Goal: Task Accomplishment & Management: Use online tool/utility

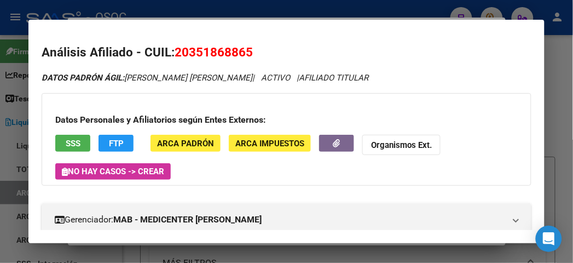
click at [406, 15] on div at bounding box center [286, 131] width 573 height 263
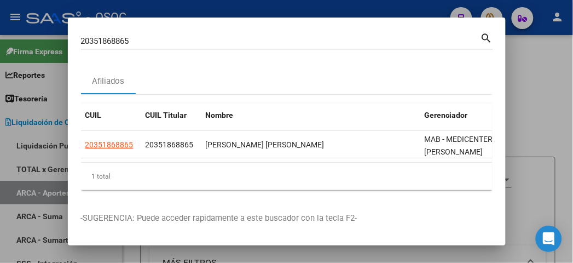
click at [259, 44] on input "20351868865" at bounding box center [281, 41] width 400 height 10
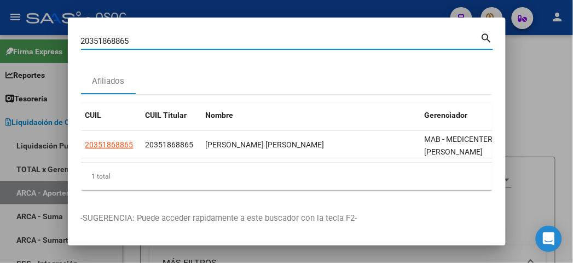
paste input "HOSPITALES DIRECCIÓN HOSPITAL "INTENDENTE GABRIEL CARRASCO" AV. AVELLANEDA 1402…"
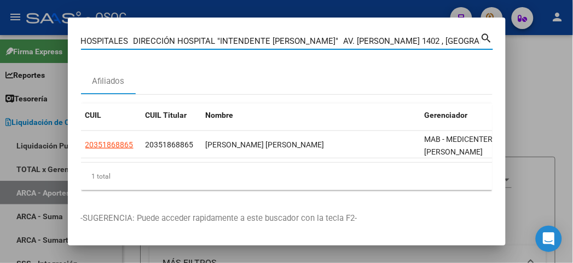
scroll to position [0, 442]
type input "HOSPITALES DIRECCIÓN HOSPITAL "INTENDENTE GABRIEL CARRASCO" AV. AVELLANEDA 1402…"
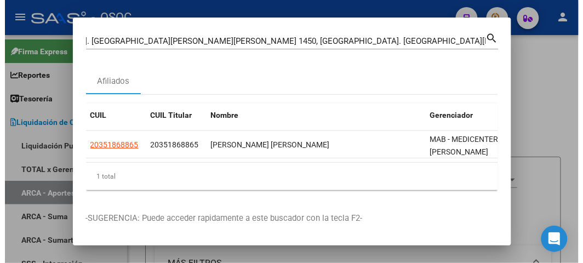
scroll to position [0, 0]
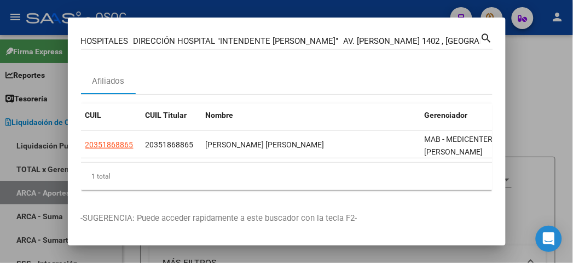
click at [113, 13] on div at bounding box center [286, 131] width 573 height 263
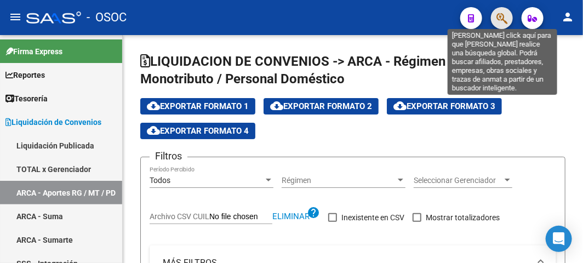
click at [502, 13] on icon "button" at bounding box center [501, 18] width 11 height 13
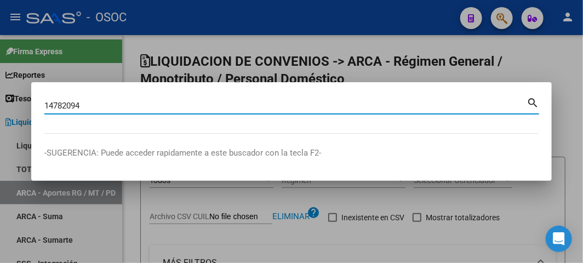
type input "14782094"
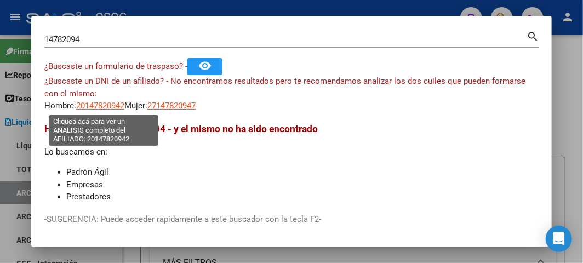
click at [114, 102] on span "20147820942" at bounding box center [100, 106] width 48 height 10
type textarea "20147820942"
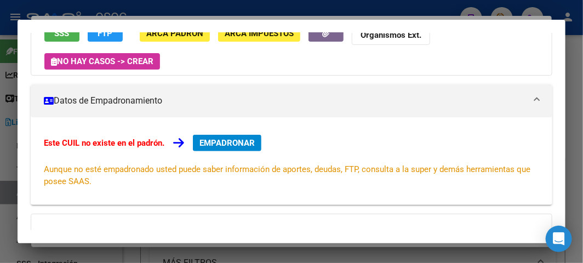
scroll to position [61, 0]
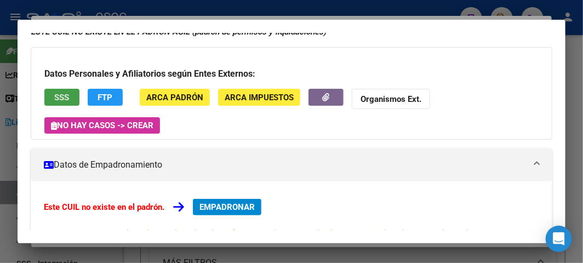
click at [62, 93] on span "SSS" at bounding box center [62, 98] width 15 height 10
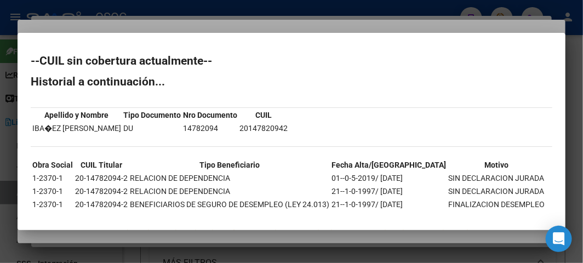
click at [206, 32] on div at bounding box center [291, 131] width 583 height 263
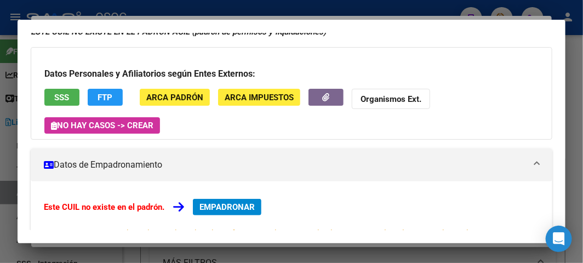
scroll to position [0, 0]
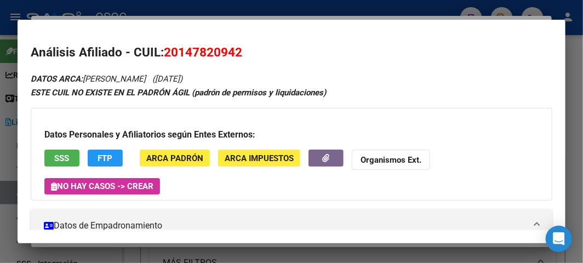
click at [210, 51] on span "20147820942" at bounding box center [203, 52] width 78 height 14
copy span "20147820942"
click at [153, 19] on div at bounding box center [291, 131] width 583 height 263
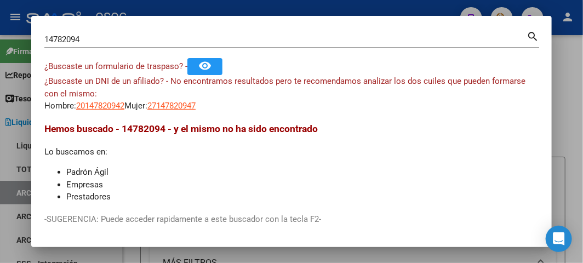
click at [116, 45] on div "14782094 Buscar (apellido, dni, cuil, nro traspaso, cuit, obra social)" at bounding box center [285, 39] width 482 height 16
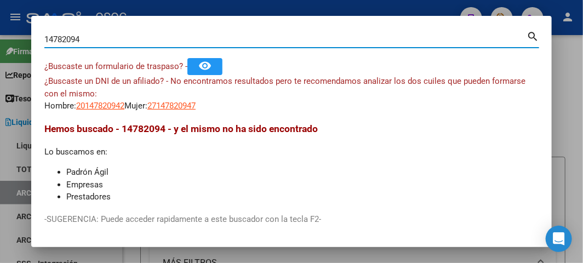
click at [112, 41] on input "14782094" at bounding box center [285, 39] width 482 height 10
paste input "9273133"
type input "92731334"
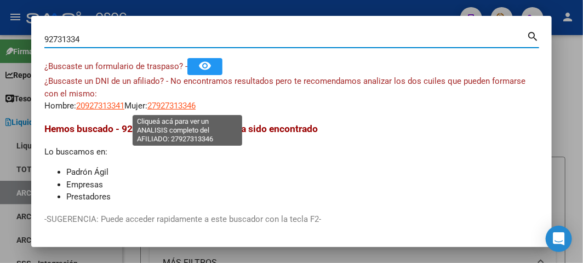
click at [177, 107] on span "27927313346" at bounding box center [171, 106] width 48 height 10
type textarea "27927313346"
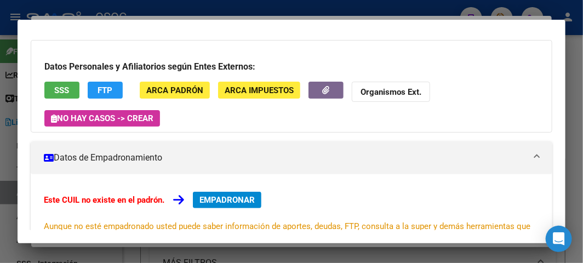
scroll to position [61, 0]
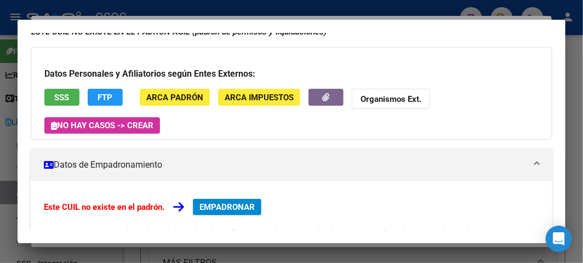
click at [72, 97] on button "SSS" at bounding box center [61, 97] width 35 height 17
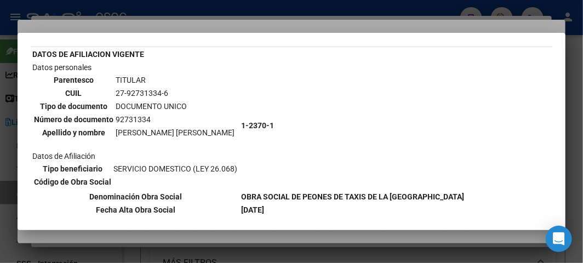
click at [192, 28] on div at bounding box center [291, 131] width 583 height 263
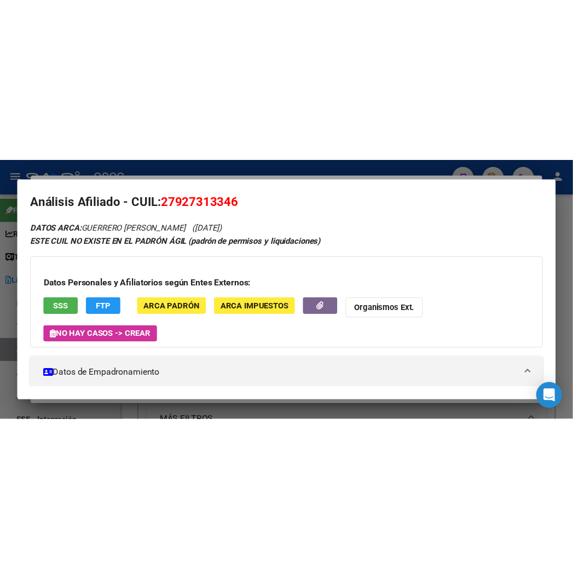
scroll to position [0, 0]
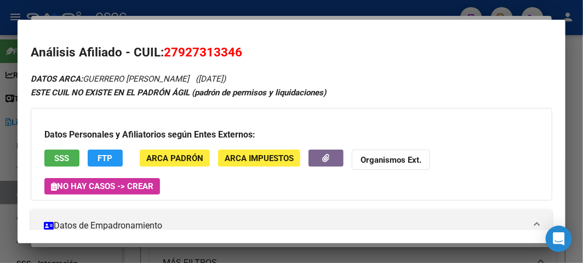
click at [207, 47] on span "27927313346" at bounding box center [203, 52] width 78 height 14
copy span "27927313346"
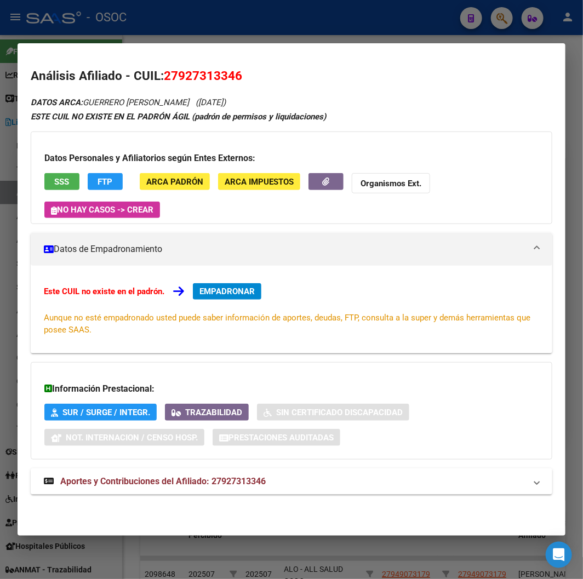
click at [120, 18] on div at bounding box center [291, 289] width 583 height 579
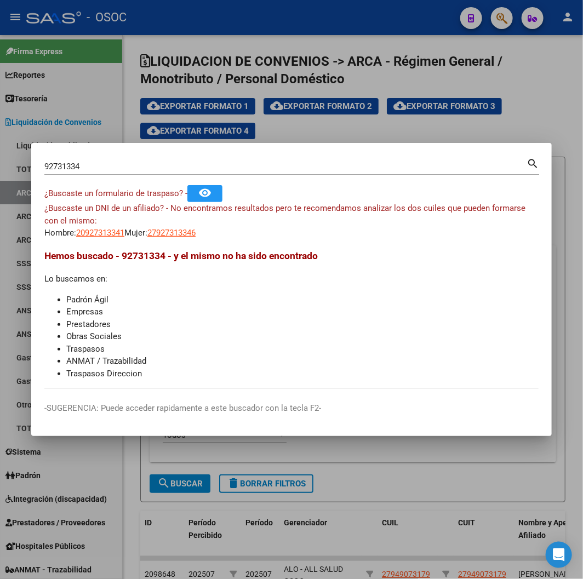
click at [84, 167] on input "92731334" at bounding box center [285, 167] width 482 height 10
paste input "20370532509"
type input "20370532509"
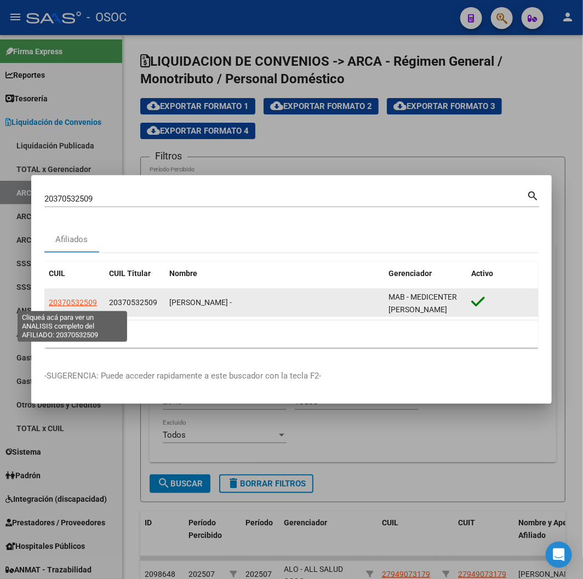
click at [56, 262] on span "20370532509" at bounding box center [73, 302] width 48 height 9
type textarea "20370532509"
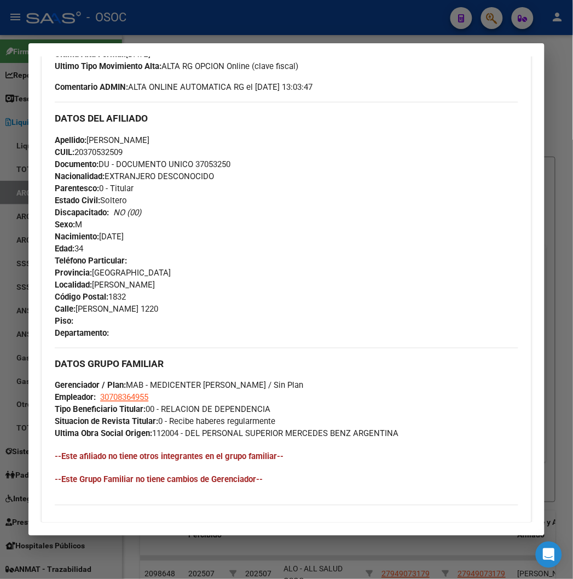
scroll to position [532, 0]
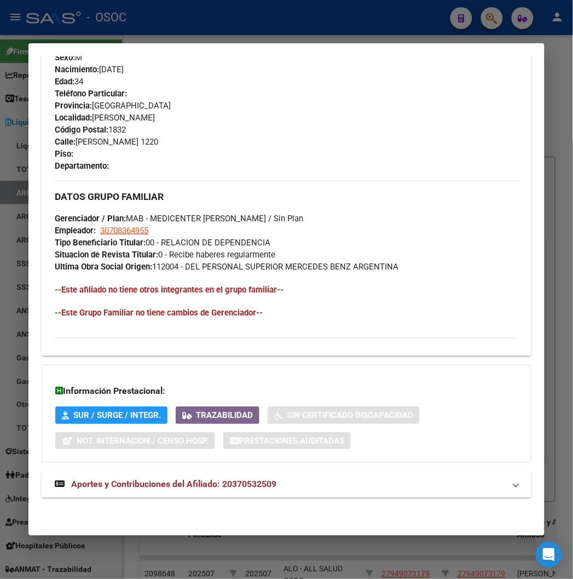
click at [110, 262] on mat-expansion-panel-header "Aportes y Contribuciones del Afiliado: 20370532509" at bounding box center [286, 484] width 489 height 26
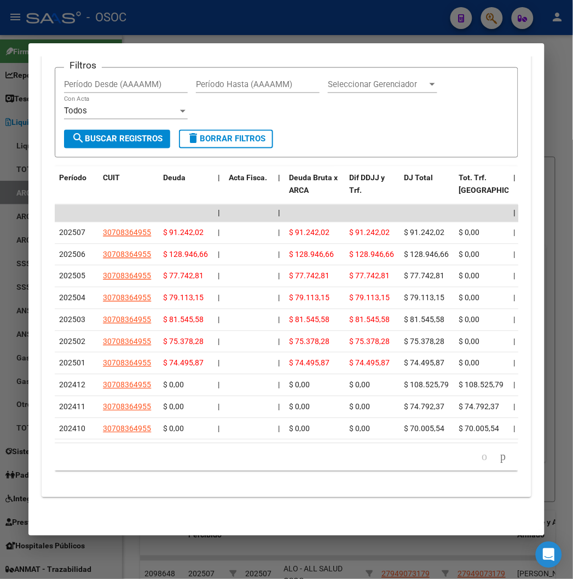
scroll to position [1093, 0]
drag, startPoint x: 219, startPoint y: 14, endPoint x: 210, endPoint y: 58, distance: 44.8
click at [220, 14] on div at bounding box center [286, 289] width 573 height 579
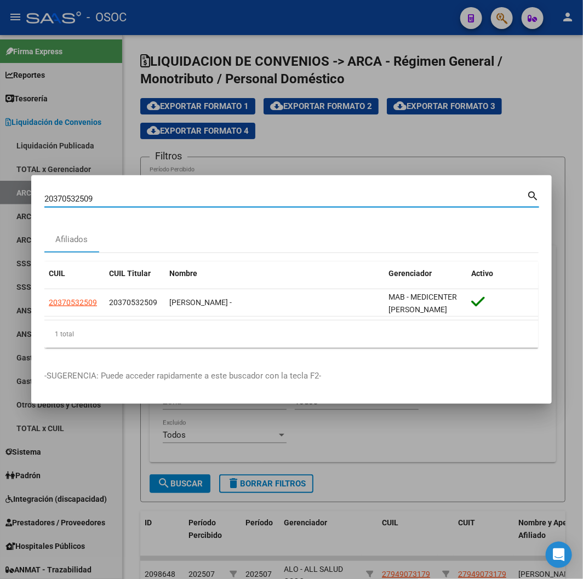
click at [94, 198] on input "20370532509" at bounding box center [285, 199] width 482 height 10
paste input "340232007"
type input "23402320079"
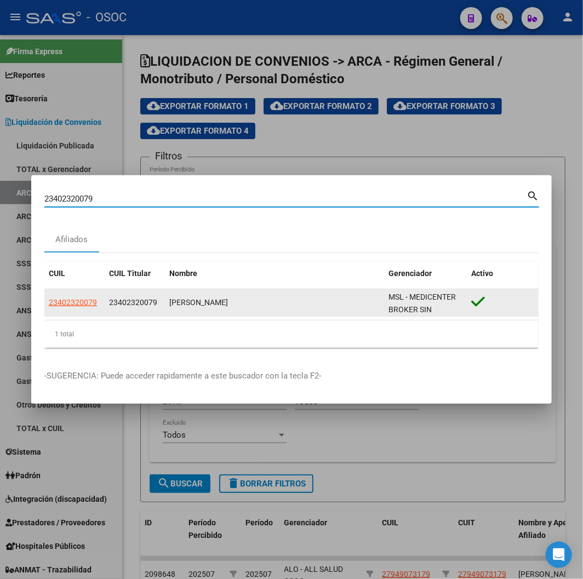
click at [85, 262] on datatable-body-cell "23402320079" at bounding box center [74, 302] width 60 height 27
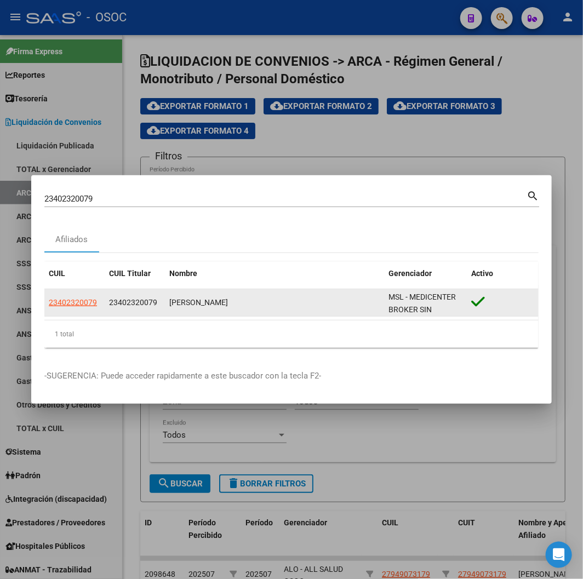
click at [83, 262] on span "23402320079" at bounding box center [73, 302] width 48 height 9
type textarea "23402320079"
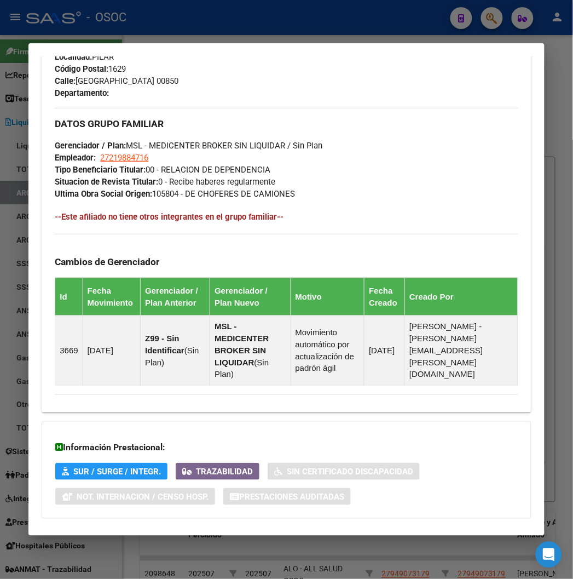
scroll to position [648, 0]
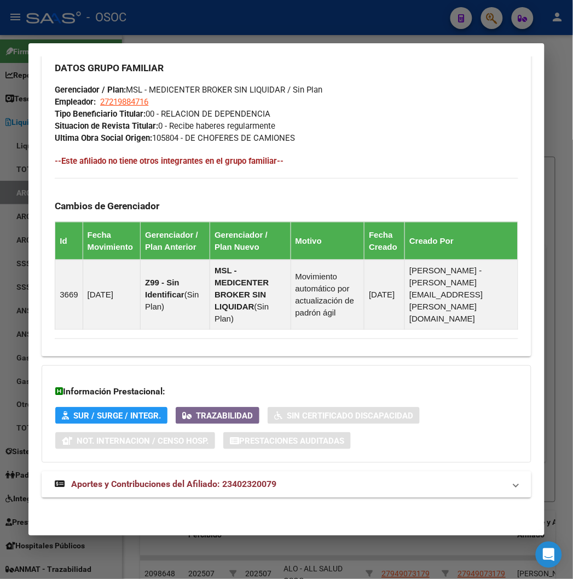
click at [166, 262] on span "Aportes y Contribuciones del Afiliado: 23402320079" at bounding box center [173, 484] width 205 height 10
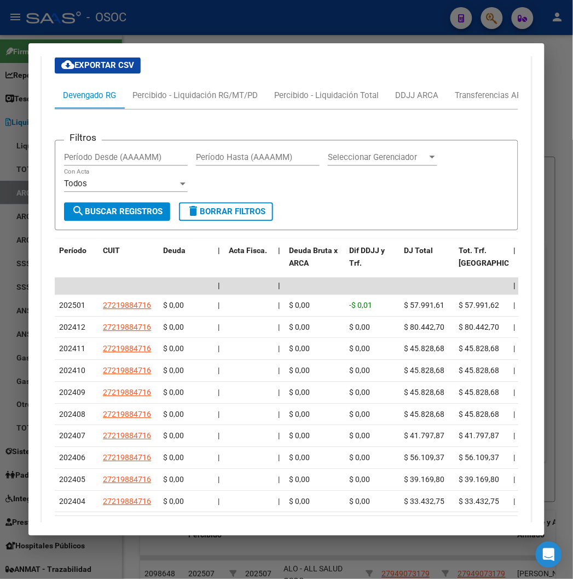
scroll to position [1128, 0]
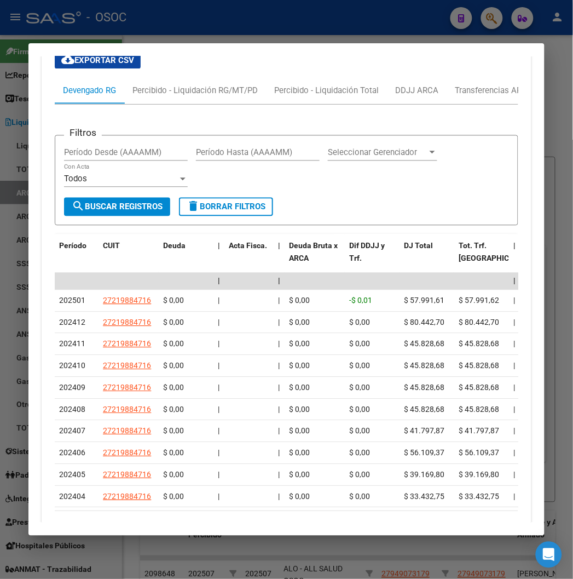
click at [123, 24] on div at bounding box center [286, 289] width 573 height 579
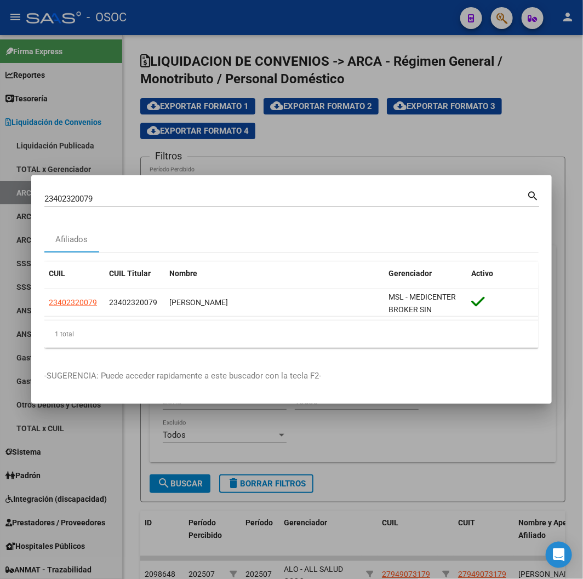
click at [116, 195] on input "23402320079" at bounding box center [285, 199] width 482 height 10
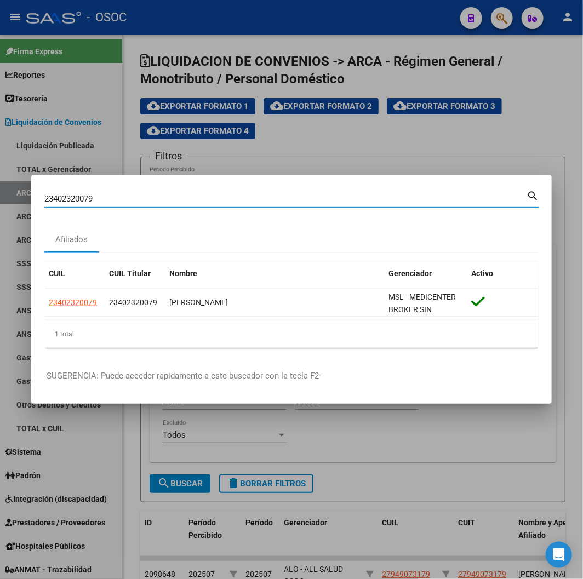
click at [116, 195] on input "23402320079" at bounding box center [285, 199] width 482 height 10
paste input "0301483104"
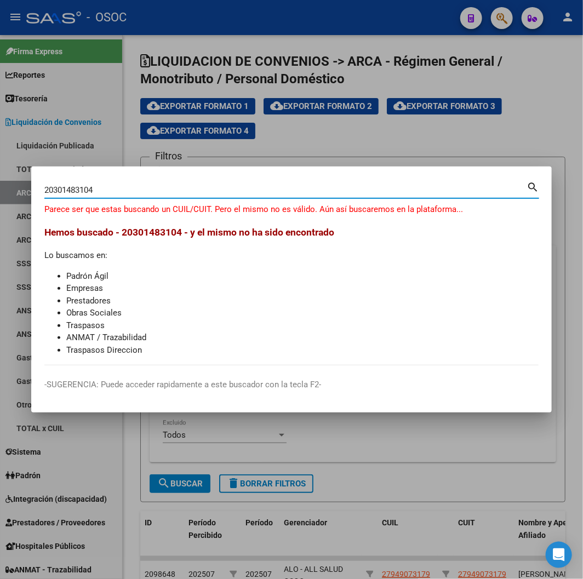
click at [88, 192] on input "20301483104" at bounding box center [285, 190] width 482 height 10
paste input "3"
type input "23301483104"
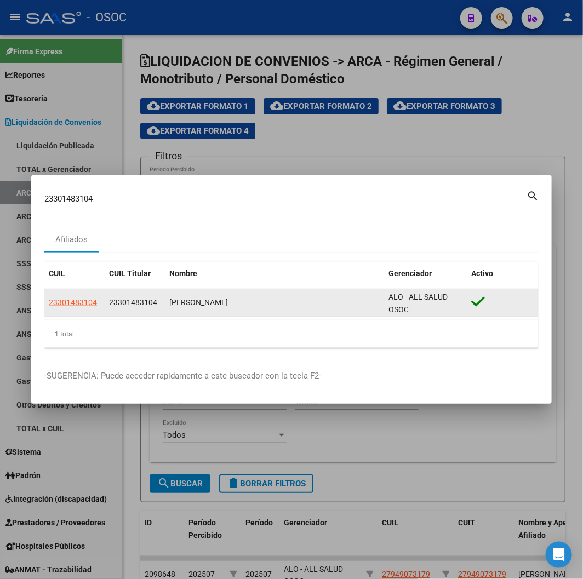
click at [83, 262] on datatable-body-cell "23301483104" at bounding box center [74, 302] width 60 height 27
click at [71, 262] on span "23301483104" at bounding box center [73, 302] width 48 height 9
type textarea "23301483104"
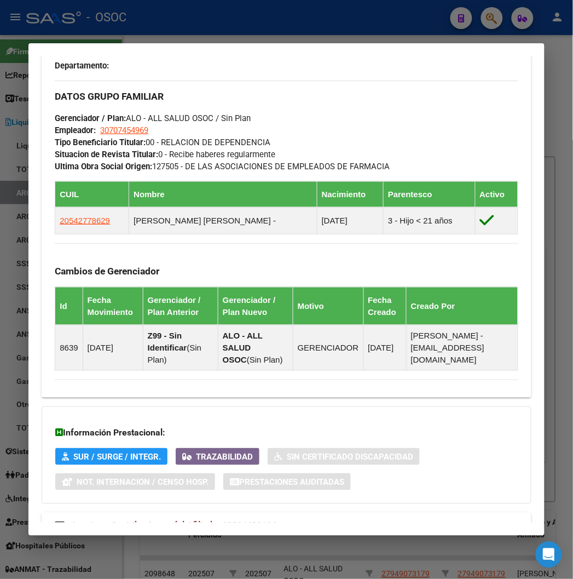
scroll to position [673, 0]
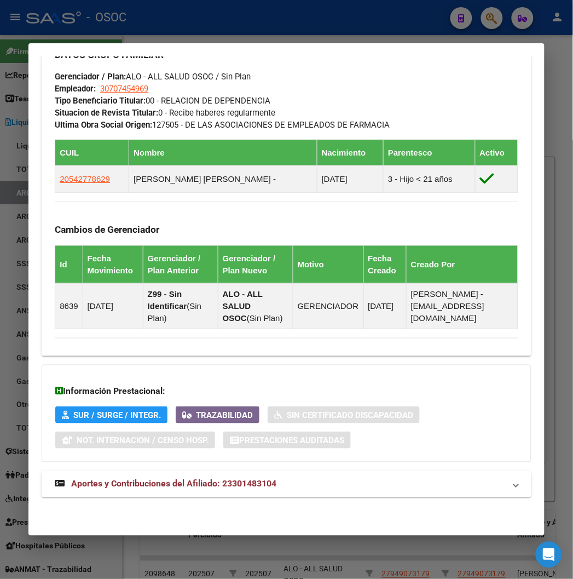
click at [105, 262] on span "Aportes y Contribuciones del Afiliado: 23301483104" at bounding box center [173, 484] width 205 height 10
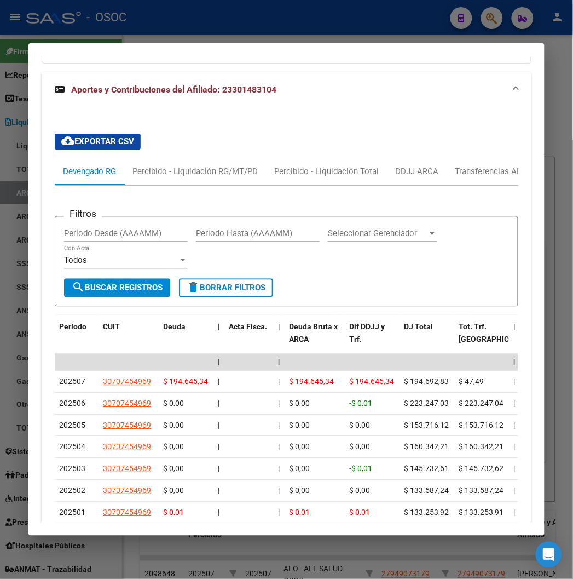
scroll to position [1102, 0]
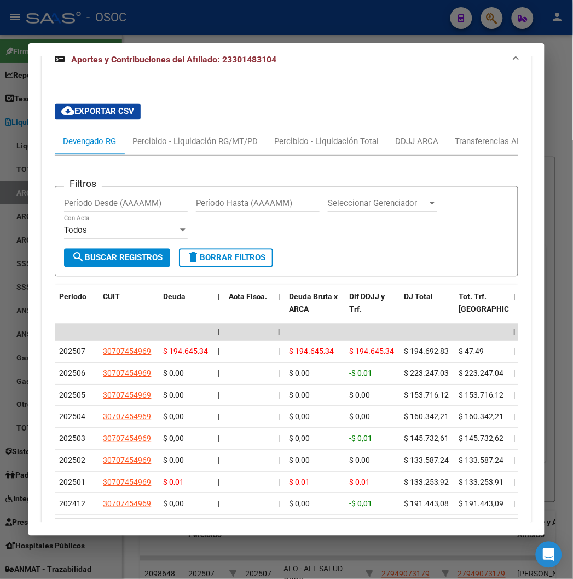
click at [119, 19] on div at bounding box center [286, 289] width 573 height 579
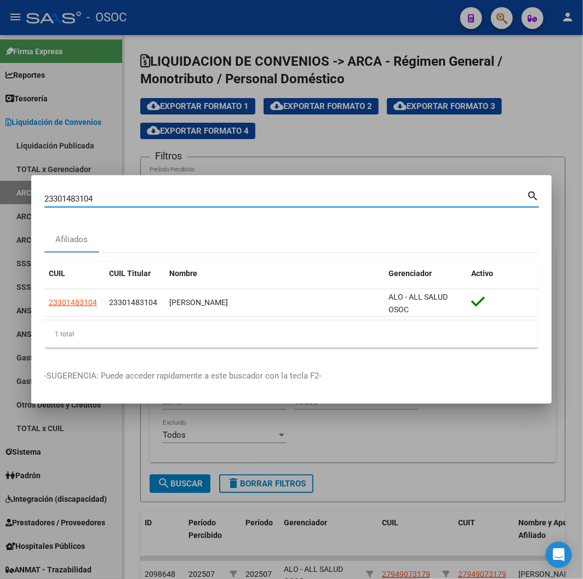
click at [105, 197] on input "23301483104" at bounding box center [285, 199] width 482 height 10
paste input "0428199546"
type input "20428199546"
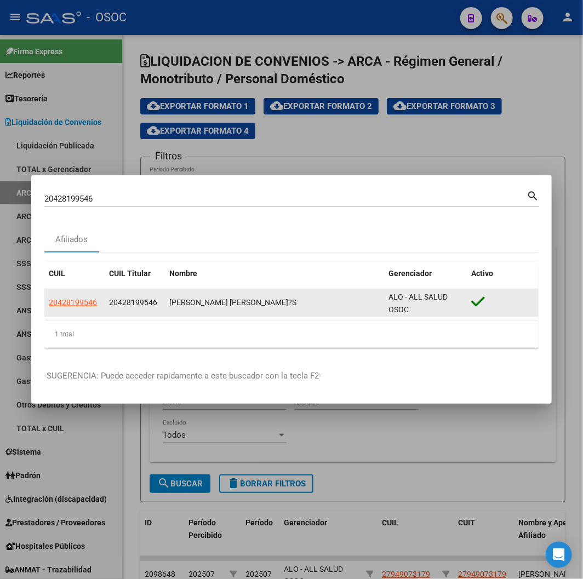
click at [61, 262] on app-link-go-to "20428199546" at bounding box center [73, 302] width 48 height 13
click at [60, 262] on span "20428199546" at bounding box center [73, 302] width 48 height 9
type textarea "20428199546"
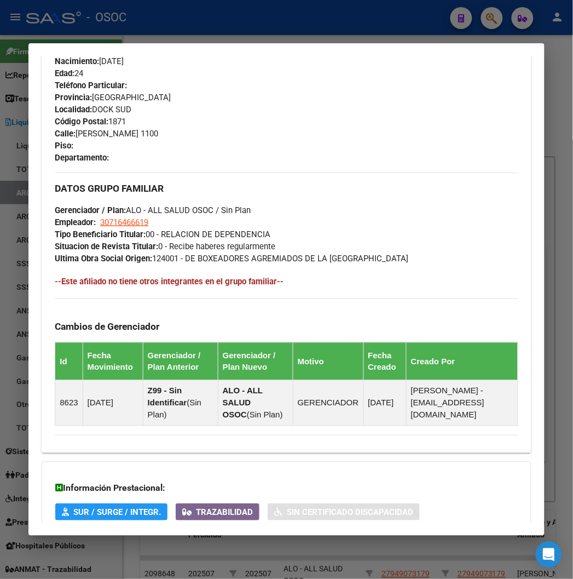
scroll to position [636, 0]
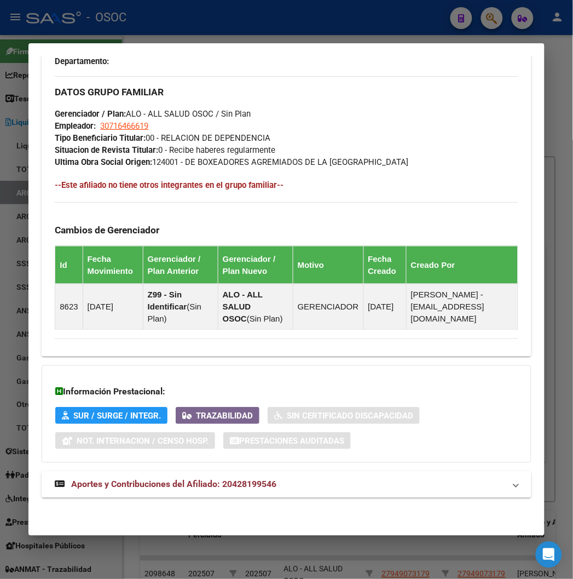
click at [138, 262] on mat-expansion-panel-header "Aportes y Contribuciones del Afiliado: 20428199546" at bounding box center [286, 484] width 489 height 26
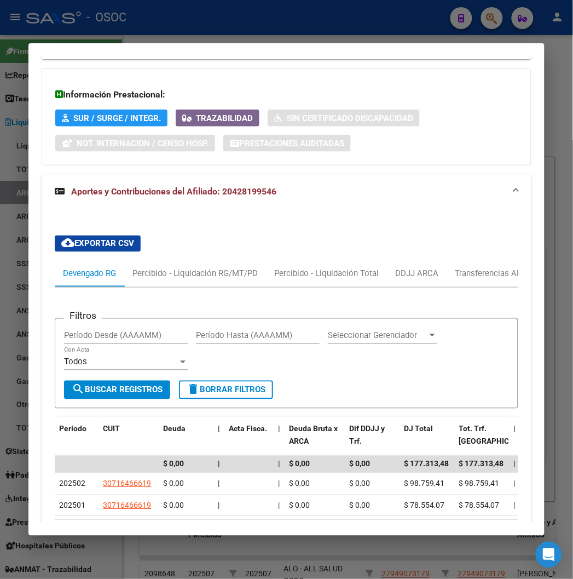
scroll to position [1020, 0]
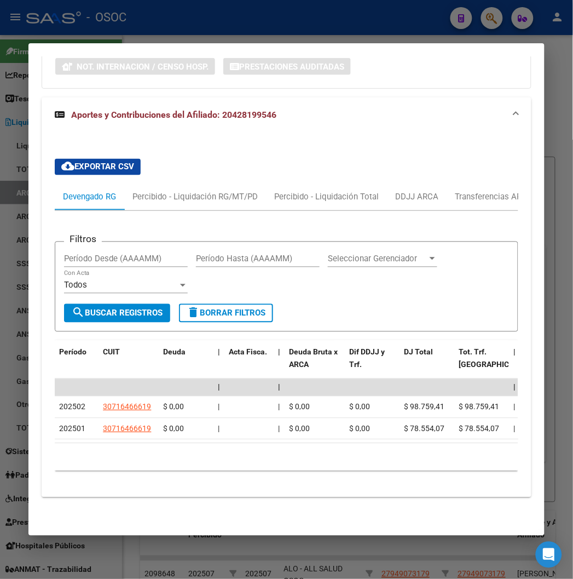
click at [113, 17] on div at bounding box center [286, 289] width 573 height 579
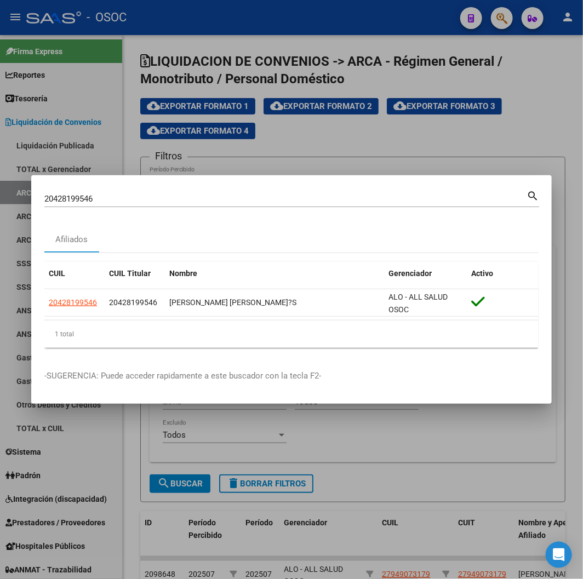
click at [88, 200] on input "20428199546" at bounding box center [285, 199] width 482 height 10
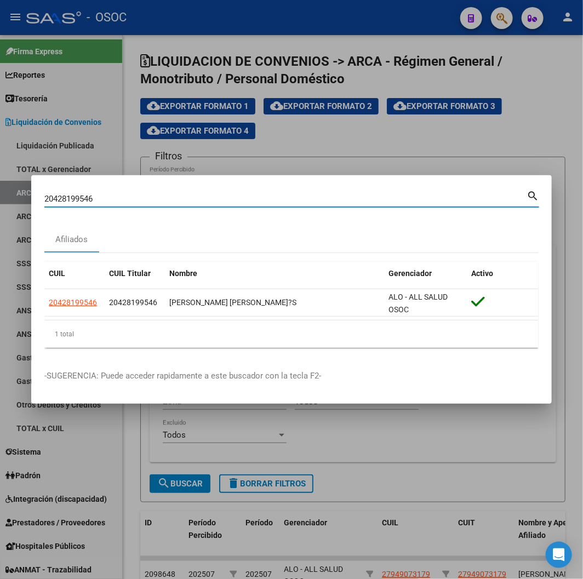
paste input "225695458"
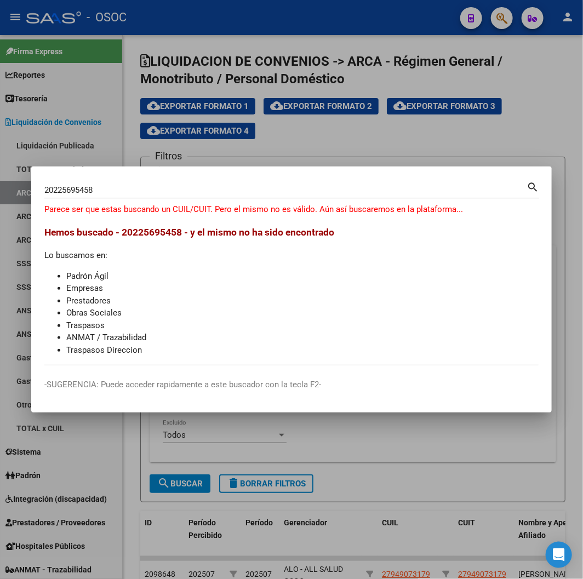
click at [264, 193] on input "20225695458" at bounding box center [285, 190] width 482 height 10
paste input "2569545"
type input "22569545"
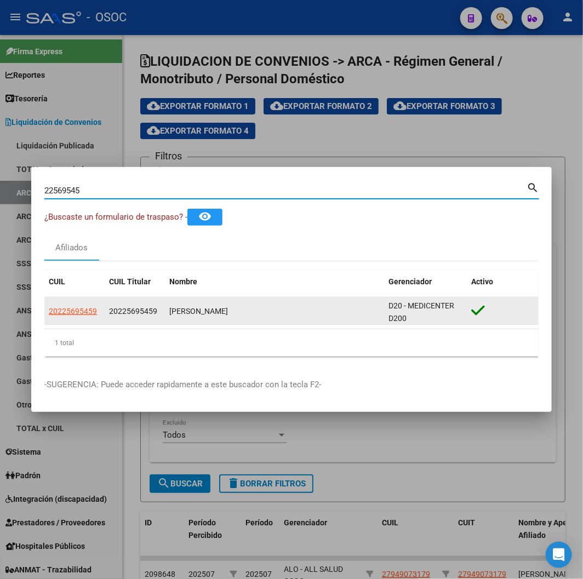
click at [58, 262] on app-link-go-to "20225695459" at bounding box center [73, 311] width 48 height 13
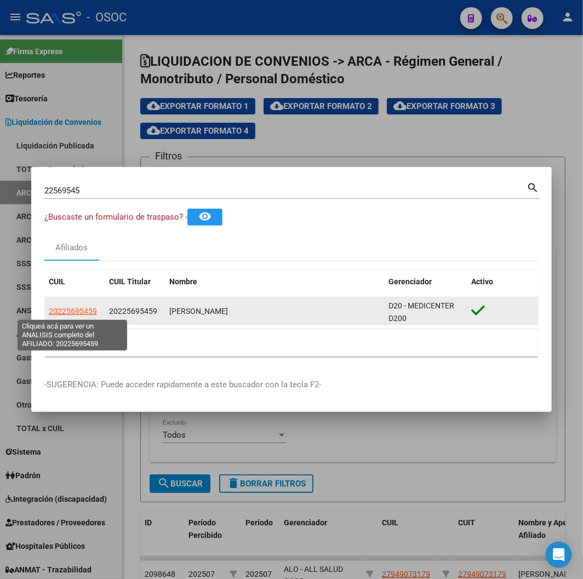
click at [59, 262] on span "20225695459" at bounding box center [73, 311] width 48 height 9
type textarea "20225695459"
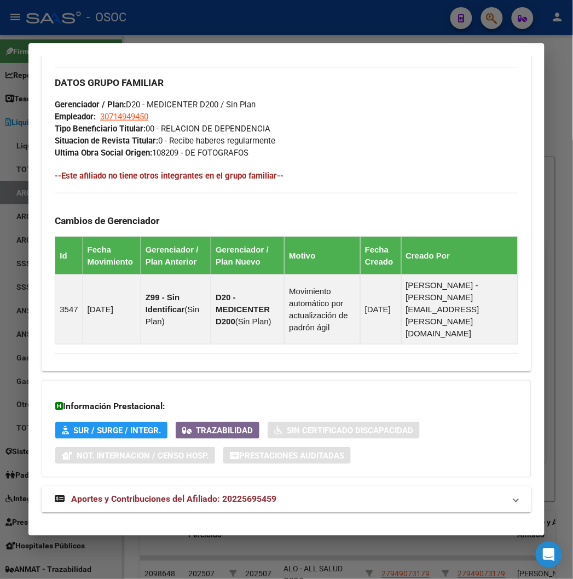
scroll to position [636, 0]
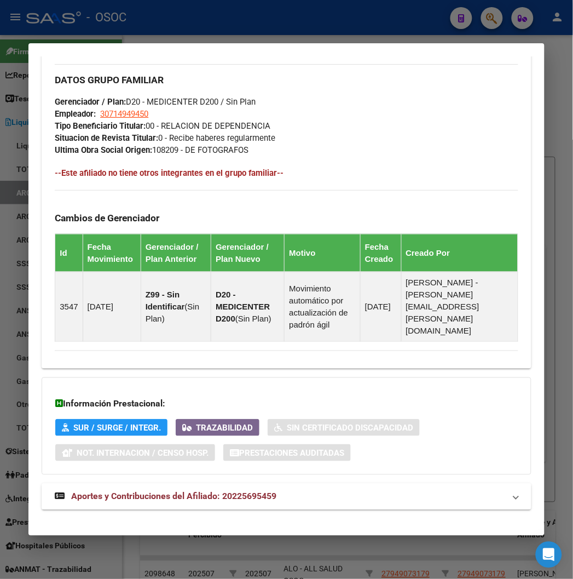
click at [81, 262] on span "Aportes y Contribuciones del Afiliado: 20225695459" at bounding box center [173, 496] width 205 height 10
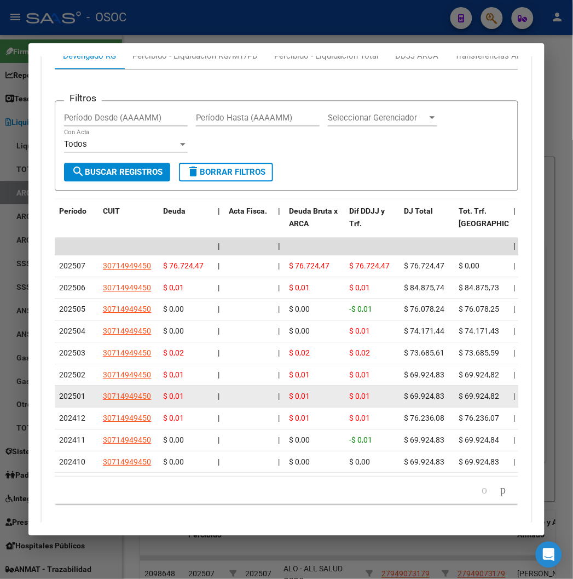
scroll to position [1177, 0]
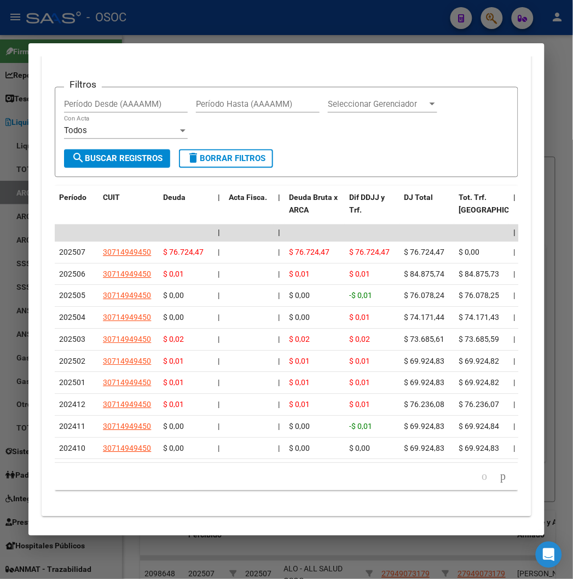
click at [146, 12] on div at bounding box center [286, 289] width 573 height 579
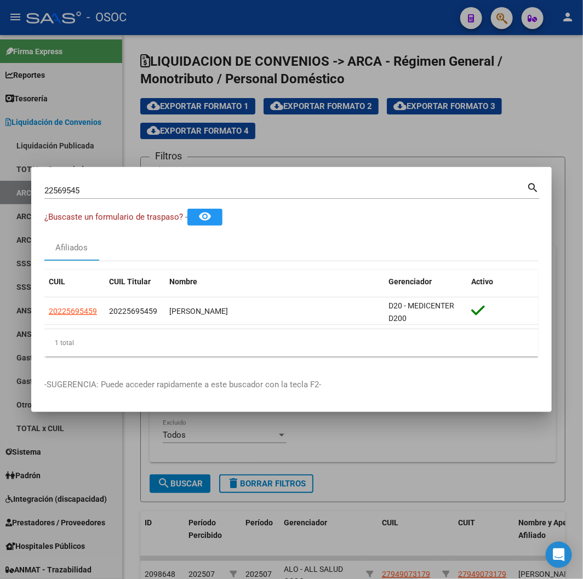
click at [127, 198] on div "22569545 Buscar (apellido, dni, cuil, nro traspaso, cuit, obra social)" at bounding box center [285, 190] width 482 height 16
click at [119, 188] on input "22569545" at bounding box center [285, 191] width 482 height 10
paste input "724170016"
type input "27241700165"
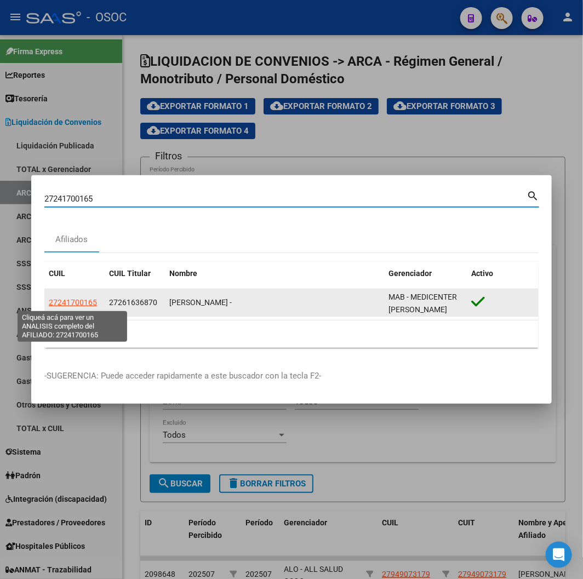
click at [94, 262] on span "27241700165" at bounding box center [73, 302] width 48 height 9
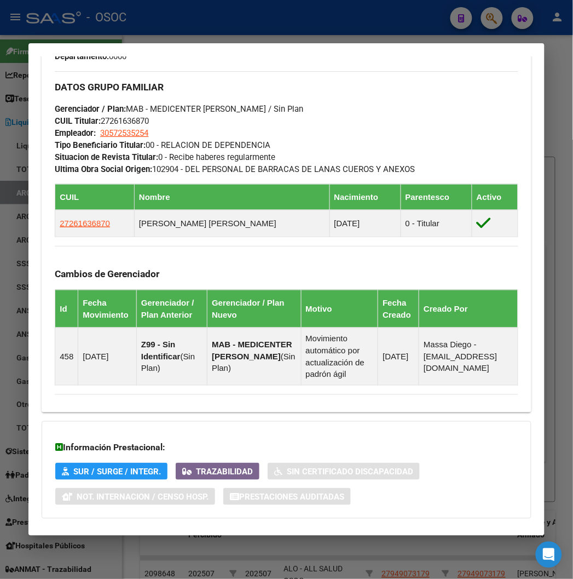
scroll to position [699, 0]
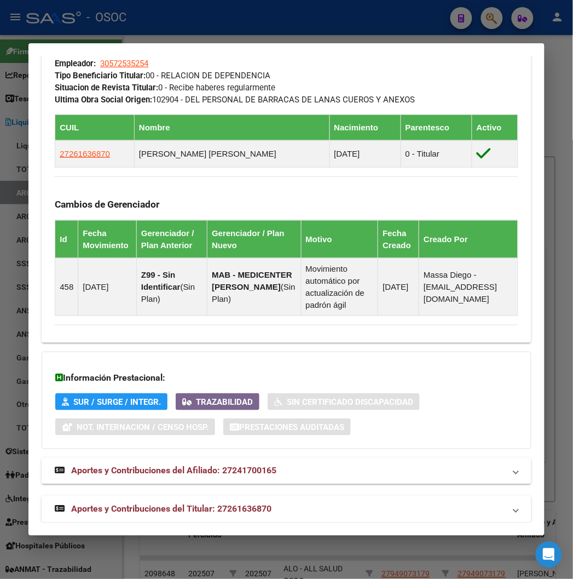
click at [116, 262] on span "Aportes y Contribuciones del Titular: 27261636870" at bounding box center [171, 509] width 200 height 10
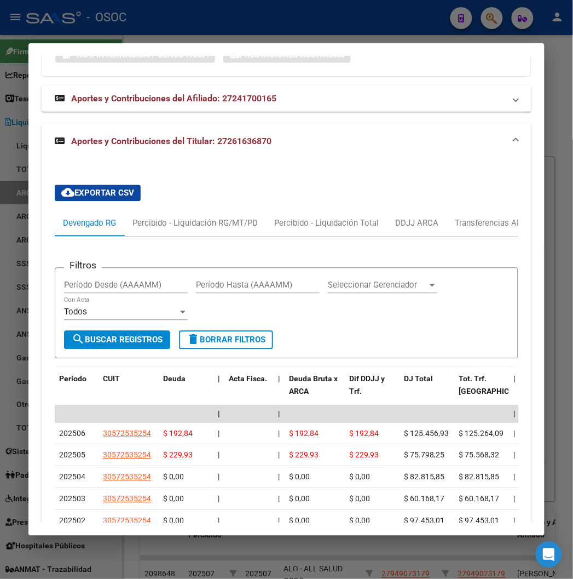
scroll to position [1034, 0]
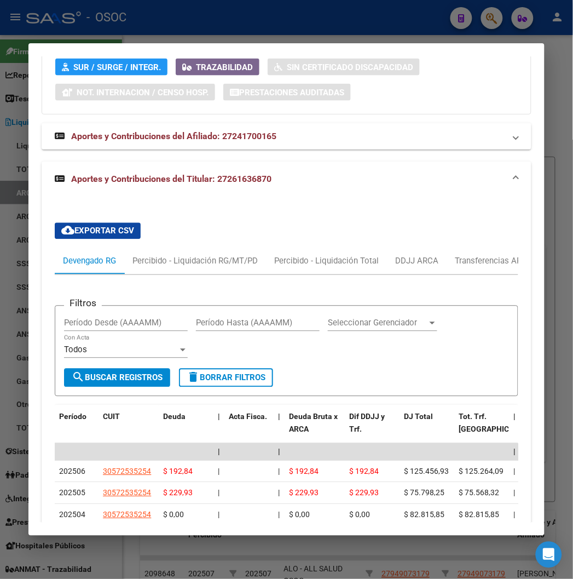
click at [194, 131] on span "Aportes y Contribuciones del Afiliado: 27241700165" at bounding box center [173, 136] width 205 height 10
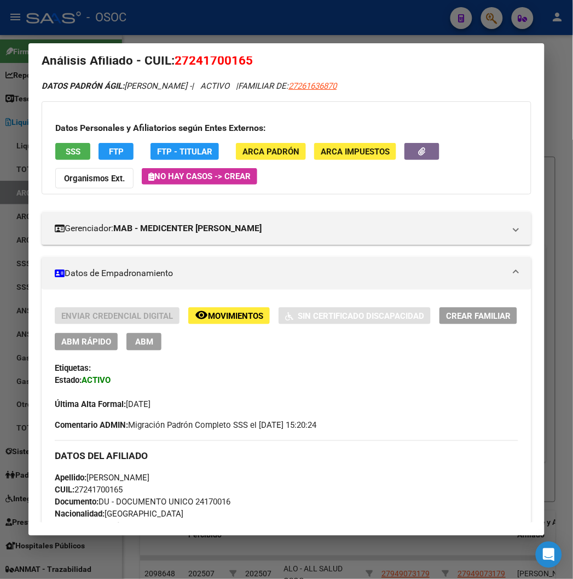
scroll to position [0, 0]
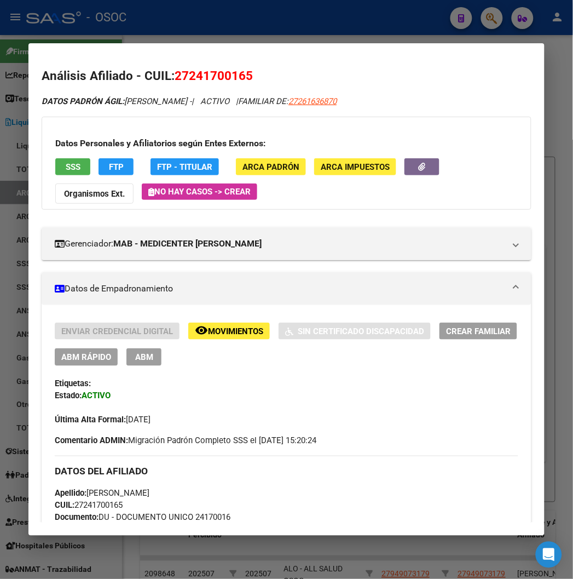
click at [337, 107] on app-link-go-to "27261636870" at bounding box center [313, 101] width 48 height 13
click at [337, 101] on span "27261636870" at bounding box center [313, 101] width 48 height 10
type textarea "27261636870"
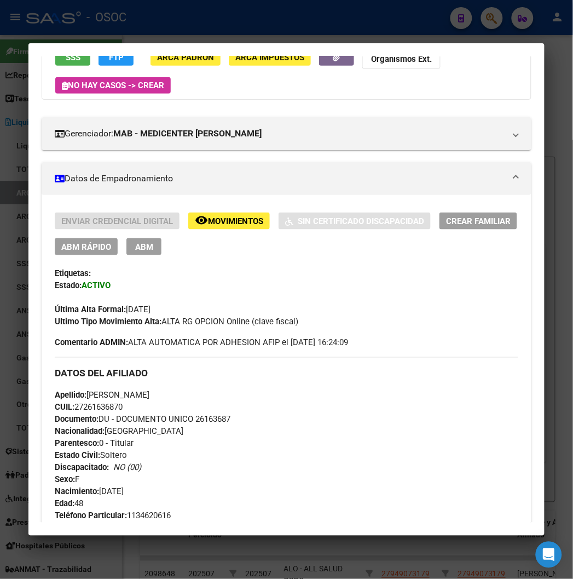
scroll to position [182, 0]
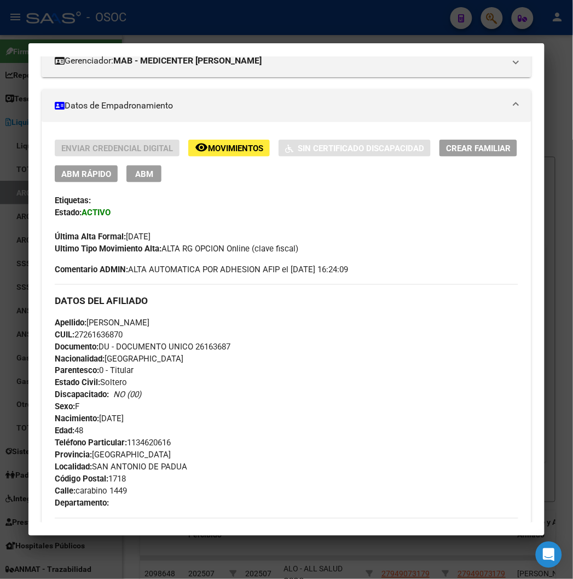
click at [203, 262] on span "Documento: DU - DOCUMENTO UNICO 26163687" at bounding box center [143, 347] width 176 height 10
copy span "26163687"
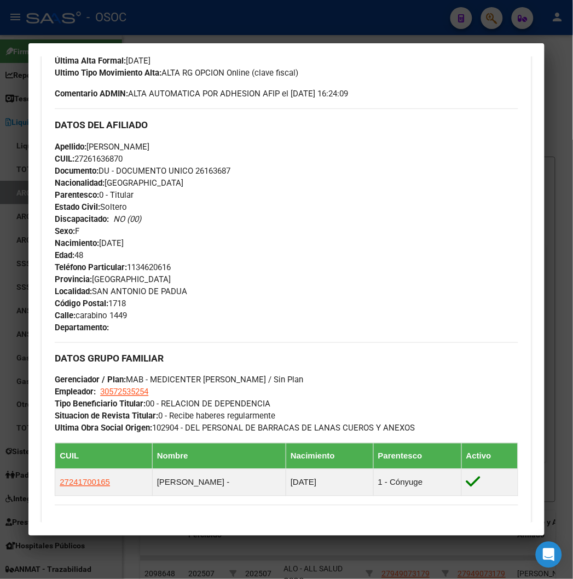
scroll to position [365, 0]
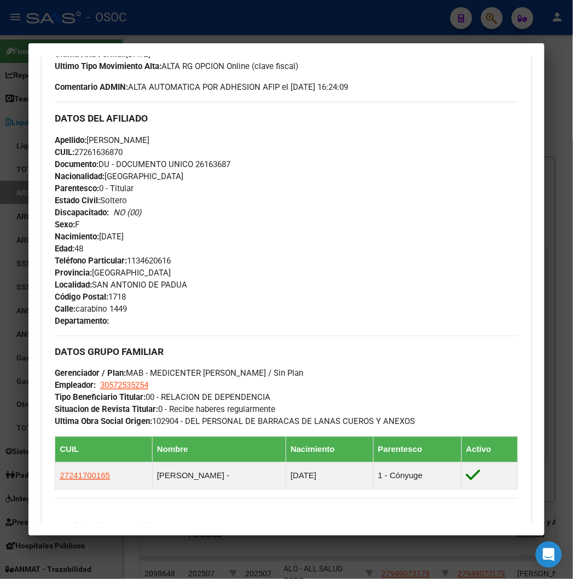
click at [270, 233] on div "Apellido: CLAUDIA BEATRIZ GARCIA CUIL: 27261636870 Documento: DU - DOCUMENTO UN…" at bounding box center [286, 194] width 463 height 120
click at [157, 31] on div at bounding box center [286, 289] width 573 height 579
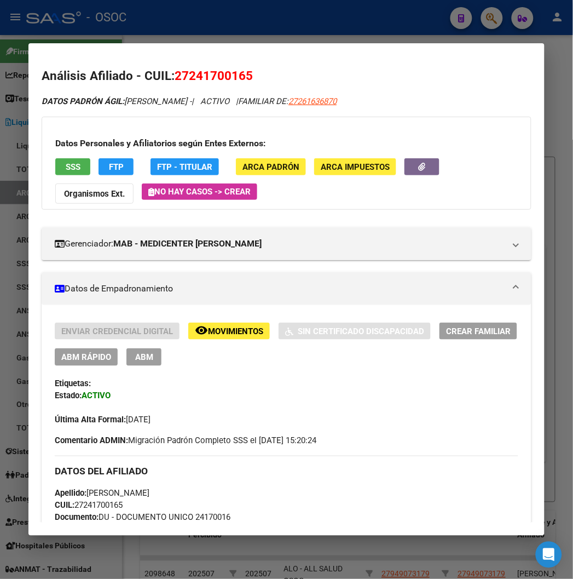
click at [110, 42] on div "27241700165 Buscar (apellido, dni, cuil, nro traspaso, cuit, obra social) searc…" at bounding box center [286, 289] width 573 height 579
click at [112, 39] on div at bounding box center [286, 289] width 573 height 579
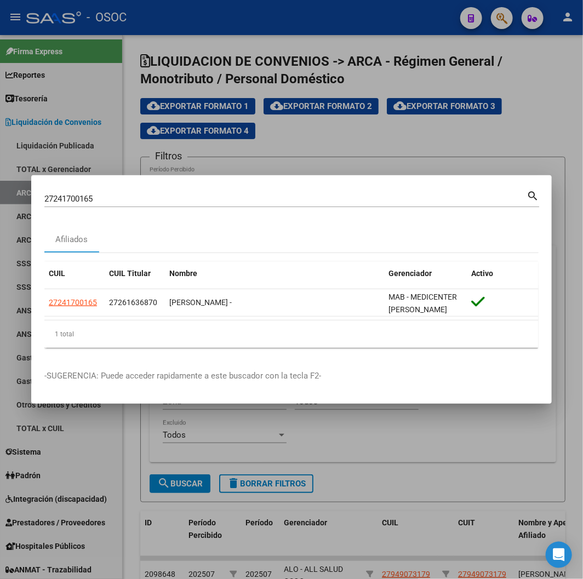
click at [90, 203] on input "27241700165" at bounding box center [285, 199] width 482 height 10
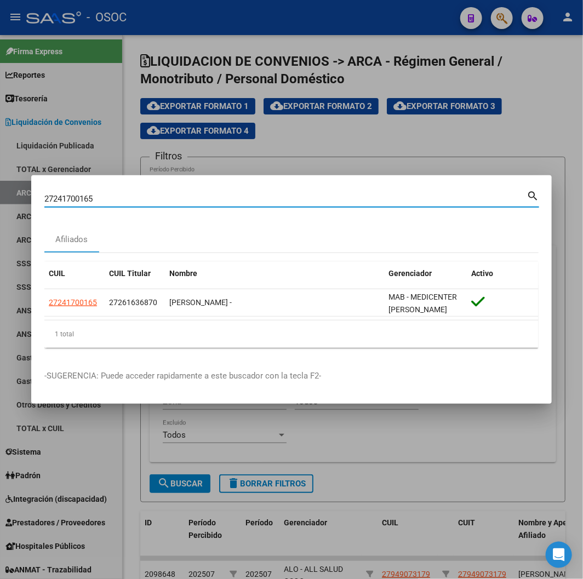
click at [90, 203] on input "27241700165" at bounding box center [285, 199] width 482 height 10
paste input "0368744280"
type input "20368744280"
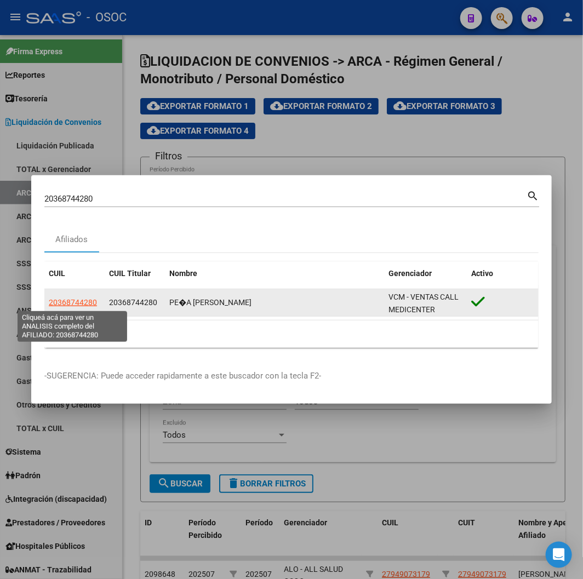
click at [70, 262] on span "20368744280" at bounding box center [73, 302] width 48 height 9
type textarea "20368744280"
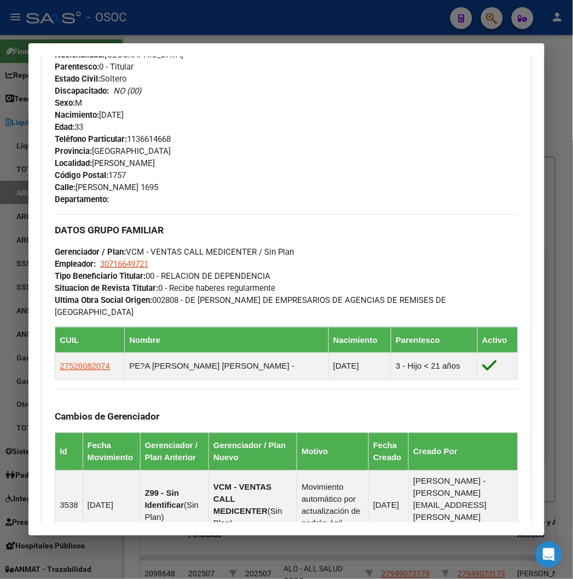
scroll to position [673, 0]
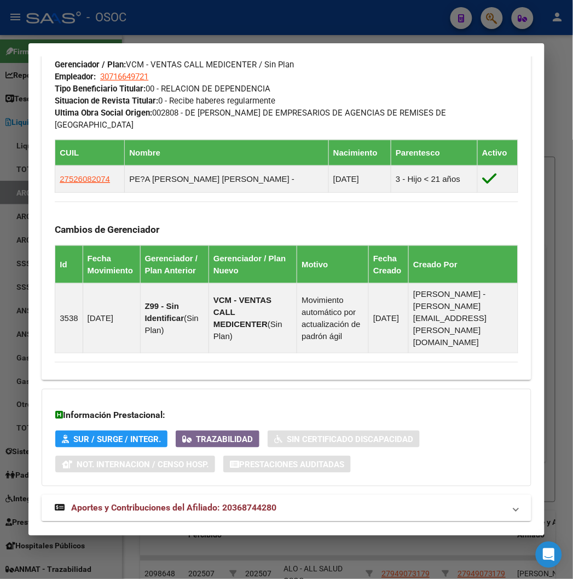
click at [148, 262] on span "Aportes y Contribuciones del Afiliado: 20368744280" at bounding box center [173, 508] width 205 height 10
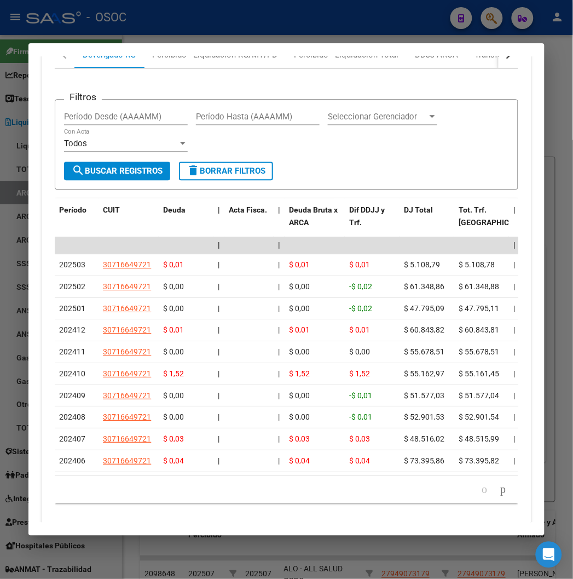
scroll to position [1214, 0]
click at [126, 8] on div at bounding box center [286, 289] width 573 height 579
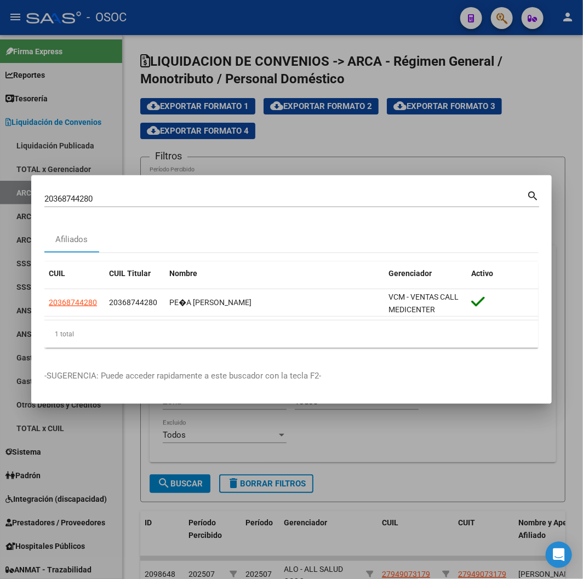
click at [93, 203] on input "20368744280" at bounding box center [285, 199] width 482 height 10
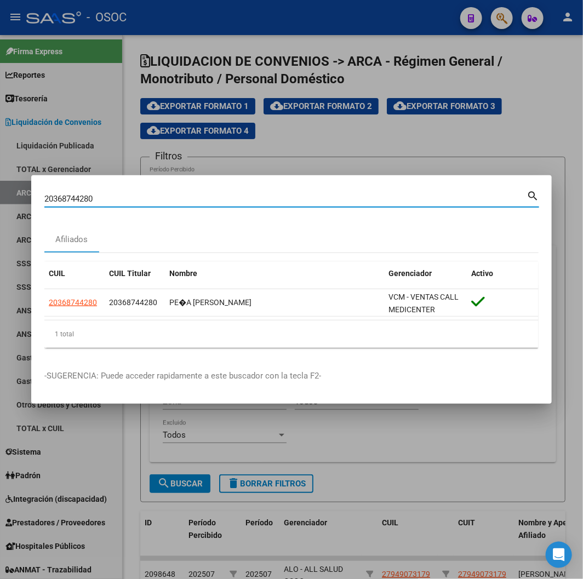
click at [93, 203] on input "20368744280" at bounding box center [285, 199] width 482 height 10
paste input "7442094824"
type input "27442094824"
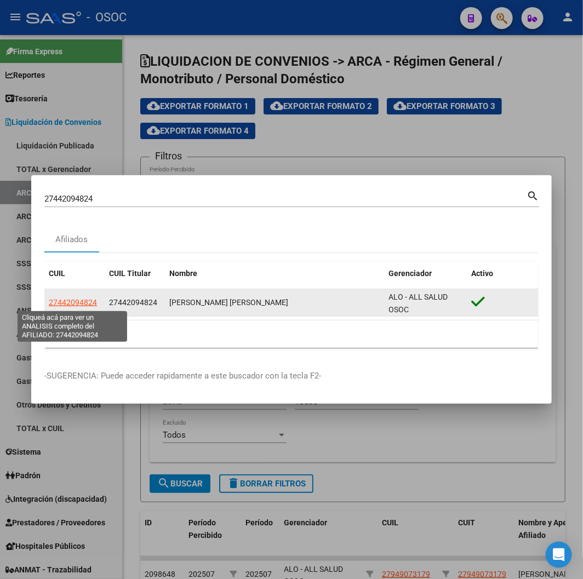
click at [89, 262] on span "27442094824" at bounding box center [73, 302] width 48 height 9
type textarea "27442094824"
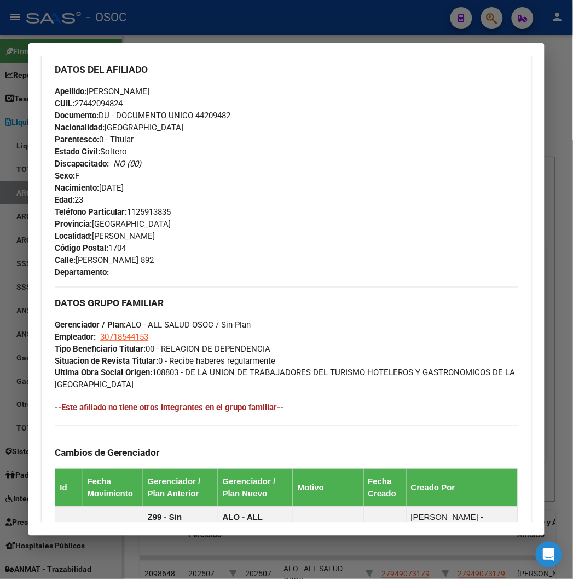
scroll to position [648, 0]
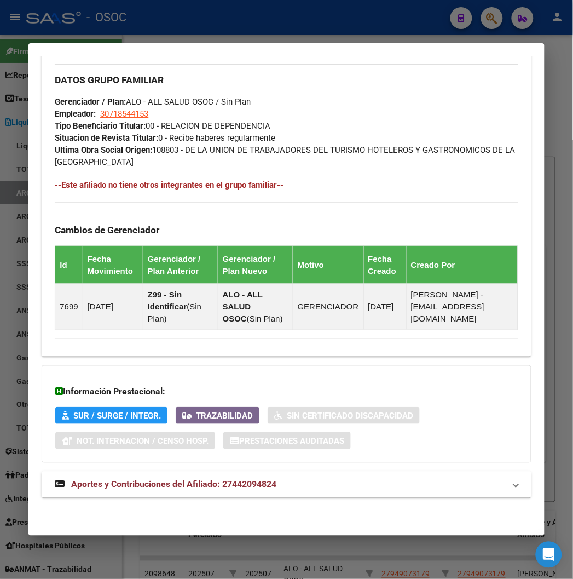
click at [151, 262] on span "Aportes y Contribuciones del Afiliado: 27442094824" at bounding box center [173, 484] width 205 height 10
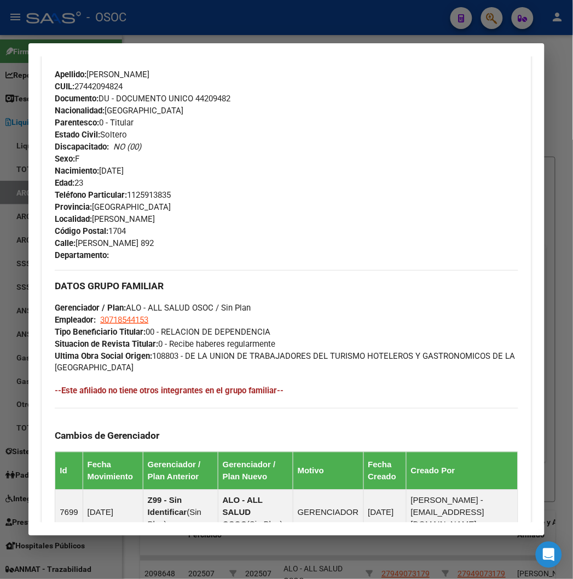
scroll to position [750, 0]
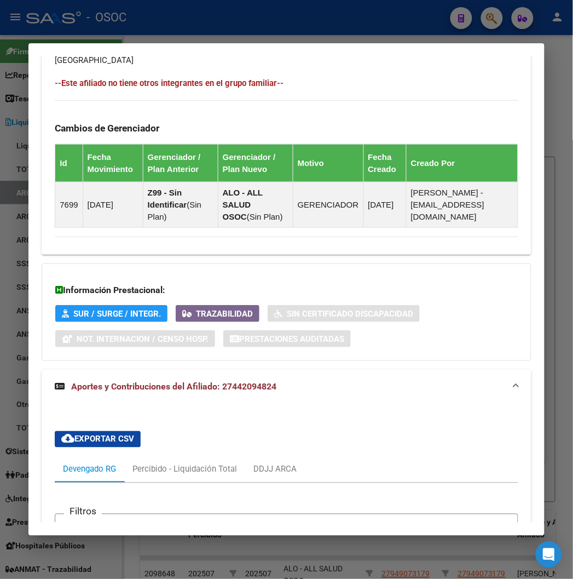
click at [177, 10] on div at bounding box center [286, 289] width 573 height 579
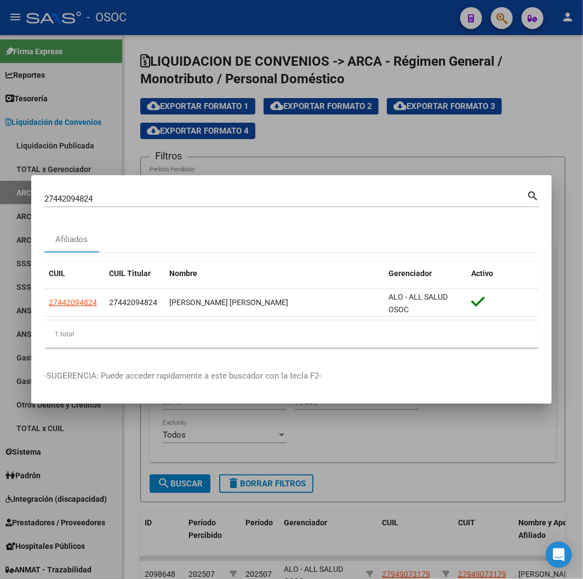
click at [52, 200] on input "27442094824" at bounding box center [285, 199] width 482 height 10
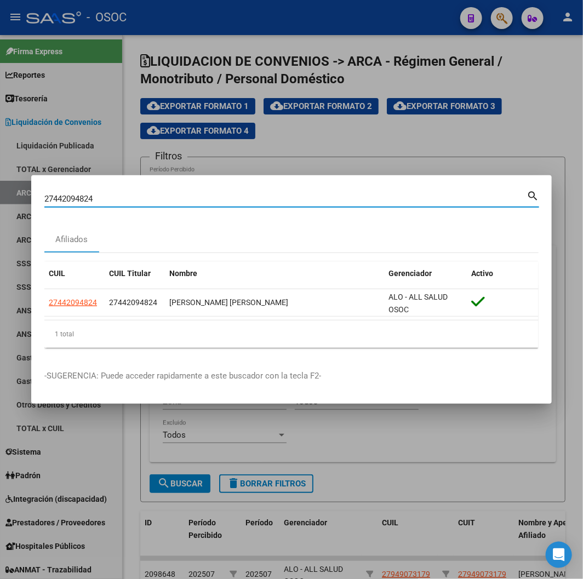
click at [52, 200] on input "27442094824" at bounding box center [285, 199] width 482 height 10
paste input "302661672"
type input "27302661672"
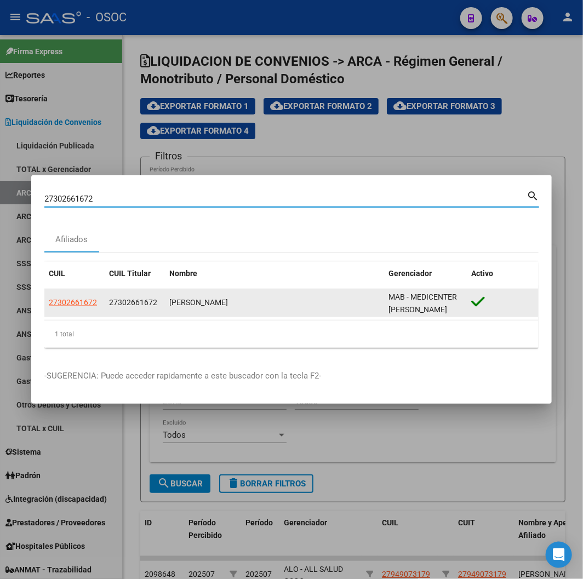
click at [78, 262] on span "27302661672" at bounding box center [73, 302] width 48 height 9
type textarea "27302661672"
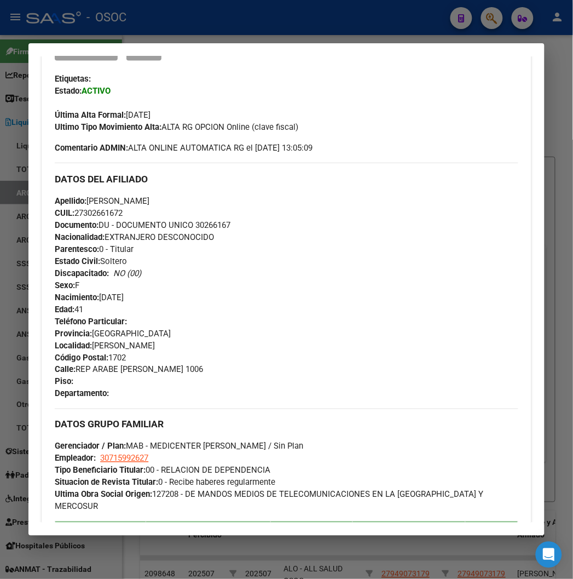
scroll to position [571, 0]
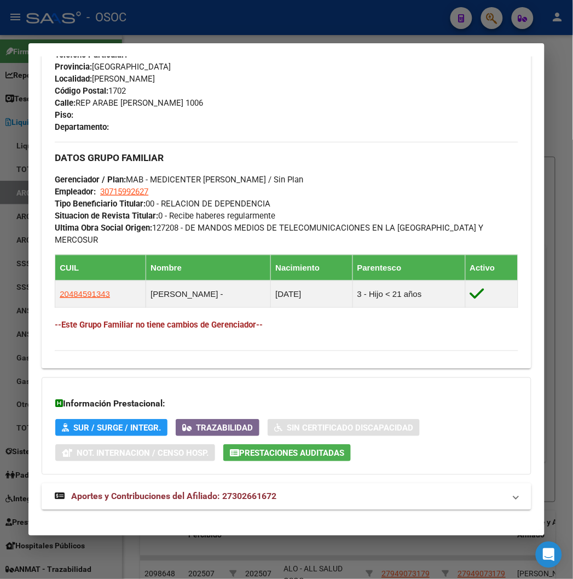
click at [154, 262] on span "Aportes y Contribuciones del Afiliado: 27302661672" at bounding box center [173, 496] width 205 height 10
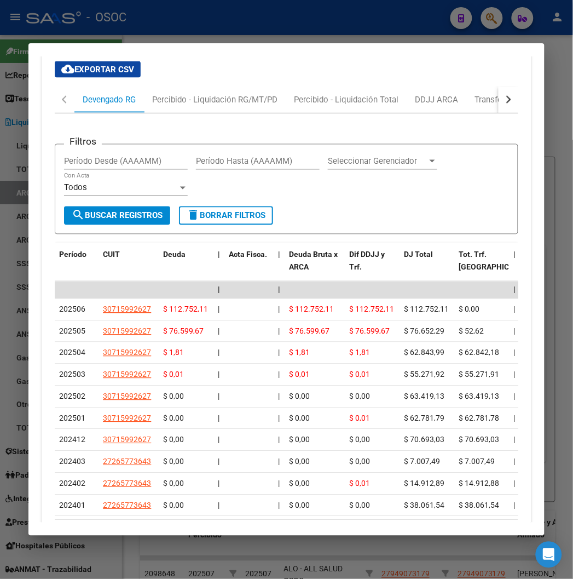
scroll to position [1132, 0]
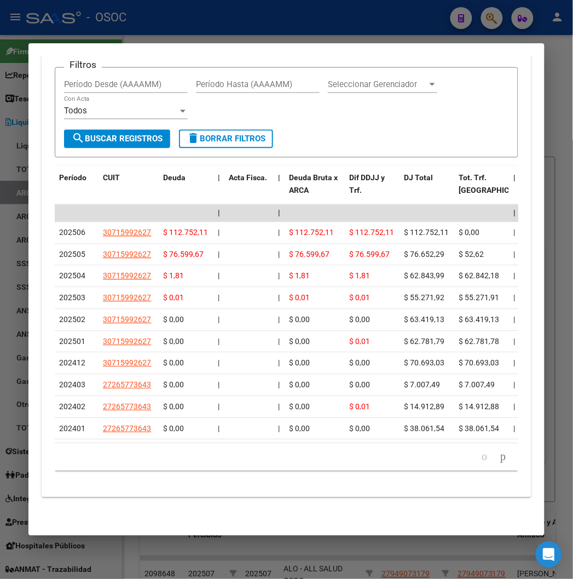
click at [99, 35] on div at bounding box center [286, 289] width 573 height 579
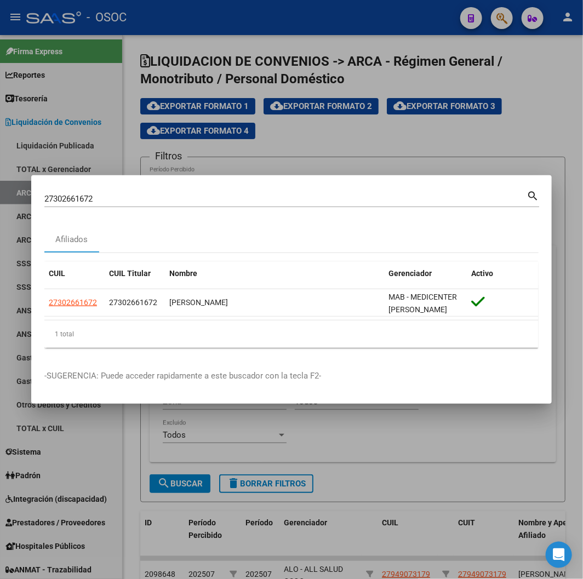
click at [96, 200] on input "27302661672" at bounding box center [285, 199] width 482 height 10
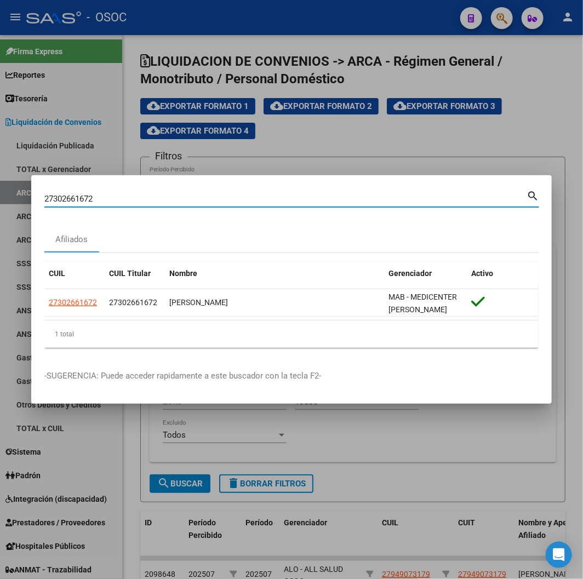
paste input "0326996549"
type input "20326996549"
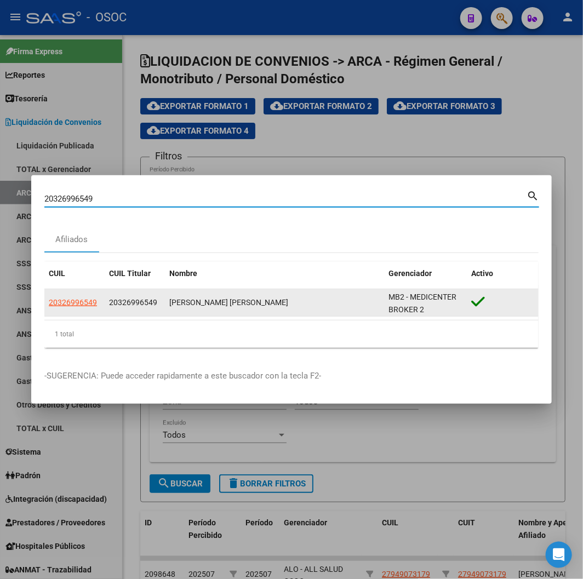
click at [70, 262] on span "20326996549" at bounding box center [73, 302] width 48 height 9
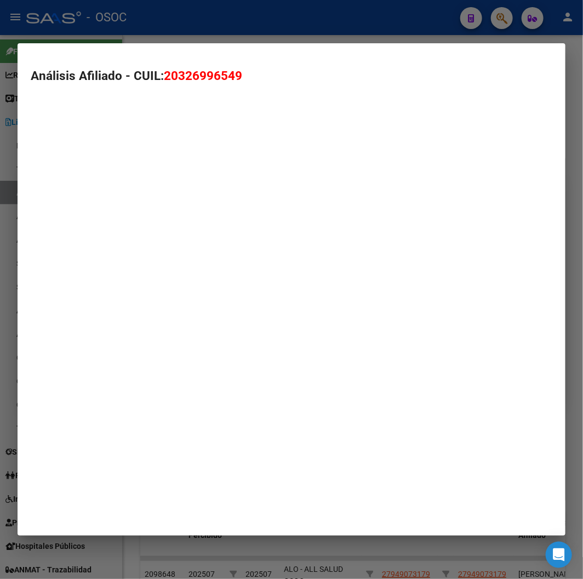
type textarea "20326996549"
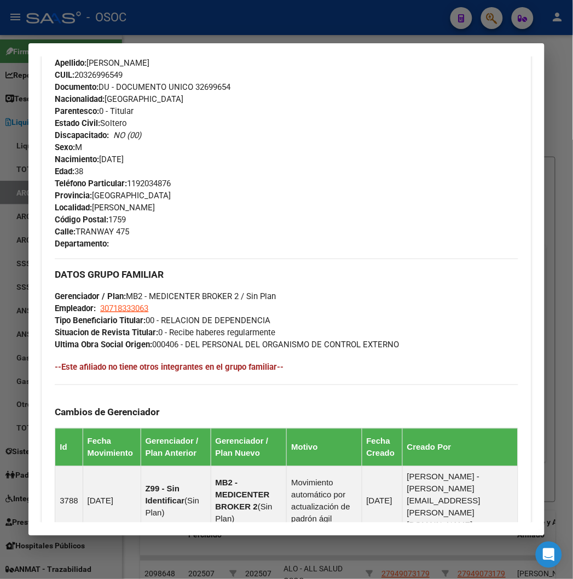
scroll to position [636, 0]
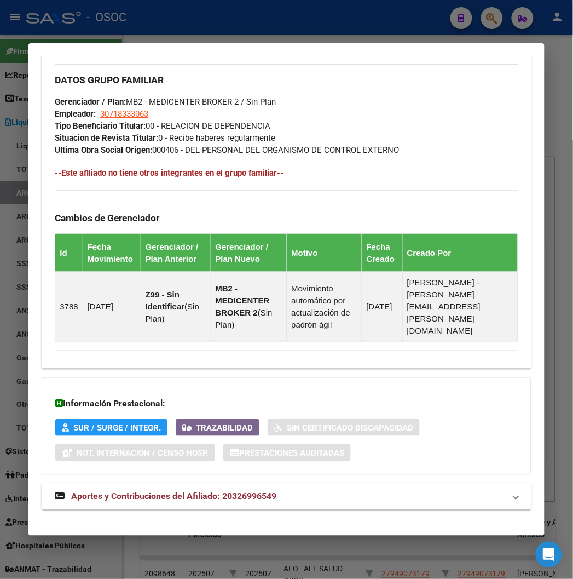
click at [134, 262] on span "Aportes y Contribuciones del Afiliado: 20326996549" at bounding box center [173, 496] width 205 height 10
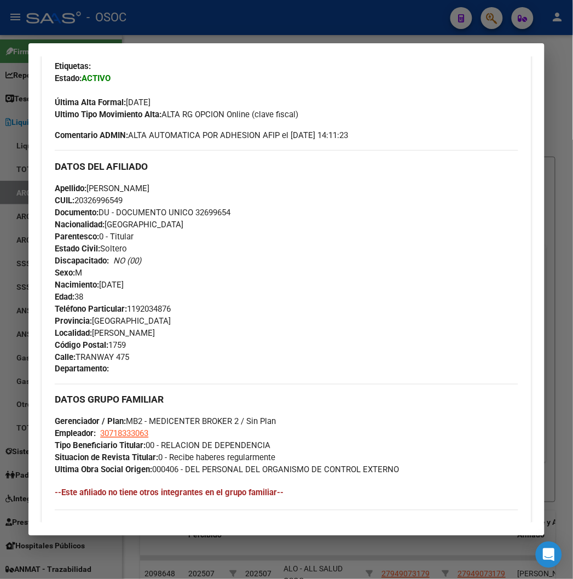
scroll to position [107, 0]
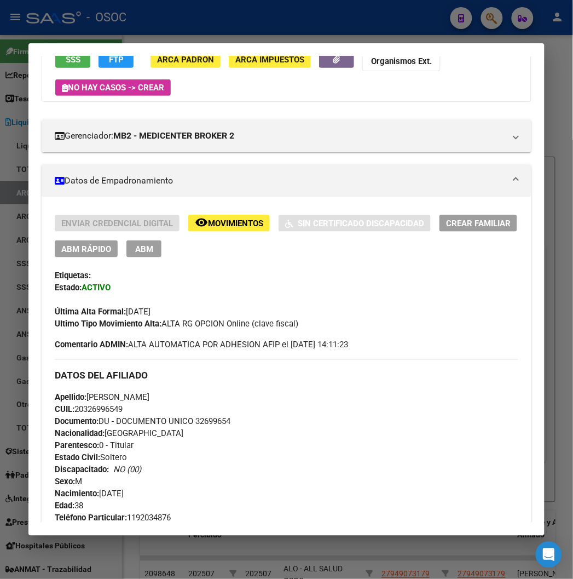
click at [169, 21] on div at bounding box center [286, 289] width 573 height 579
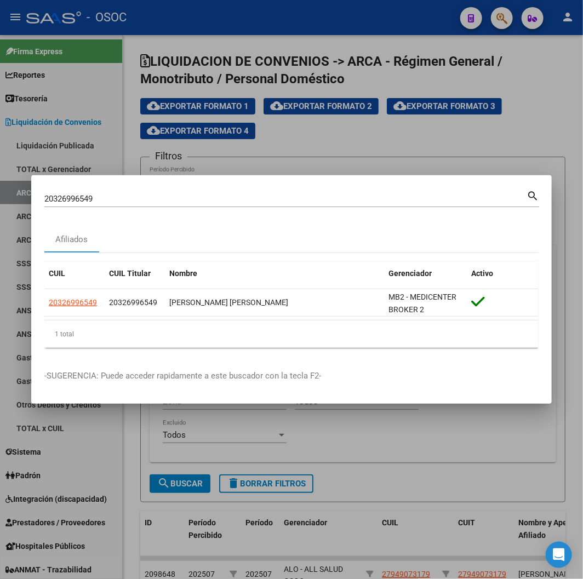
click at [101, 199] on input "20326996549" at bounding box center [285, 199] width 482 height 10
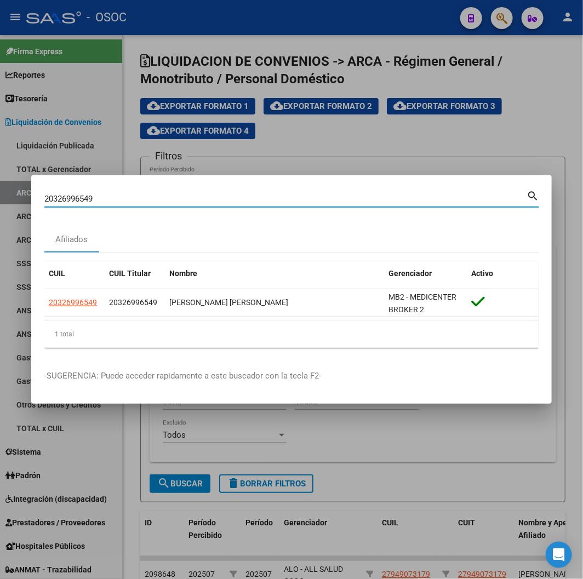
click at [101, 199] on input "20326996549" at bounding box center [285, 199] width 482 height 10
paste input "7351232930"
type input "27351232930"
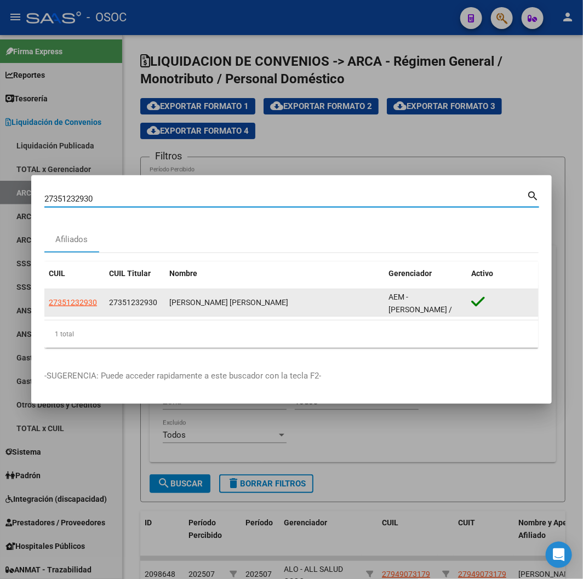
click at [110, 262] on datatable-body-cell "27351232930" at bounding box center [135, 302] width 60 height 27
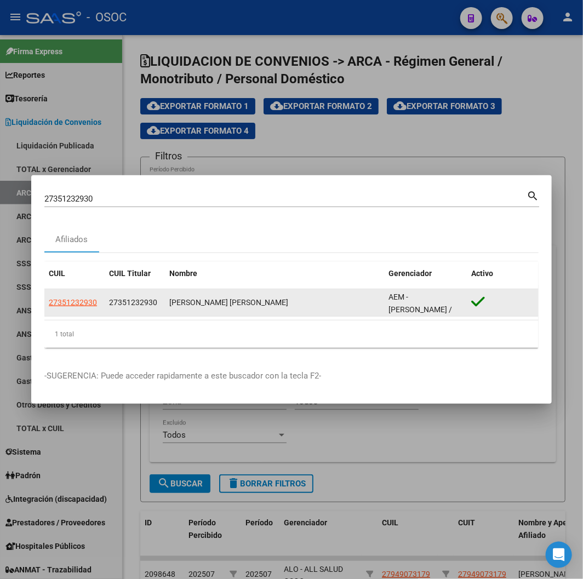
drag, startPoint x: 106, startPoint y: 313, endPoint x: 100, endPoint y: 310, distance: 6.1
click at [105, 262] on datatable-body-cell "27351232930" at bounding box center [135, 302] width 60 height 27
click at [100, 262] on datatable-body-cell "27351232930" at bounding box center [74, 302] width 60 height 27
click at [96, 262] on span "27351232930" at bounding box center [73, 302] width 48 height 9
type textarea "27351232930"
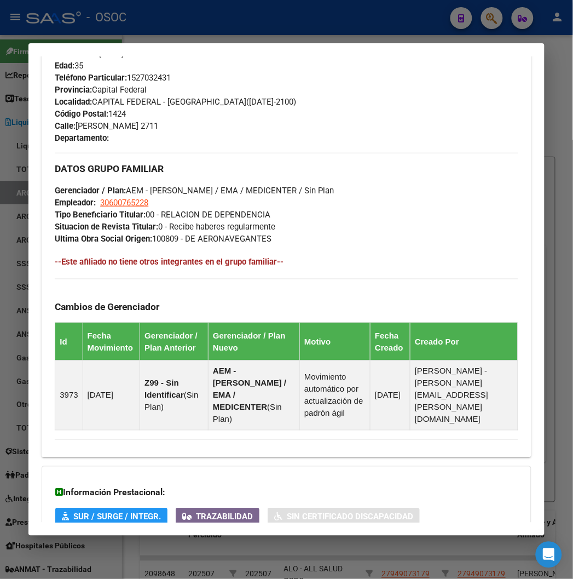
scroll to position [636, 0]
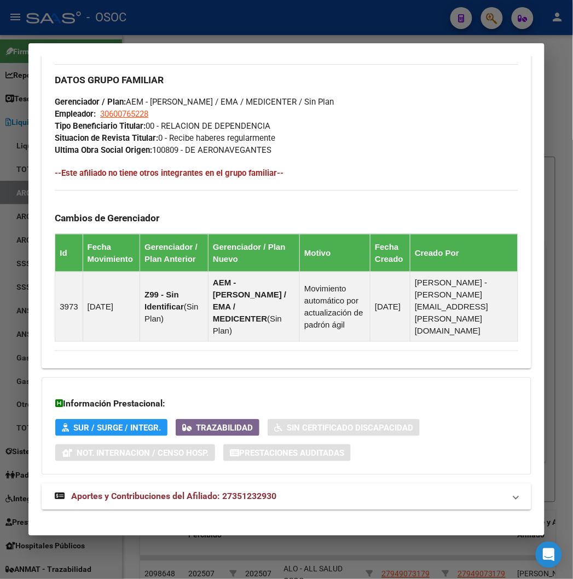
click at [141, 262] on mat-expansion-panel-header "Aportes y Contribuciones del Afiliado: 27351232930" at bounding box center [286, 496] width 489 height 26
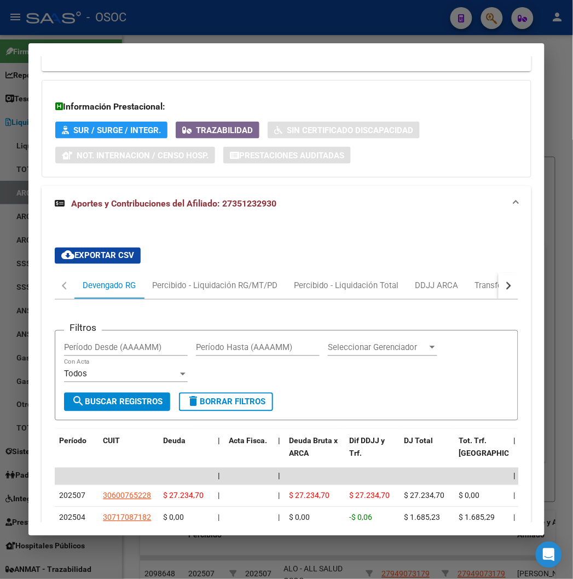
scroll to position [1116, 0]
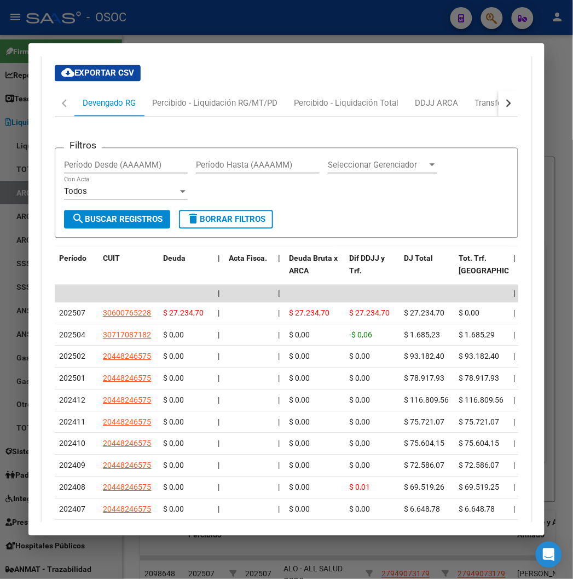
click at [194, 7] on div at bounding box center [286, 289] width 573 height 579
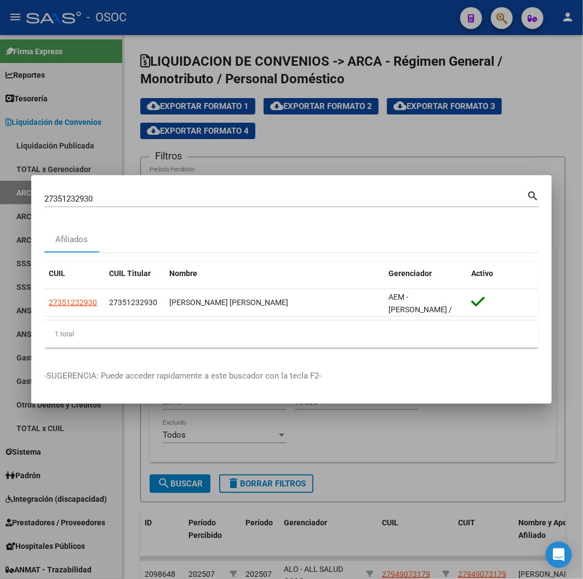
click at [45, 205] on div "27351232930 Buscar (apellido, dni, cuil, nro traspaso, cuit, obra social)" at bounding box center [285, 199] width 482 height 16
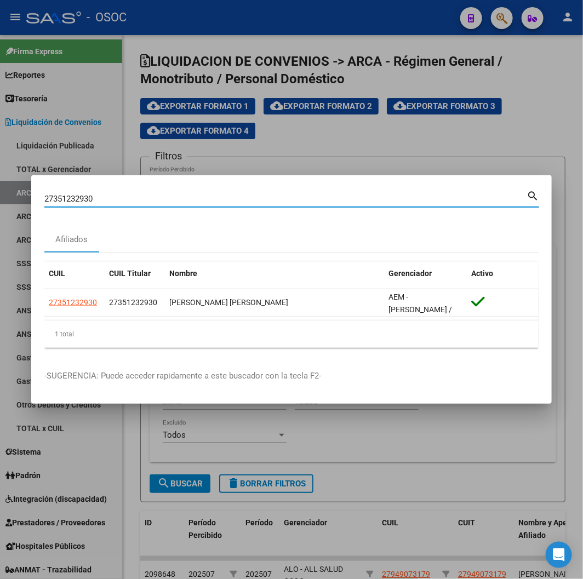
click at [47, 204] on input "27351232930" at bounding box center [285, 199] width 482 height 10
paste input "0353051327"
type input "20353051327"
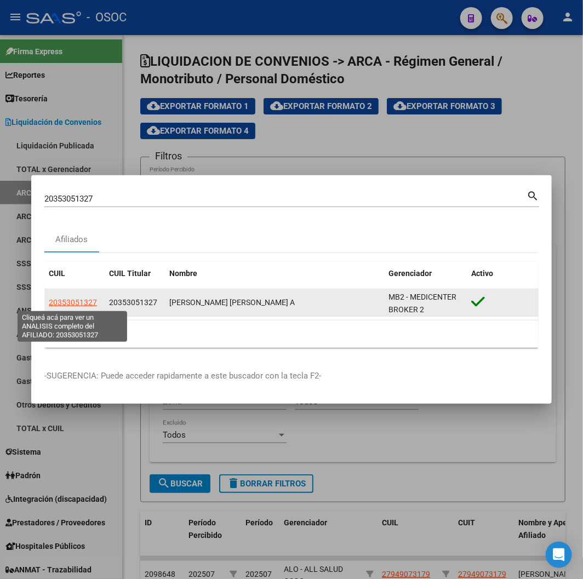
click at [61, 262] on span "20353051327" at bounding box center [73, 302] width 48 height 9
type textarea "20353051327"
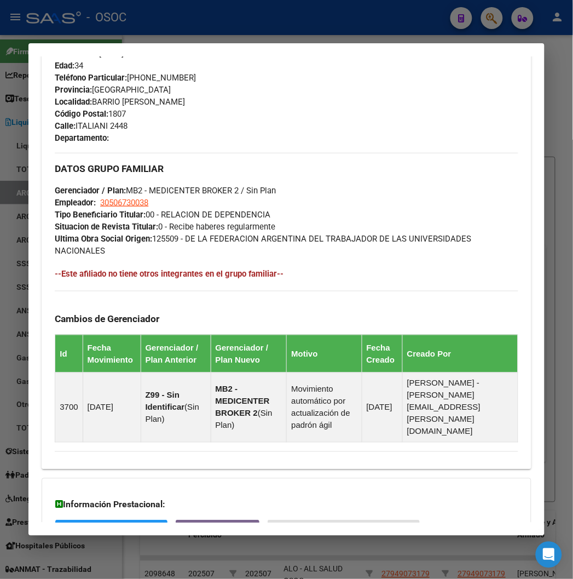
scroll to position [636, 0]
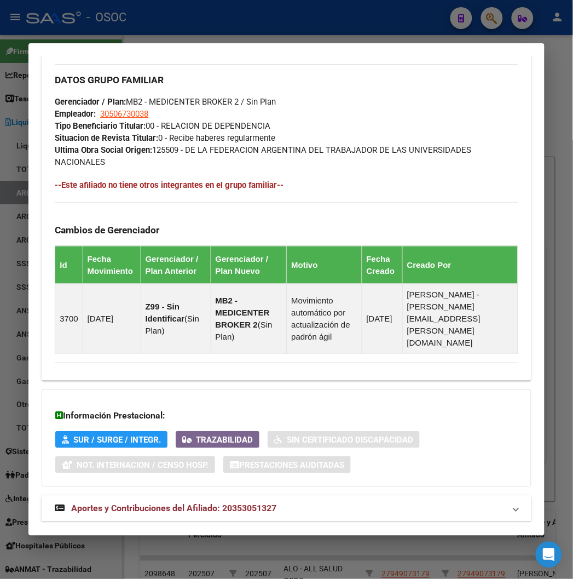
click at [124, 262] on span "Aportes y Contribuciones del Afiliado: 20353051327" at bounding box center [173, 508] width 205 height 10
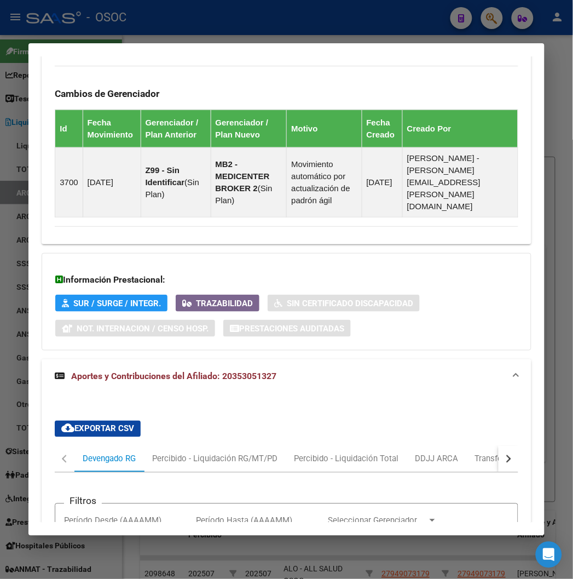
scroll to position [590, 0]
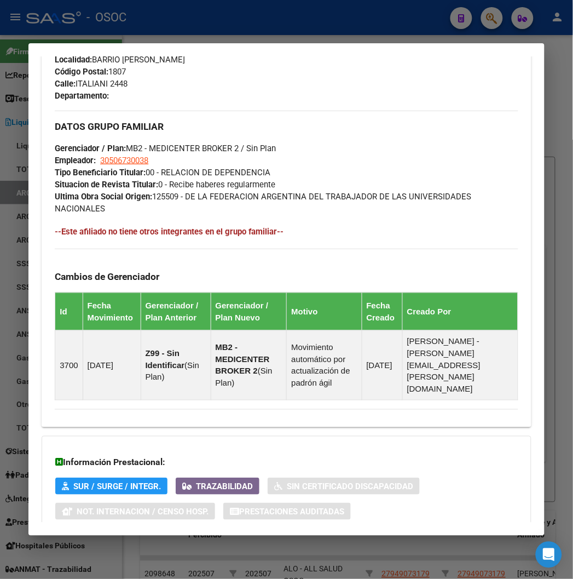
drag, startPoint x: 51, startPoint y: 32, endPoint x: 47, endPoint y: 74, distance: 42.4
click at [52, 32] on div at bounding box center [286, 289] width 573 height 579
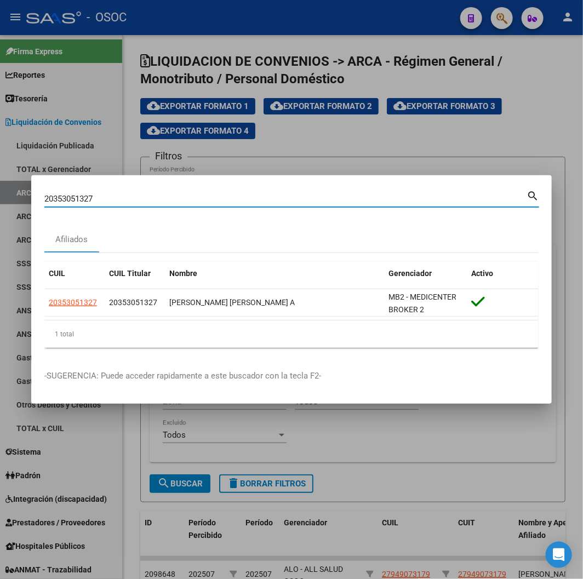
click at [53, 196] on input "20353051327" at bounding box center [285, 199] width 482 height 10
paste input "3372076674"
type input "23372076674"
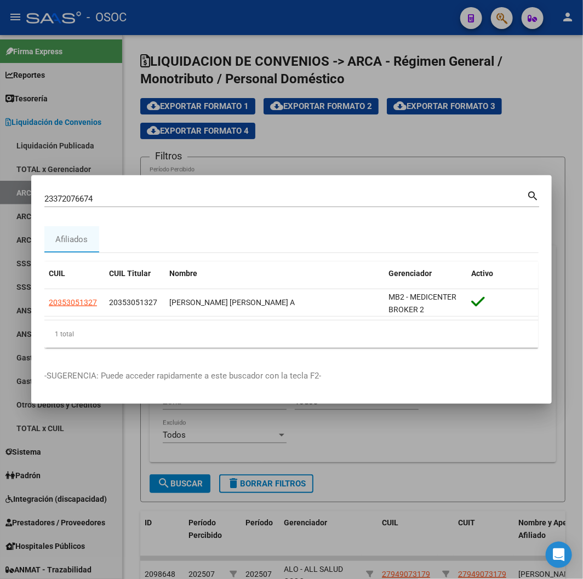
click at [53, 195] on input "23372076674" at bounding box center [285, 199] width 482 height 10
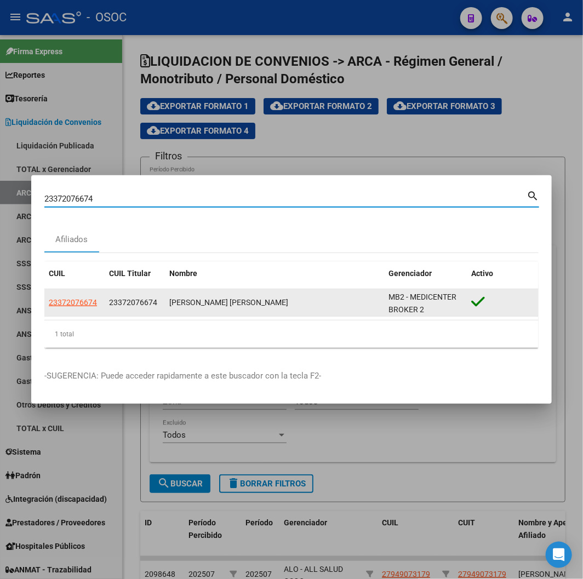
click at [71, 262] on app-link-go-to "23372076674" at bounding box center [73, 302] width 48 height 13
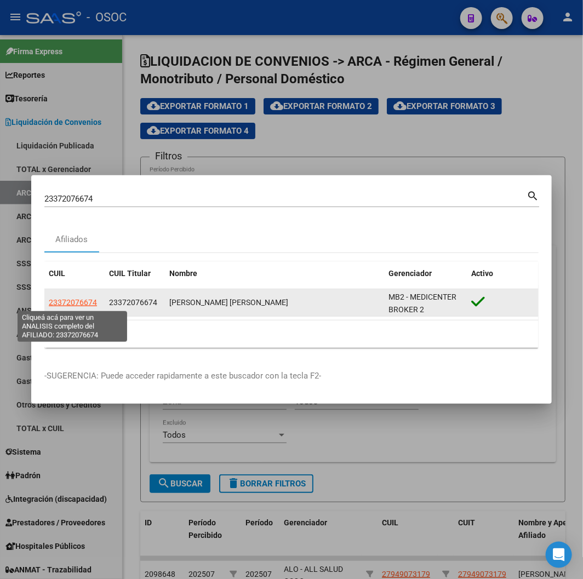
click at [70, 262] on span "23372076674" at bounding box center [73, 302] width 48 height 9
type textarea "23372076674"
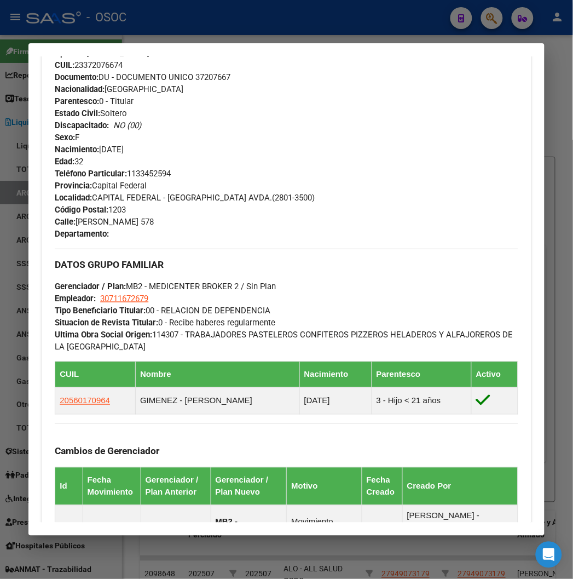
scroll to position [685, 0]
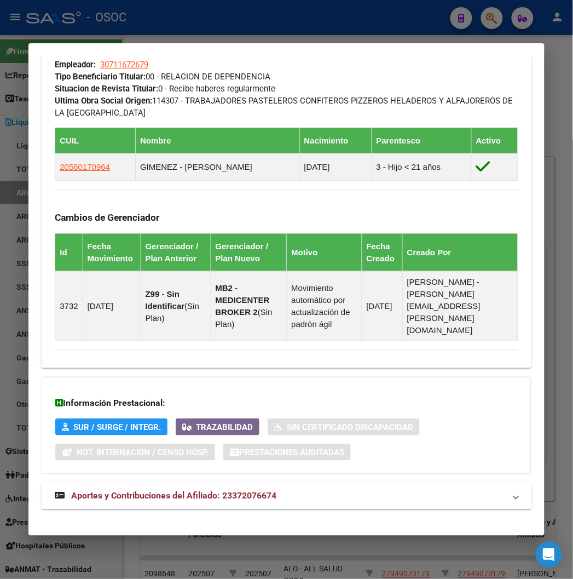
click at [129, 262] on span "Aportes y Contribuciones del Afiliado: 23372076674" at bounding box center [173, 496] width 205 height 10
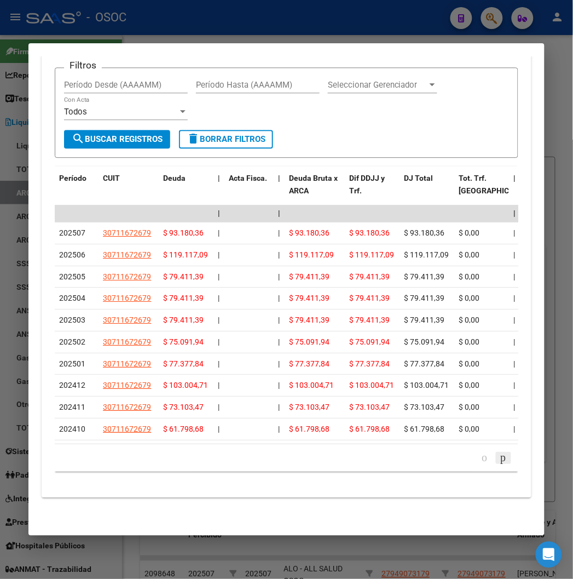
click at [507, 262] on icon "go to next page" at bounding box center [503, 457] width 9 height 13
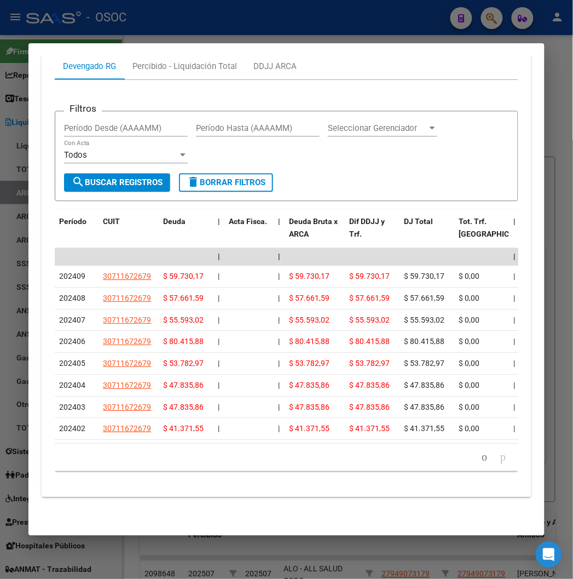
scroll to position [1202, 0]
click at [507, 262] on icon "go to next page" at bounding box center [503, 456] width 9 height 13
click at [486, 262] on icon "go to previous page" at bounding box center [485, 456] width 9 height 13
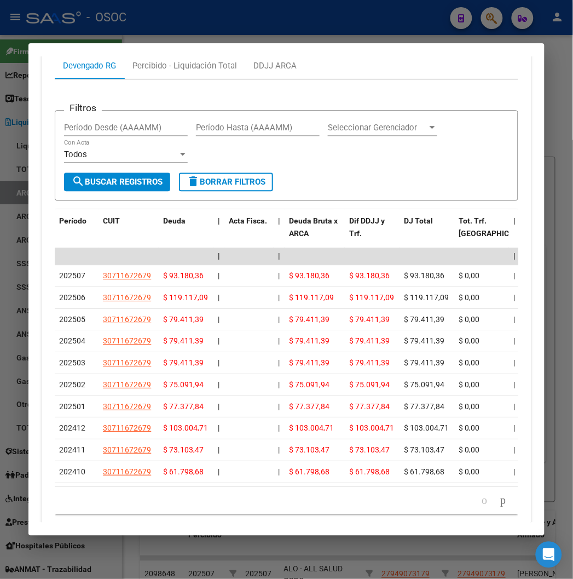
click at [222, 41] on div at bounding box center [286, 289] width 573 height 579
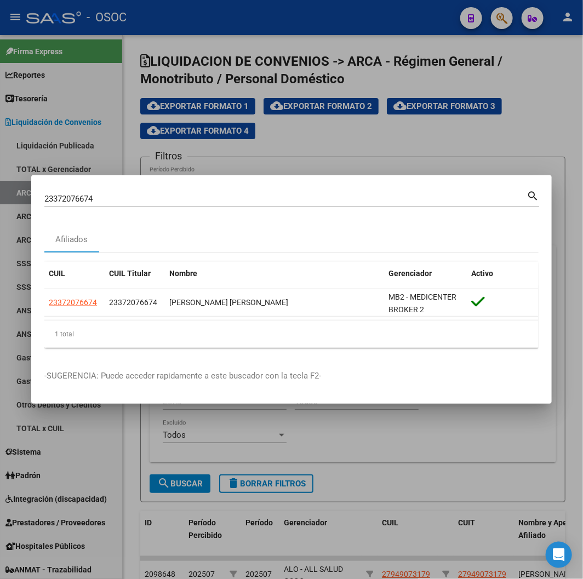
click at [120, 200] on input "23372076674" at bounding box center [285, 199] width 482 height 10
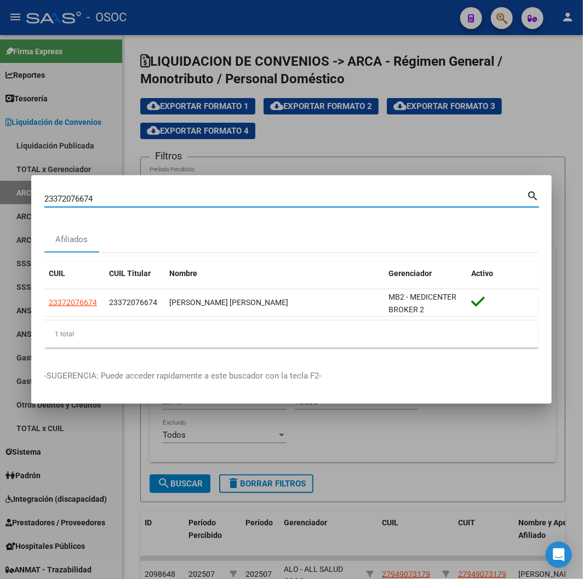
paste input "0374741846"
type input "20374741846"
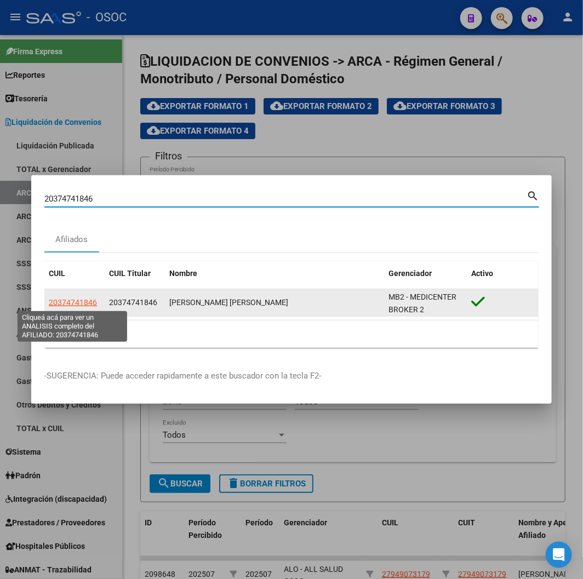
click at [64, 262] on span "20374741846" at bounding box center [73, 302] width 48 height 9
type textarea "20374741846"
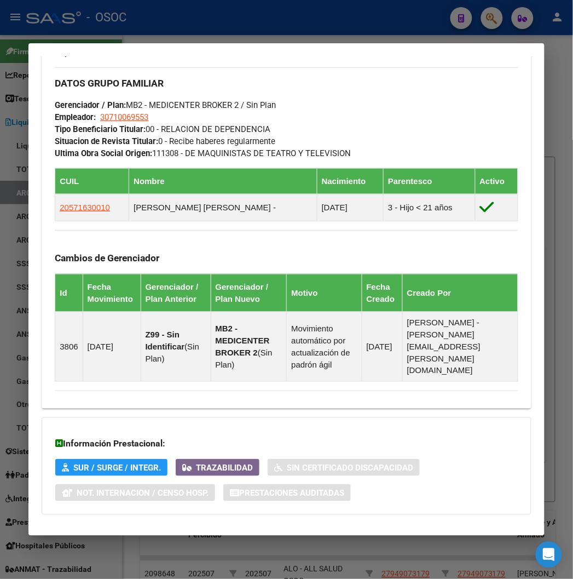
scroll to position [673, 0]
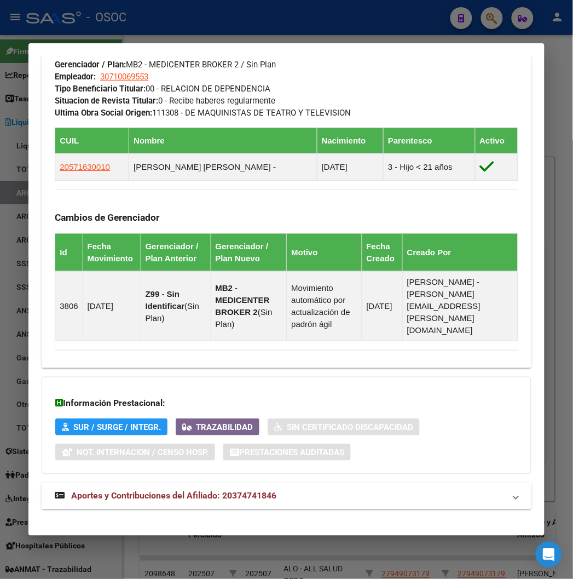
click at [126, 262] on mat-expansion-panel-header "Aportes y Contribuciones del Afiliado: 20374741846" at bounding box center [286, 496] width 489 height 26
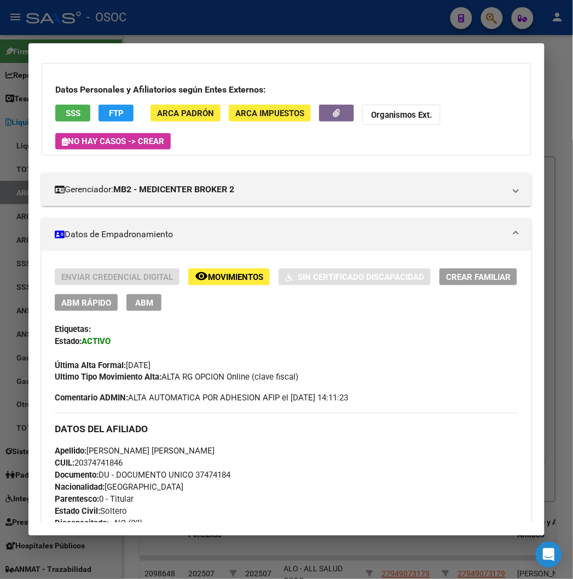
scroll to position [0, 0]
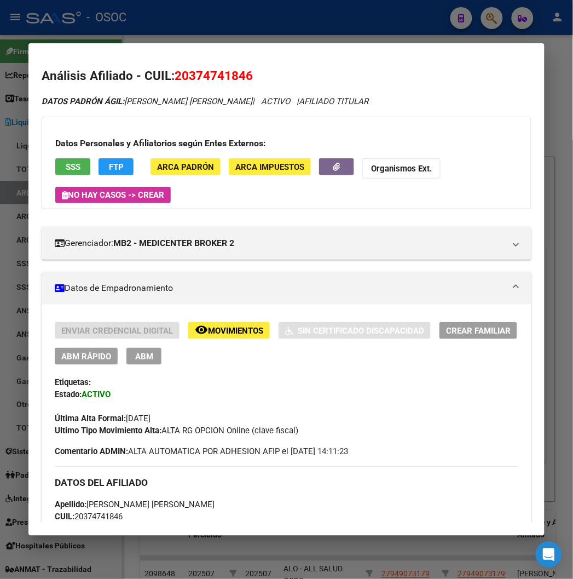
click at [114, 166] on button "FTP" at bounding box center [116, 166] width 35 height 17
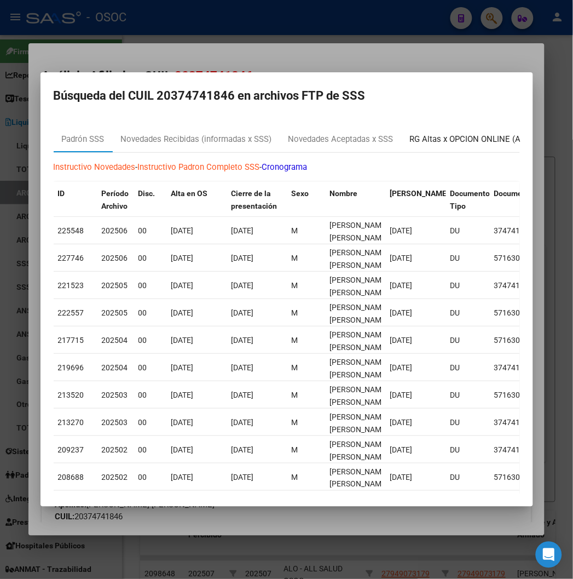
click at [470, 140] on div "RG Altas x OPCION ONLINE (ARCA)" at bounding box center [475, 139] width 130 height 13
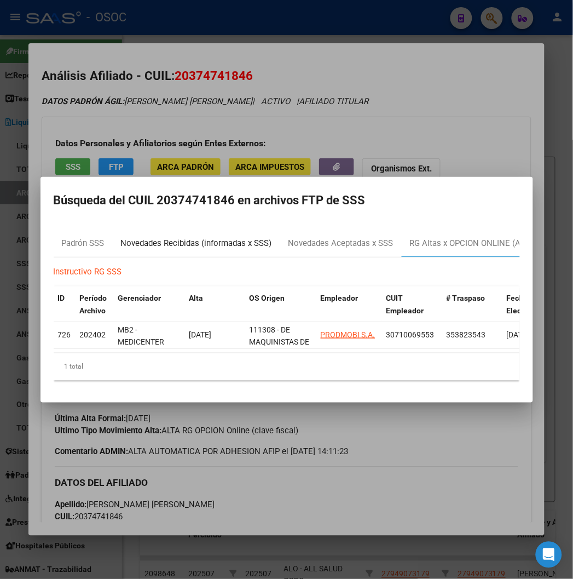
click at [161, 237] on div "Novedades Recibidas (informadas x SSS)" at bounding box center [196, 243] width 151 height 13
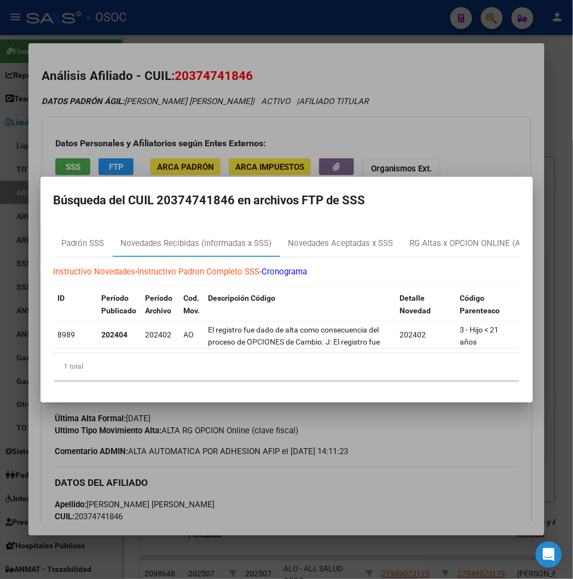
click at [364, 90] on div at bounding box center [286, 289] width 573 height 579
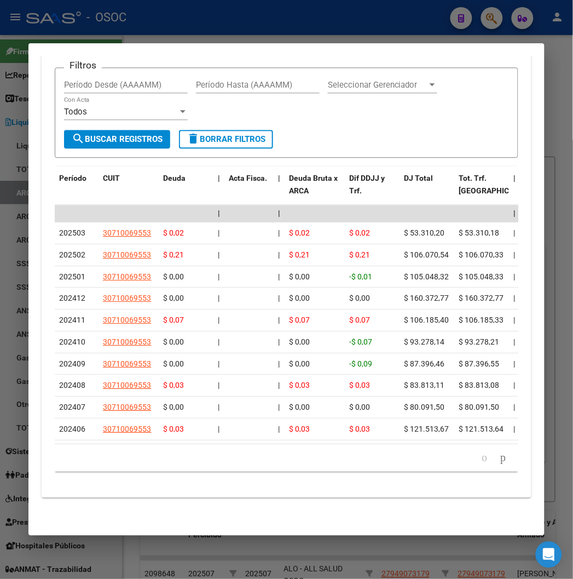
scroll to position [1235, 0]
click at [111, 25] on div at bounding box center [286, 289] width 573 height 579
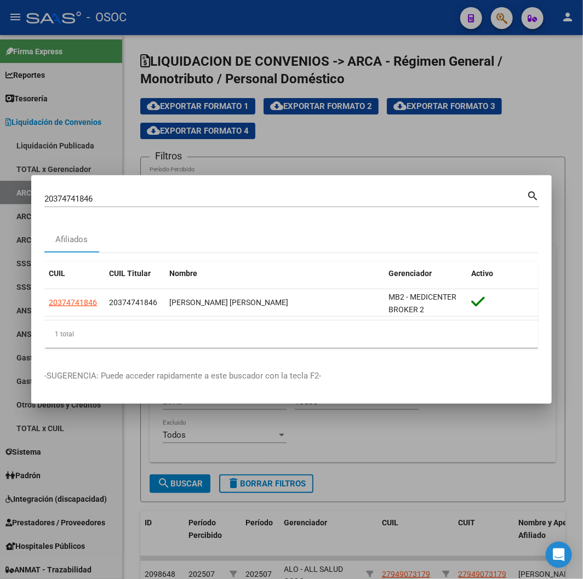
click at [116, 200] on input "20374741846" at bounding box center [285, 199] width 482 height 10
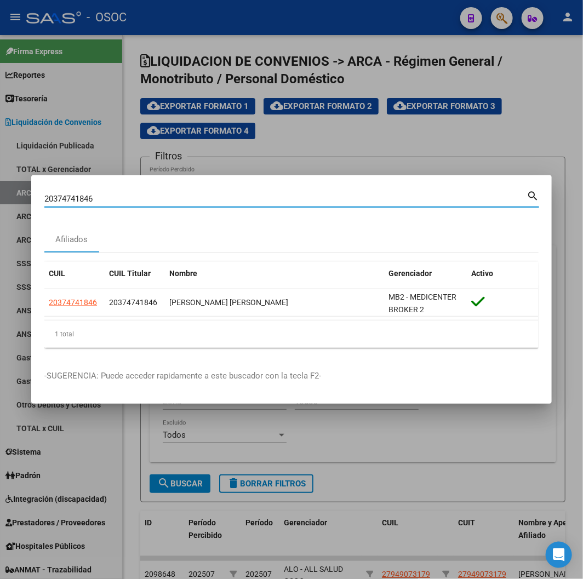
click at [116, 200] on input "20374741846" at bounding box center [285, 199] width 482 height 10
paste input "87597191"
type input "20387597191"
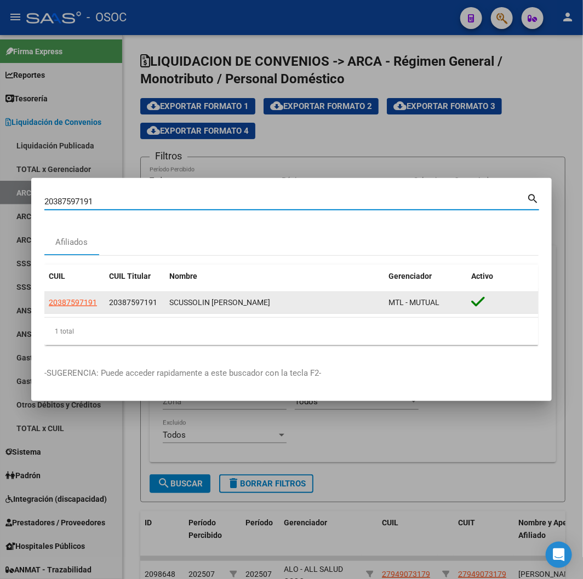
click at [57, 262] on span "20387597191" at bounding box center [73, 302] width 48 height 9
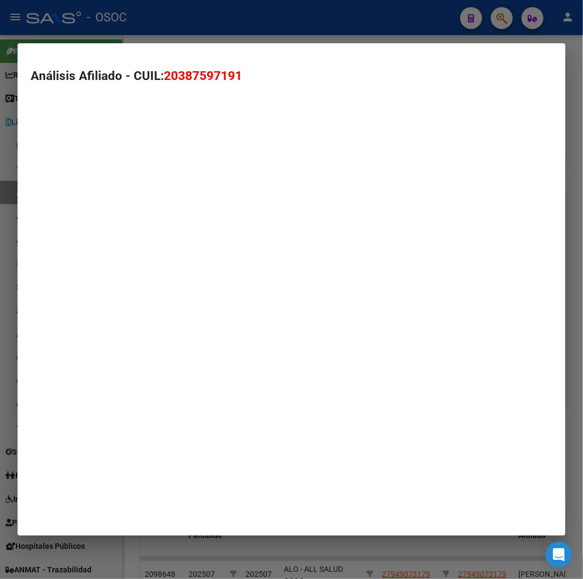
type textarea "20387597191"
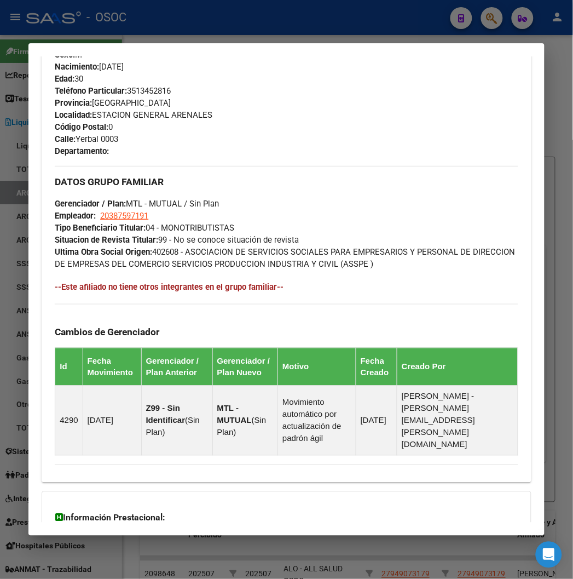
scroll to position [660, 0]
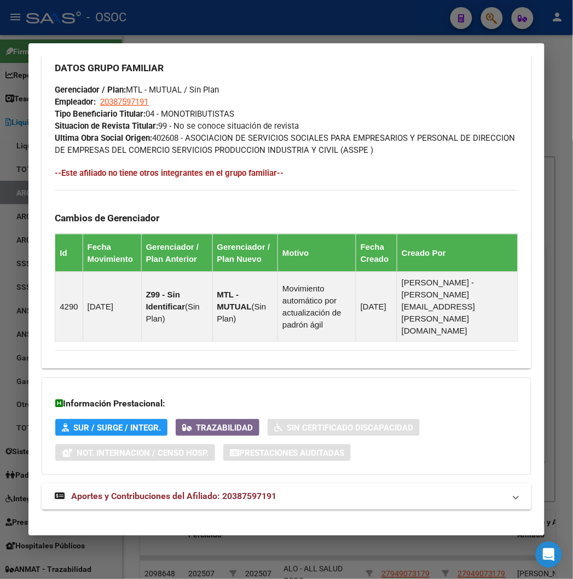
click at [183, 262] on strong "Aportes y Contribuciones del Afiliado: 20387597191" at bounding box center [166, 496] width 222 height 13
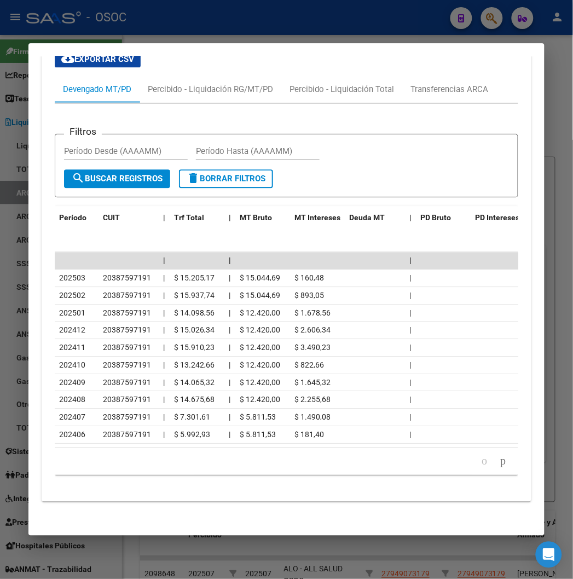
scroll to position [1154, 0]
click at [207, 39] on div at bounding box center [286, 289] width 573 height 579
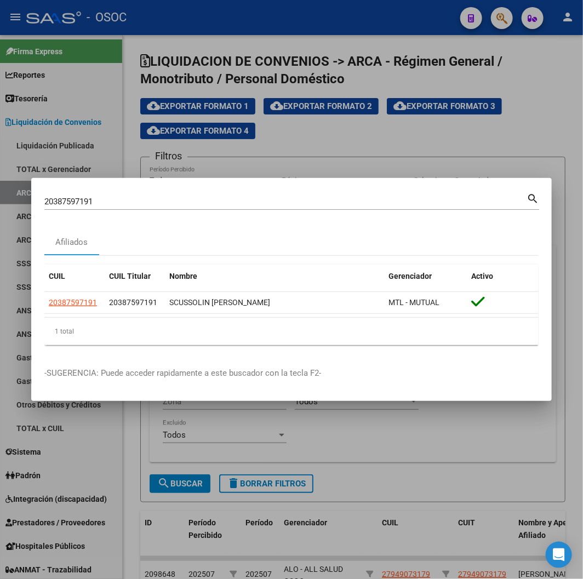
click at [69, 205] on input "20387597191" at bounding box center [285, 202] width 482 height 10
paste input "98301200"
type input "20398301200"
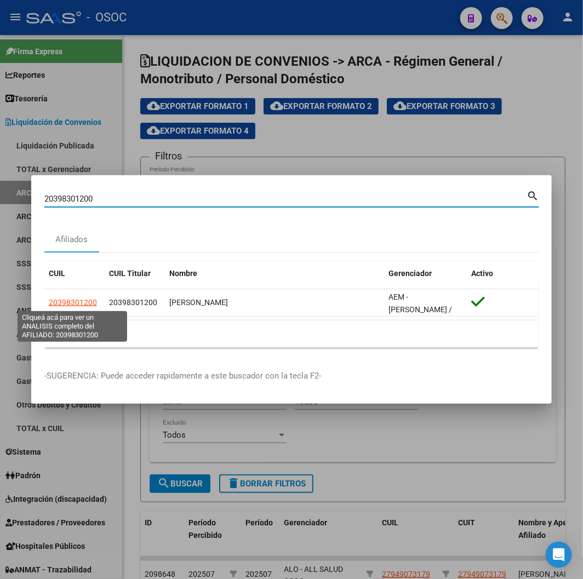
click at [63, 262] on datatable-header "CUIL CUIL Titular Nombre Gerenciador Activo" at bounding box center [291, 275] width 494 height 27
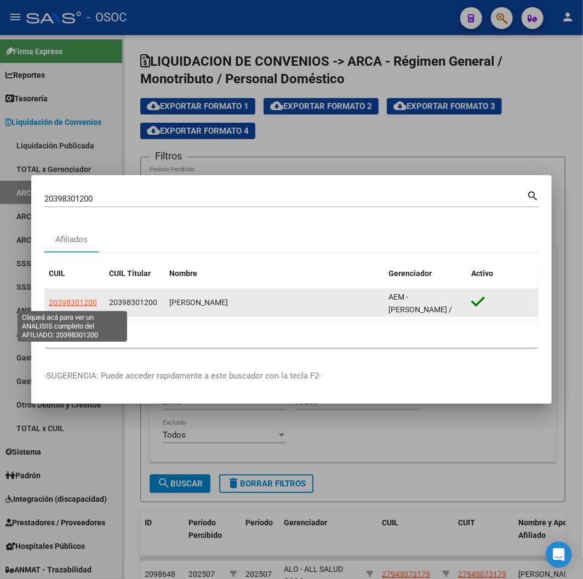
click at [68, 262] on span "20398301200" at bounding box center [73, 302] width 48 height 9
type textarea "20398301200"
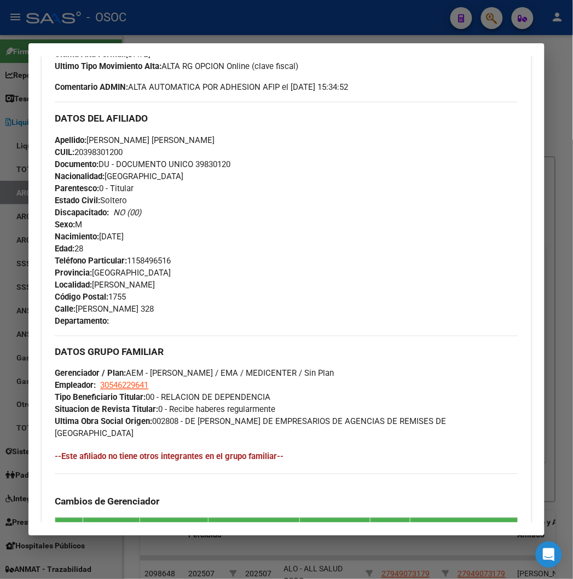
scroll to position [636, 0]
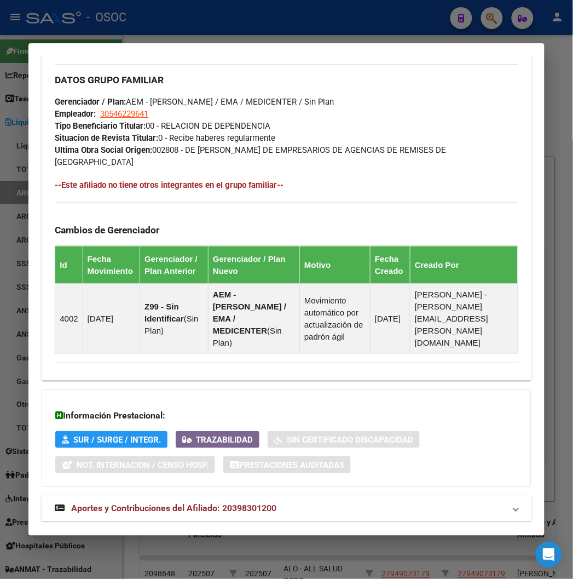
click at [119, 262] on span "Aportes y Contribuciones del Afiliado: 20398301200" at bounding box center [173, 508] width 205 height 10
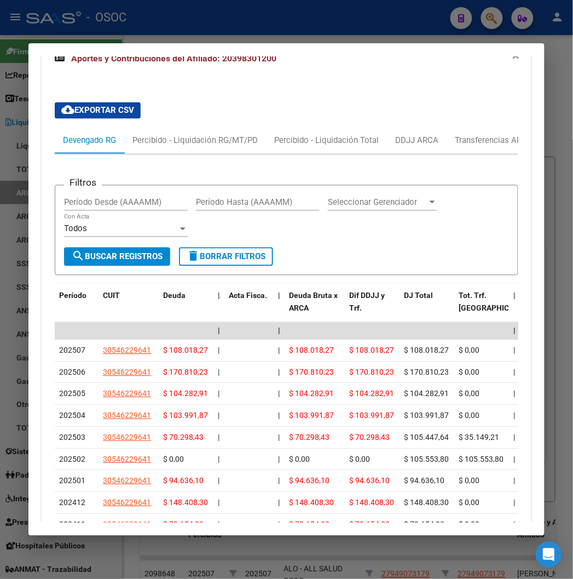
scroll to position [1198, 0]
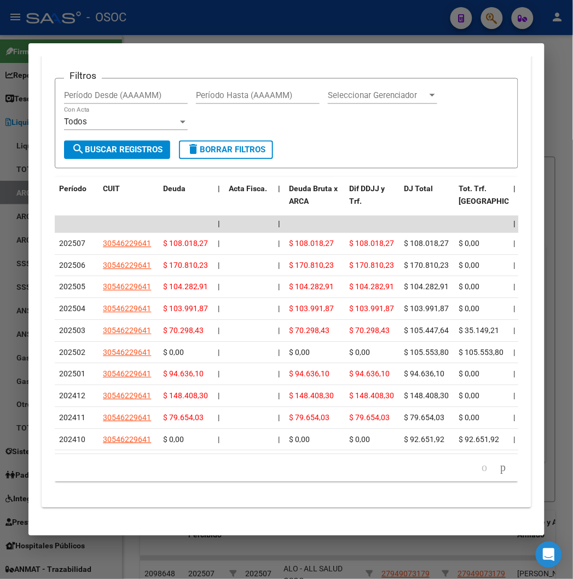
click at [162, 36] on div at bounding box center [286, 289] width 573 height 579
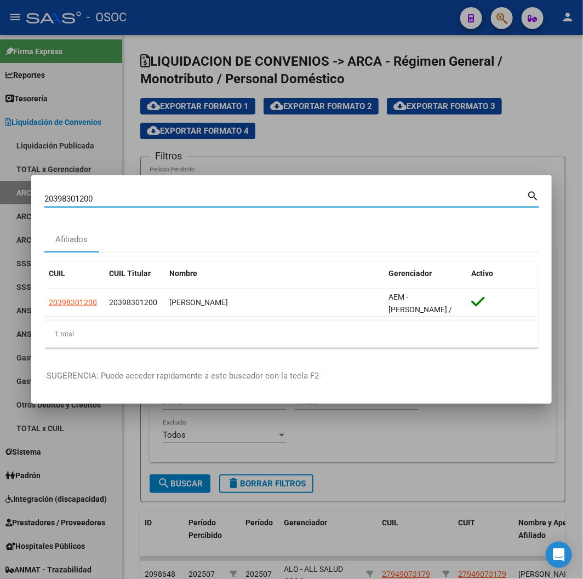
click at [85, 194] on input "20398301200" at bounding box center [285, 199] width 482 height 10
paste input "7232849067"
type input "27232849067"
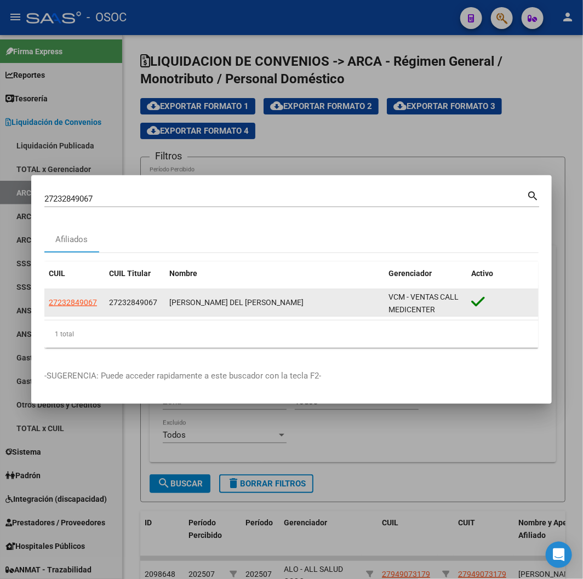
click at [80, 262] on datatable-body-cell "27232849067" at bounding box center [74, 302] width 60 height 27
click at [81, 262] on span "27232849067" at bounding box center [73, 302] width 48 height 9
type textarea "27232849067"
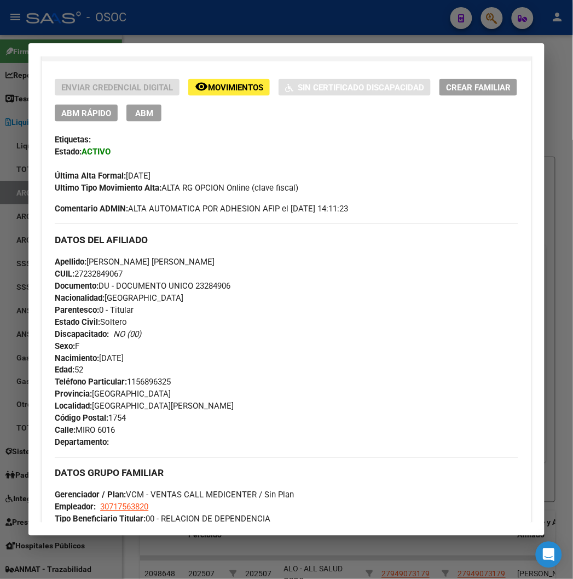
scroll to position [608, 0]
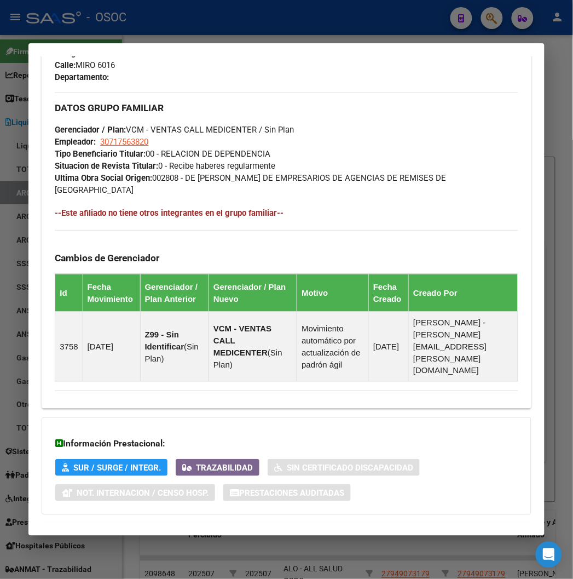
click at [150, 262] on mat-expansion-panel-header "Aportes y Contribuciones del Afiliado: 27232849067" at bounding box center [286, 536] width 489 height 26
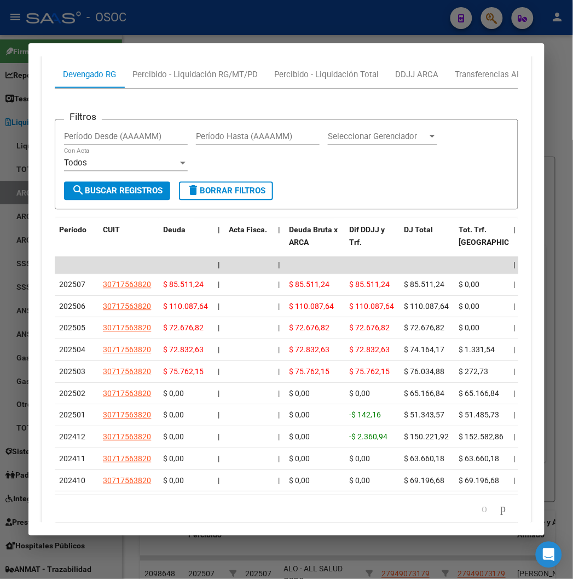
scroll to position [1177, 0]
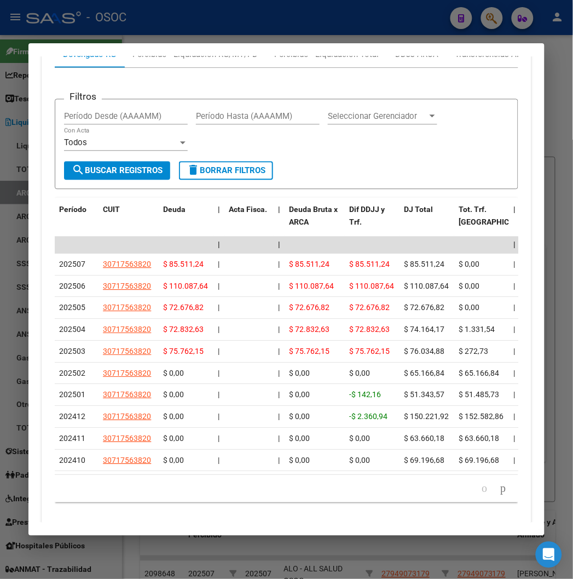
click at [218, 33] on div at bounding box center [286, 289] width 573 height 579
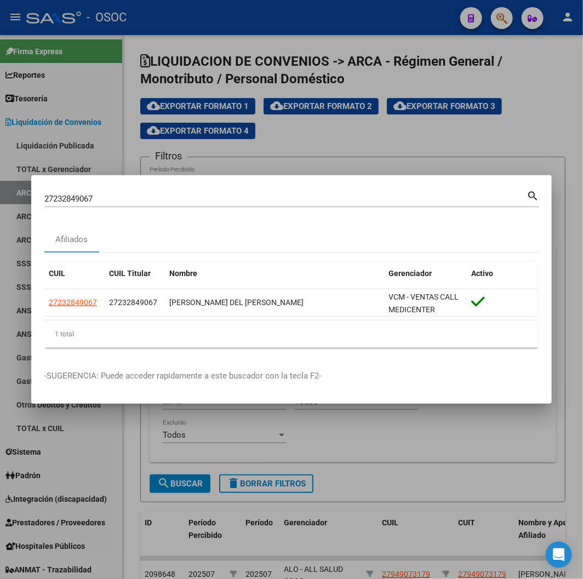
click at [78, 203] on input "27232849067" at bounding box center [285, 199] width 482 height 10
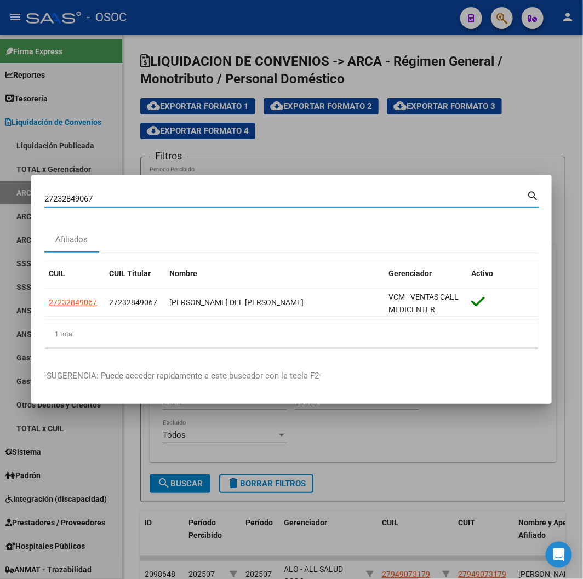
click at [78, 203] on input "27232849067" at bounding box center [285, 199] width 482 height 10
paste input "0258048742"
type input "20258048742"
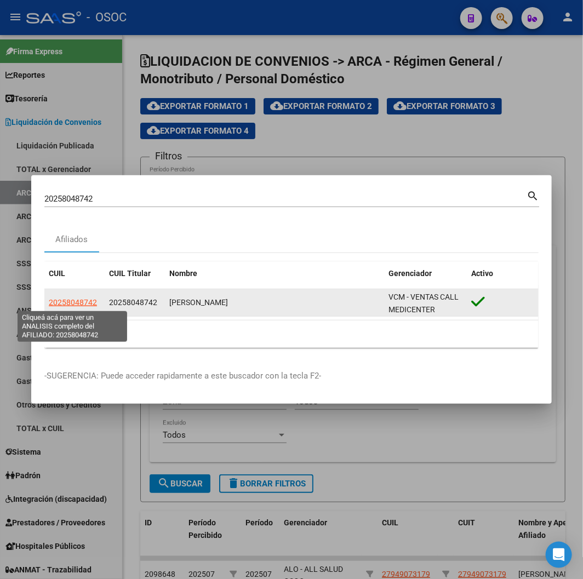
click at [79, 262] on span "20258048742" at bounding box center [73, 302] width 48 height 9
type textarea "20258048742"
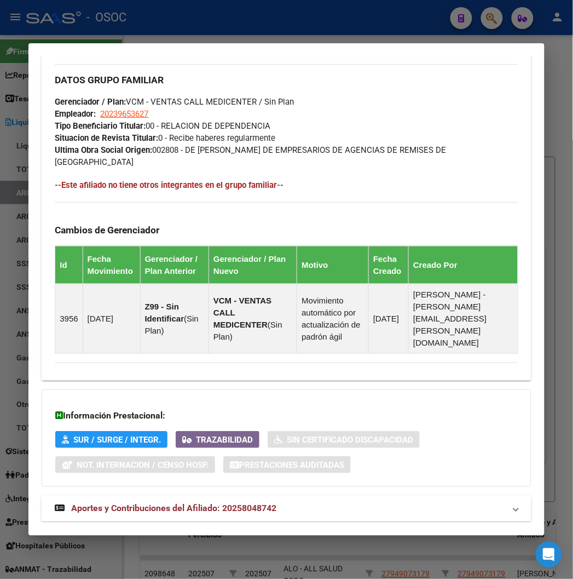
click at [140, 262] on span "Aportes y Contribuciones del Afiliado: 20258048742" at bounding box center [173, 508] width 205 height 10
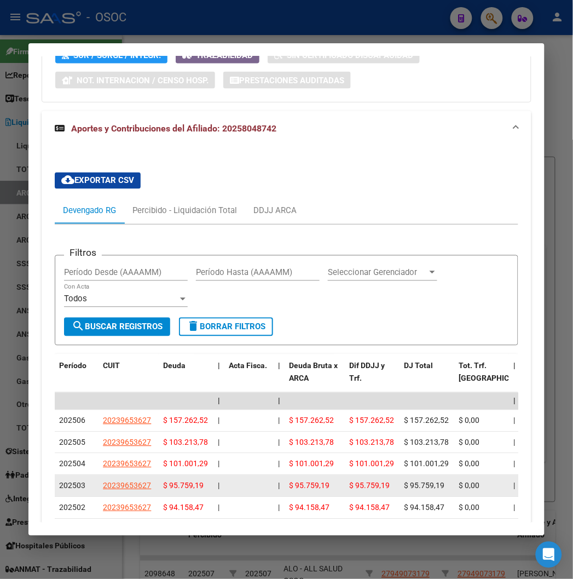
scroll to position [1198, 0]
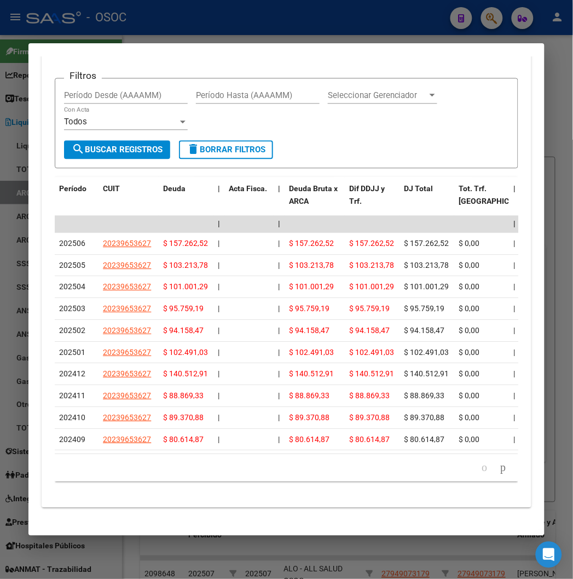
click at [511, 262] on li at bounding box center [503, 467] width 19 height 19
click at [505, 262] on icon "go to next page" at bounding box center [503, 466] width 9 height 13
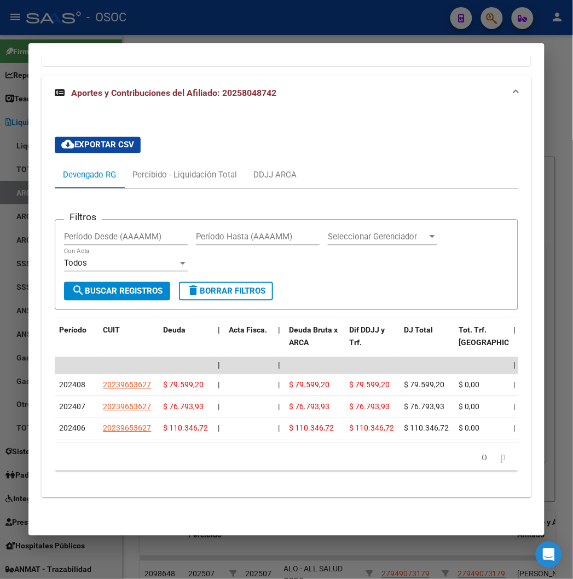
scroll to position [1042, 0]
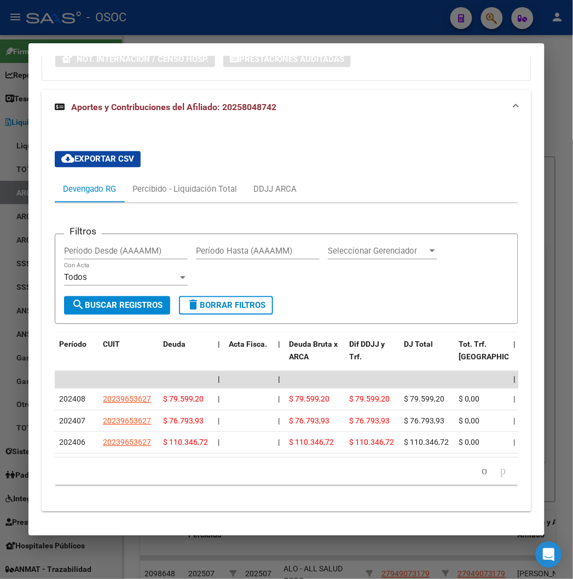
click at [226, 26] on div at bounding box center [286, 289] width 573 height 579
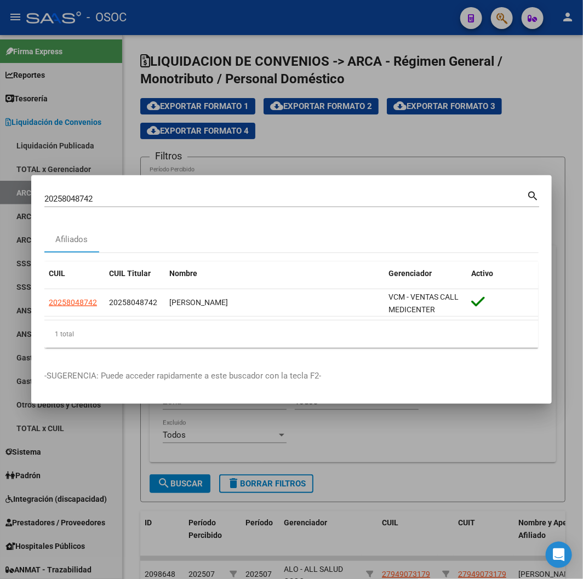
click at [83, 195] on input "20258048742" at bounding box center [285, 199] width 482 height 10
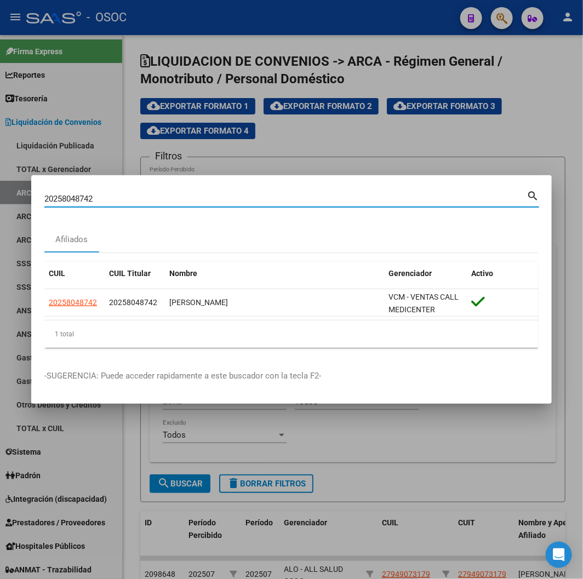
click at [83, 195] on input "20258048742" at bounding box center [285, 199] width 482 height 10
paste input "726926791"
type input "27269267912"
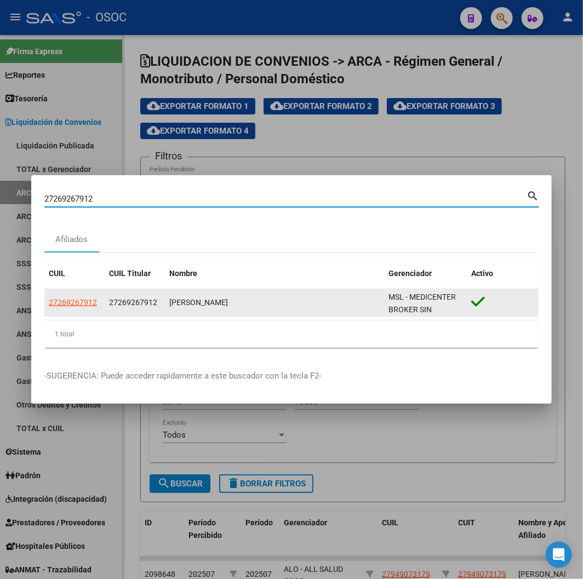
click at [62, 262] on span "27269267912" at bounding box center [73, 302] width 48 height 9
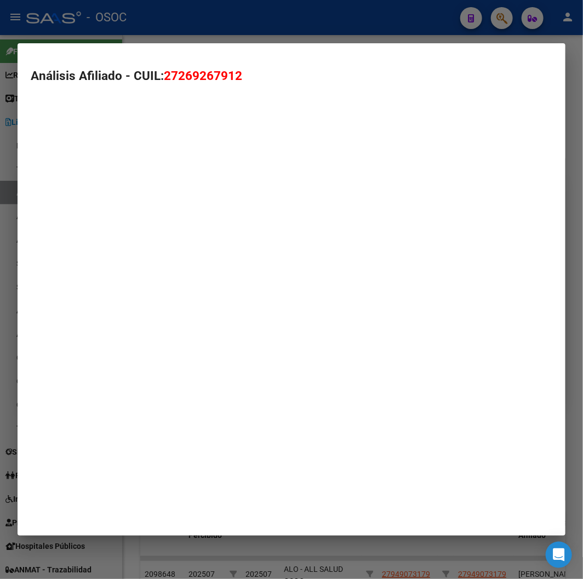
type textarea "27269267912"
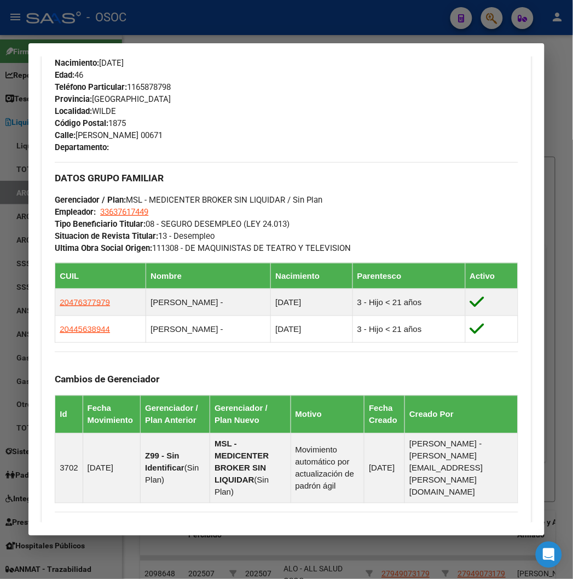
scroll to position [724, 0]
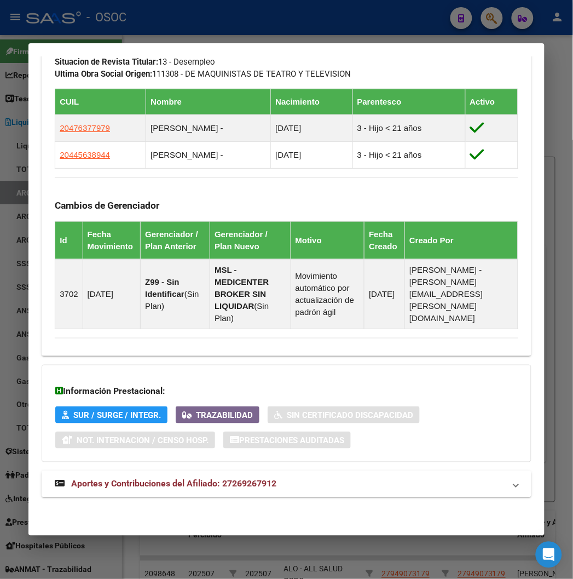
click at [178, 262] on span "Aportes y Contribuciones del Afiliado: 27269267912" at bounding box center [173, 484] width 205 height 10
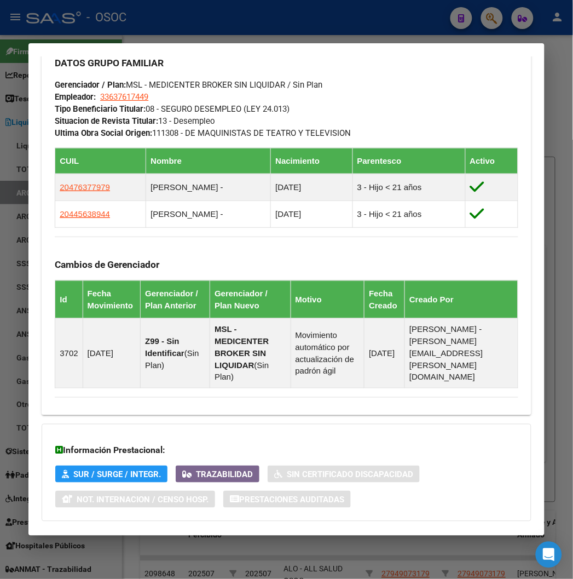
scroll to position [871, 0]
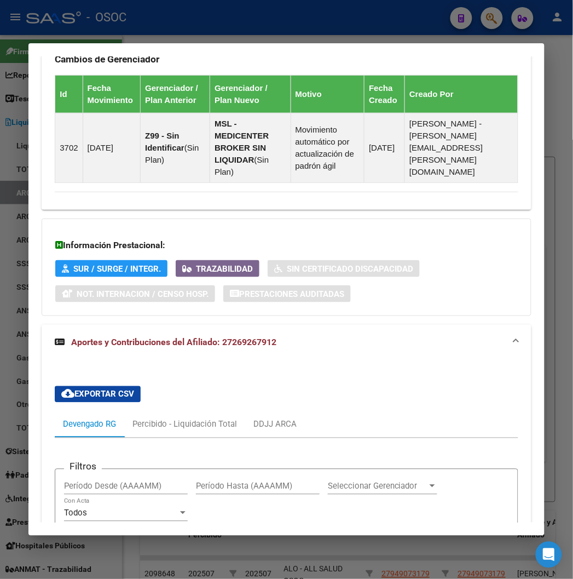
drag, startPoint x: 129, startPoint y: 1, endPoint x: 125, endPoint y: 18, distance: 17.4
click at [129, 1] on div at bounding box center [286, 289] width 573 height 579
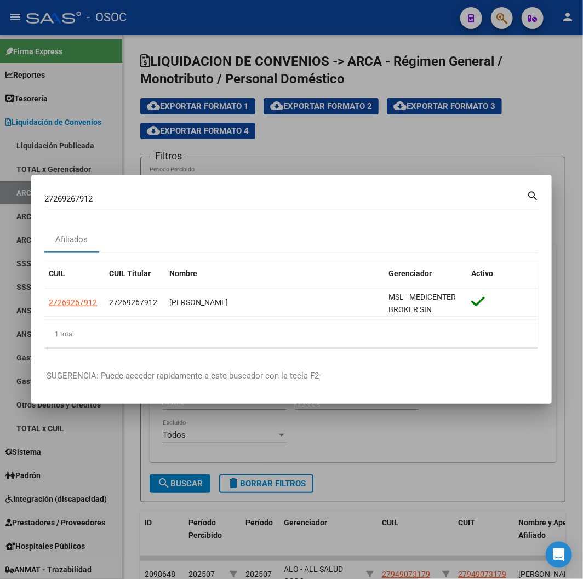
click at [88, 208] on div "27269267912 Buscar (apellido, dni, cuil, nro traspaso, cuit, obra social) search" at bounding box center [291, 202] width 494 height 29
click at [74, 194] on input "27269267912" at bounding box center [285, 199] width 482 height 10
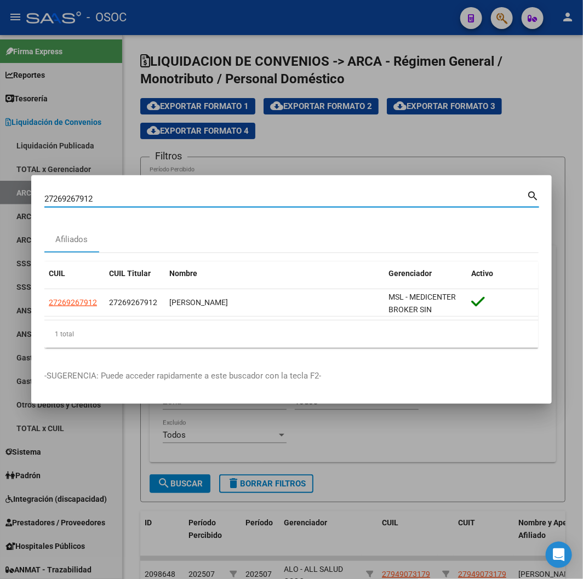
click at [74, 194] on input "27269267912" at bounding box center [285, 199] width 482 height 10
paste input "76280304"
type input "27276280304"
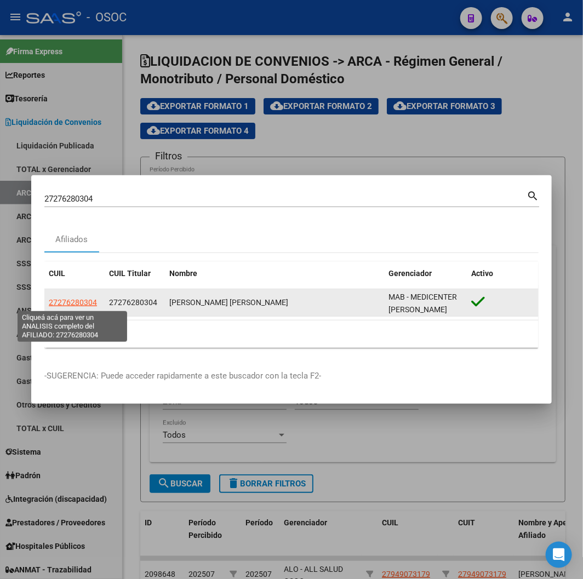
click at [72, 262] on span "27276280304" at bounding box center [73, 302] width 48 height 9
type textarea "27276280304"
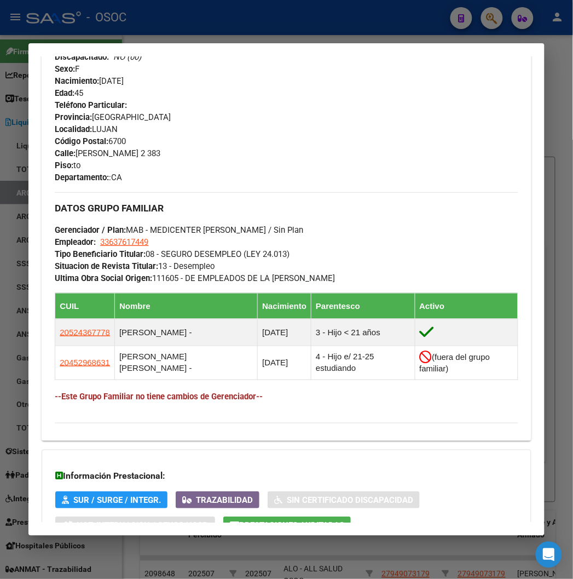
scroll to position [593, 0]
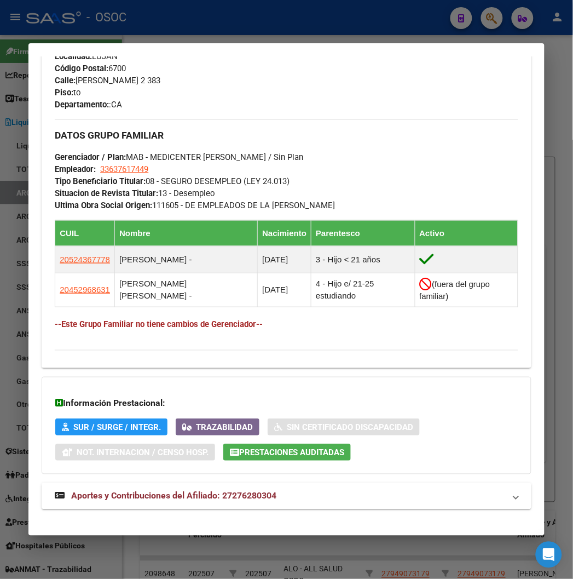
click at [233, 262] on div "DATOS PADRÓN ÁGIL: GOMEZ GISELLE ALEJANDRA | ACTIVO | AFILIADO TITULAR Datos Pe…" at bounding box center [286, 11] width 489 height 1019
click at [230, 262] on div "DATOS PADRÓN ÁGIL: GOMEZ GISELLE ALEJANDRA | ACTIVO | AFILIADO TITULAR Datos Pe…" at bounding box center [286, 11] width 489 height 1019
click at [226, 262] on span "Aportes y Contribuciones del Afiliado: 27276280304" at bounding box center [173, 496] width 205 height 10
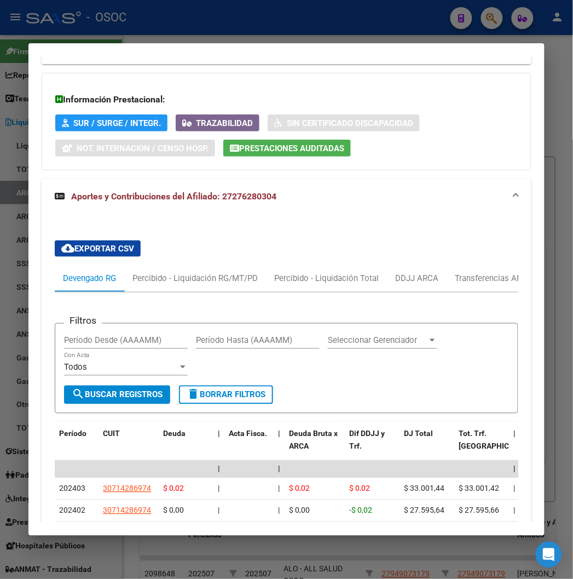
scroll to position [958, 0]
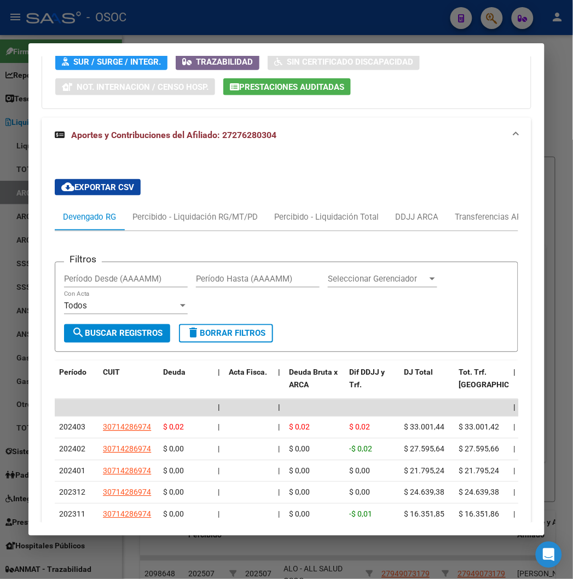
click at [140, 25] on div at bounding box center [286, 289] width 573 height 579
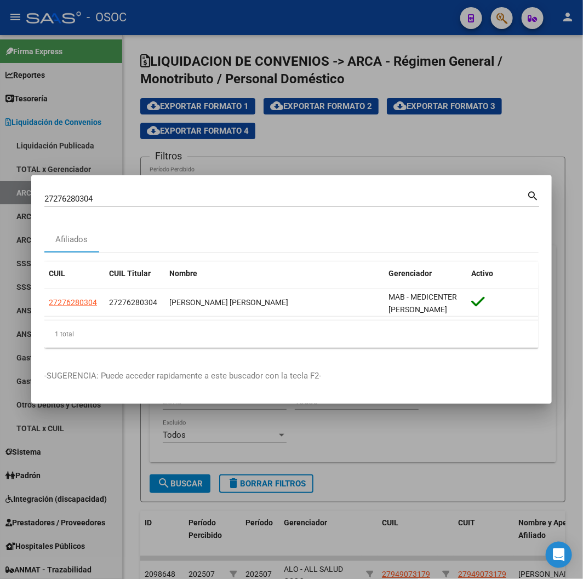
click at [61, 209] on div "27276280304 Buscar (apellido, dni, cuil, nro traspaso, cuit, obra social) search" at bounding box center [291, 202] width 494 height 29
click at [60, 205] on div "27276280304 Buscar (apellido, dni, cuil, nro traspaso, cuit, obra social)" at bounding box center [285, 199] width 482 height 16
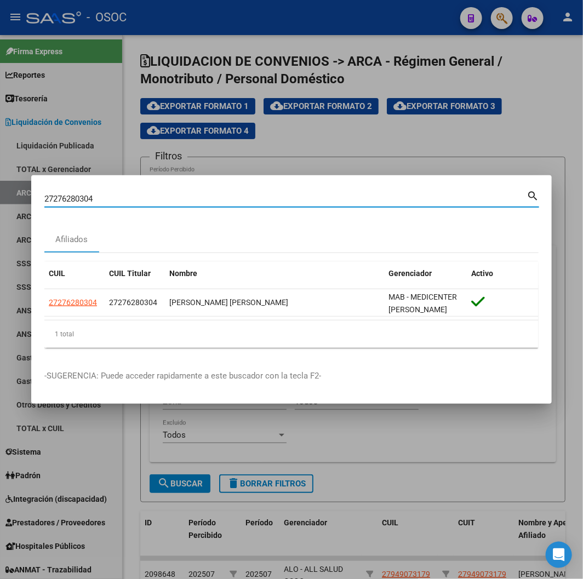
click at [60, 204] on input "27276280304" at bounding box center [285, 199] width 482 height 10
paste input "8438878"
type input "27278438878"
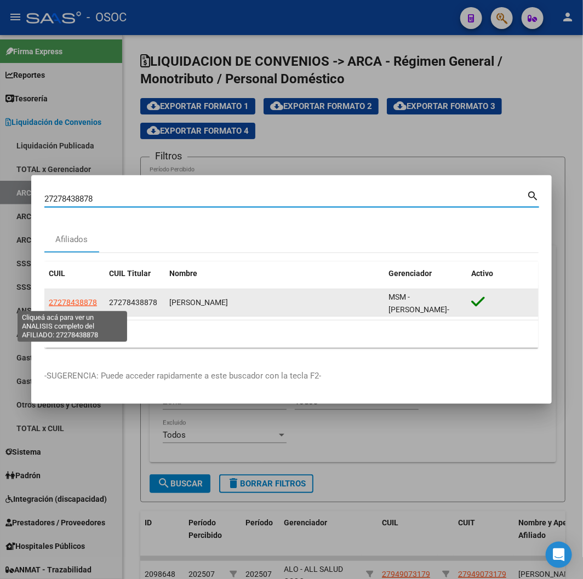
click at [62, 262] on span "27278438878" at bounding box center [73, 302] width 48 height 9
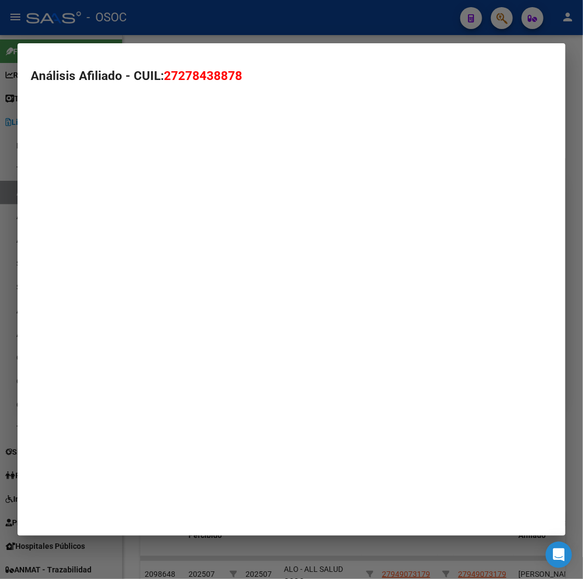
type textarea "27278438878"
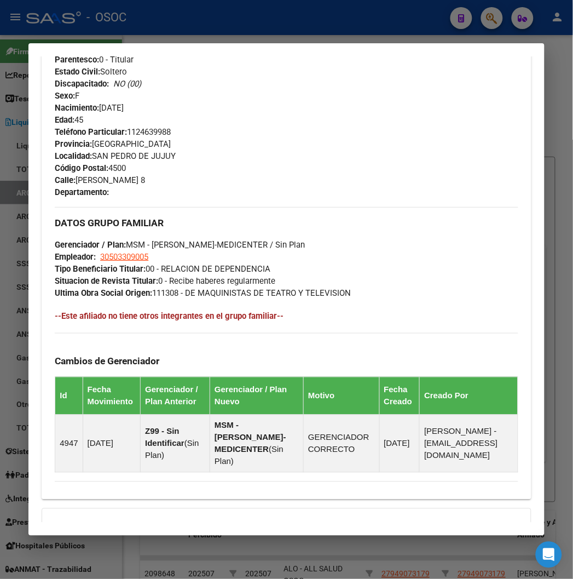
scroll to position [636, 0]
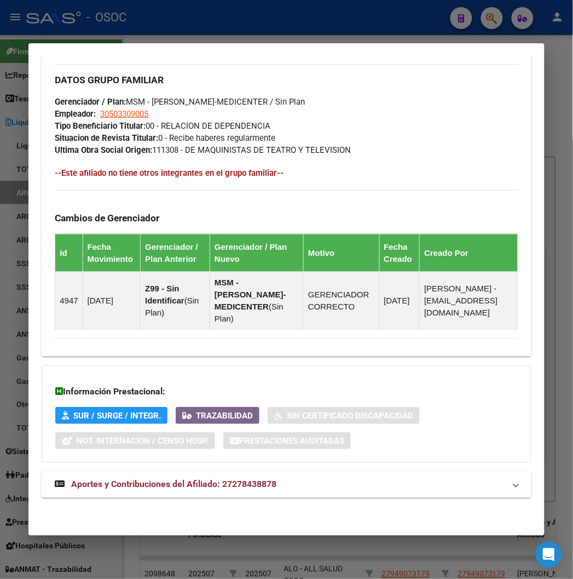
click at [159, 262] on span "Aportes y Contribuciones del Afiliado: 27278438878" at bounding box center [173, 484] width 205 height 10
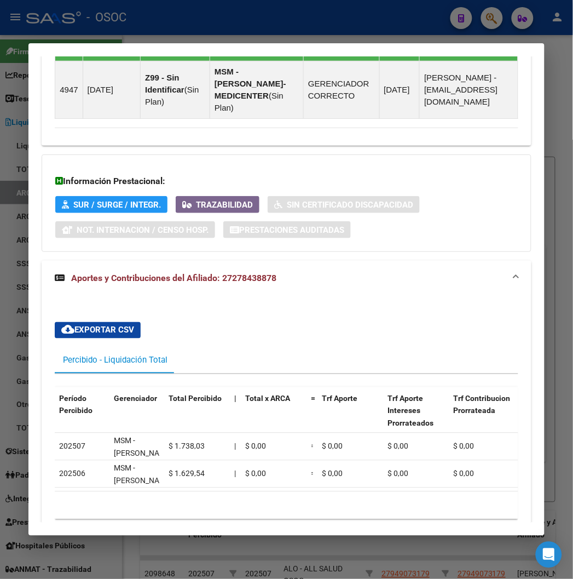
scroll to position [904, 0]
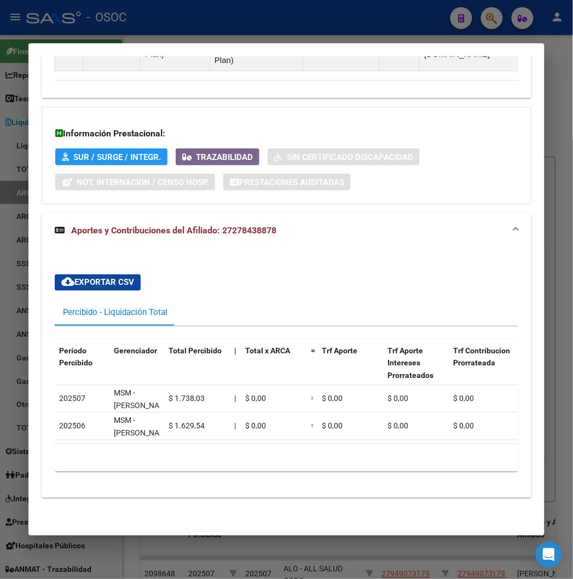
click at [282, 32] on div at bounding box center [286, 289] width 573 height 579
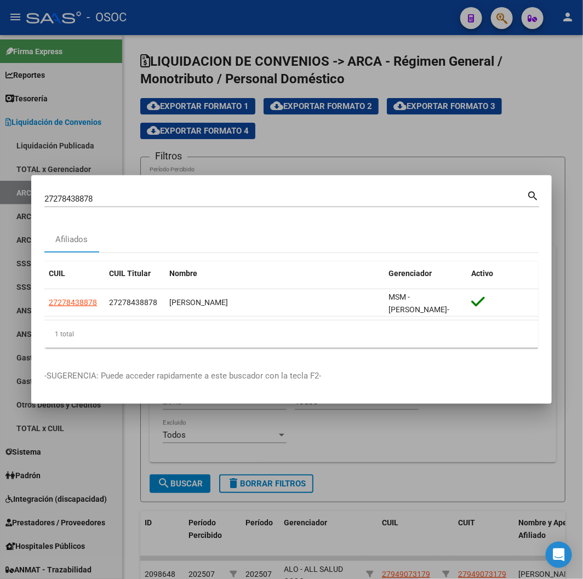
click at [102, 195] on input "27278438878" at bounding box center [285, 199] width 482 height 10
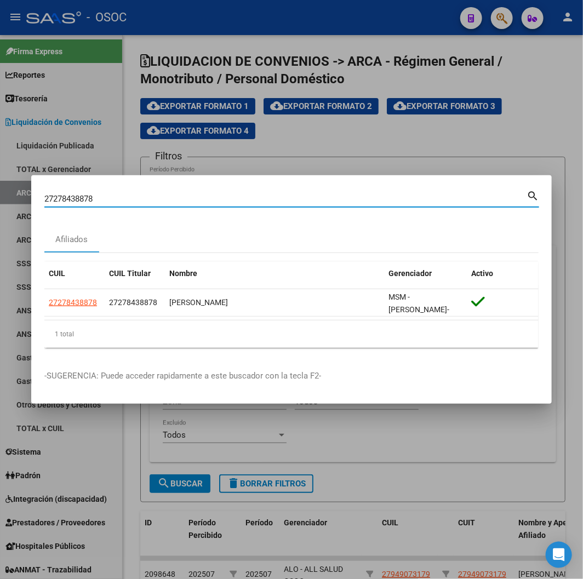
paste input "27283099224"
click at [102, 195] on input "2727843887827283099224" at bounding box center [285, 199] width 482 height 10
paste input
type input "27283099224"
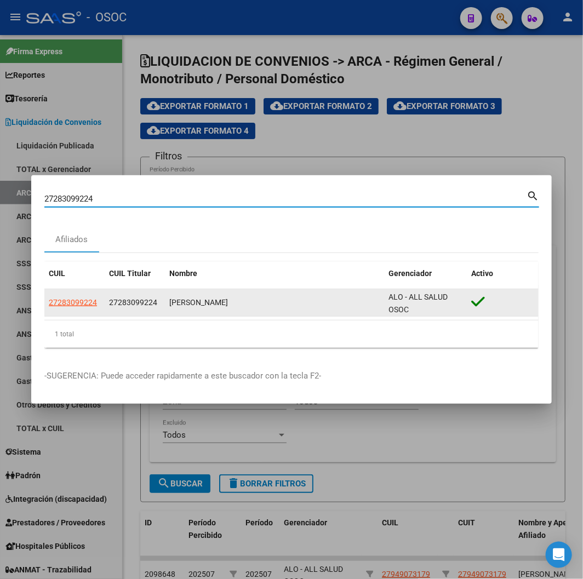
click at [54, 262] on datatable-body-cell "27283099224" at bounding box center [74, 302] width 60 height 27
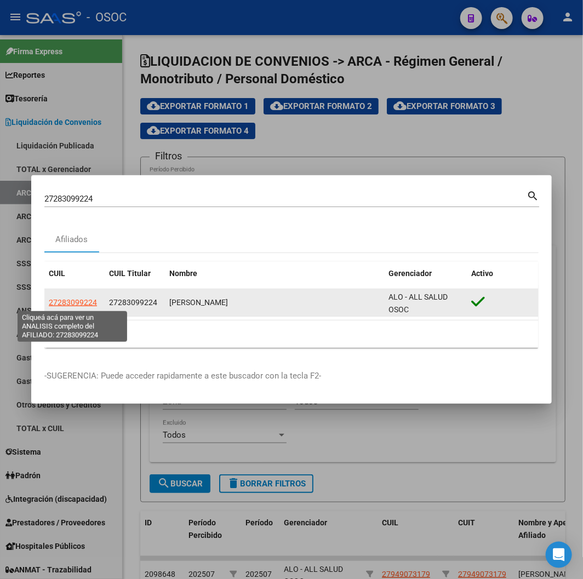
click at [68, 262] on span "27283099224" at bounding box center [73, 302] width 48 height 9
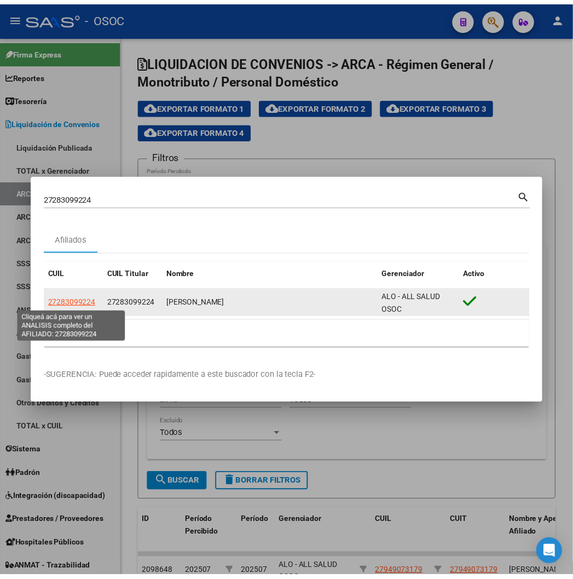
type textarea "27283099224"
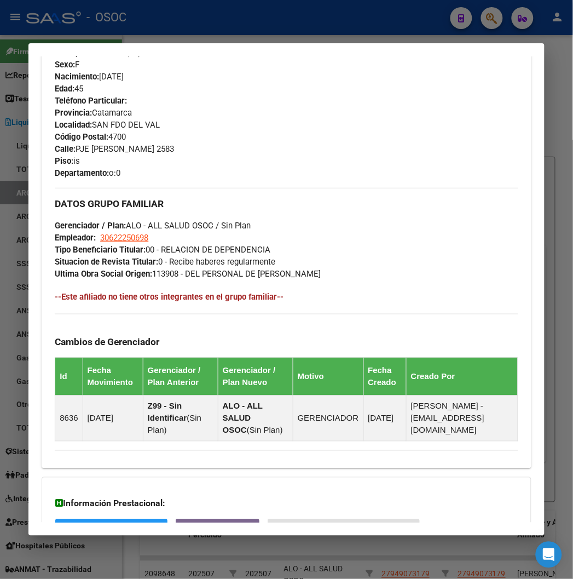
scroll to position [636, 0]
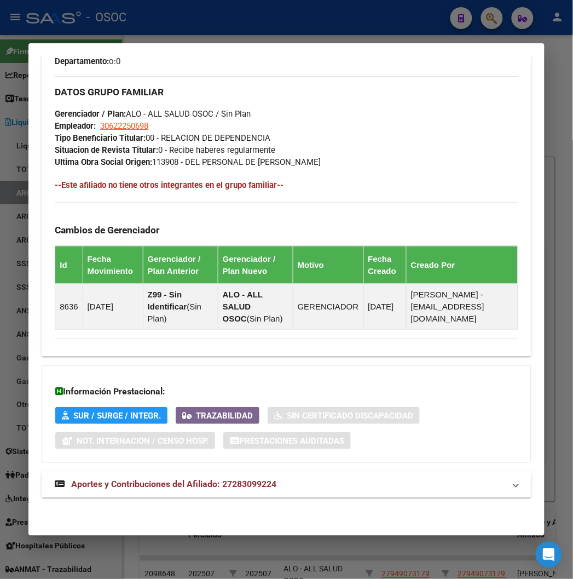
click at [132, 262] on mat-expansion-panel-header "Aportes y Contribuciones del Afiliado: 27283099224" at bounding box center [286, 484] width 489 height 26
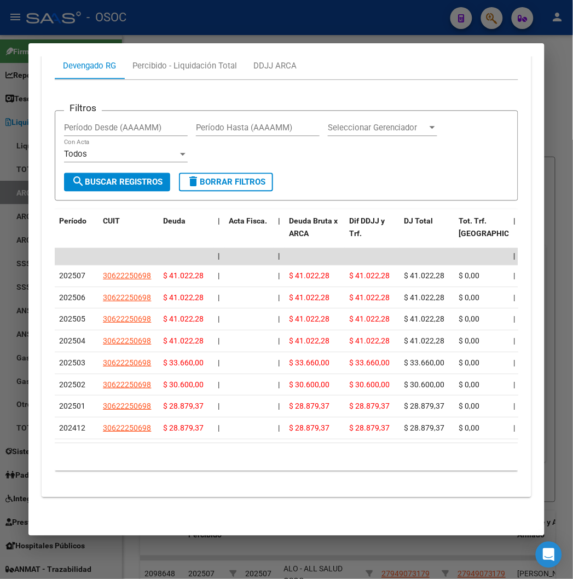
scroll to position [1154, 0]
drag, startPoint x: 234, startPoint y: 24, endPoint x: 229, endPoint y: 31, distance: 8.7
click at [234, 24] on div at bounding box center [286, 289] width 573 height 579
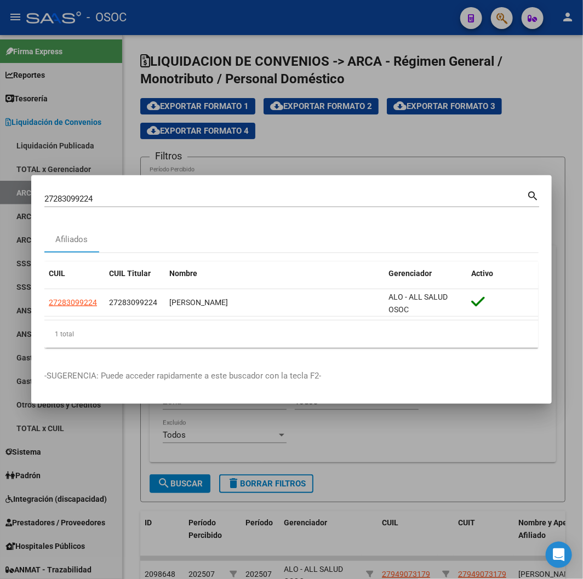
click at [85, 198] on input "27283099224" at bounding box center [285, 199] width 482 height 10
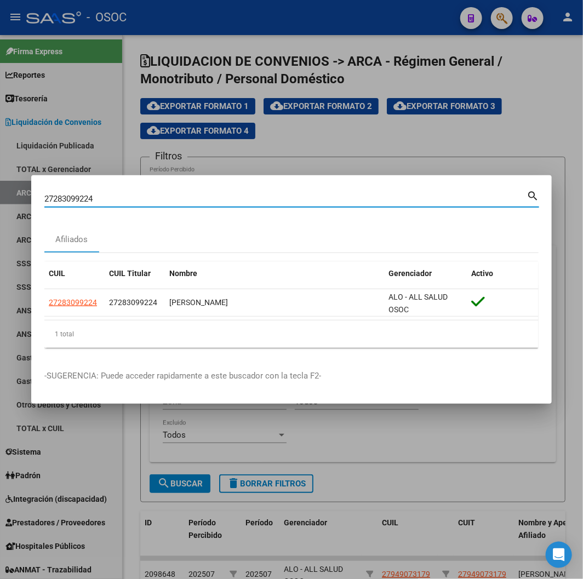
click at [85, 198] on input "27283099224" at bounding box center [285, 199] width 482 height 10
paste input "0300332111"
type input "20300332111"
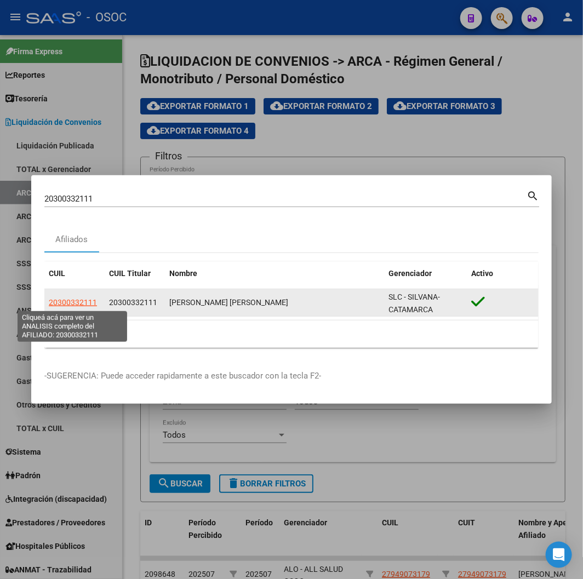
click at [70, 262] on span "20300332111" at bounding box center [73, 302] width 48 height 9
type textarea "20300332111"
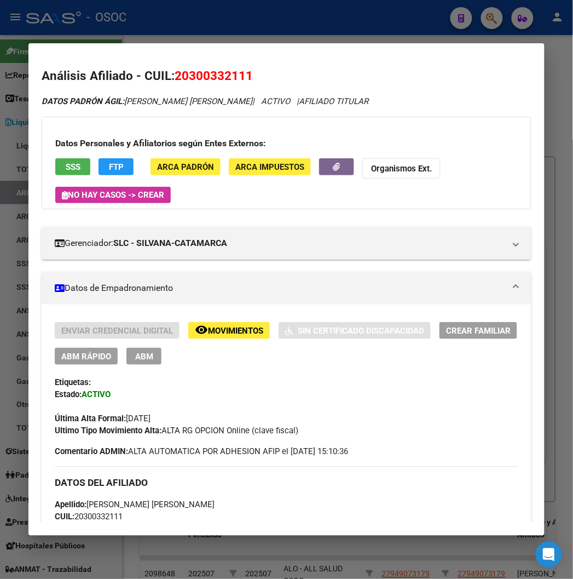
click at [200, 25] on div at bounding box center [286, 289] width 573 height 579
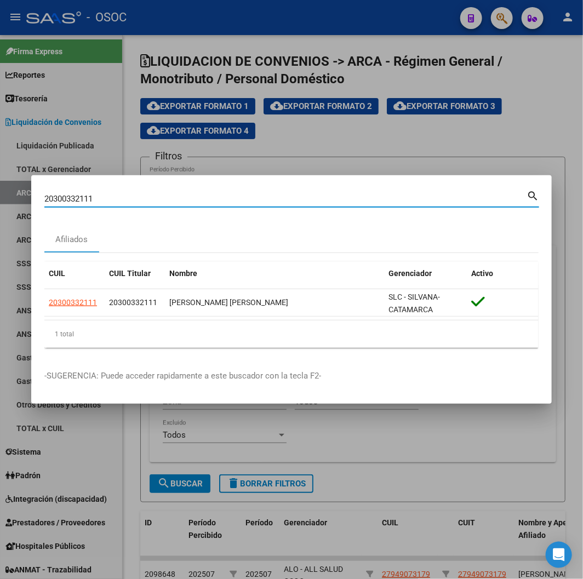
click at [84, 196] on input "20300332111" at bounding box center [285, 199] width 482 height 10
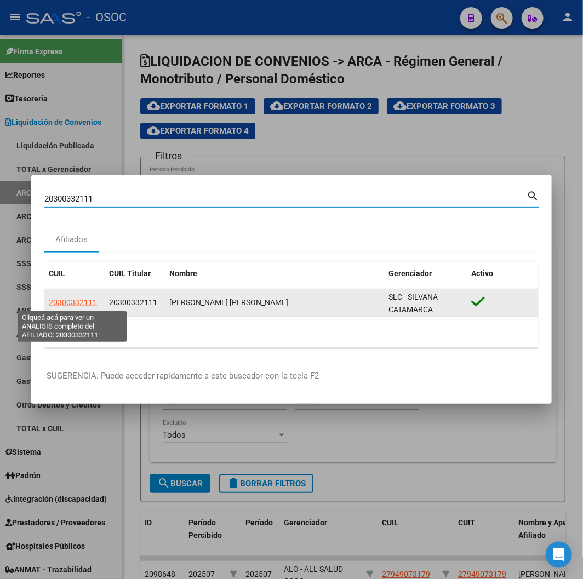
click at [62, 262] on span "20300332111" at bounding box center [73, 302] width 48 height 9
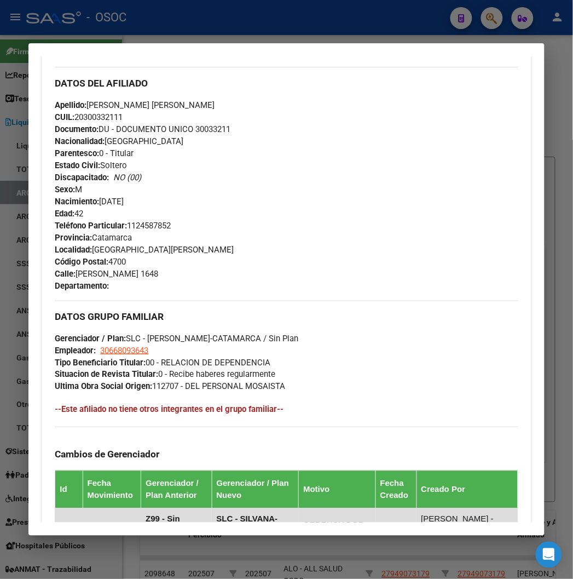
scroll to position [625, 0]
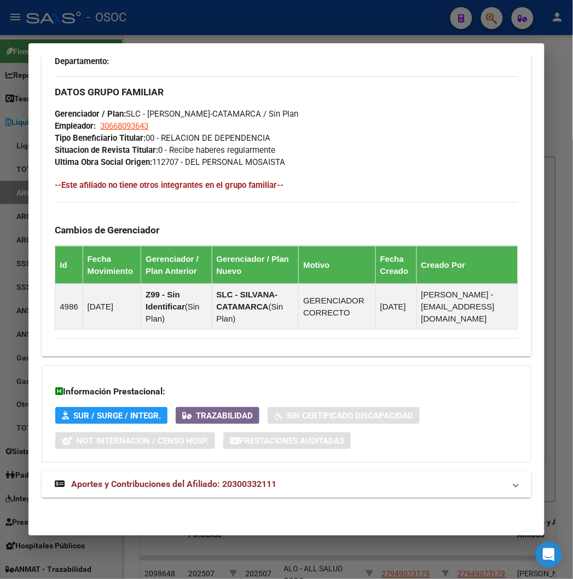
click at [189, 262] on mat-expansion-panel-header "Aportes y Contribuciones del Afiliado: 20300332111" at bounding box center [286, 484] width 489 height 26
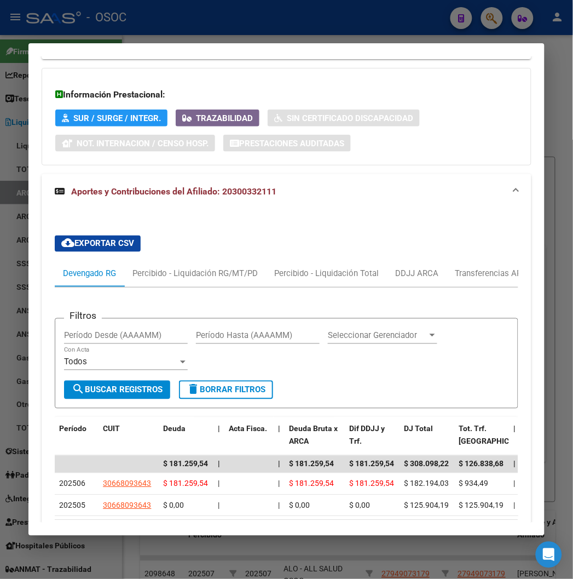
scroll to position [1008, 0]
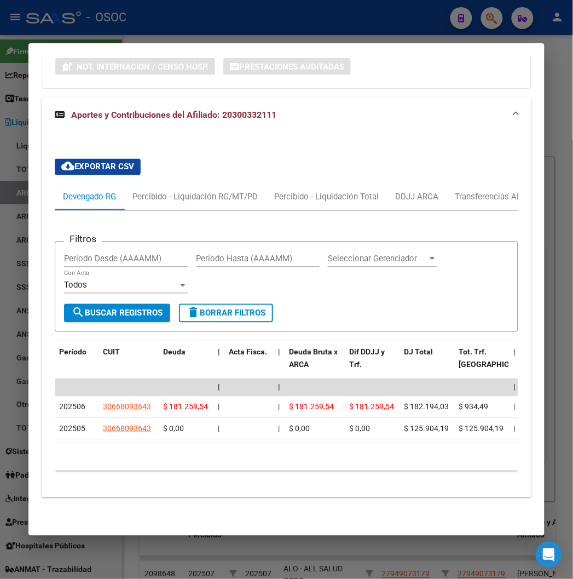
click at [129, 20] on div at bounding box center [286, 289] width 573 height 579
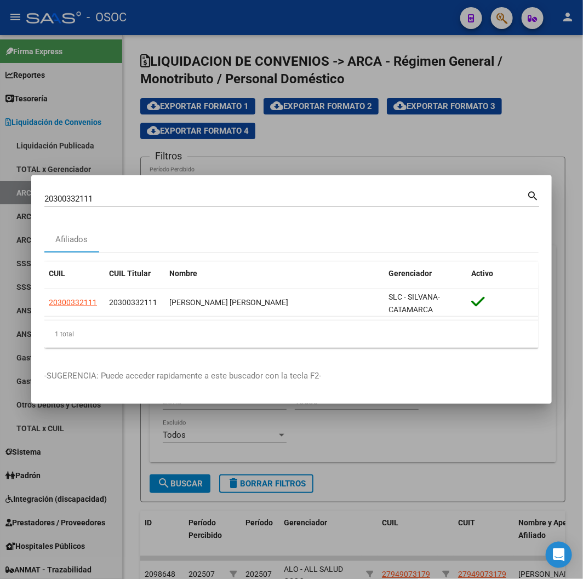
click at [113, 206] on div "20300332111 Buscar (apellido, dni, cuil, nro traspaso, cuit, obra social)" at bounding box center [285, 199] width 482 height 16
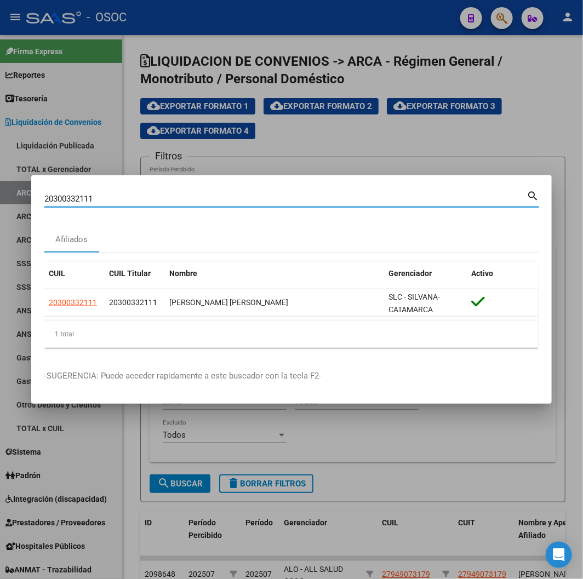
click at [108, 199] on input "20300332111" at bounding box center [285, 199] width 482 height 10
paste input "7306764654"
type input "27306764654"
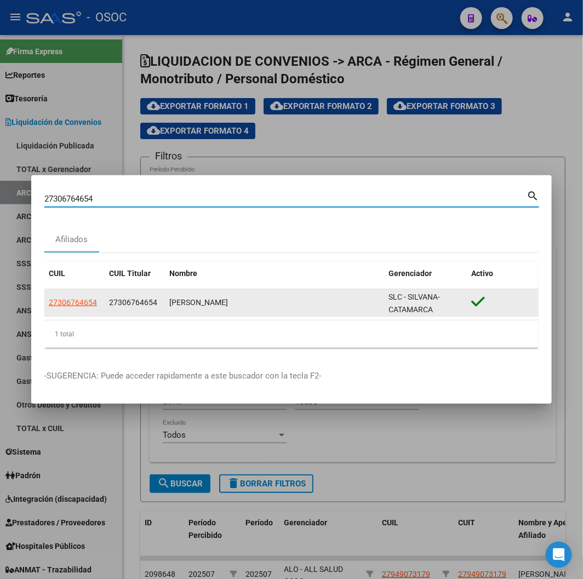
click at [61, 262] on span "27306764654" at bounding box center [73, 302] width 48 height 9
type textarea "27306764654"
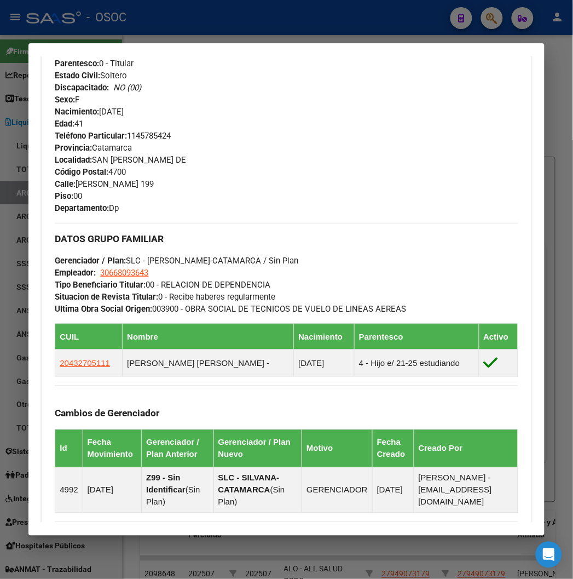
scroll to position [673, 0]
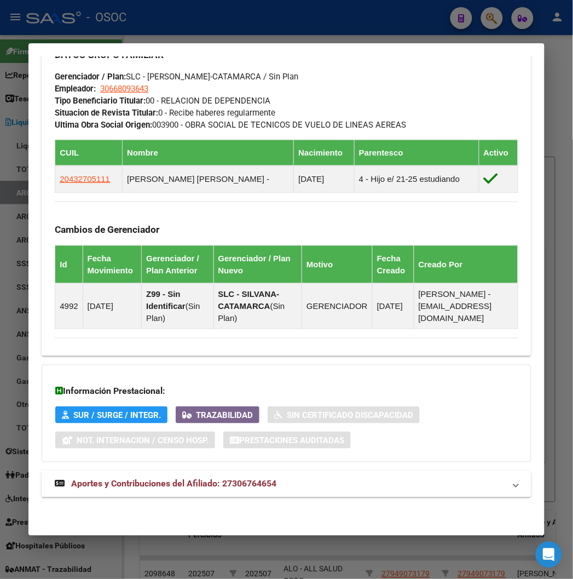
click at [172, 262] on mat-expansion-panel-header "Aportes y Contribuciones del Afiliado: 27306764654" at bounding box center [286, 484] width 489 height 26
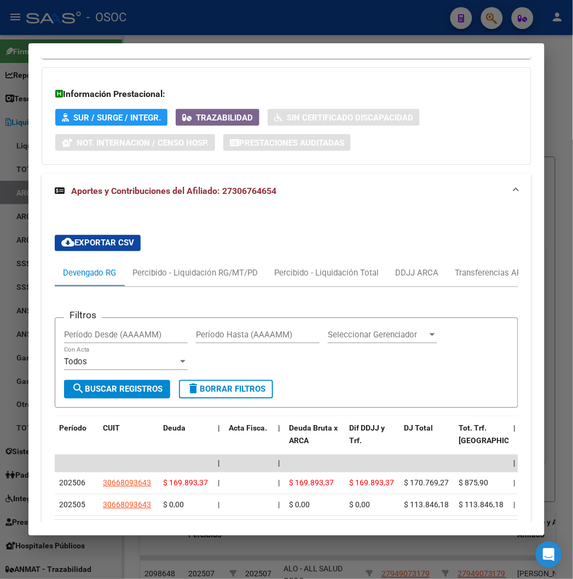
scroll to position [1057, 0]
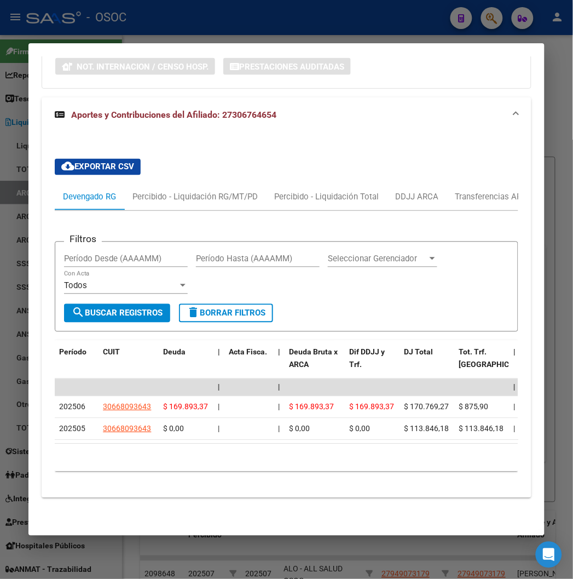
click at [155, 18] on div at bounding box center [286, 289] width 573 height 579
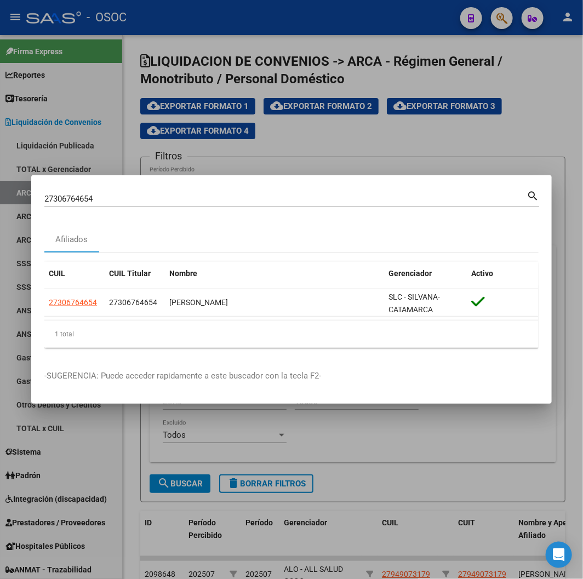
click at [90, 193] on div "27306764654 Buscar (apellido, dni, cuil, nro traspaso, cuit, obra social)" at bounding box center [285, 199] width 482 height 16
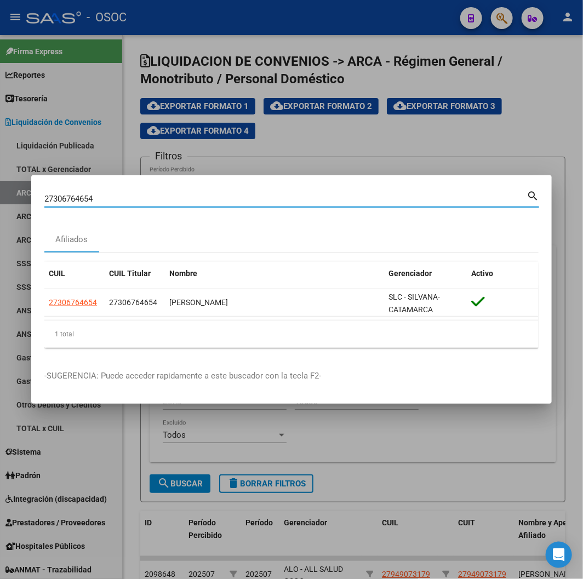
click at [89, 197] on input "27306764654" at bounding box center [285, 199] width 482 height 10
click at [89, 200] on input "27306764654" at bounding box center [285, 199] width 482 height 10
click at [88, 198] on input "27306764654" at bounding box center [285, 199] width 482 height 10
paste input "0312006279"
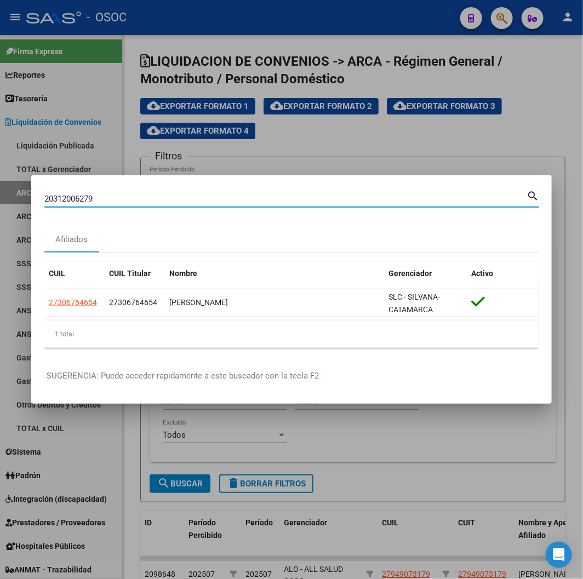
type input "20312006279"
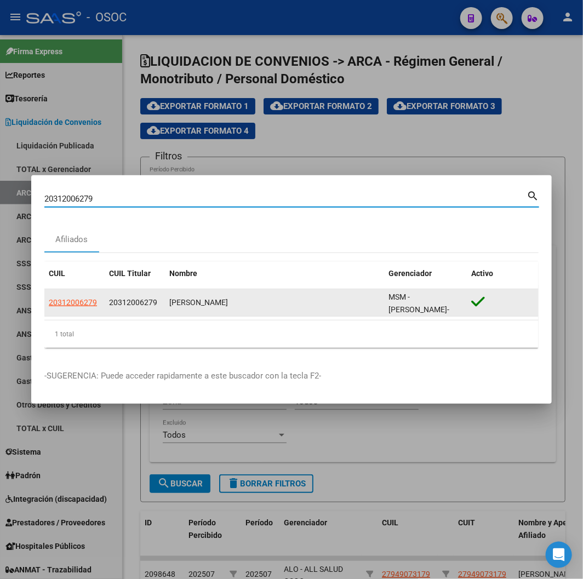
click at [67, 262] on app-link-go-to "20312006279" at bounding box center [73, 302] width 48 height 13
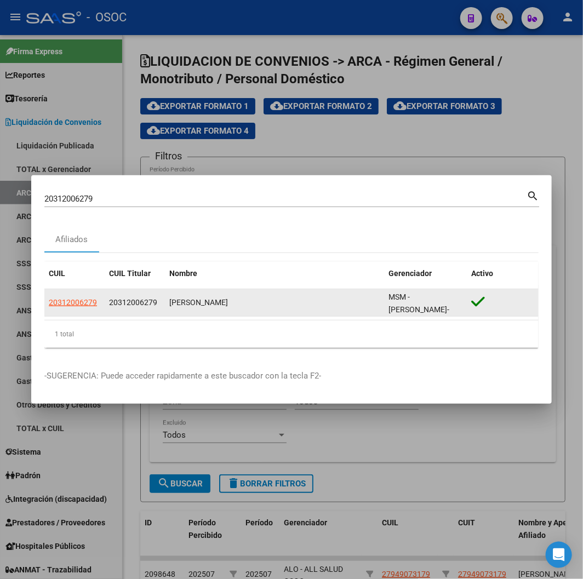
click at [67, 262] on app-link-go-to "20312006279" at bounding box center [73, 302] width 48 height 13
click at [68, 262] on span "20312006279" at bounding box center [73, 302] width 48 height 9
copy span "20312006279"
type textarea "20312006279"
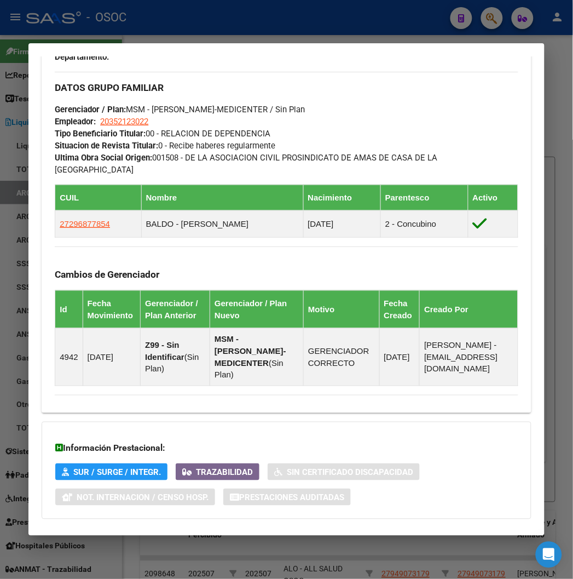
scroll to position [673, 0]
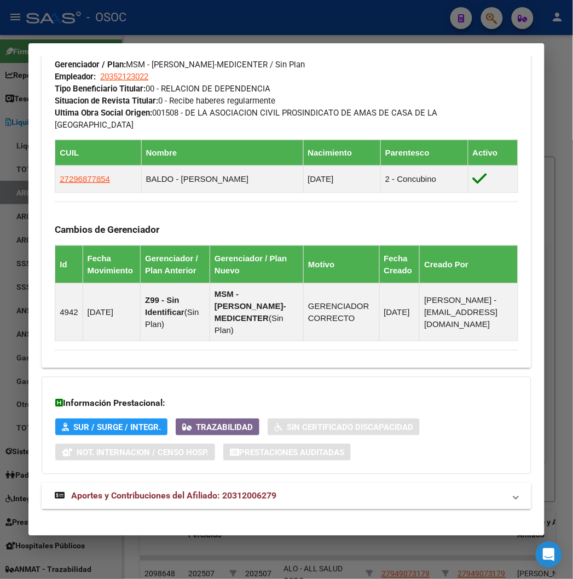
click at [136, 262] on span "Aportes y Contribuciones del Afiliado: 20312006279" at bounding box center [173, 496] width 205 height 10
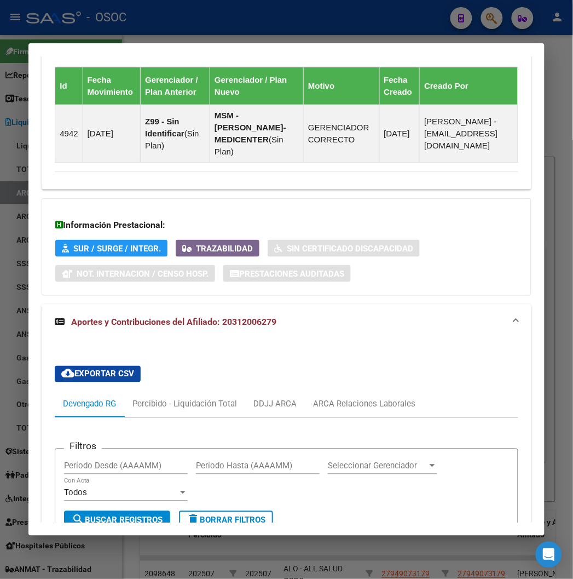
scroll to position [1035, 0]
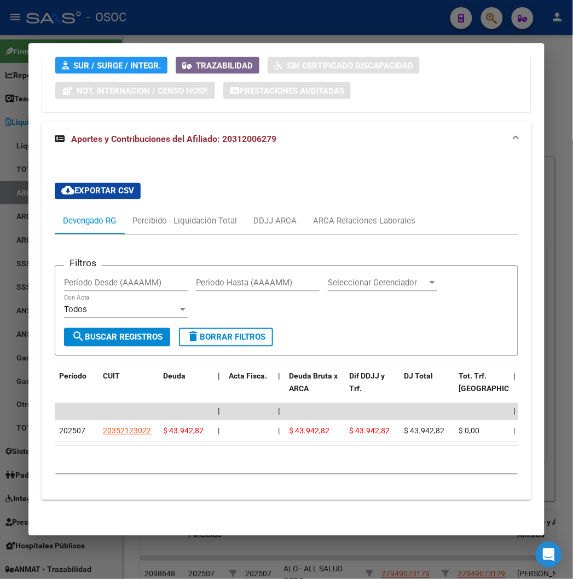
drag, startPoint x: 254, startPoint y: 9, endPoint x: 249, endPoint y: 26, distance: 17.7
click at [254, 8] on div at bounding box center [286, 289] width 573 height 579
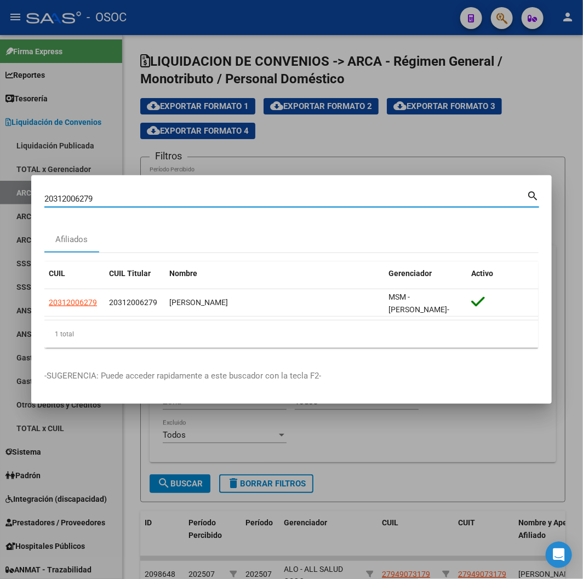
click at [105, 201] on input "20312006279" at bounding box center [285, 199] width 482 height 10
paste input "5359725"
type input "20315359725"
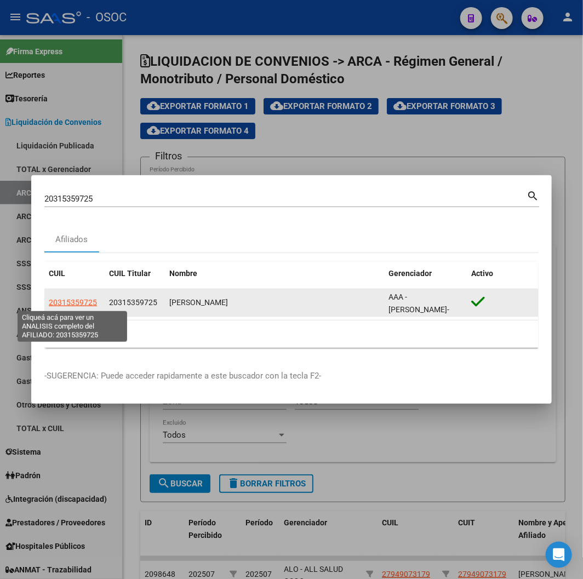
click at [84, 262] on span "20315359725" at bounding box center [73, 302] width 48 height 9
type textarea "20315359725"
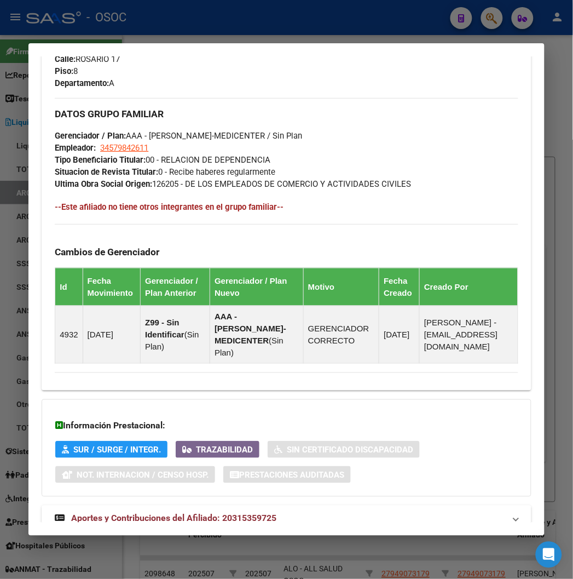
scroll to position [648, 0]
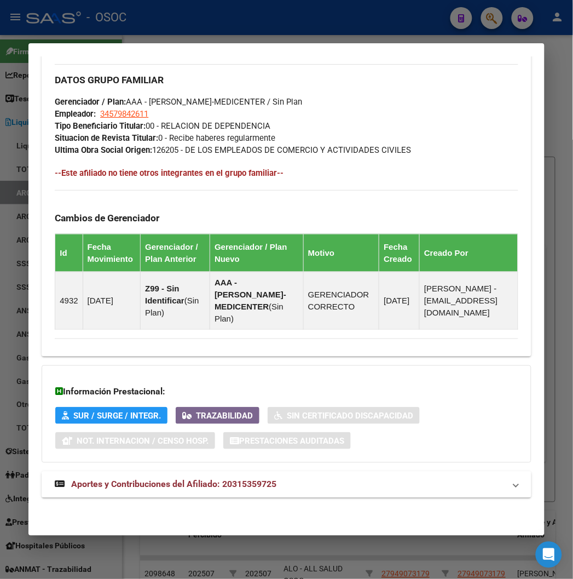
click at [163, 262] on strong "Aportes y Contribuciones del Afiliado: 20315359725" at bounding box center [166, 484] width 222 height 13
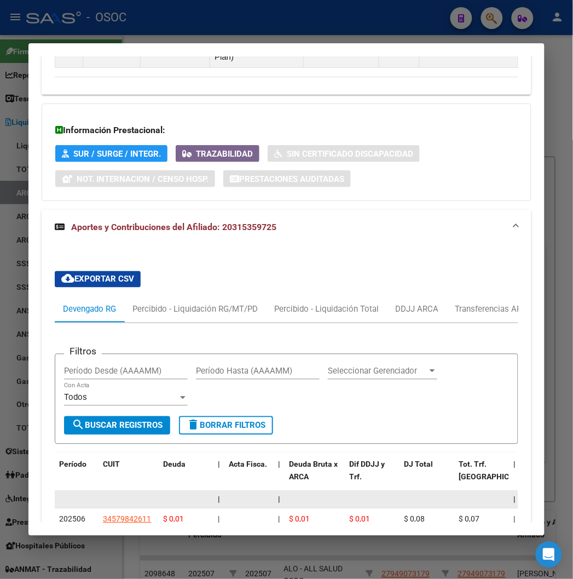
scroll to position [1010, 0]
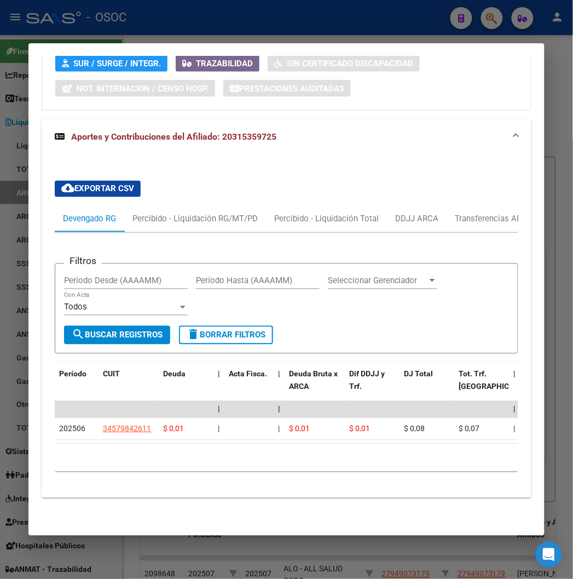
click at [149, 262] on div "10 total 1" at bounding box center [286, 457] width 463 height 27
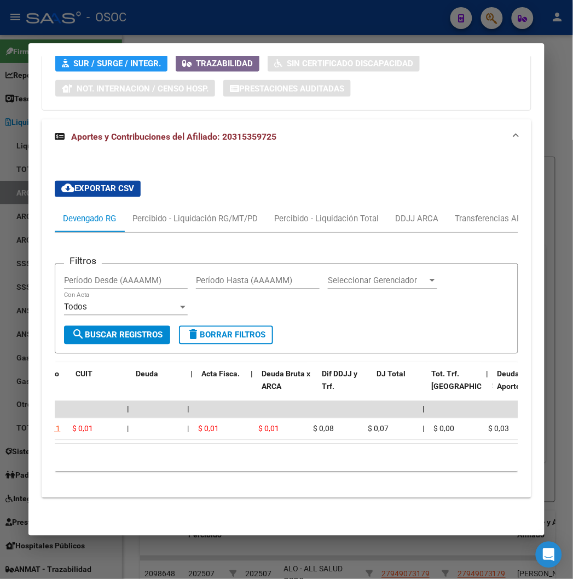
scroll to position [0, 0]
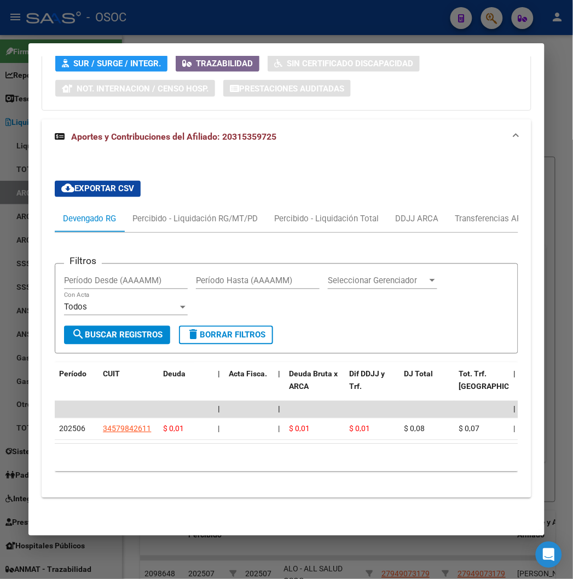
drag, startPoint x: 205, startPoint y: 22, endPoint x: 168, endPoint y: 102, distance: 87.7
click at [205, 22] on div at bounding box center [286, 289] width 573 height 579
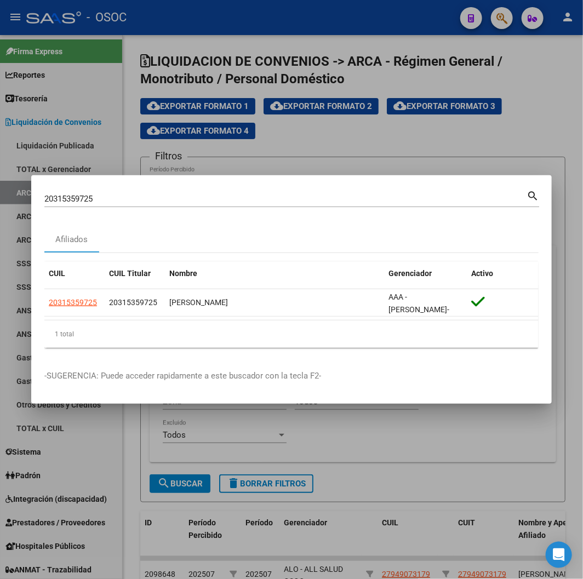
click at [78, 198] on input "20315359725" at bounding box center [285, 199] width 482 height 10
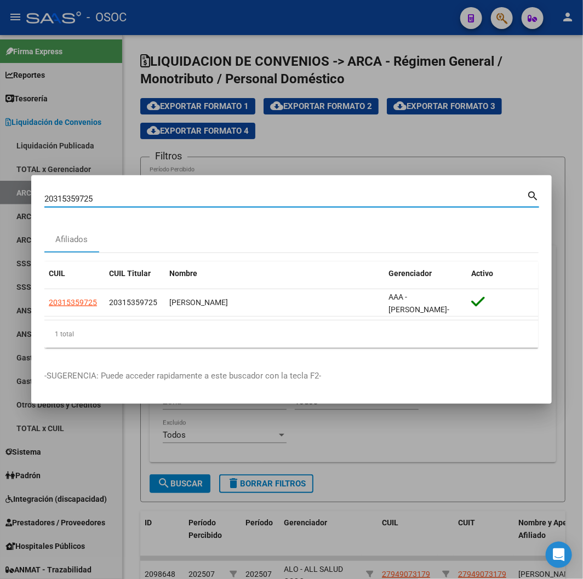
click at [78, 198] on input "20315359725" at bounding box center [285, 199] width 482 height 10
paste input "7332973954"
type input "27332973954"
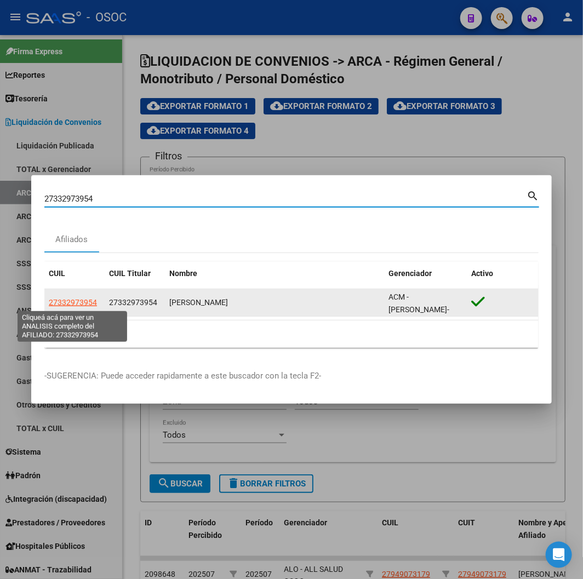
click at [59, 262] on span "27332973954" at bounding box center [73, 302] width 48 height 9
type textarea "27332973954"
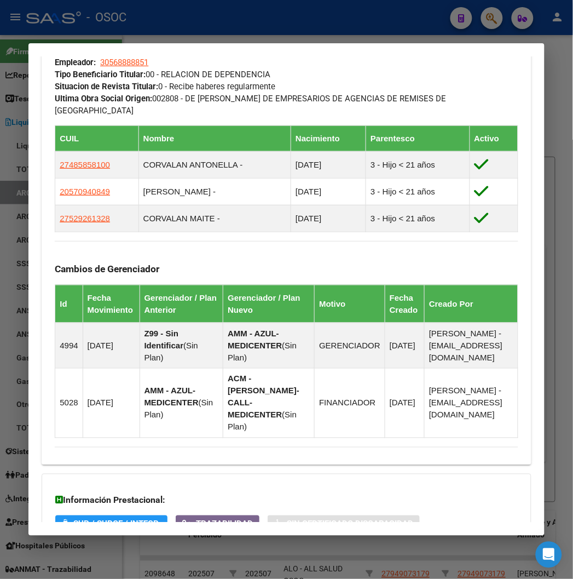
scroll to position [760, 0]
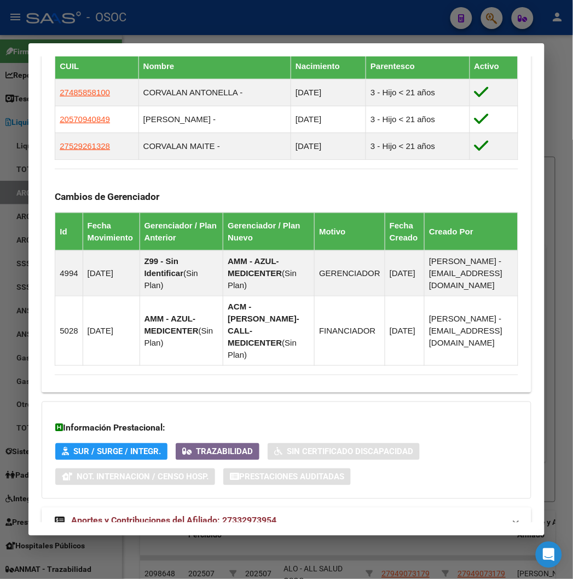
click at [226, 262] on mat-expansion-panel-header "Aportes y Contribuciones del Afiliado: 27332973954" at bounding box center [286, 521] width 489 height 26
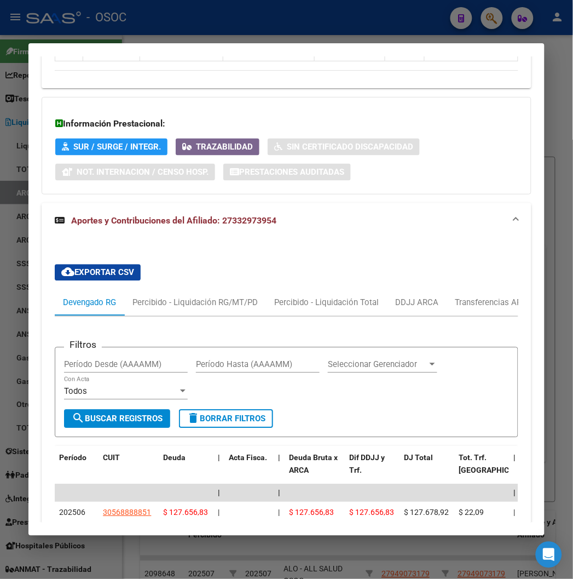
scroll to position [1144, 0]
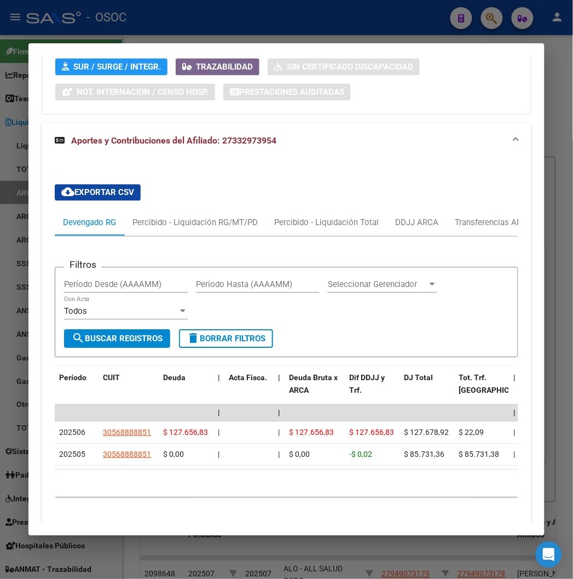
click at [70, 19] on div at bounding box center [286, 289] width 573 height 579
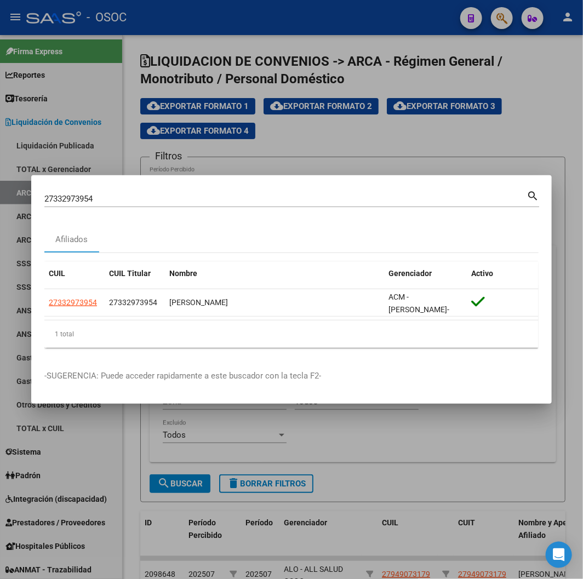
click at [140, 200] on input "27332973954" at bounding box center [285, 199] width 482 height 10
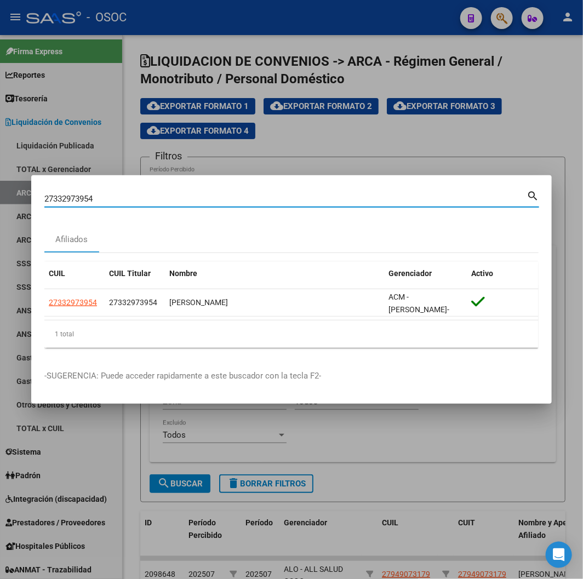
click at [140, 200] on input "27332973954" at bounding box center [285, 199] width 482 height 10
paste input "3349562979"
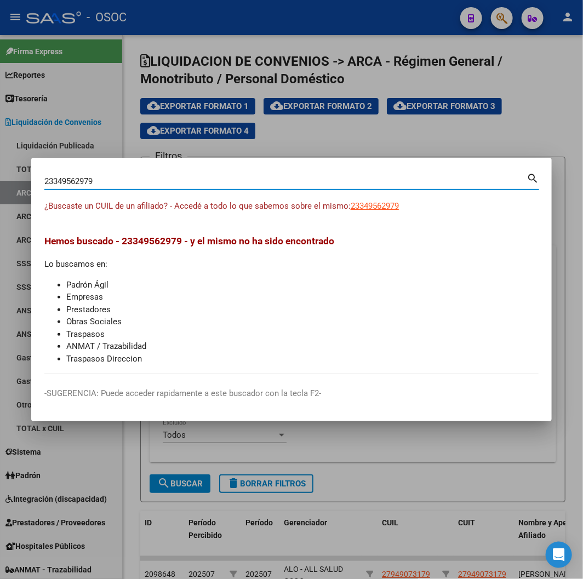
click at [135, 182] on input "23349562979" at bounding box center [285, 181] width 482 height 10
paste input "34956297"
type input "34956297"
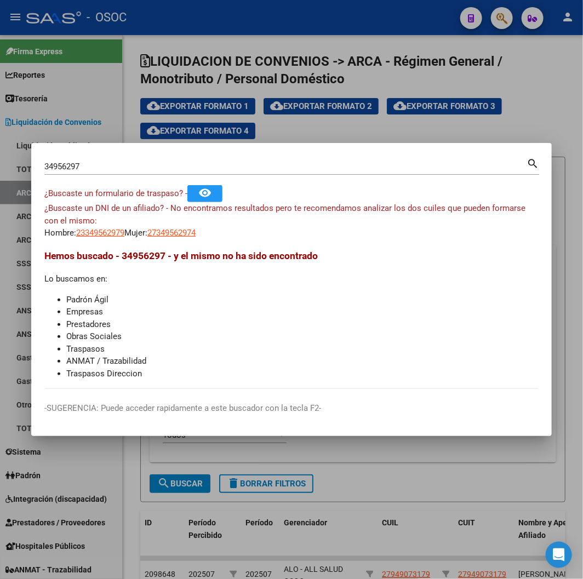
click at [62, 168] on input "34956297" at bounding box center [285, 167] width 482 height 10
click at [90, 239] on mat-dialog-content "34956297 Buscar (apellido, dni, cuil, nro traspaso, cuit, obra social) search ¿…" at bounding box center [291, 272] width 520 height 233
click at [89, 234] on span "23349562979" at bounding box center [100, 233] width 48 height 10
type textarea "23349562979"
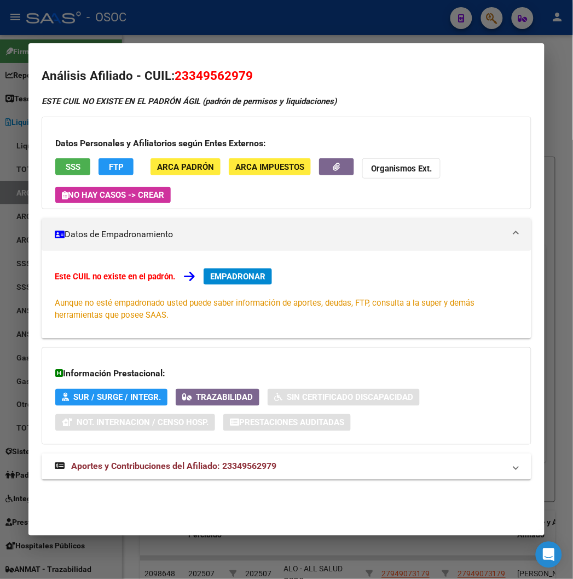
click at [55, 159] on button "SSS" at bounding box center [72, 166] width 35 height 17
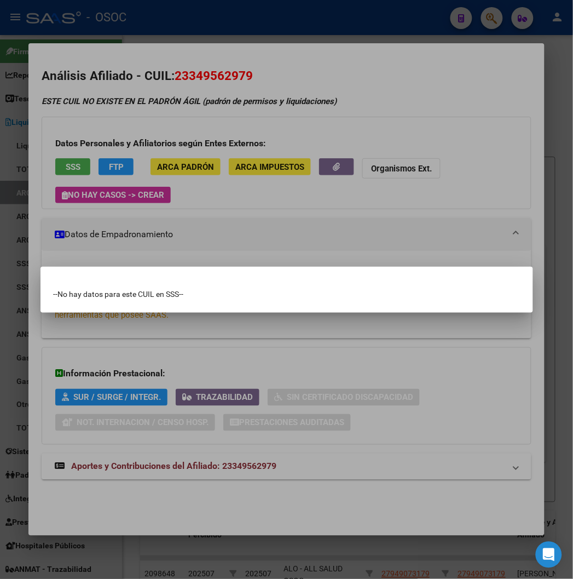
click at [103, 143] on div at bounding box center [286, 289] width 573 height 579
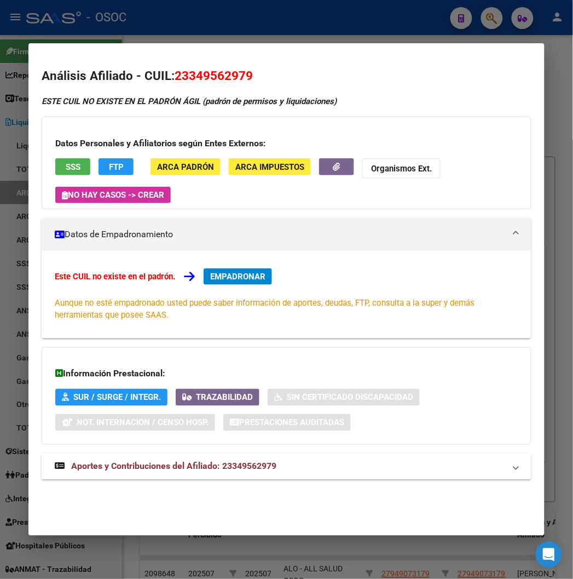
click at [105, 155] on div "Datos Personales y Afiliatorios según Entes Externos: SSS FTP ARCA Padrón ARCA …" at bounding box center [286, 163] width 489 height 93
click at [105, 157] on div "Datos Personales y Afiliatorios según Entes Externos: SSS FTP ARCA Padrón ARCA …" at bounding box center [286, 163] width 489 height 93
click at [106, 157] on div "Datos Personales y Afiliatorios según Entes Externos: SSS FTP ARCA Padrón ARCA …" at bounding box center [286, 163] width 489 height 93
click at [106, 160] on button "FTP" at bounding box center [116, 166] width 35 height 17
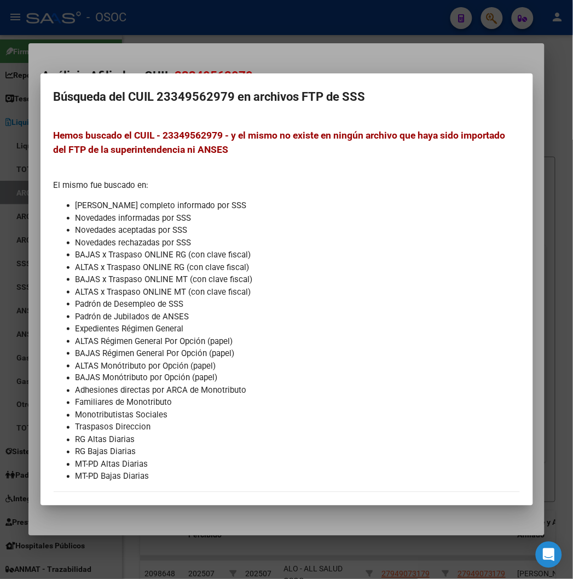
click at [316, 62] on div at bounding box center [286, 289] width 573 height 579
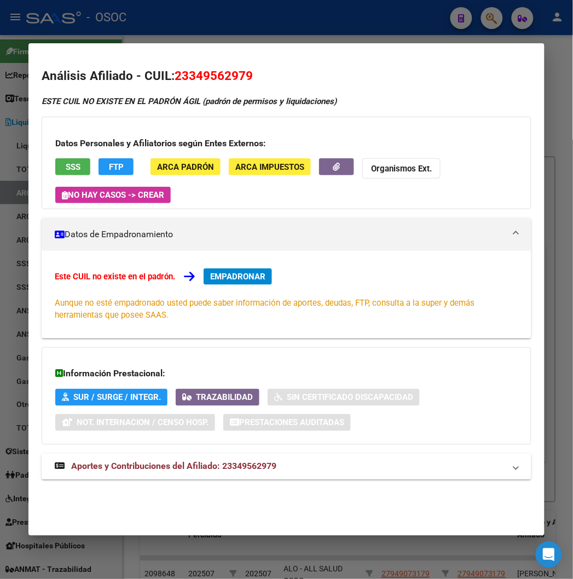
click at [257, 20] on div at bounding box center [286, 289] width 573 height 579
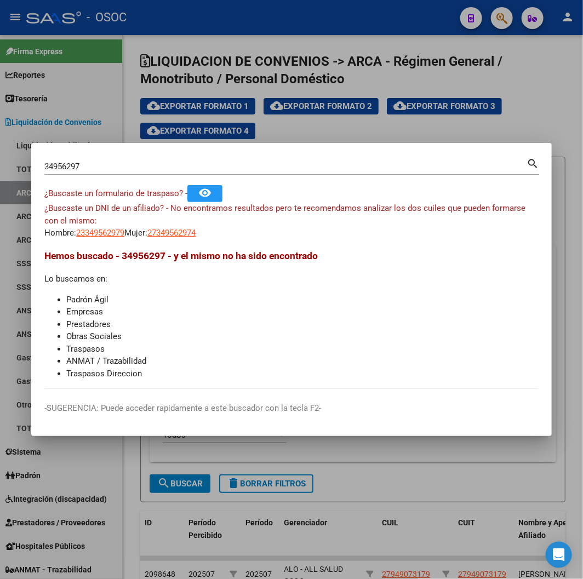
click at [85, 166] on input "34956297" at bounding box center [285, 167] width 482 height 10
paste input "20361573464"
type input "20361573464"
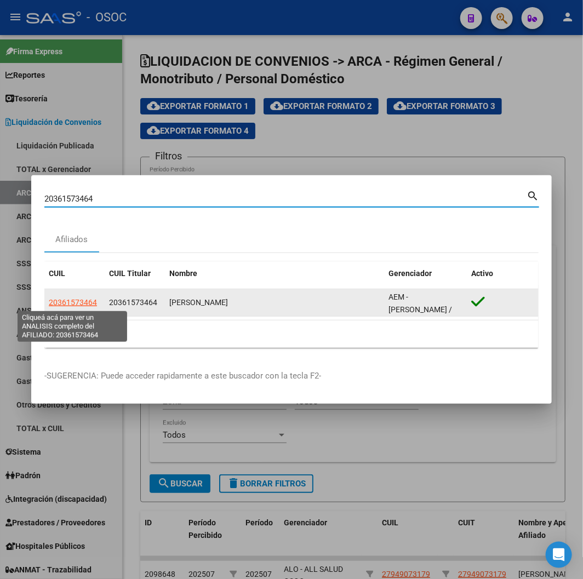
click at [50, 262] on span "20361573464" at bounding box center [73, 302] width 48 height 9
type textarea "20361573464"
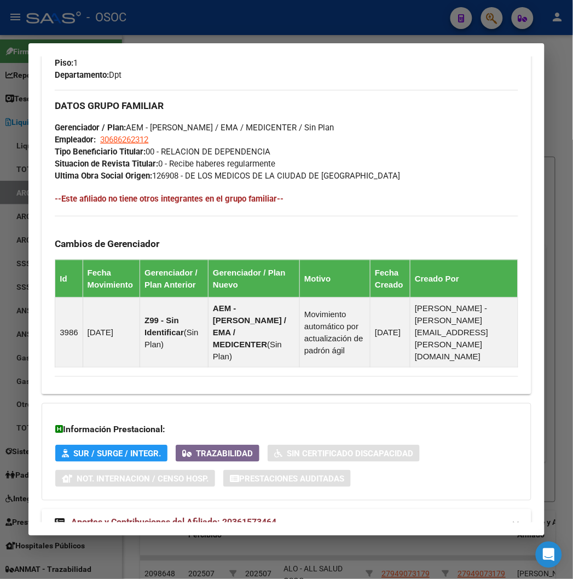
scroll to position [648, 0]
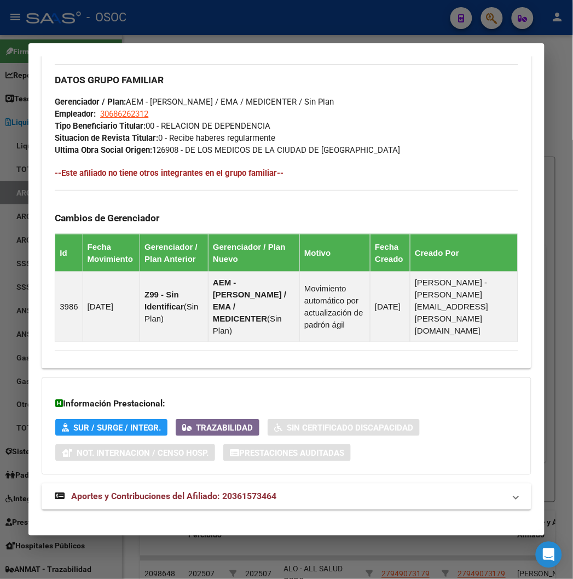
click at [131, 262] on strong "Aportes y Contribuciones del Afiliado: 20361573464" at bounding box center [166, 496] width 222 height 13
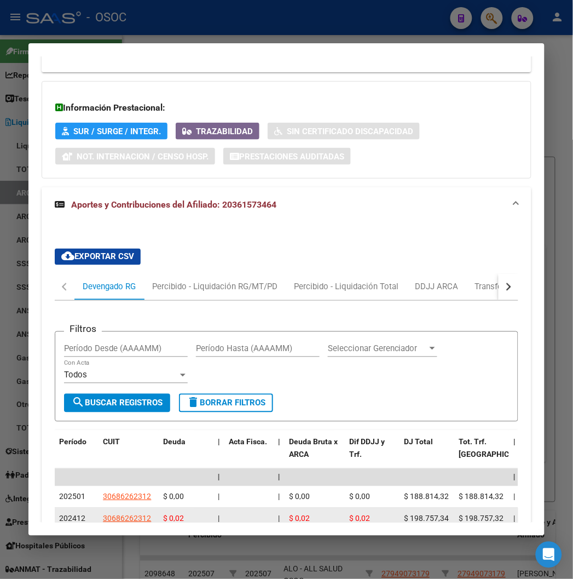
scroll to position [1074, 0]
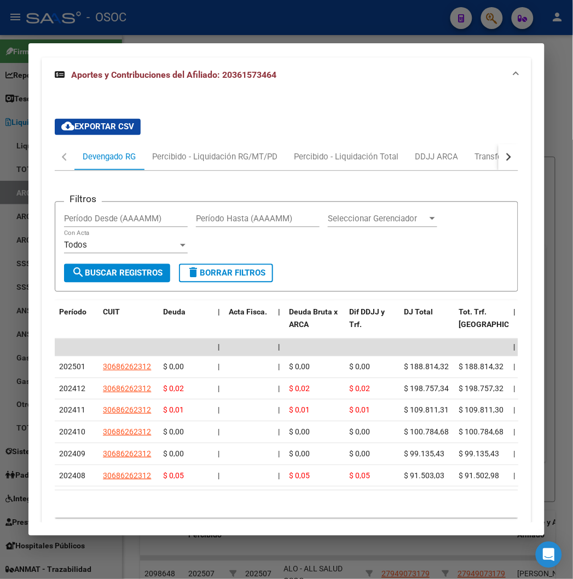
drag, startPoint x: 223, startPoint y: 31, endPoint x: 210, endPoint y: 73, distance: 44.7
click at [223, 31] on div at bounding box center [286, 289] width 573 height 579
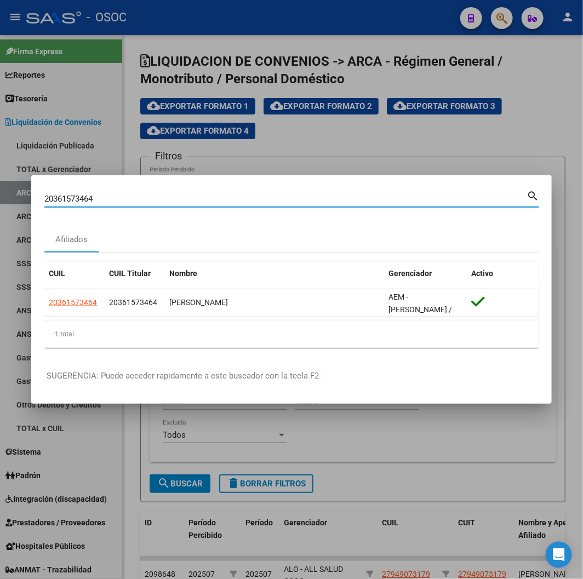
click at [60, 194] on input "20361573464" at bounding box center [285, 199] width 482 height 10
paste input "3760571"
type input "20363760571"
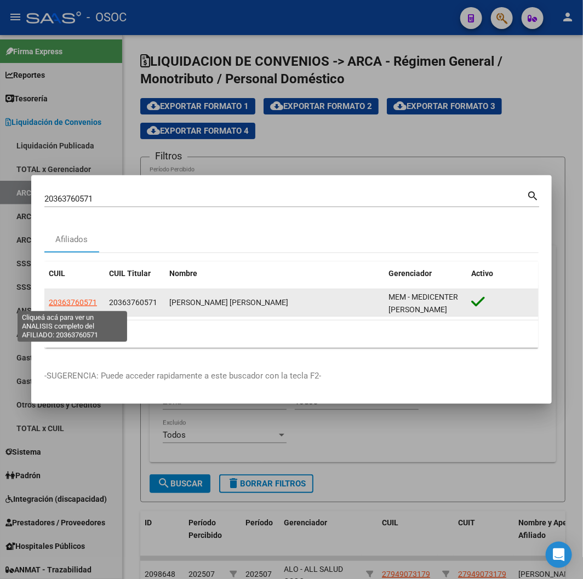
click at [67, 262] on span "20363760571" at bounding box center [73, 302] width 48 height 9
type textarea "20363760571"
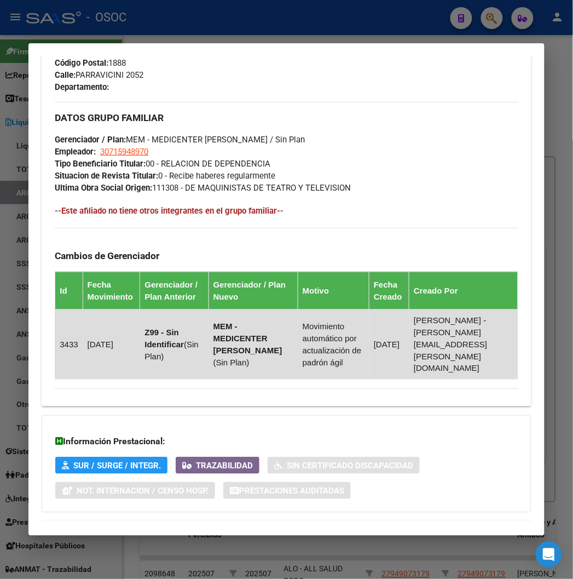
scroll to position [648, 0]
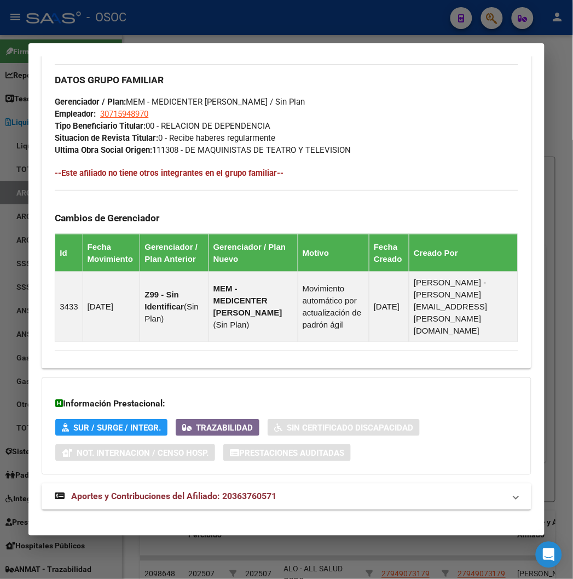
click at [191, 262] on span "Aportes y Contribuciones del Afiliado: 20363760571" at bounding box center [173, 496] width 205 height 10
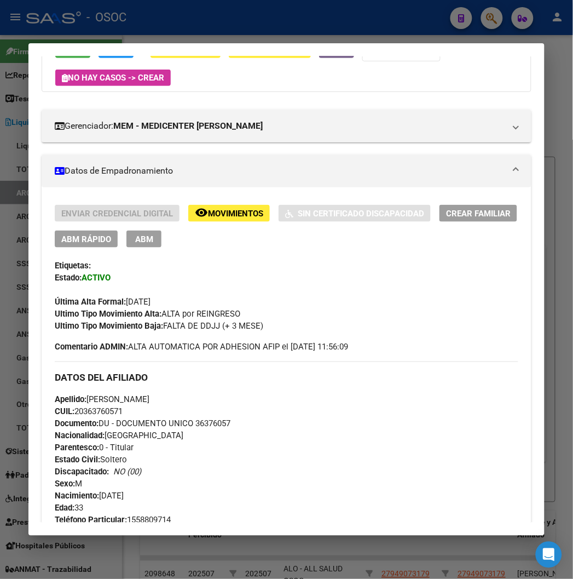
scroll to position [0, 0]
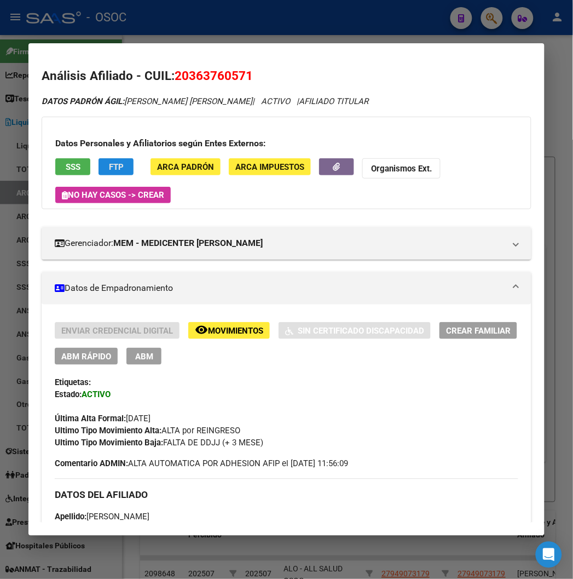
click at [99, 163] on button "FTP" at bounding box center [116, 166] width 35 height 17
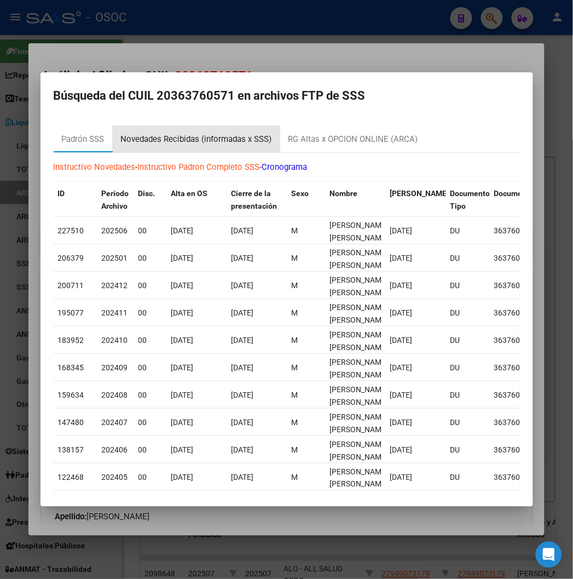
click at [177, 145] on div "Novedades Recibidas (informadas x SSS)" at bounding box center [197, 139] width 168 height 26
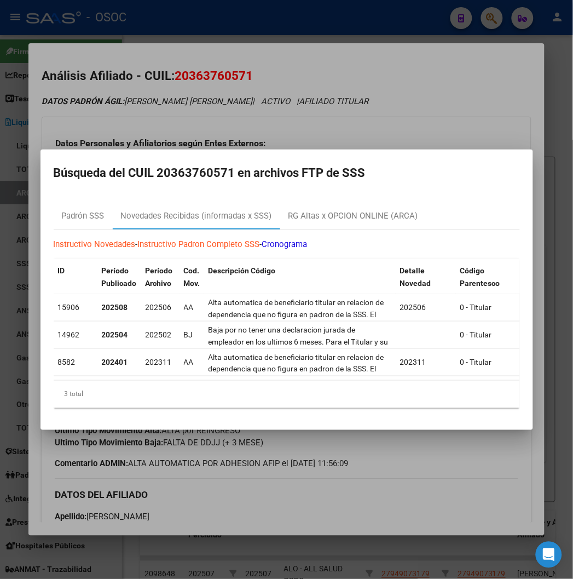
click at [266, 117] on div at bounding box center [286, 289] width 573 height 579
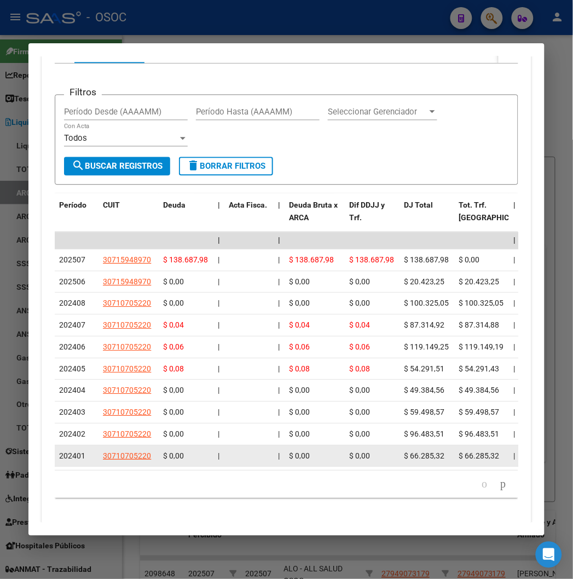
scroll to position [1211, 0]
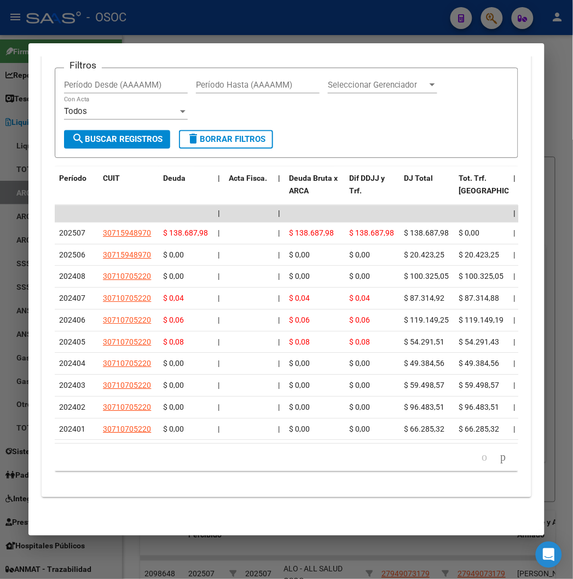
drag, startPoint x: 280, startPoint y: 19, endPoint x: 274, endPoint y: 35, distance: 17.5
click at [280, 19] on div at bounding box center [286, 289] width 573 height 579
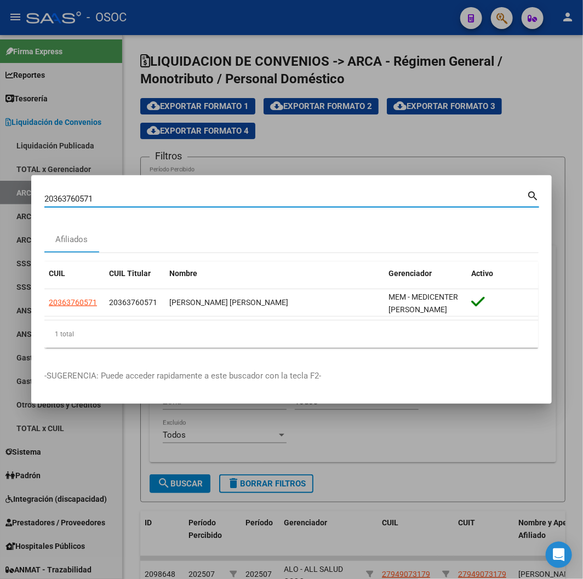
click at [93, 198] on input "20363760571" at bounding box center [285, 199] width 482 height 10
paste input "75614147"
type input "20375614147"
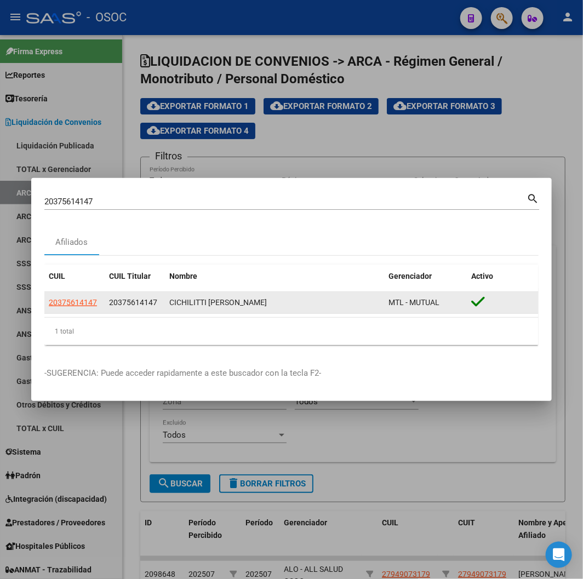
click at [73, 262] on app-link-go-to "20375614147" at bounding box center [73, 302] width 48 height 13
click at [70, 262] on span "20375614147" at bounding box center [73, 302] width 48 height 9
type textarea "20375614147"
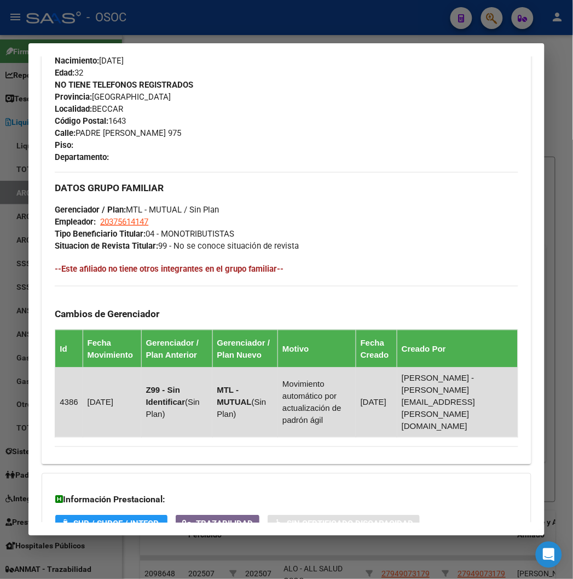
scroll to position [636, 0]
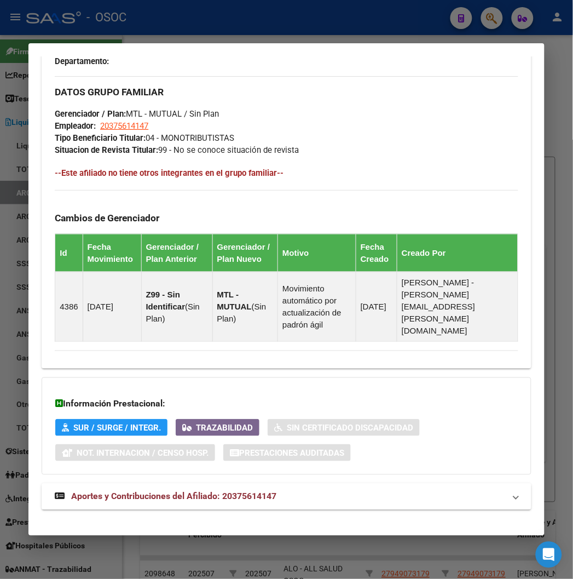
click at [179, 262] on mat-expansion-panel-header "Aportes y Contribuciones del Afiliado: 20375614147" at bounding box center [286, 496] width 489 height 26
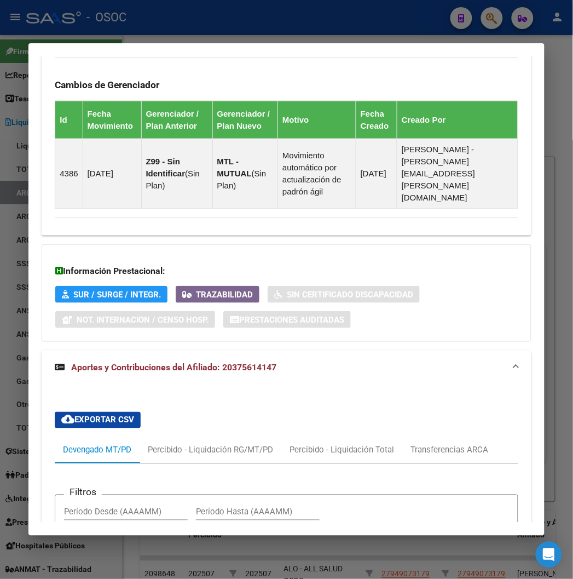
scroll to position [1131, 0]
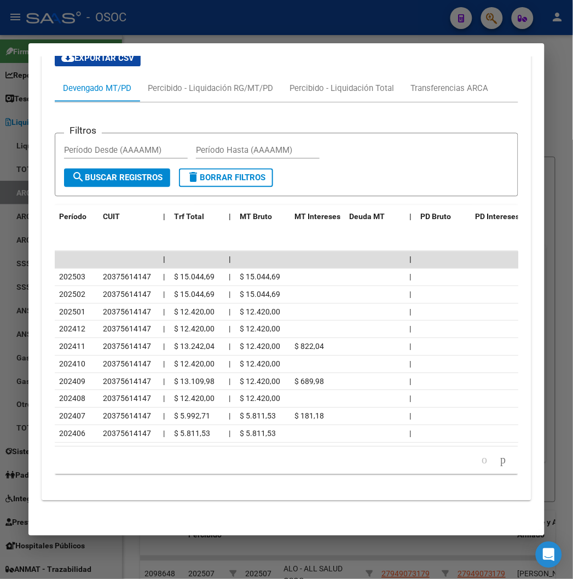
click at [157, 25] on div at bounding box center [286, 289] width 573 height 579
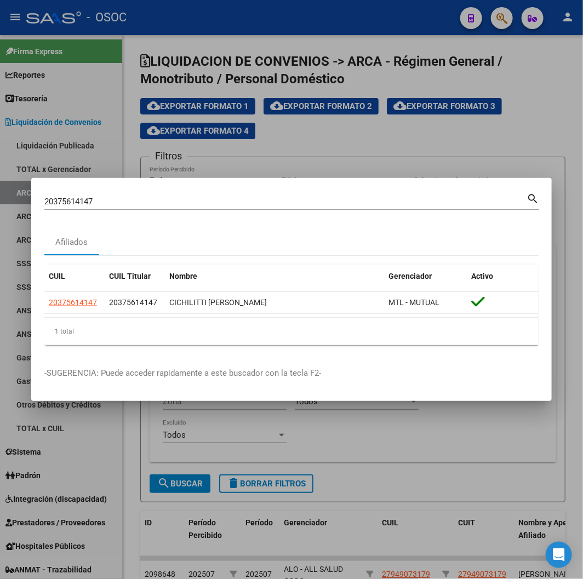
click at [61, 199] on input "20375614147" at bounding box center [285, 202] width 482 height 10
paste input "20378973873"
click at [61, 199] on input "203203789738735614147" at bounding box center [285, 202] width 482 height 10
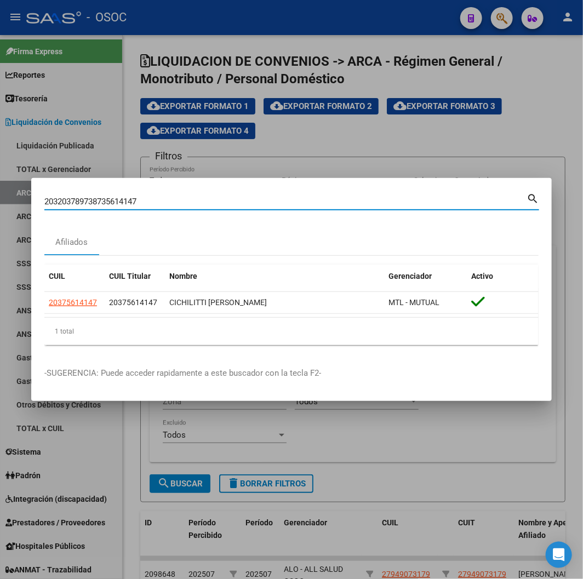
paste input "78973873"
type input "20378973873"
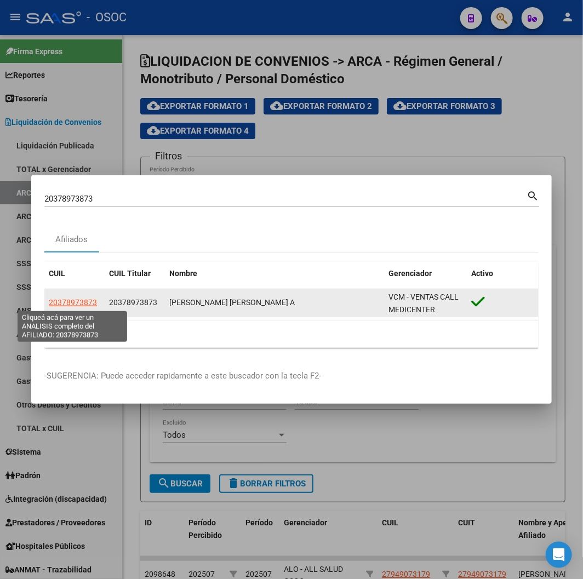
click at [77, 262] on span "20378973873" at bounding box center [73, 302] width 48 height 9
type textarea "20378973873"
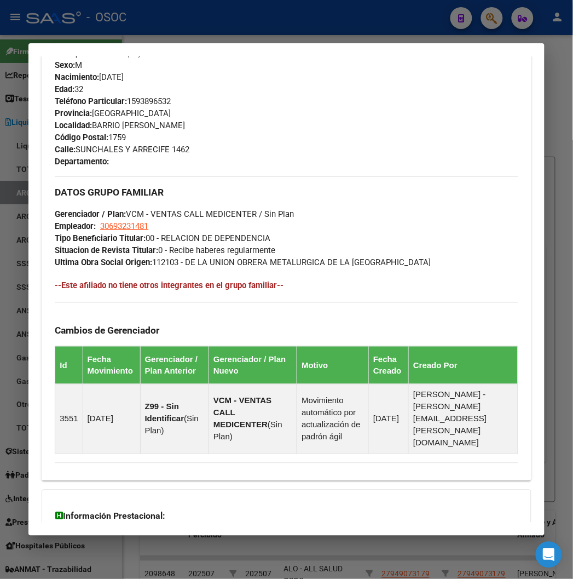
scroll to position [636, 0]
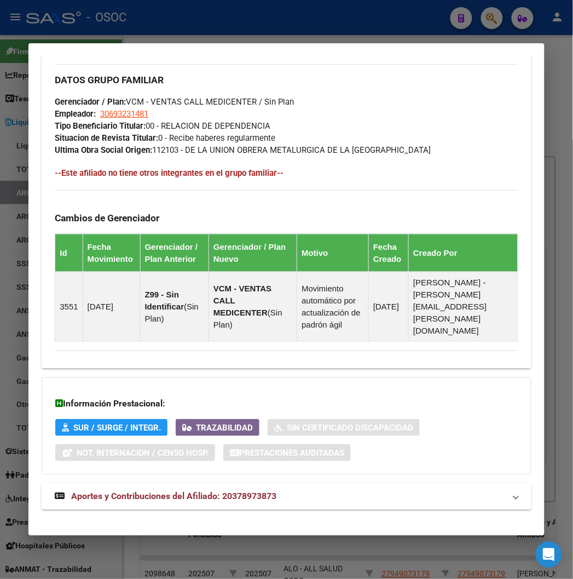
click at [170, 262] on span "Aportes y Contribuciones del Afiliado: 20378973873" at bounding box center [173, 496] width 205 height 10
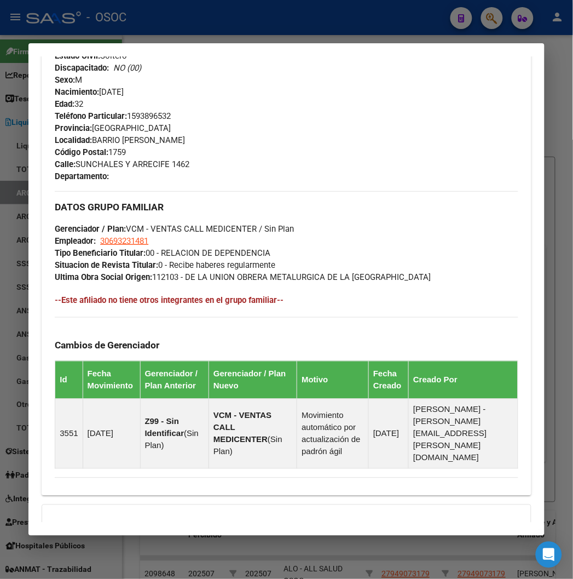
scroll to position [690, 0]
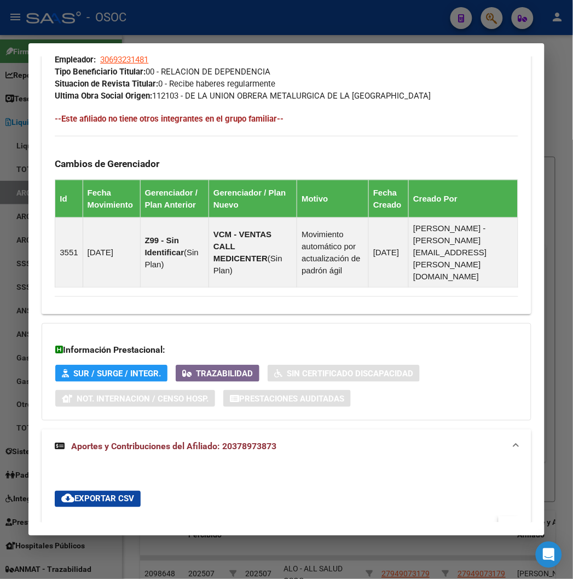
click at [250, 61] on div "DATOS GRUPO FAMILIAR Gerenciador / Plan: VCM - VENTAS CALL MEDICENTER / Sin Pla…" at bounding box center [286, 56] width 463 height 92
click at [243, 25] on div at bounding box center [286, 289] width 573 height 579
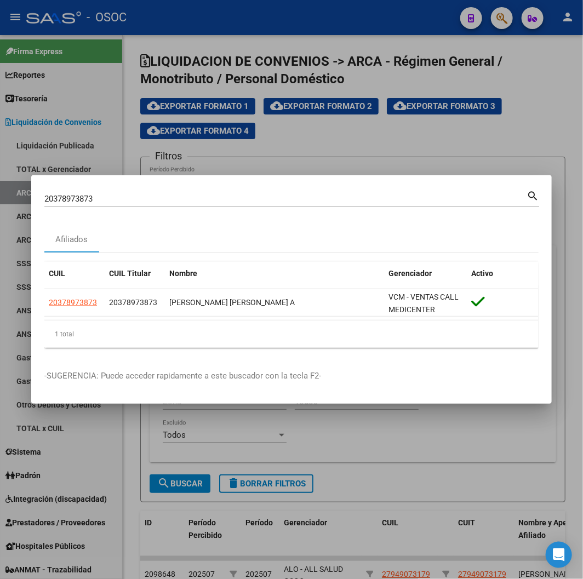
click at [76, 200] on input "20378973873" at bounding box center [285, 199] width 482 height 10
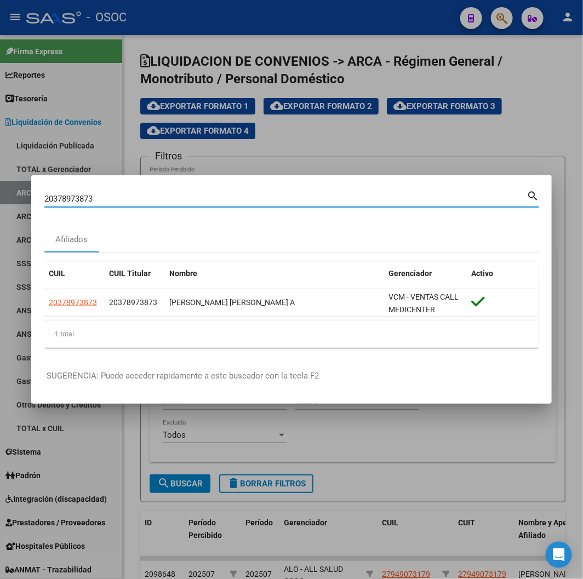
paste input "92016024"
type input "20392016024"
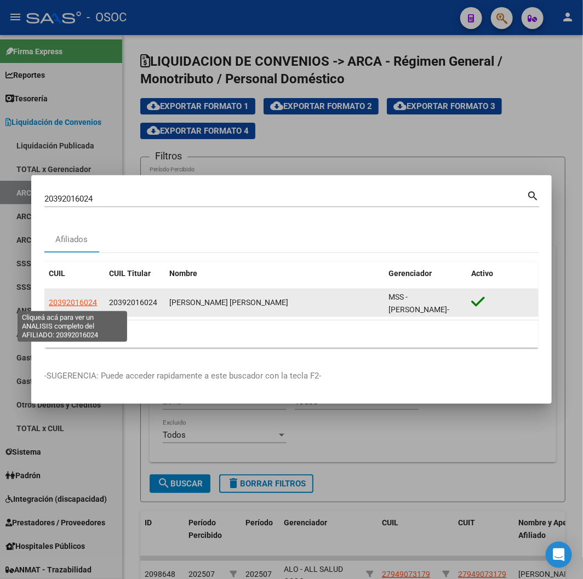
click at [61, 262] on span "20392016024" at bounding box center [73, 302] width 48 height 9
type textarea "20392016024"
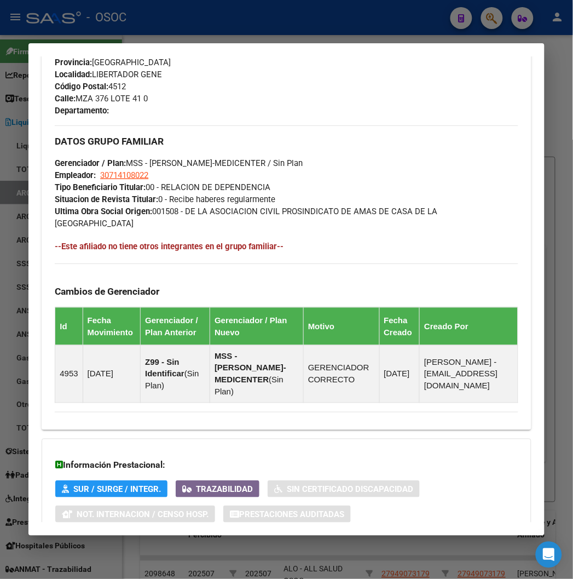
scroll to position [636, 0]
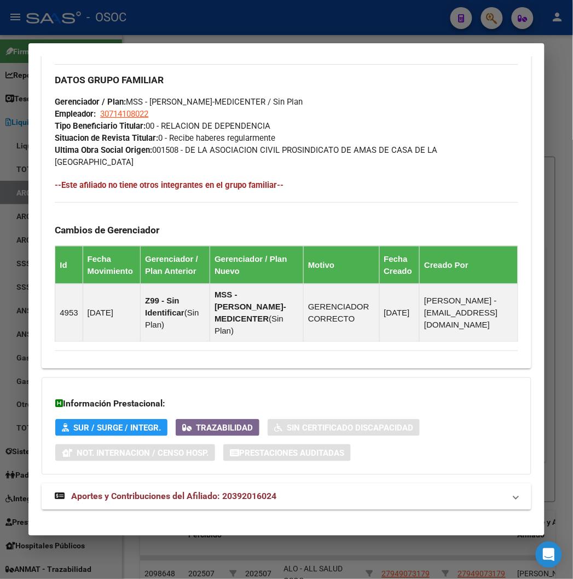
click at [172, 262] on strong "Aportes y Contribuciones del Afiliado: 20392016024" at bounding box center [166, 496] width 222 height 13
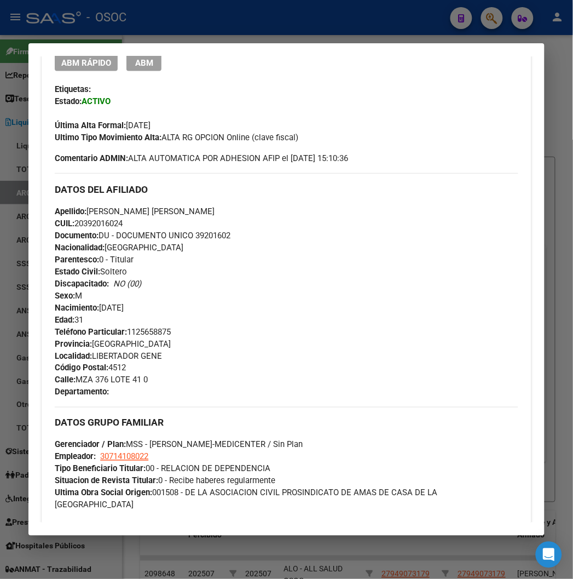
scroll to position [296, 0]
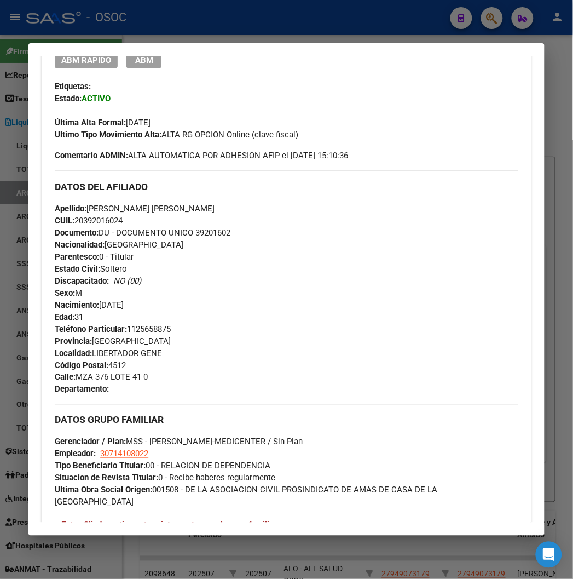
click at [384, 31] on div at bounding box center [286, 289] width 573 height 579
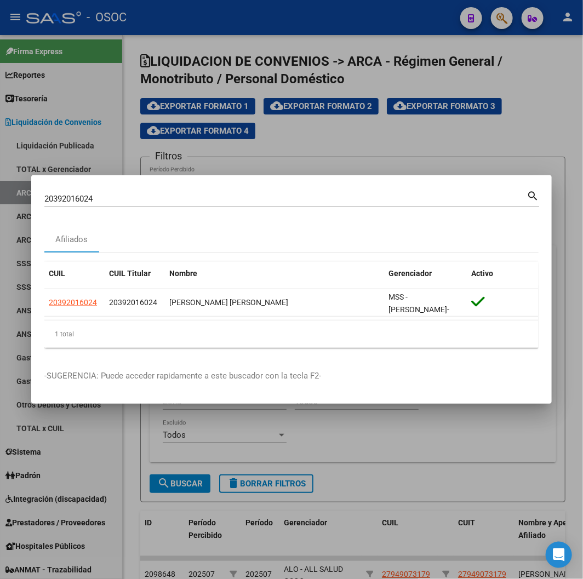
click at [123, 193] on div "20392016024 Buscar (apellido, dni, cuil, nro traspaso, cuit, obra social)" at bounding box center [285, 199] width 482 height 16
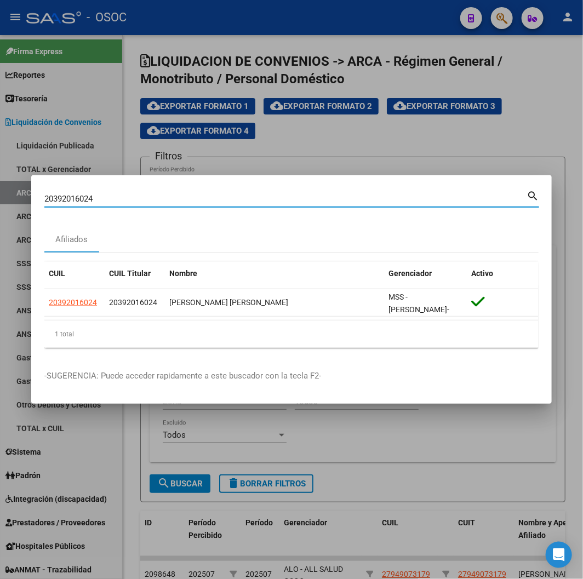
click at [119, 199] on input "20392016024" at bounding box center [285, 199] width 482 height 10
paste input "404285786"
type input "20404285786"
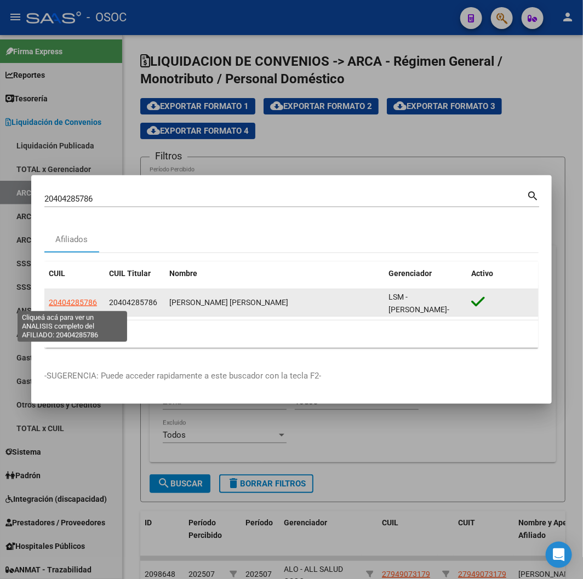
click at [91, 262] on span "20404285786" at bounding box center [73, 302] width 48 height 9
type textarea "20404285786"
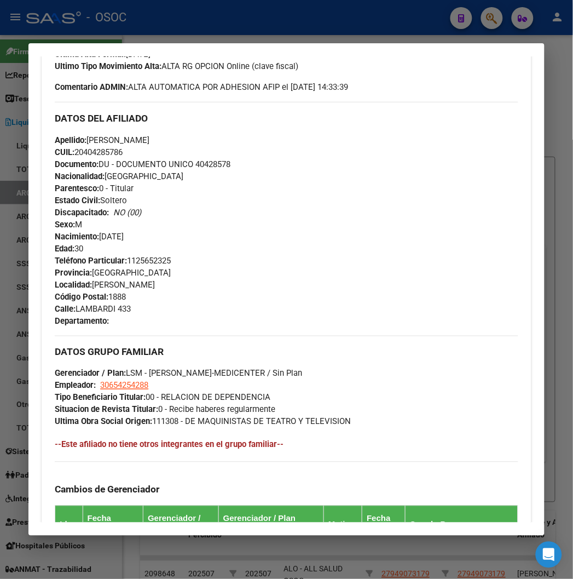
scroll to position [625, 0]
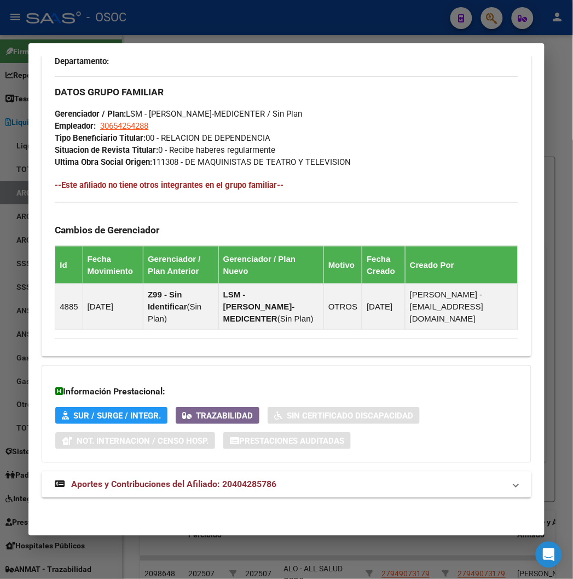
click at [194, 262] on span "Aportes y Contribuciones del Afiliado: 20404285786" at bounding box center [173, 484] width 205 height 10
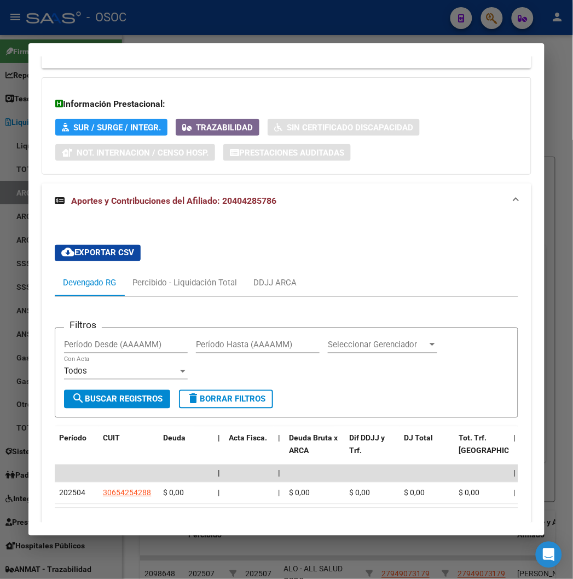
scroll to position [973, 0]
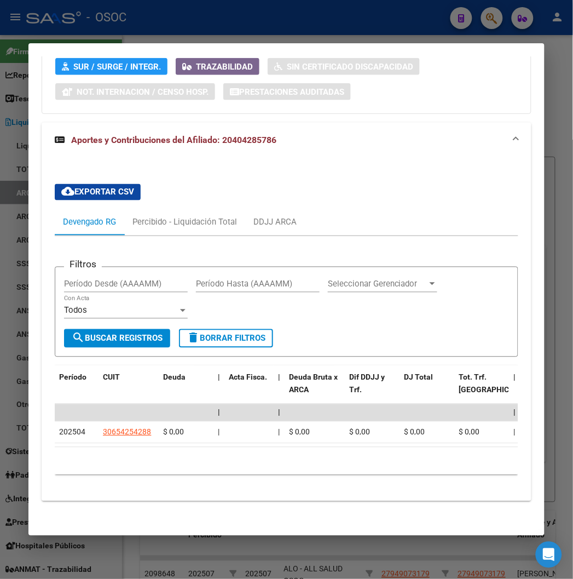
click at [158, 30] on div at bounding box center [286, 289] width 573 height 579
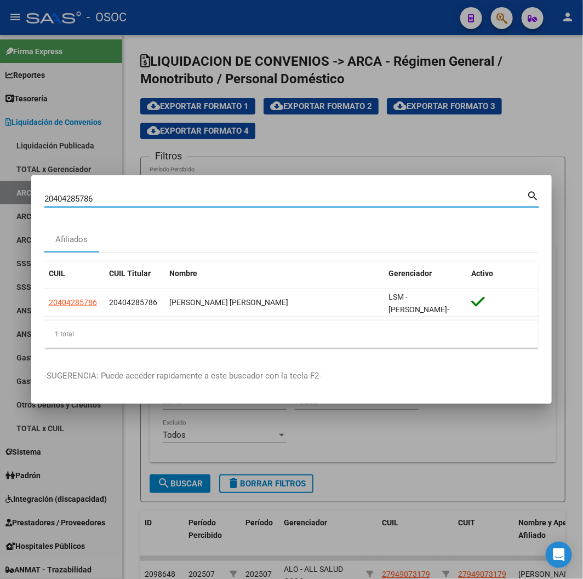
click at [56, 199] on input "20404285786" at bounding box center [285, 199] width 482 height 10
paste input "23537958"
type input "20423537958"
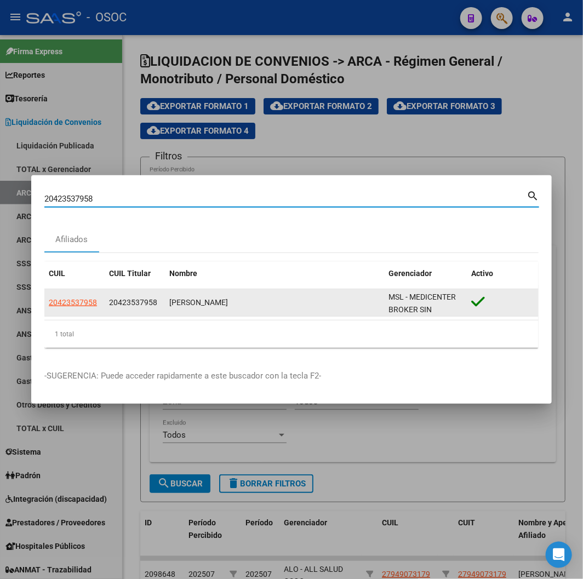
click at [85, 262] on app-link-go-to "20423537958" at bounding box center [73, 302] width 48 height 13
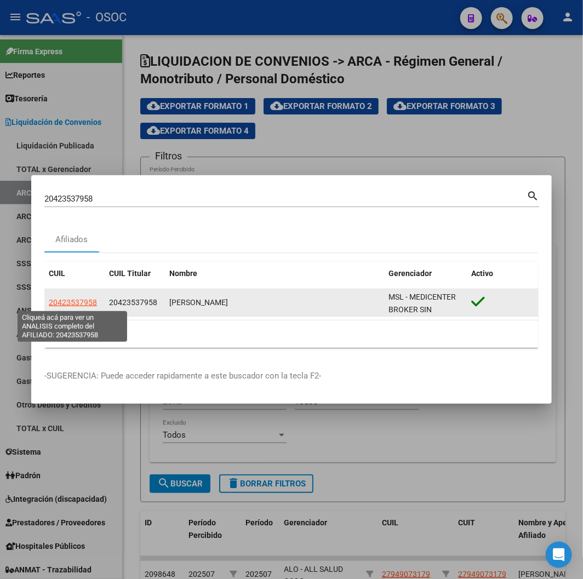
click at [80, 262] on span "20423537958" at bounding box center [73, 302] width 48 height 9
type textarea "20423537958"
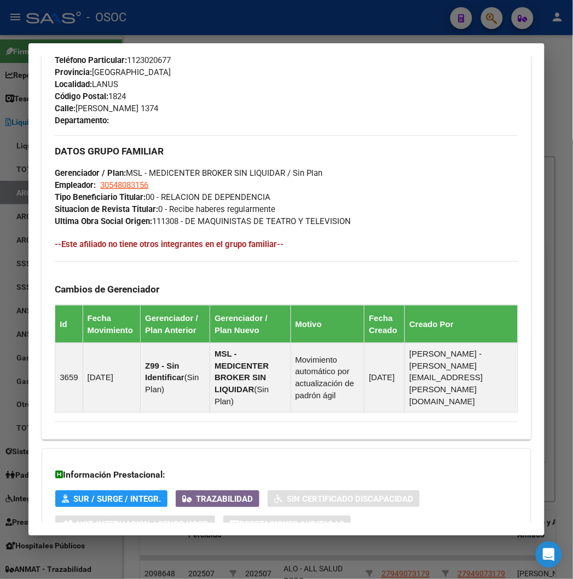
scroll to position [648, 0]
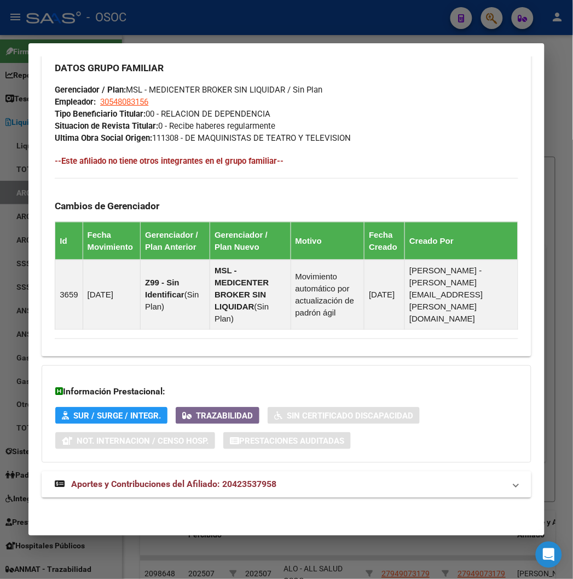
click at [140, 262] on span "Aportes y Contribuciones del Afiliado: 20423537958" at bounding box center [173, 484] width 205 height 10
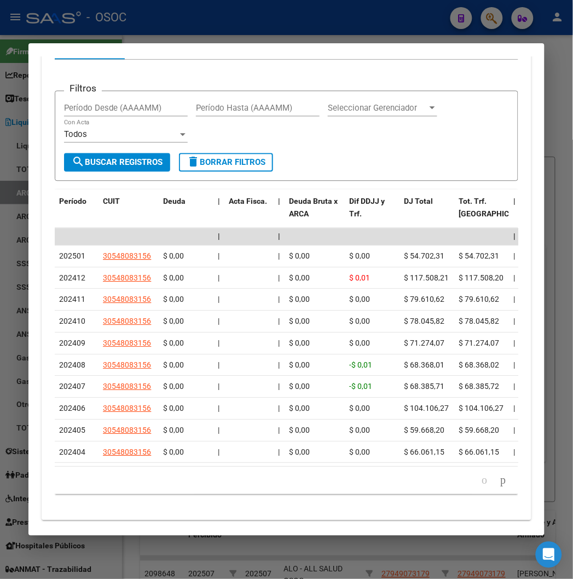
scroll to position [1189, 0]
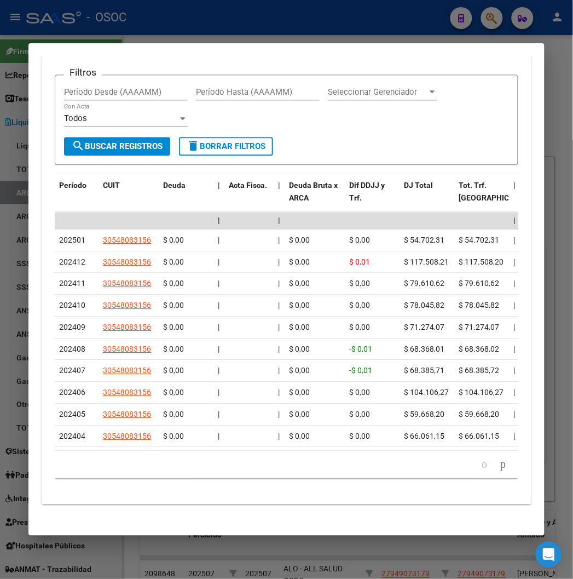
click at [250, 24] on div at bounding box center [286, 289] width 573 height 579
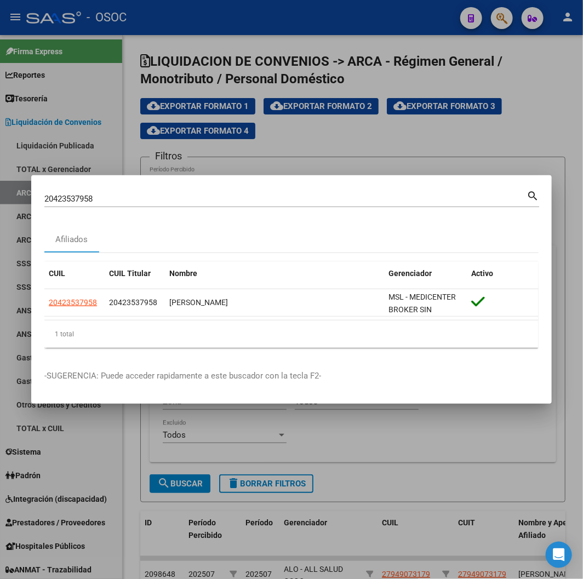
click at [76, 198] on input "20423537958" at bounding box center [285, 199] width 482 height 10
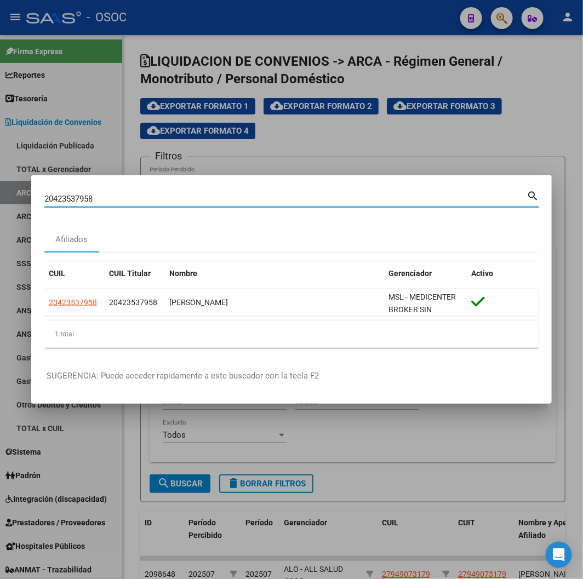
click at [76, 198] on input "20423537958" at bounding box center [285, 199] width 482 height 10
paste input "3454009274"
type input "23454009274"
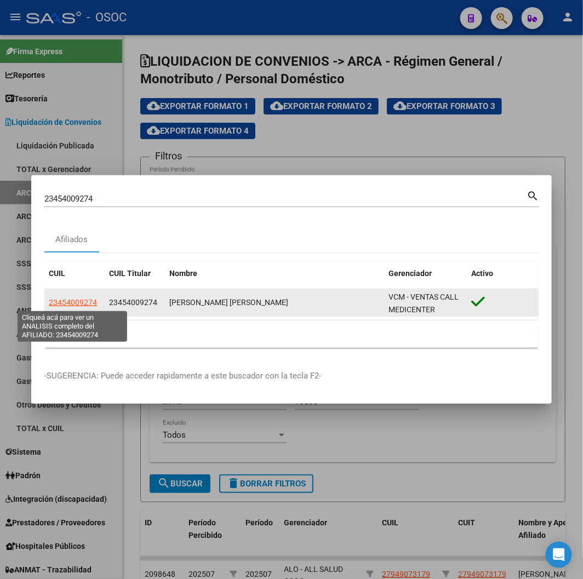
click at [62, 262] on span "23454009274" at bounding box center [73, 302] width 48 height 9
type textarea "23454009274"
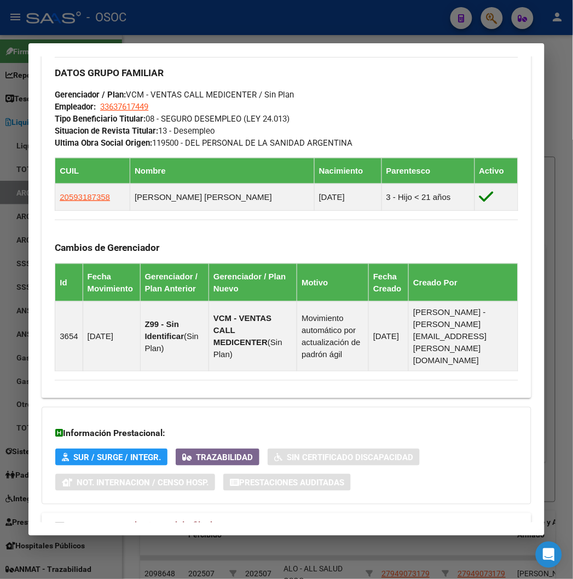
scroll to position [673, 0]
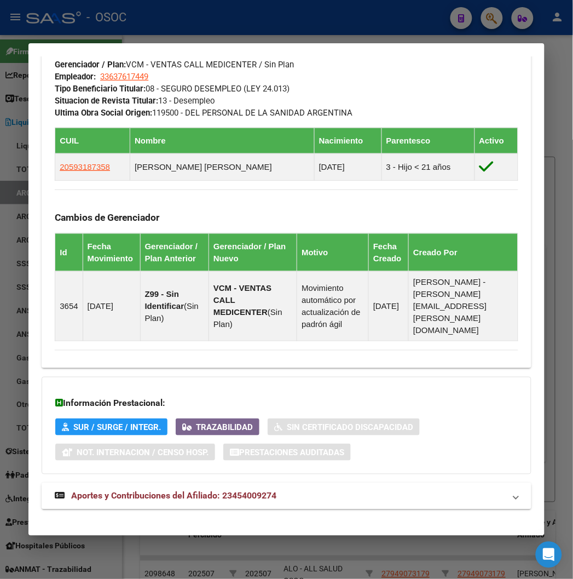
click at [151, 262] on strong "Aportes y Contribuciones del Afiliado: 23454009274" at bounding box center [166, 495] width 222 height 13
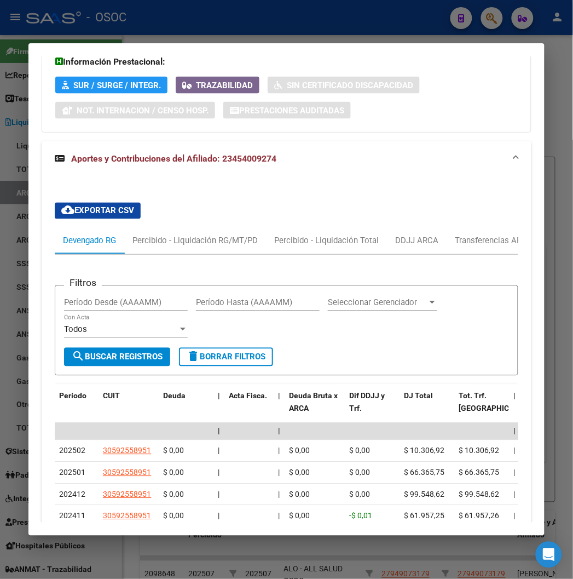
scroll to position [1221, 0]
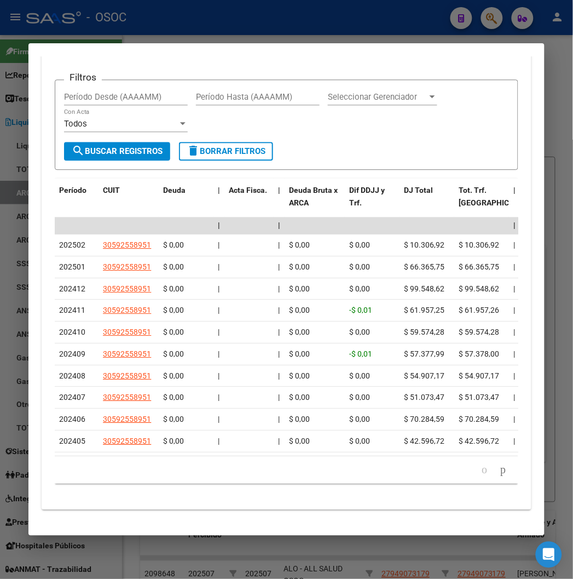
drag, startPoint x: 78, startPoint y: 31, endPoint x: 85, endPoint y: 60, distance: 30.3
click at [78, 31] on div at bounding box center [286, 289] width 573 height 579
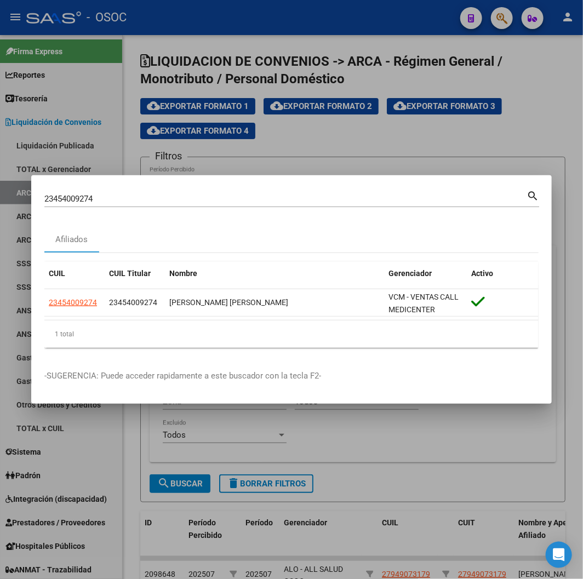
click at [85, 195] on input "23454009274" at bounding box center [285, 199] width 482 height 10
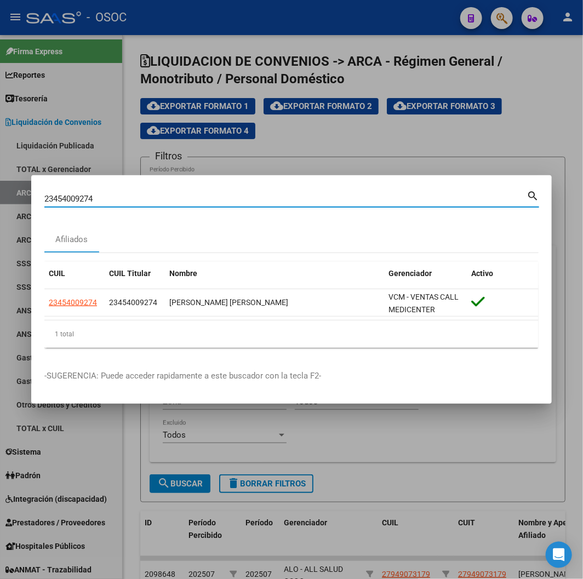
click at [85, 195] on input "23454009274" at bounding box center [285, 199] width 482 height 10
paste input "0554336621"
type input "20554336621"
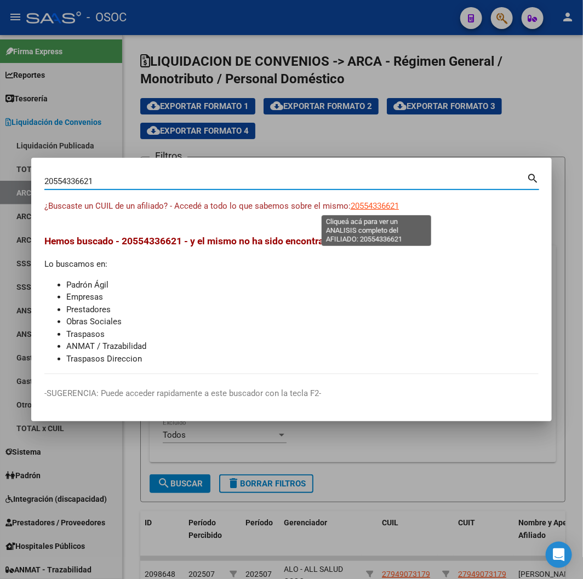
click at [385, 204] on span "20554336621" at bounding box center [374, 206] width 48 height 10
type textarea "20554336621"
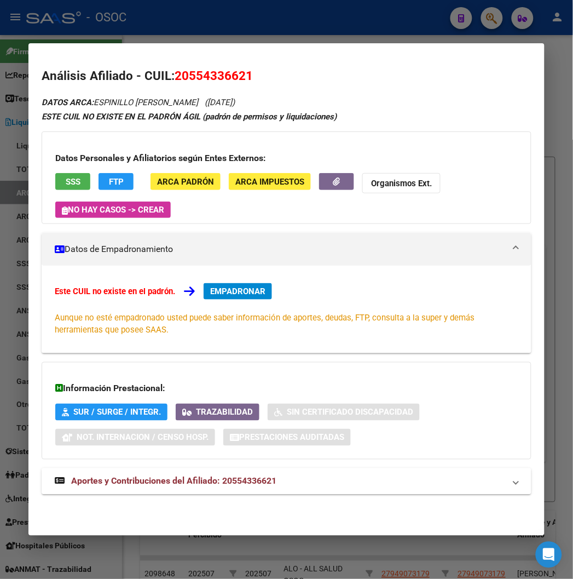
click at [61, 187] on button "SSS" at bounding box center [72, 181] width 35 height 17
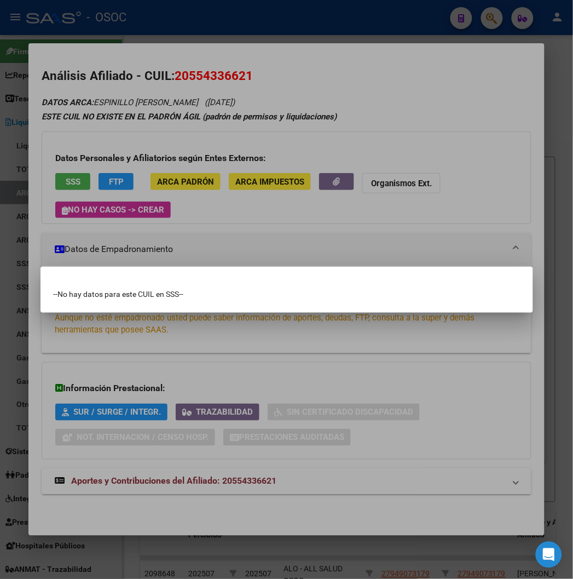
click at [91, 172] on div at bounding box center [286, 289] width 573 height 579
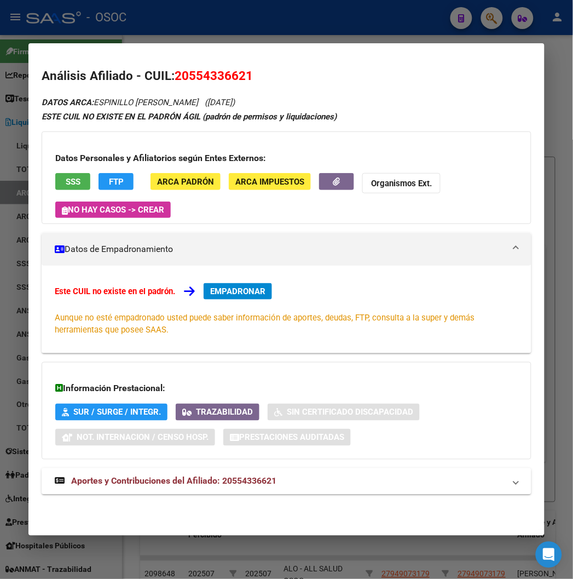
click at [109, 176] on span "FTP" at bounding box center [116, 181] width 15 height 10
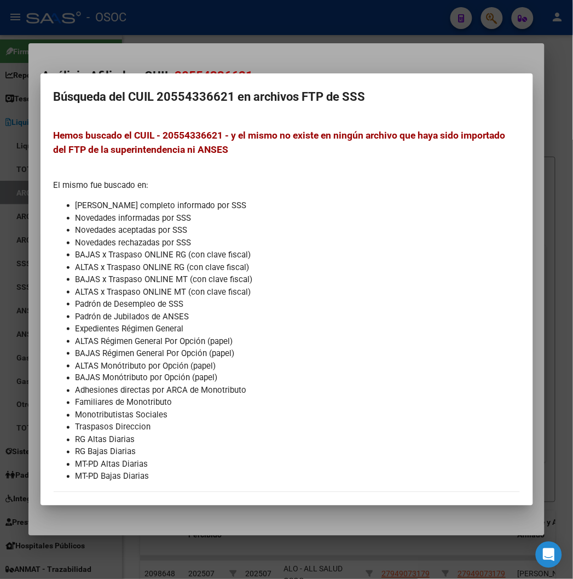
click at [172, 59] on div at bounding box center [286, 289] width 573 height 579
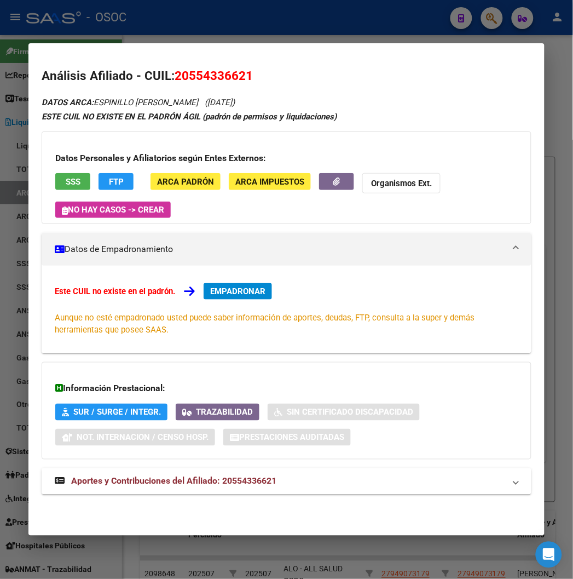
click at [204, 78] on span "20554336621" at bounding box center [214, 75] width 78 height 14
copy span "20554336621"
click at [222, 71] on span "20554336621" at bounding box center [214, 75] width 78 height 14
drag, startPoint x: 176, startPoint y: 73, endPoint x: 228, endPoint y: 72, distance: 52.0
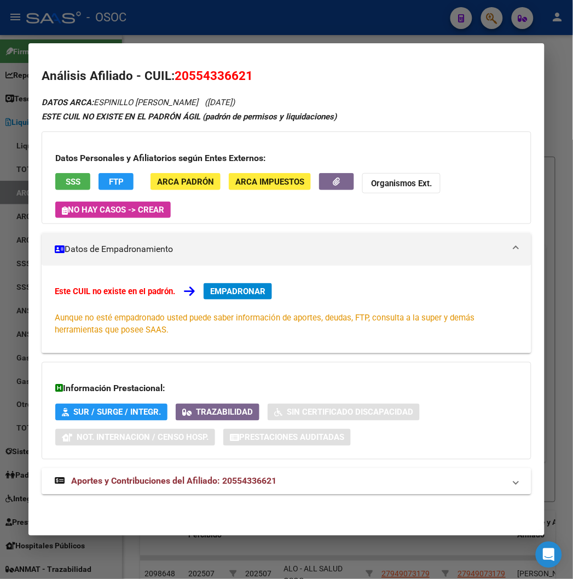
click at [228, 72] on span "20554336621" at bounding box center [214, 75] width 78 height 14
copy span "55433662"
click at [210, 11] on div at bounding box center [286, 289] width 573 height 579
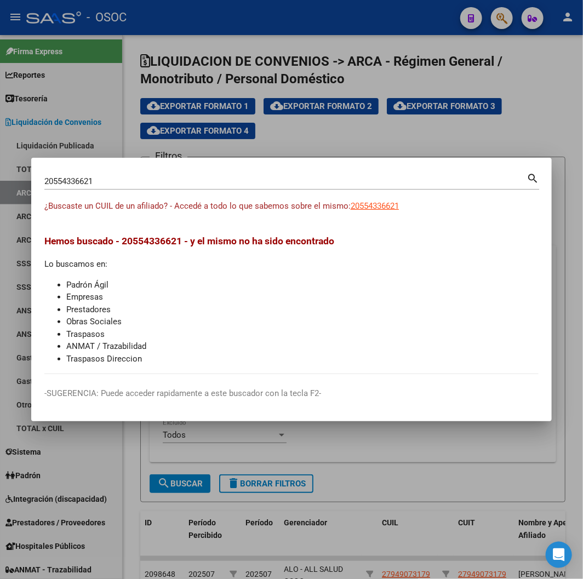
click at [106, 185] on input "20554336621" at bounding box center [285, 181] width 482 height 10
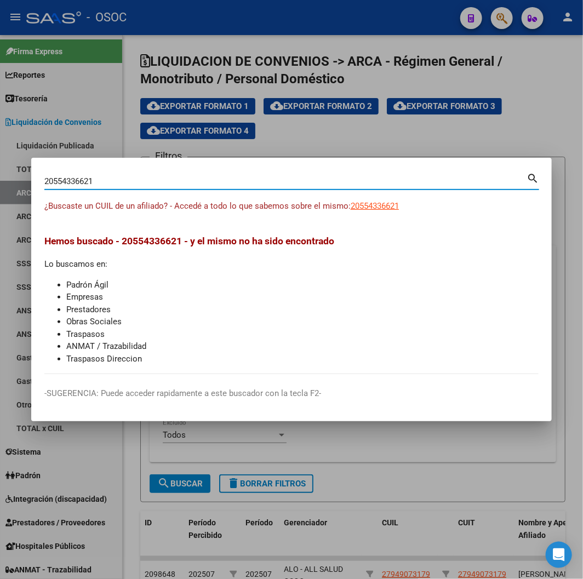
click at [106, 185] on input "20554336621" at bounding box center [285, 181] width 482 height 10
paste input "4941986109"
type input "24941986109"
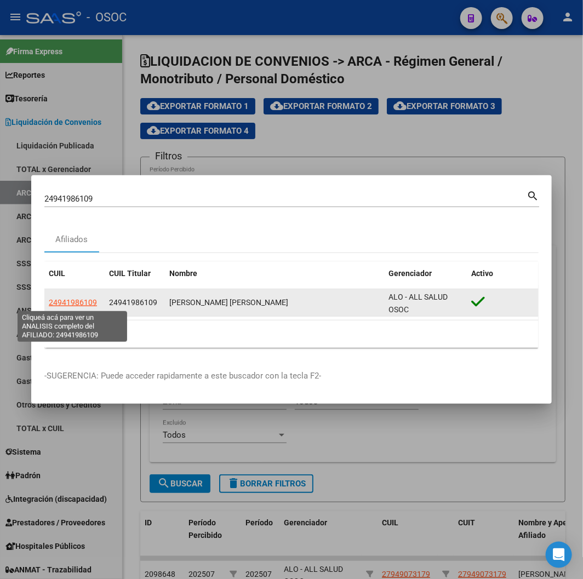
click at [58, 262] on span "24941986109" at bounding box center [73, 302] width 48 height 9
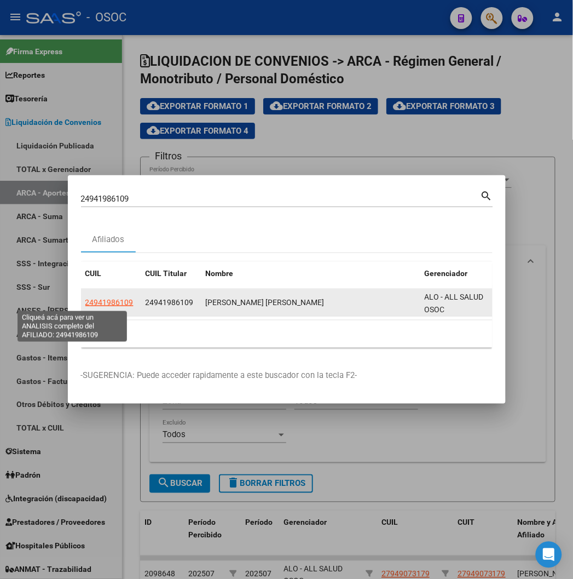
type textarea "24941986109"
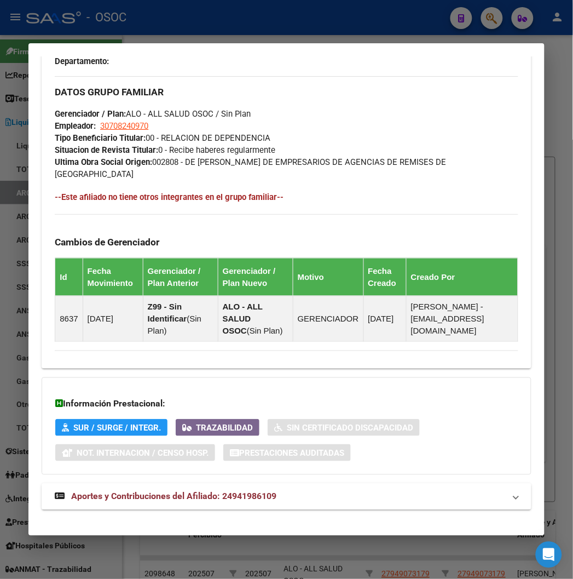
click at [160, 262] on span "Aportes y Contribuciones del Afiliado: 24941986109" at bounding box center [173, 496] width 205 height 10
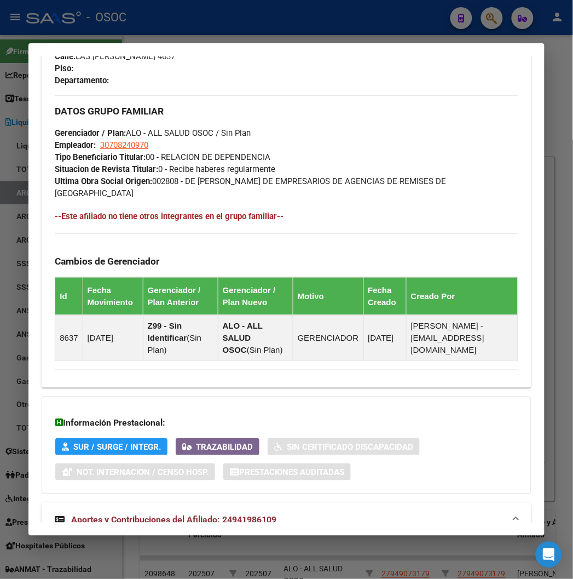
scroll to position [616, 0]
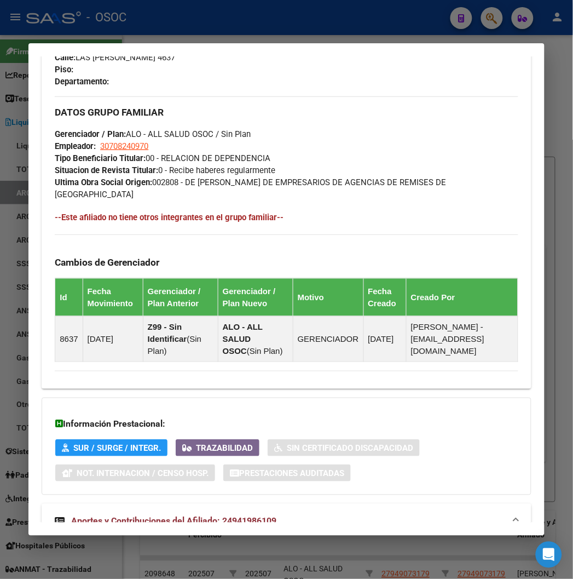
click at [205, 26] on div at bounding box center [286, 289] width 573 height 579
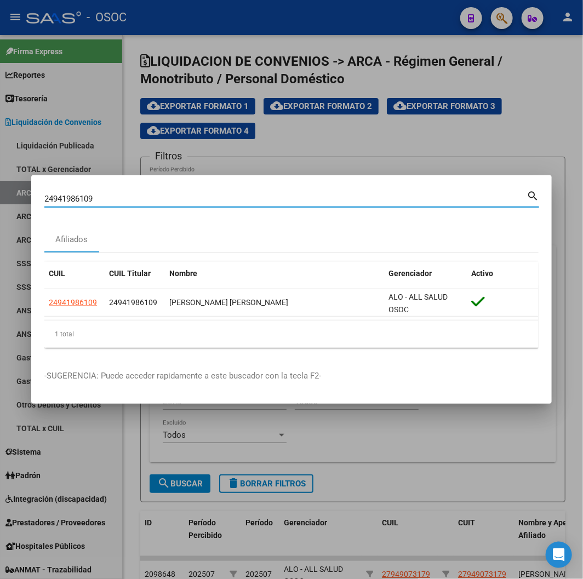
click at [92, 203] on input "24941986109" at bounding box center [285, 199] width 482 height 10
click at [91, 203] on input "24941986109" at bounding box center [285, 199] width 482 height 10
paste input "0950365464"
type input "20950365464"
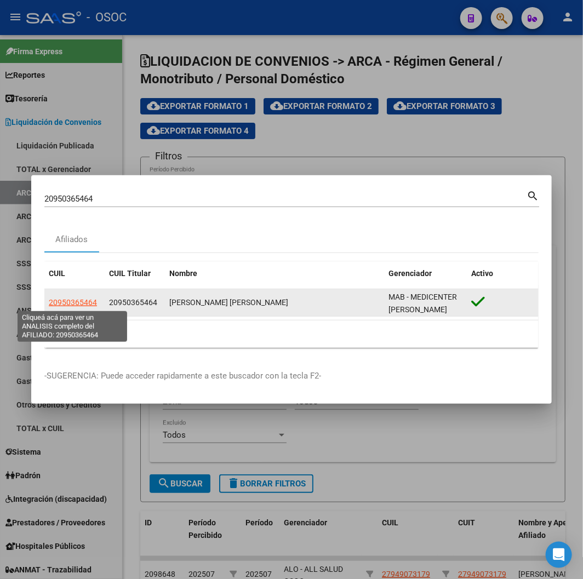
click at [83, 262] on span "20950365464" at bounding box center [73, 302] width 48 height 9
type textarea "20950365464"
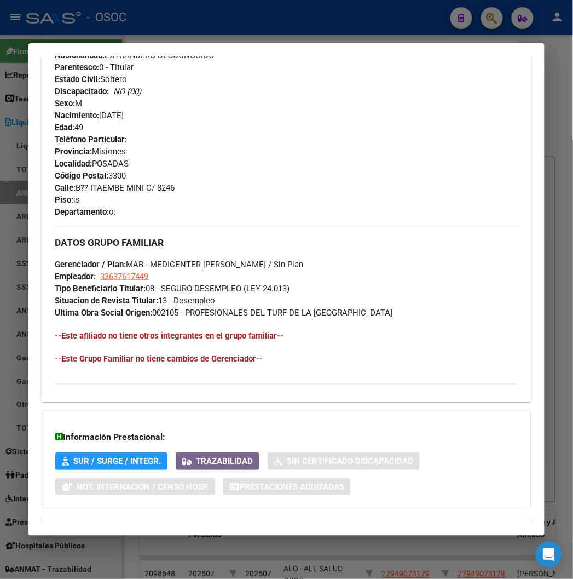
scroll to position [519, 0]
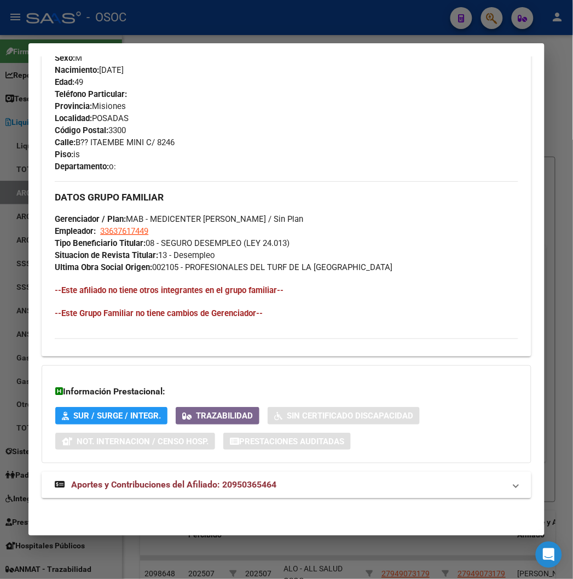
click at [178, 262] on mat-expansion-panel-header "Aportes y Contribuciones del Afiliado: 20950365464" at bounding box center [286, 485] width 489 height 26
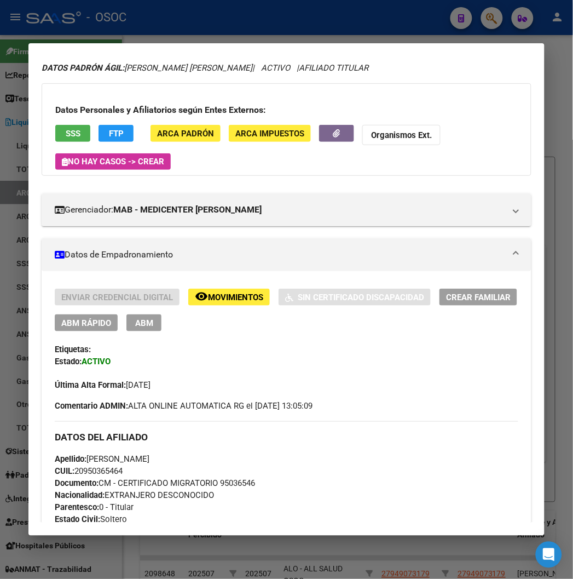
scroll to position [0, 0]
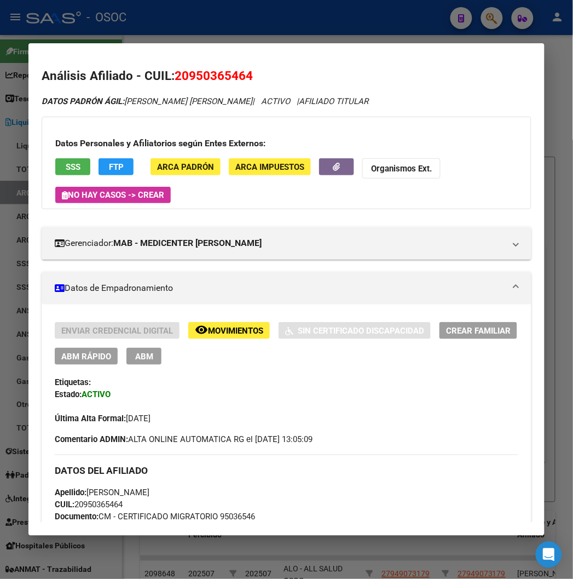
click at [120, 162] on app-movimiento-sss "FTP" at bounding box center [121, 168] width 44 height 20
click at [113, 163] on button "FTP" at bounding box center [116, 166] width 35 height 17
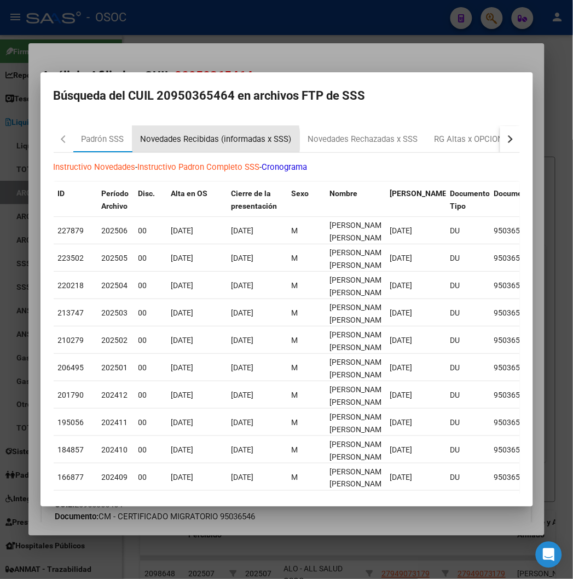
click at [174, 140] on div "Novedades Recibidas (informadas x SSS)" at bounding box center [216, 139] width 151 height 13
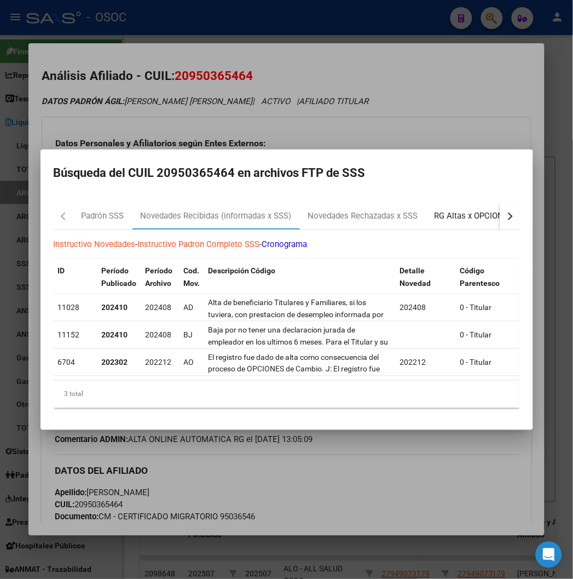
click at [473, 212] on div "RG Altas x OPCION ONLINE (ARCA)" at bounding box center [500, 216] width 130 height 13
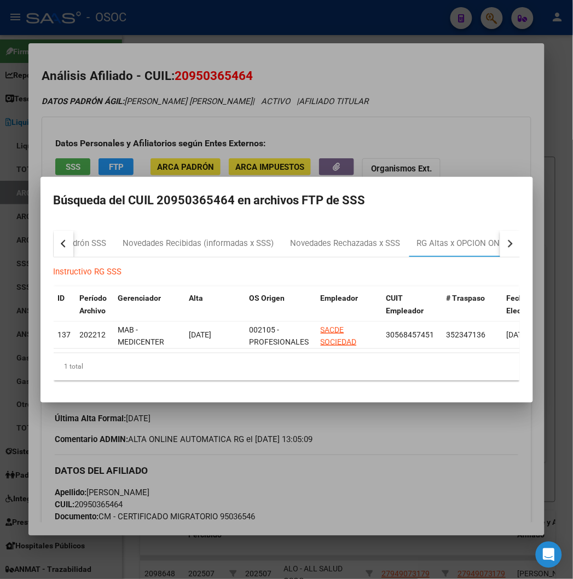
click at [520, 244] on button "button" at bounding box center [510, 244] width 20 height 26
click at [489, 237] on div "Padrón Desempleo SSS" at bounding box center [504, 243] width 87 height 13
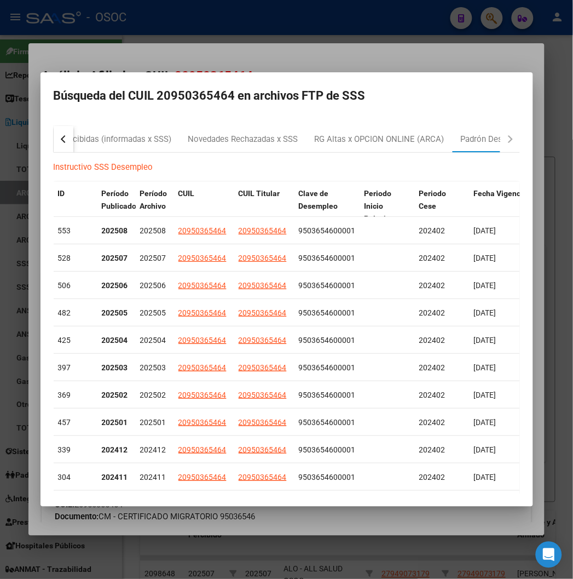
click at [456, 68] on div at bounding box center [286, 289] width 573 height 579
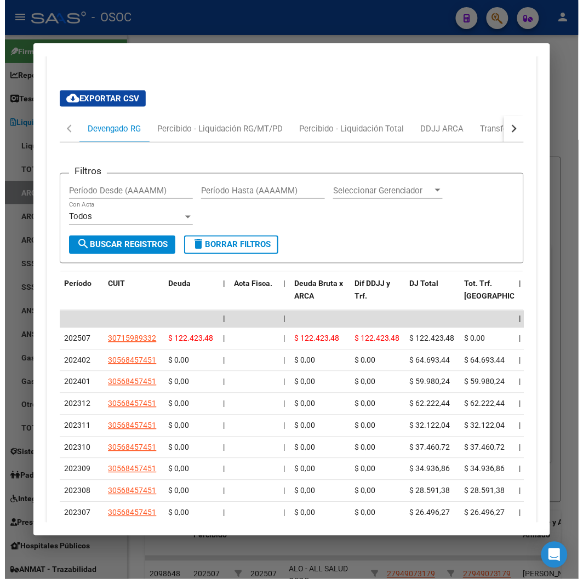
scroll to position [973, 0]
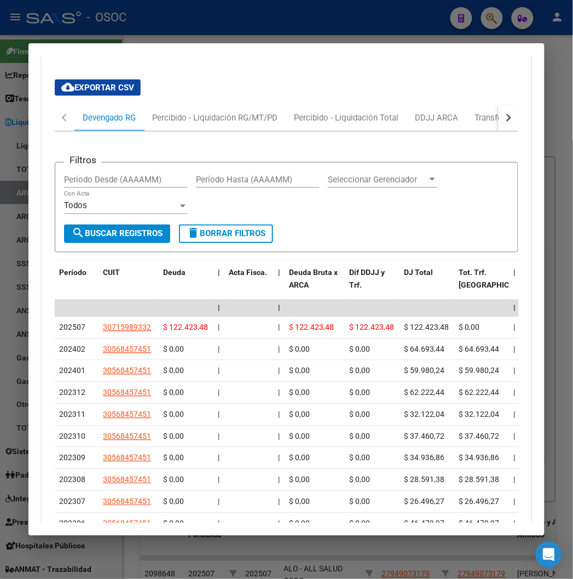
click at [248, 29] on div at bounding box center [286, 289] width 573 height 579
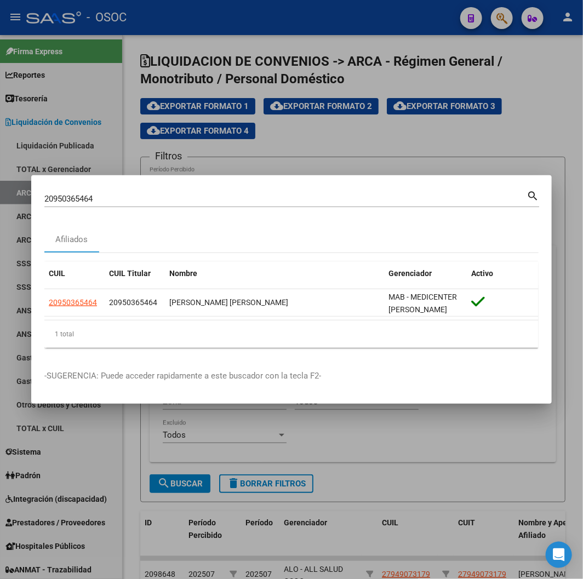
click at [94, 204] on div "20950365464 Buscar (apellido, dni, cuil, nro traspaso, cuit, obra social)" at bounding box center [285, 199] width 482 height 16
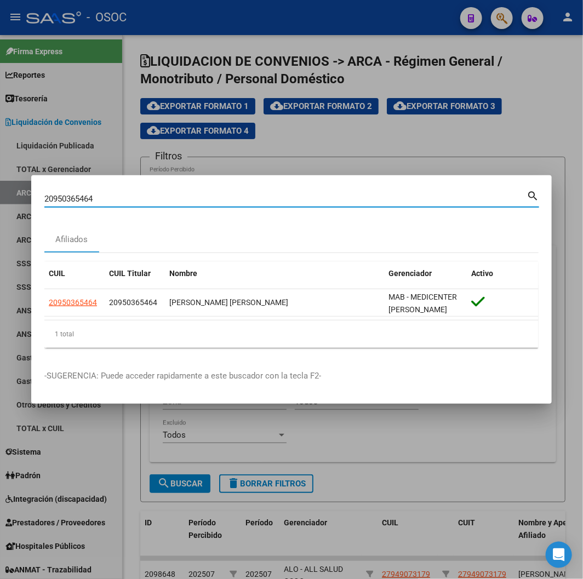
click at [90, 199] on input "20950365464" at bounding box center [285, 199] width 482 height 10
paste input "354604265"
type input "20354604265"
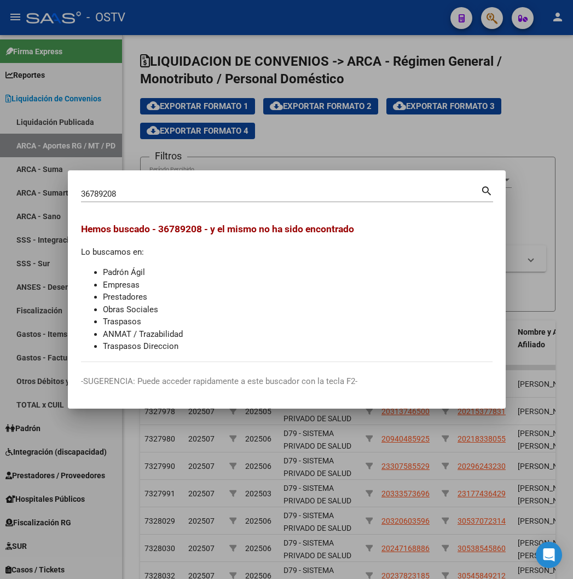
click at [496, 11] on div at bounding box center [286, 289] width 573 height 579
click at [493, 14] on icon "button" at bounding box center [492, 18] width 11 height 13
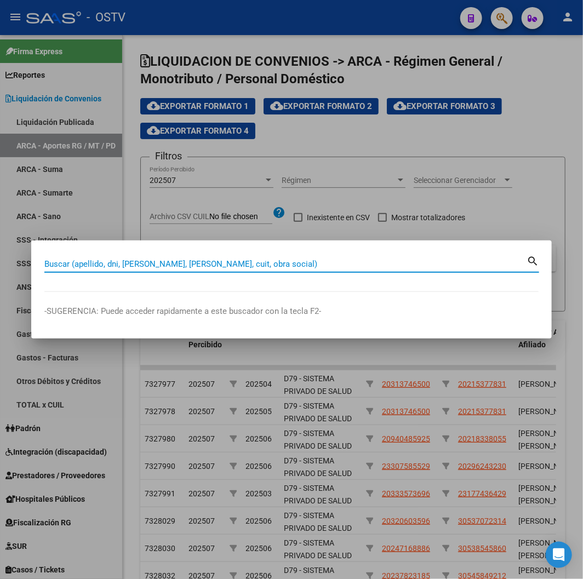
paste input "20354604265"
type input "20354604265"
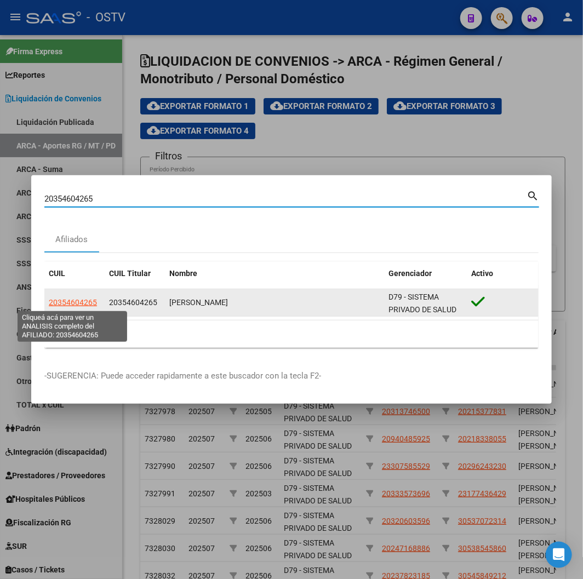
click at [59, 306] on span "20354604265" at bounding box center [73, 302] width 48 height 9
type textarea "20354604265"
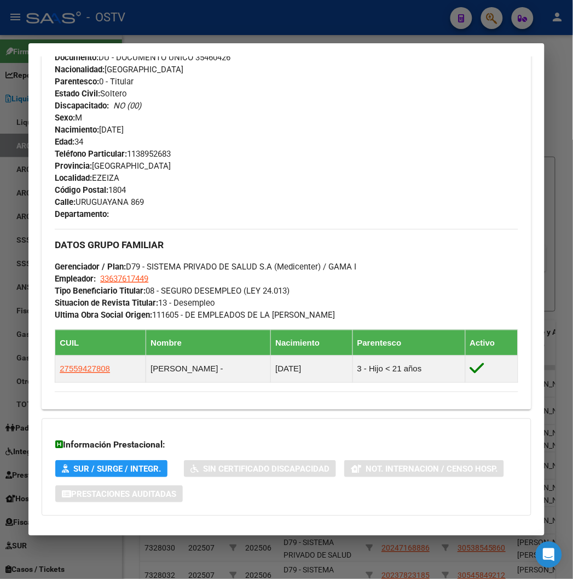
scroll to position [537, 0]
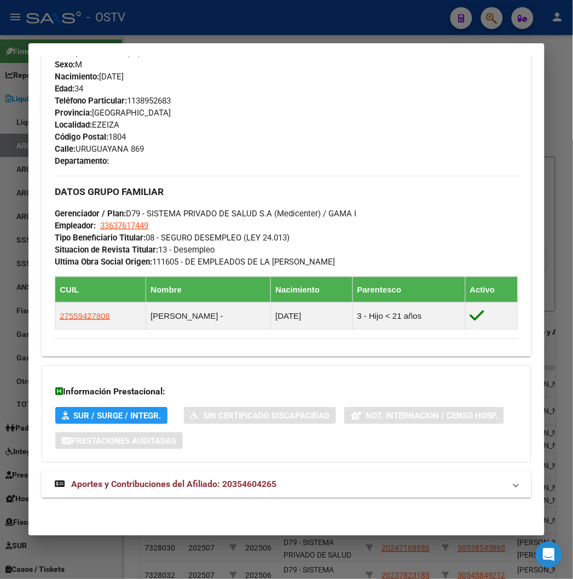
click at [163, 488] on span "Aportes y Contribuciones del Afiliado: 20354604265" at bounding box center [173, 484] width 205 height 10
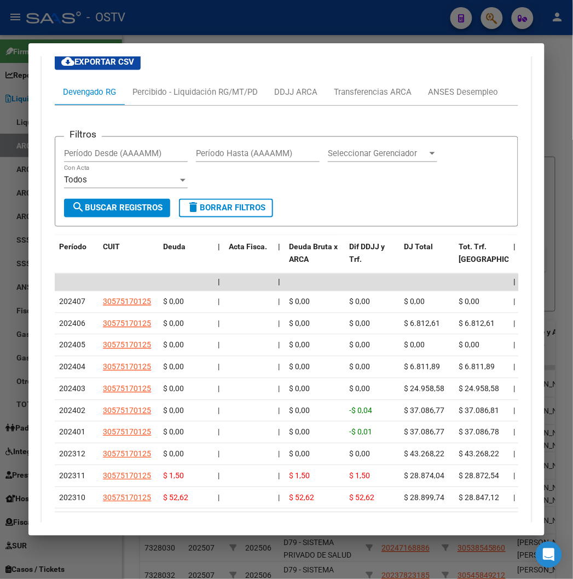
scroll to position [1016, 0]
click at [189, 13] on div at bounding box center [286, 289] width 573 height 579
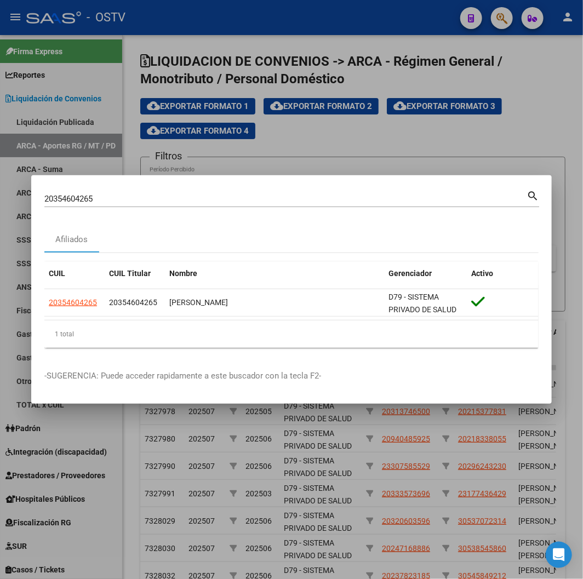
click at [118, 195] on input "20354604265" at bounding box center [285, 199] width 482 height 10
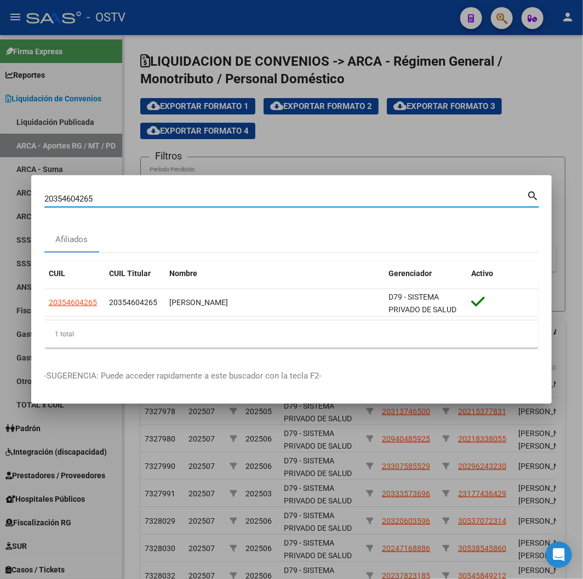
click at [118, 195] on input "20354604265" at bounding box center [285, 199] width 482 height 10
paste input "948173337"
type input "20948173337"
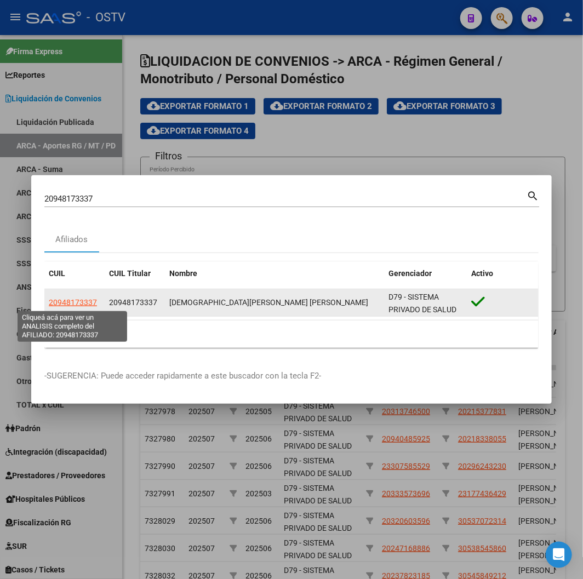
click at [71, 304] on span "20948173337" at bounding box center [73, 302] width 48 height 9
type textarea "20948173337"
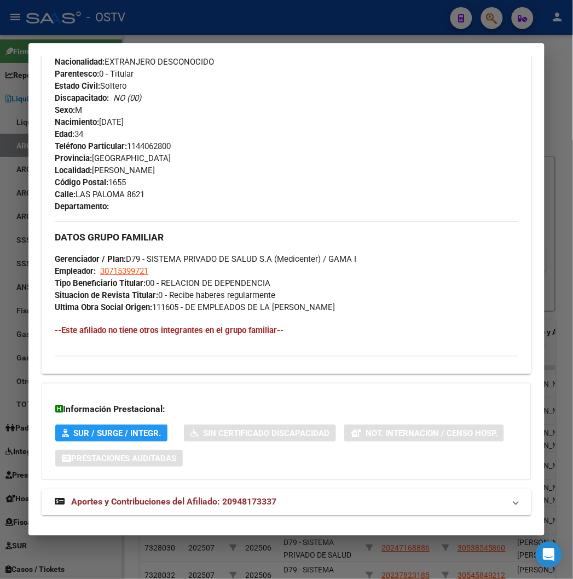
scroll to position [486, 0]
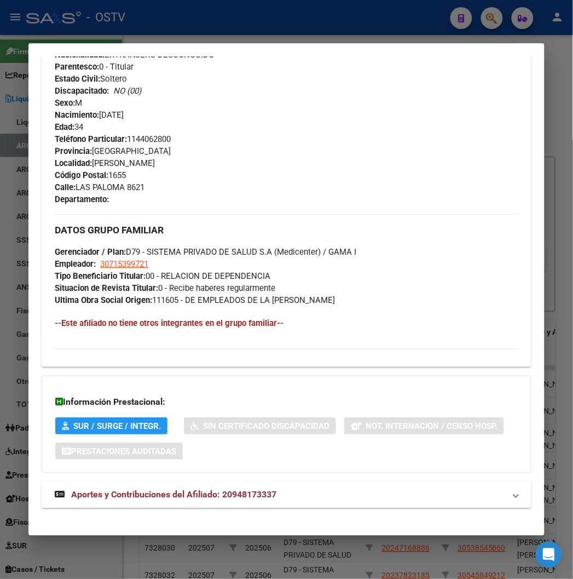
click at [141, 486] on mat-expansion-panel-header "Aportes y Contribuciones del Afiliado: 20948173337" at bounding box center [286, 495] width 489 height 26
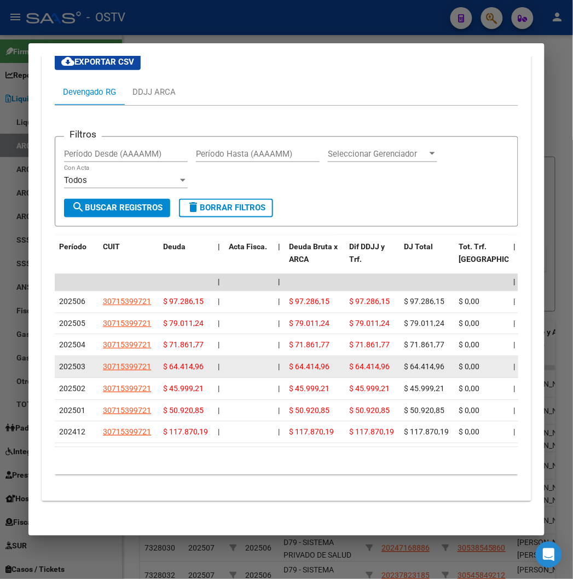
scroll to position [976, 0]
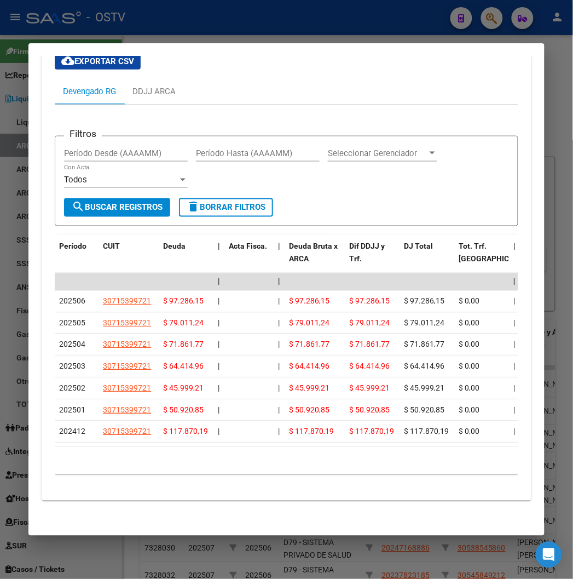
click at [203, 17] on div at bounding box center [286, 289] width 573 height 579
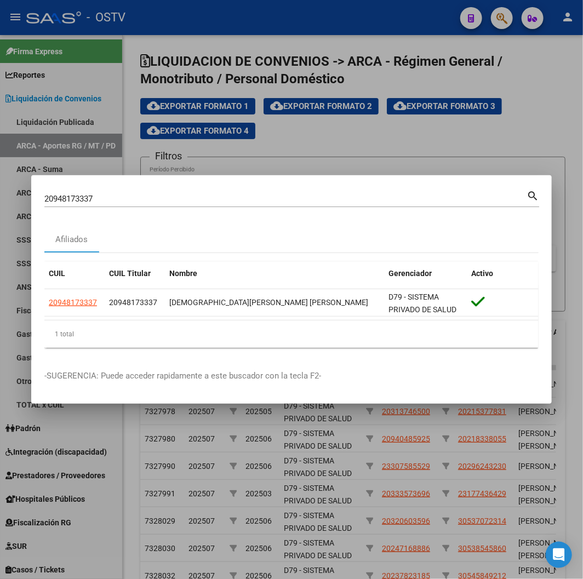
click at [126, 203] on input "20948173337" at bounding box center [285, 199] width 482 height 10
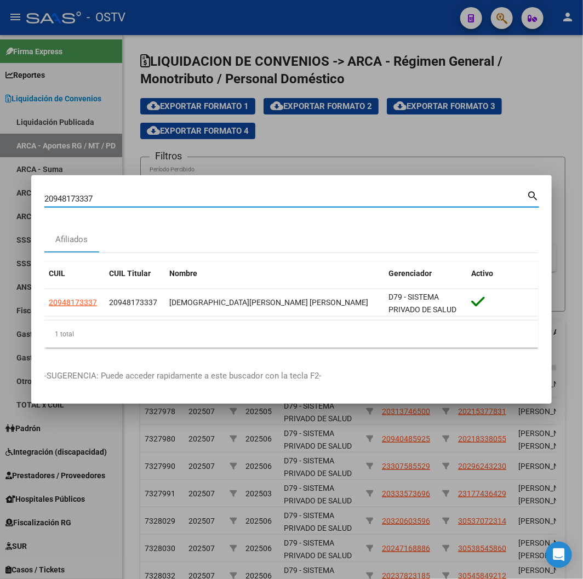
click at [126, 203] on input "20948173337" at bounding box center [285, 199] width 482 height 10
paste input "28693887"
type input "20286938877"
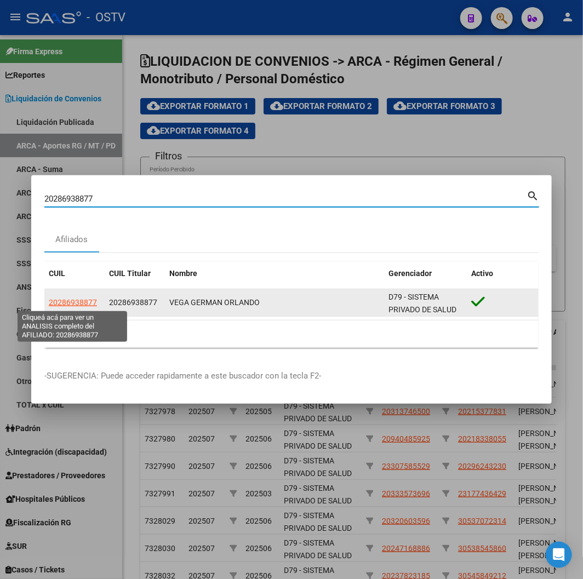
click at [75, 303] on span "20286938877" at bounding box center [73, 302] width 48 height 9
type textarea "20286938877"
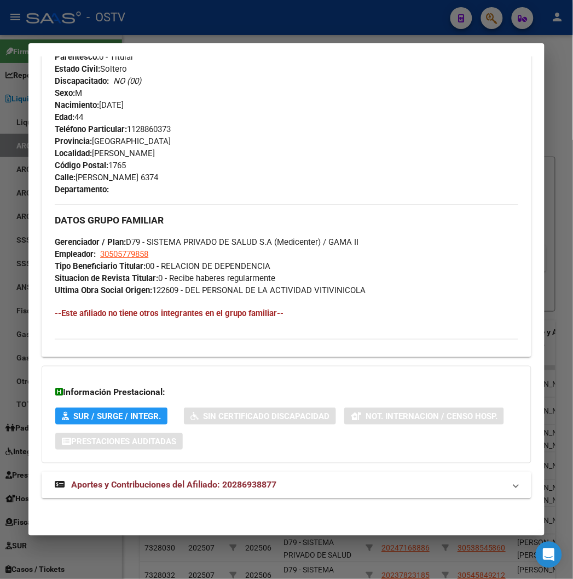
click at [129, 485] on span "Aportes y Contribuciones del Afiliado: 20286938877" at bounding box center [173, 485] width 205 height 10
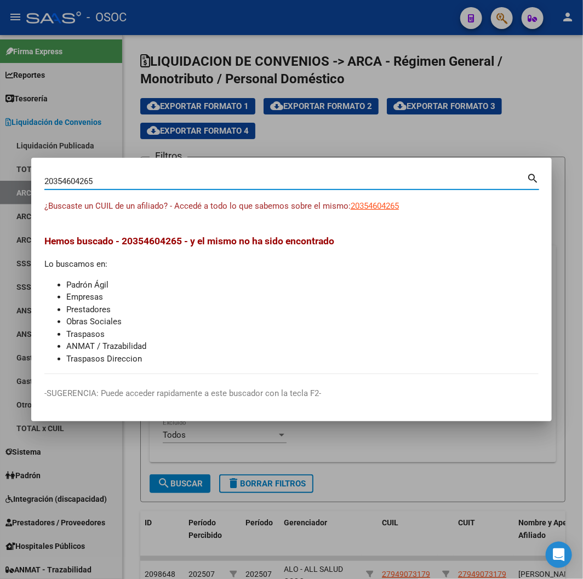
click at [107, 179] on input "20354604265" at bounding box center [285, 181] width 482 height 10
click at [152, 178] on input "20354604265" at bounding box center [285, 181] width 482 height 10
paste input "4941986109"
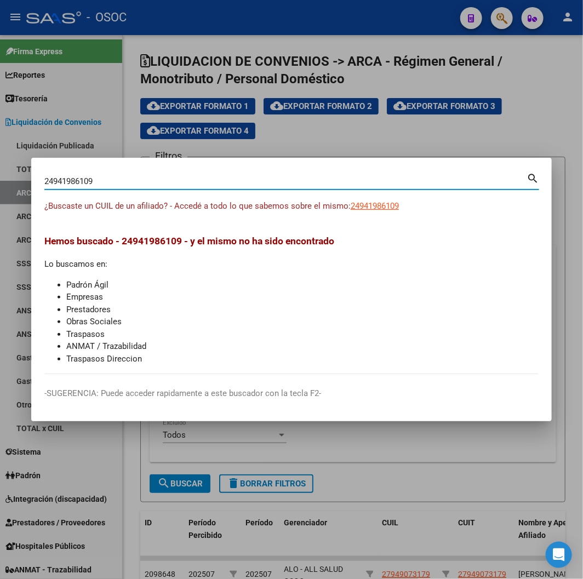
type input "24941986109"
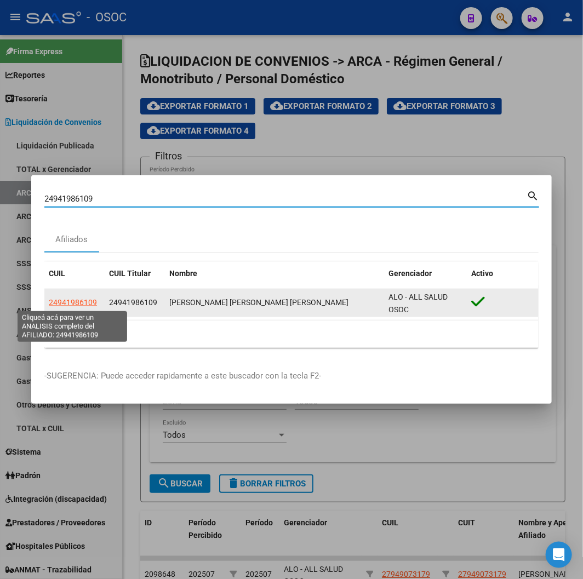
click at [79, 304] on span "24941986109" at bounding box center [73, 302] width 48 height 9
type textarea "24941986109"
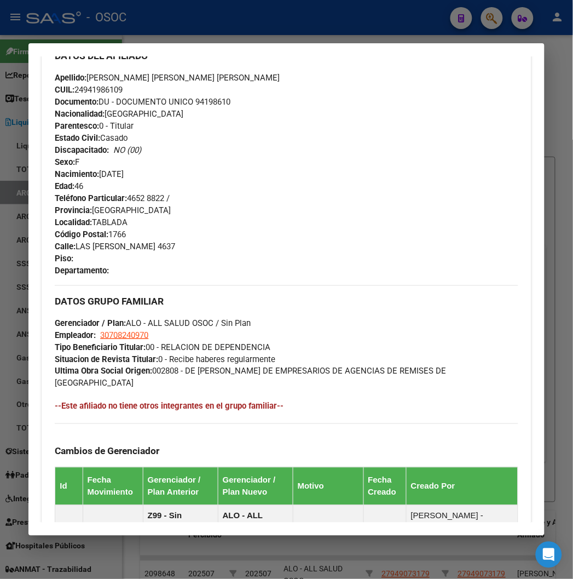
scroll to position [636, 0]
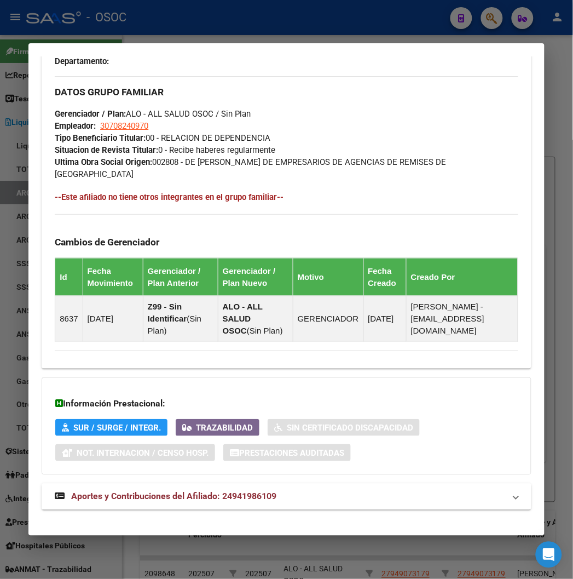
click at [186, 491] on strong "Aportes y Contribuciones del Afiliado: 24941986109" at bounding box center [166, 496] width 222 height 13
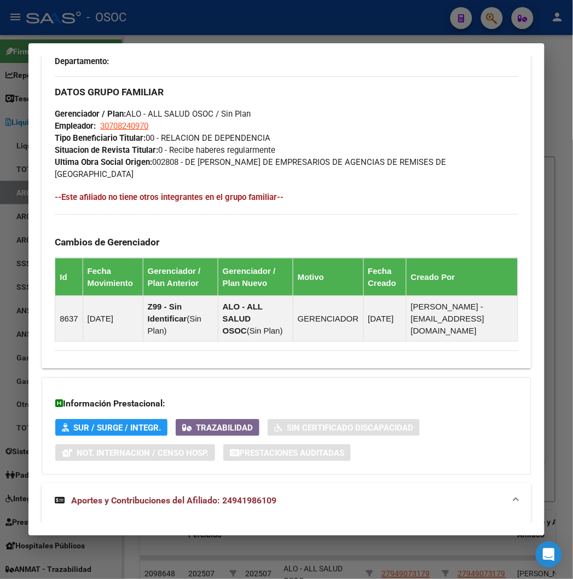
scroll to position [1042, 0]
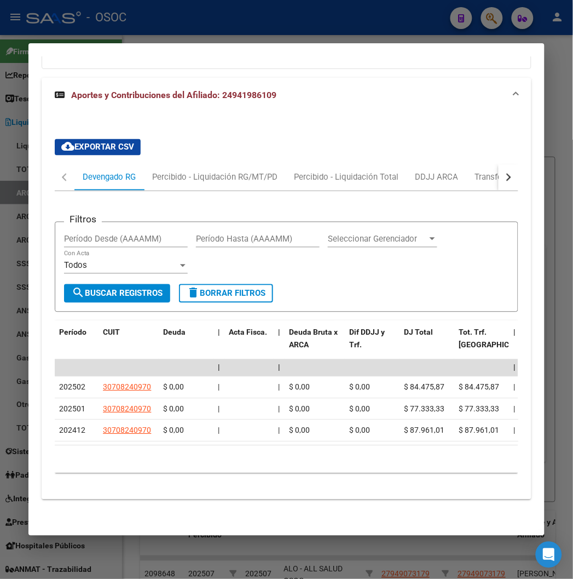
drag, startPoint x: 201, startPoint y: 5, endPoint x: 207, endPoint y: 19, distance: 14.5
click at [201, 5] on div at bounding box center [286, 289] width 573 height 579
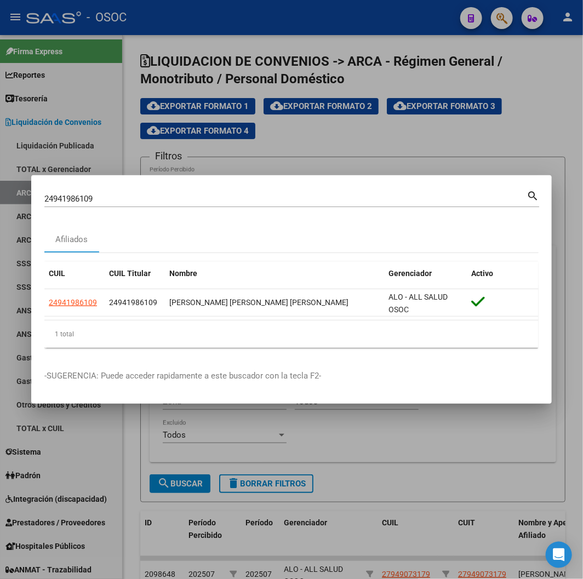
click at [117, 200] on input "24941986109" at bounding box center [285, 199] width 482 height 10
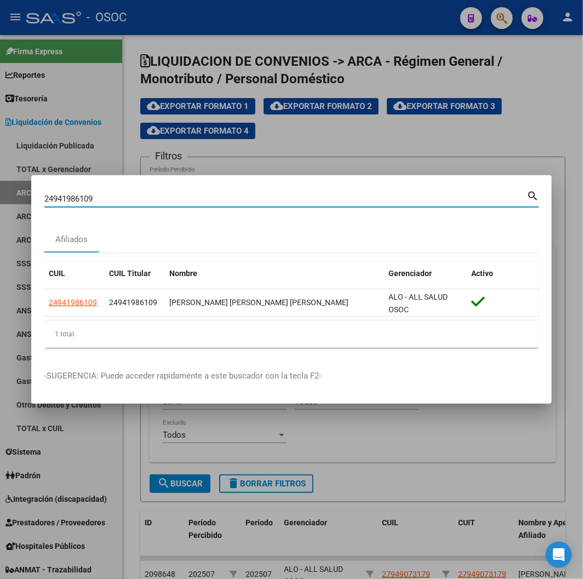
click at [117, 200] on input "24941986109" at bounding box center [285, 199] width 482 height 10
paste input "0347814157"
type input "20347814157"
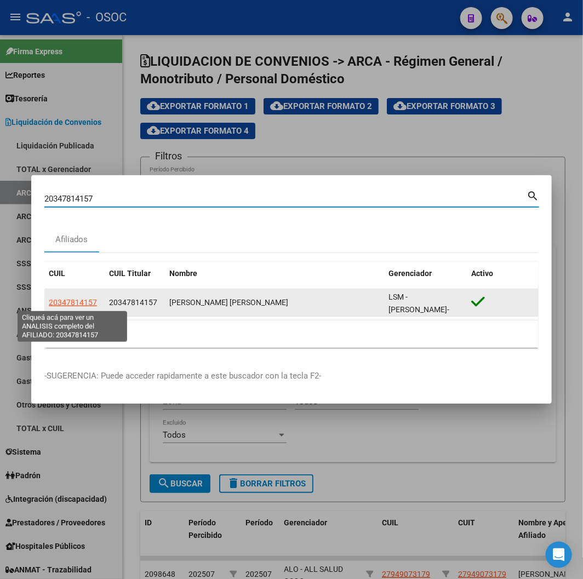
click at [59, 305] on span "20347814157" at bounding box center [73, 302] width 48 height 9
type textarea "20347814157"
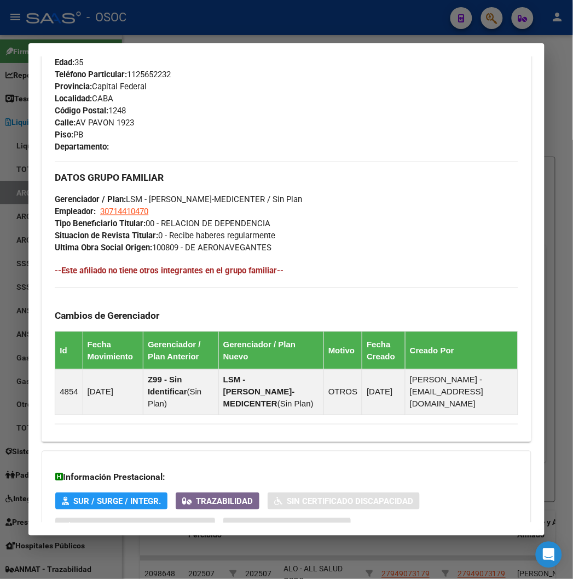
scroll to position [636, 0]
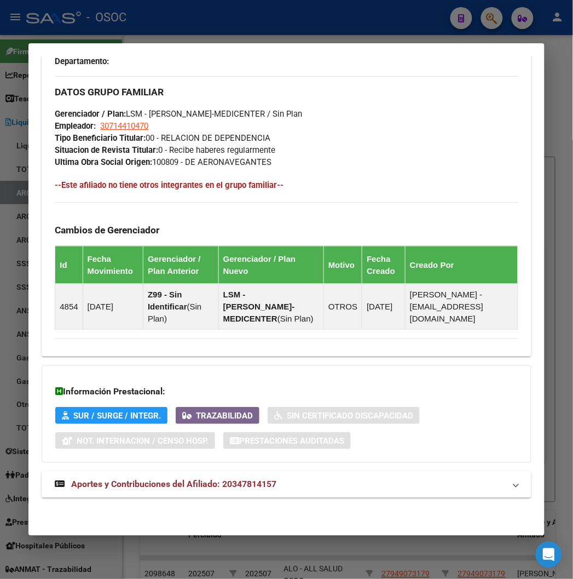
click at [155, 490] on strong "Aportes y Contribuciones del Afiliado: 20347814157" at bounding box center [166, 484] width 222 height 13
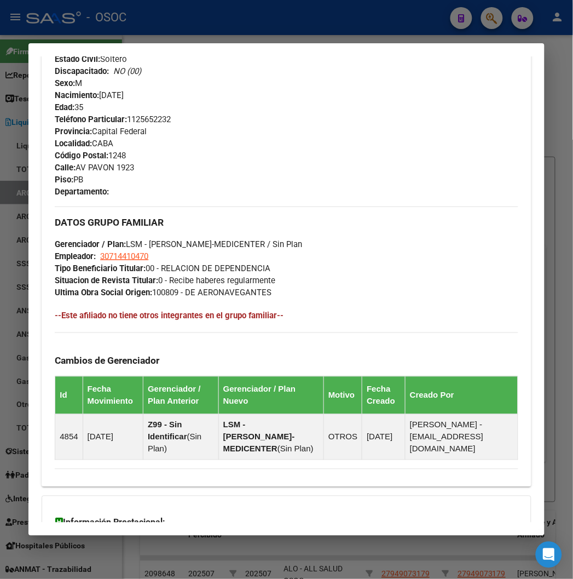
scroll to position [19, 0]
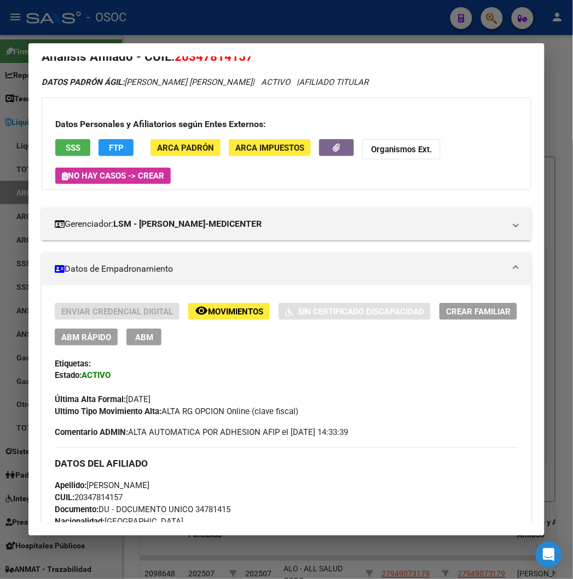
click at [112, 143] on button "FTP" at bounding box center [116, 147] width 35 height 17
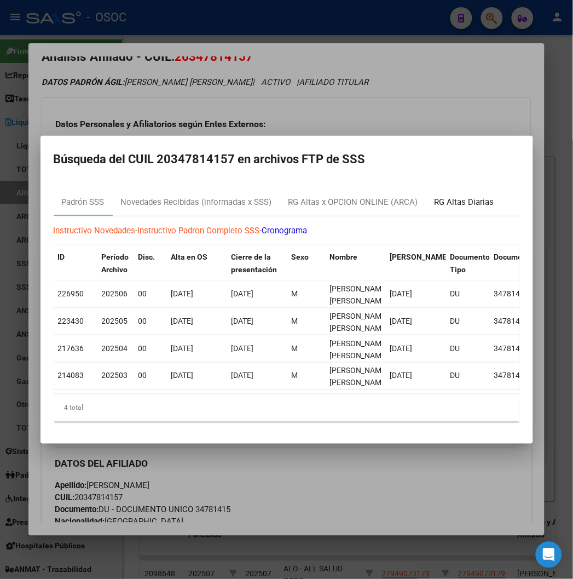
click at [461, 204] on div "RG Altas Diarias" at bounding box center [465, 202] width 76 height 26
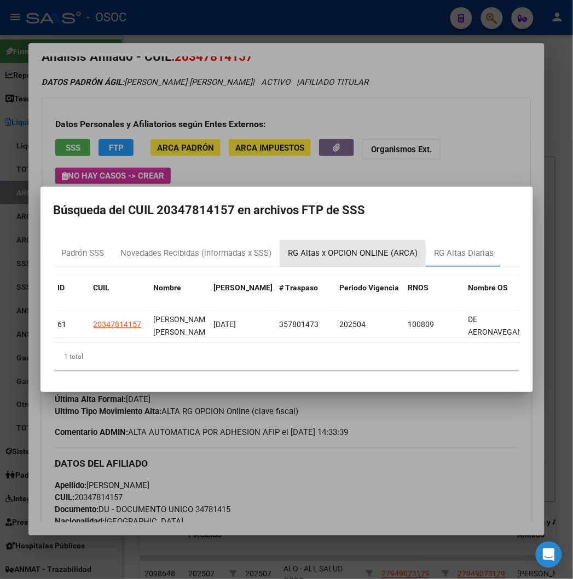
drag, startPoint x: 307, startPoint y: 249, endPoint x: 274, endPoint y: 258, distance: 34.7
click at [307, 251] on div "RG Altas x OPCION ONLINE (ARCA)" at bounding box center [354, 253] width 130 height 13
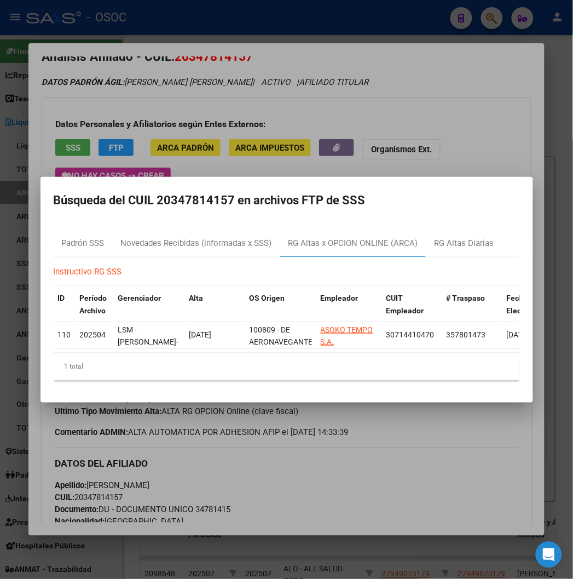
click at [147, 260] on div "Instructivo RG SSS ID Período Archivo Gerenciador Alta OS Origen Empleador CUIT…" at bounding box center [287, 323] width 466 height 132
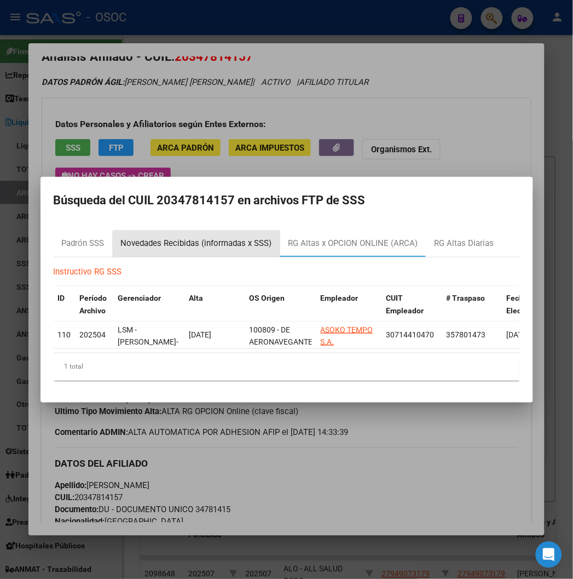
click at [176, 239] on div "Novedades Recibidas (informadas x SSS)" at bounding box center [196, 243] width 151 height 13
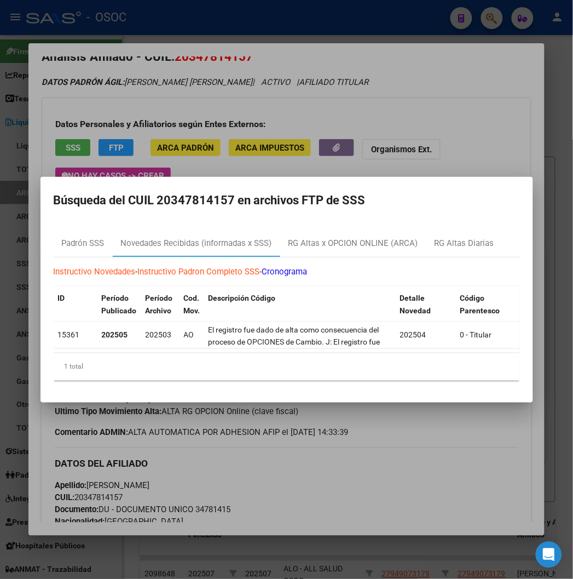
click at [477, 107] on div at bounding box center [286, 289] width 573 height 579
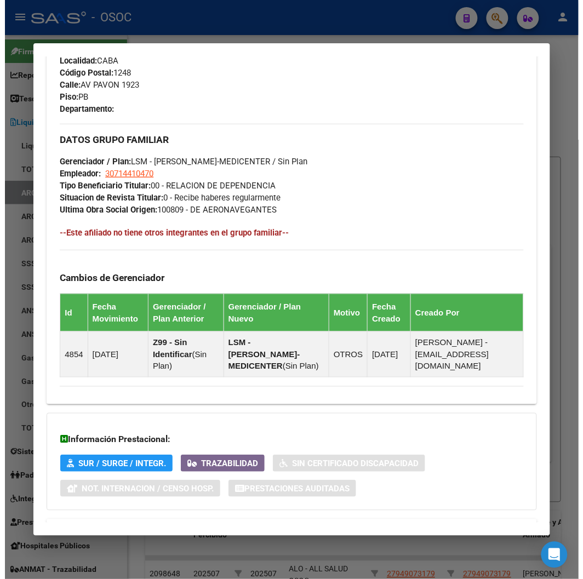
scroll to position [932, 0]
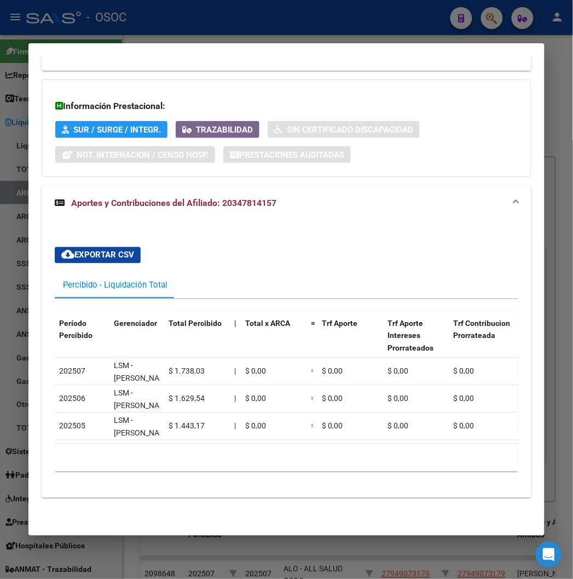
click at [133, 35] on div at bounding box center [286, 289] width 573 height 579
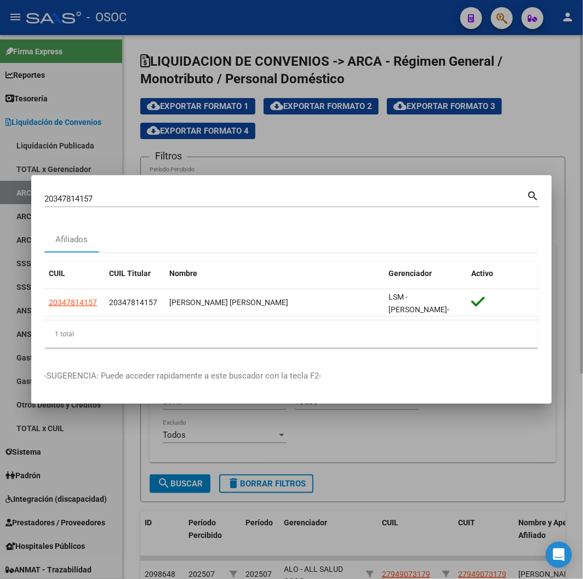
click at [166, 150] on div at bounding box center [291, 289] width 583 height 579
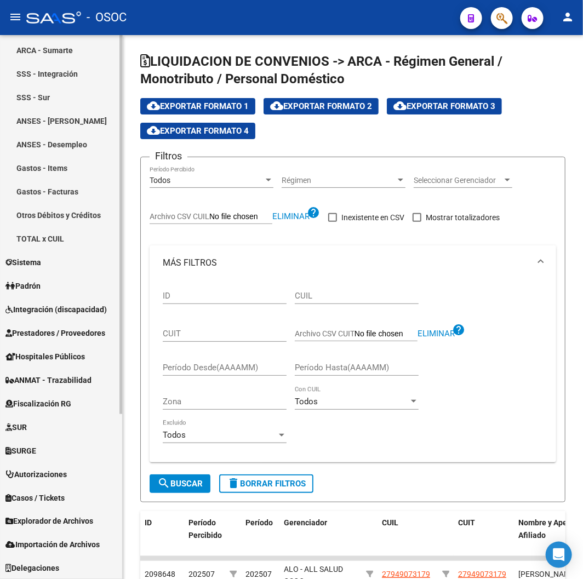
scroll to position [237, 0]
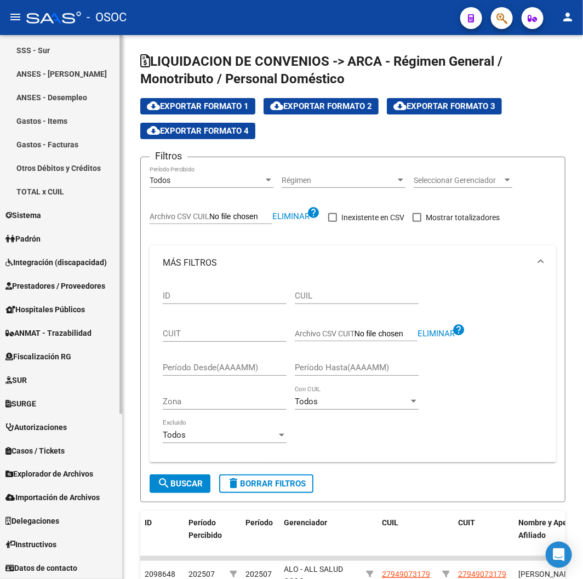
click at [38, 233] on span "Padrón" at bounding box center [22, 239] width 35 height 12
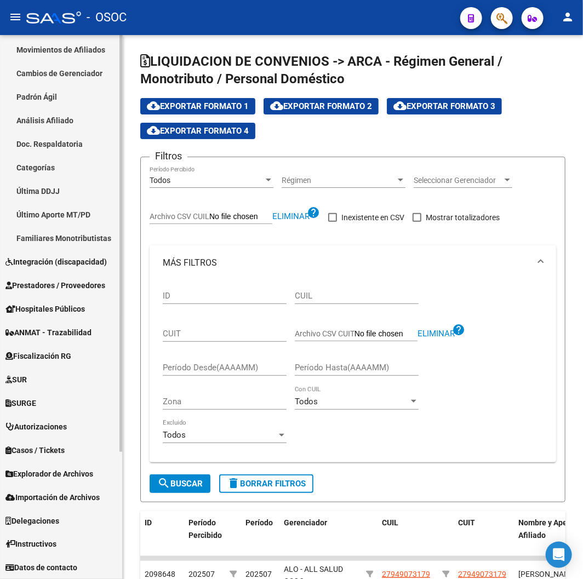
scroll to position [45, 0]
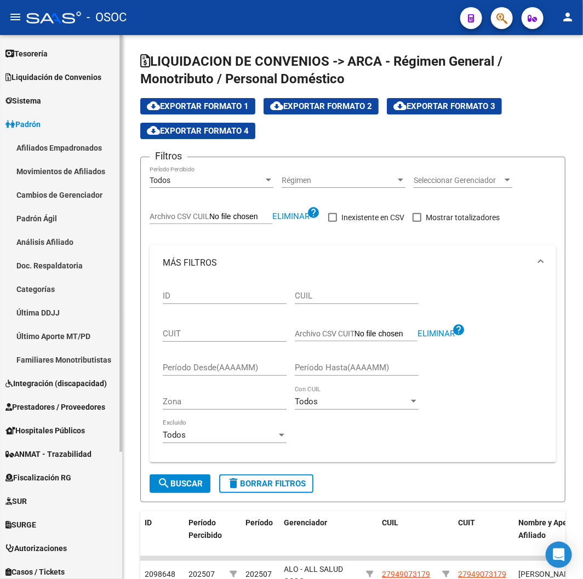
click at [79, 141] on link "Afiliados Empadronados" at bounding box center [61, 148] width 122 height 24
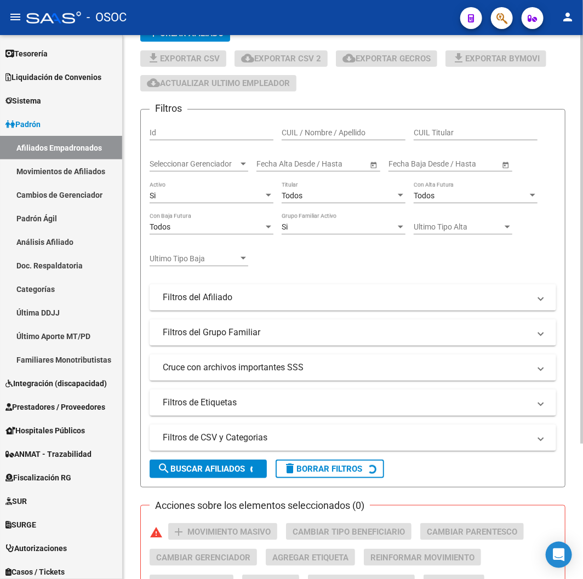
scroll to position [181, 0]
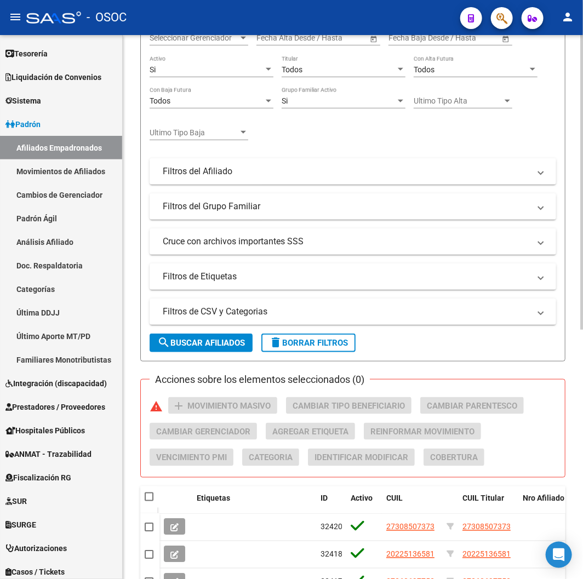
click at [344, 341] on span "delete Borrar Filtros" at bounding box center [308, 343] width 79 height 10
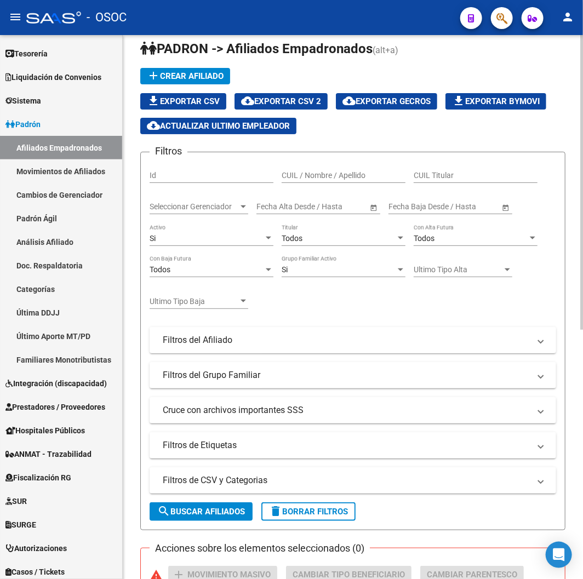
scroll to position [10, 0]
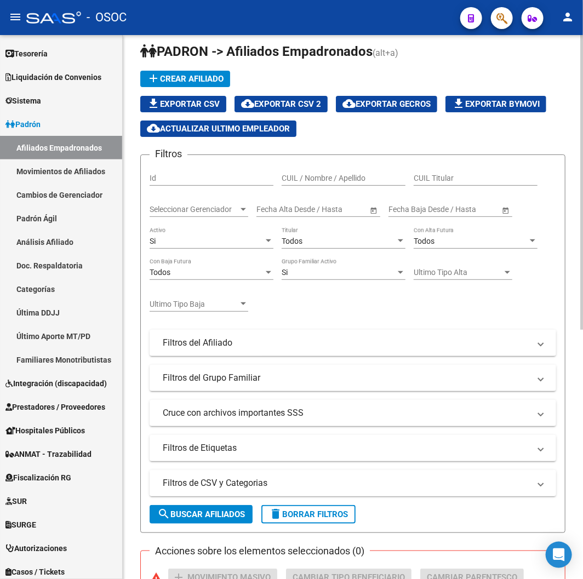
click at [241, 474] on mat-expansion-panel-header "Filtros de CSV y Categorias" at bounding box center [352, 483] width 406 height 26
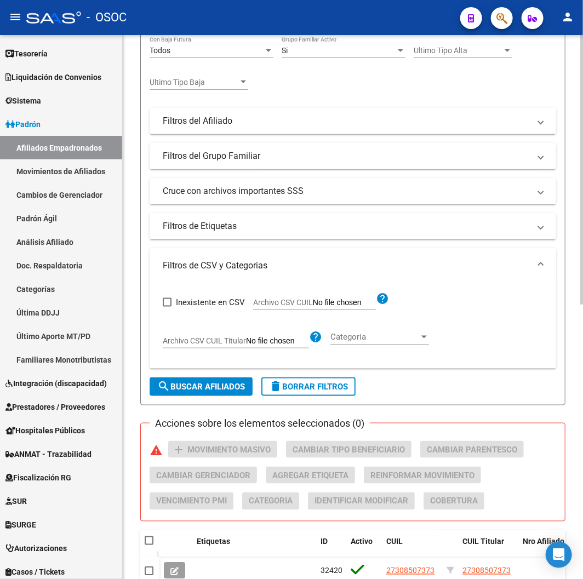
scroll to position [375, 0]
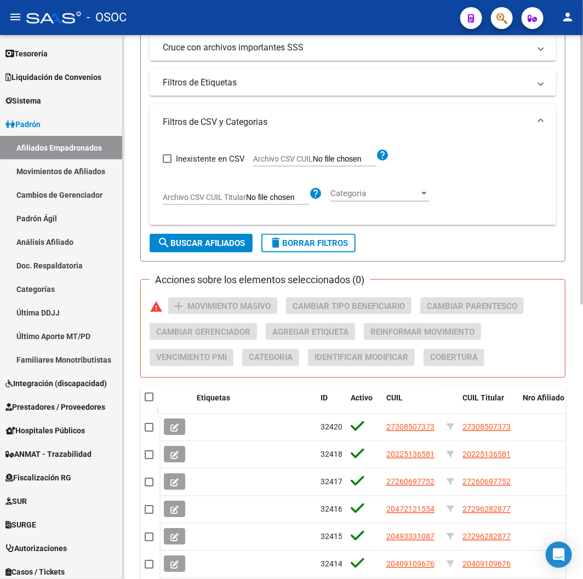
click at [274, 163] on span "Archivo CSV CUIL" at bounding box center [283, 158] width 60 height 9
click at [313, 163] on input "Archivo CSV CUIL" at bounding box center [344, 159] width 63 height 10
type input "C:\fakepath\archivo para filtrar en SAAS.csv"
click at [194, 243] on span "search Buscar Afiliados" at bounding box center [201, 243] width 88 height 10
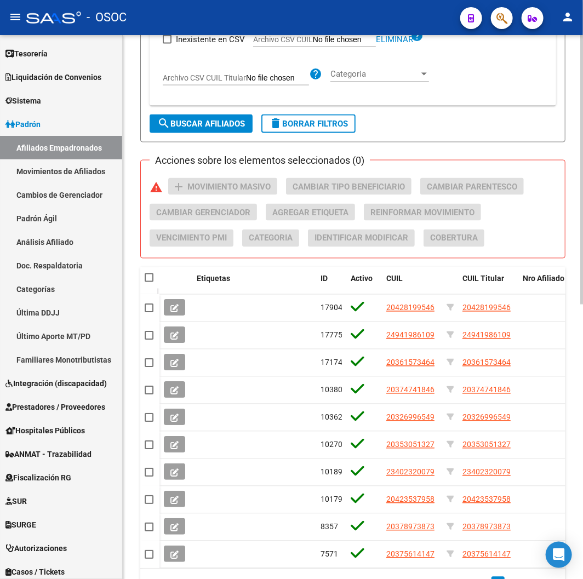
scroll to position [556, 0]
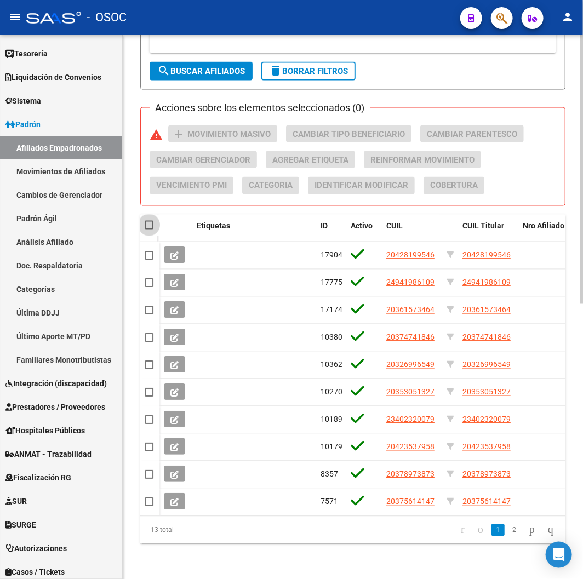
click at [151, 221] on span at bounding box center [149, 225] width 9 height 9
click at [149, 229] on input "checkbox" at bounding box center [148, 229] width 1 height 1
checkbox input "true"
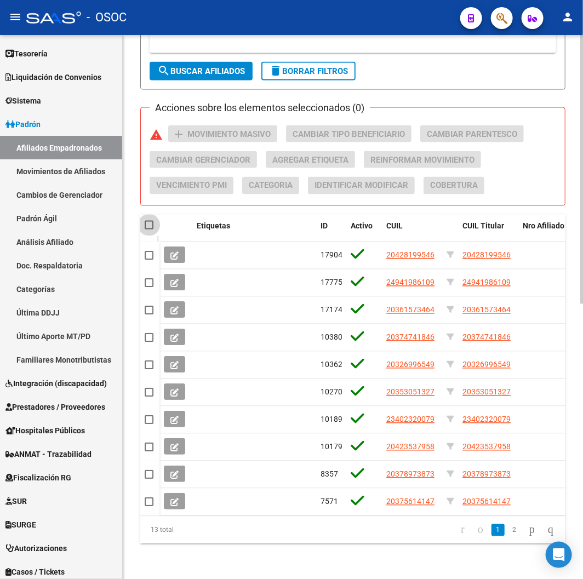
checkbox input "true"
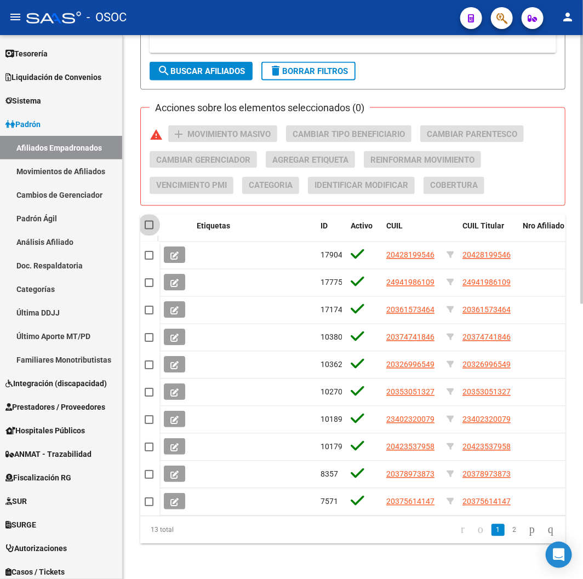
checkbox input "true"
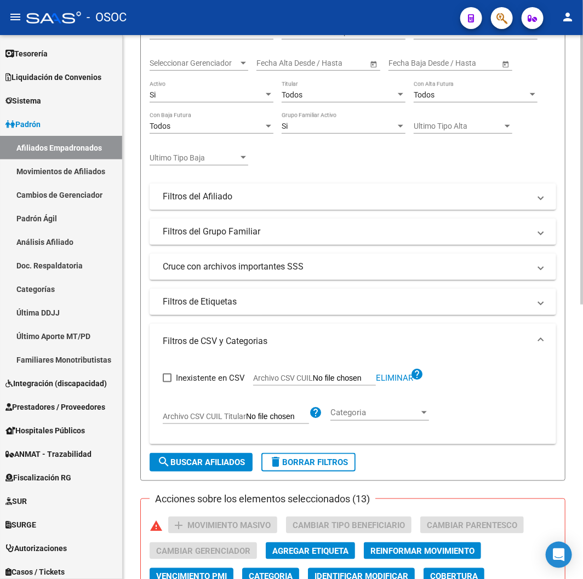
scroll to position [130, 0]
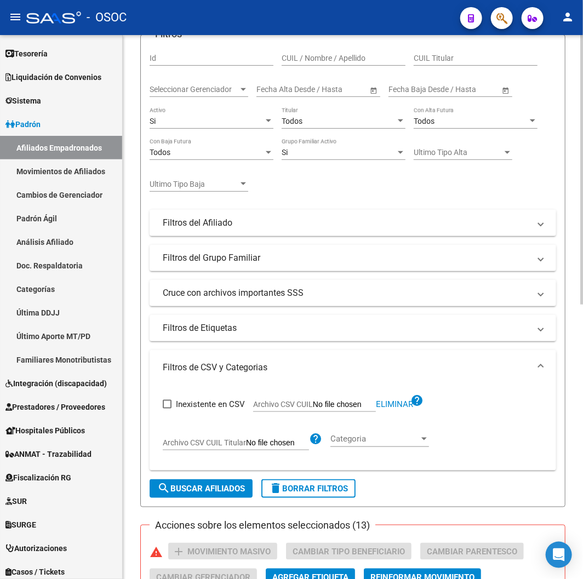
click at [304, 118] on div "Todos" at bounding box center [338, 121] width 114 height 9
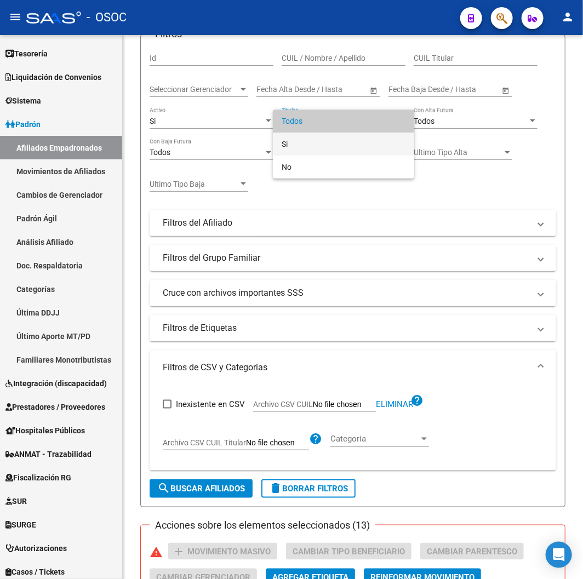
click at [304, 151] on span "Si" at bounding box center [343, 143] width 124 height 23
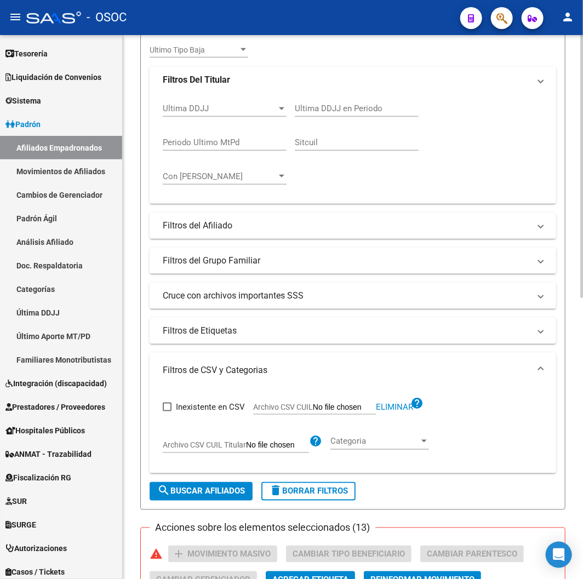
scroll to position [313, 0]
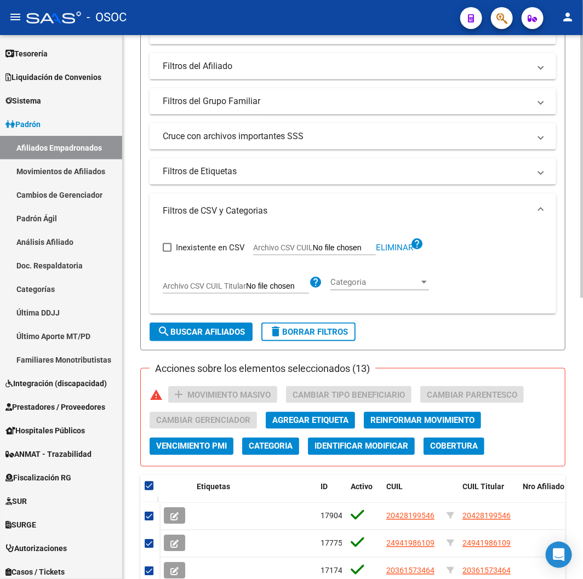
click at [184, 331] on span "search Buscar Afiliados" at bounding box center [201, 332] width 88 height 10
checkbox input "false"
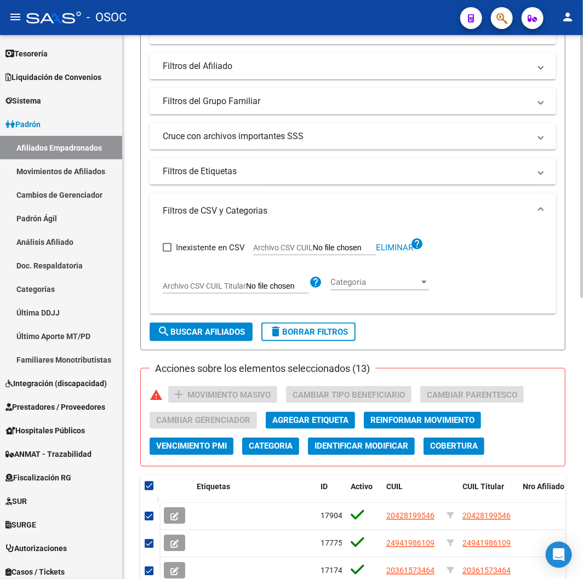
checkbox input "false"
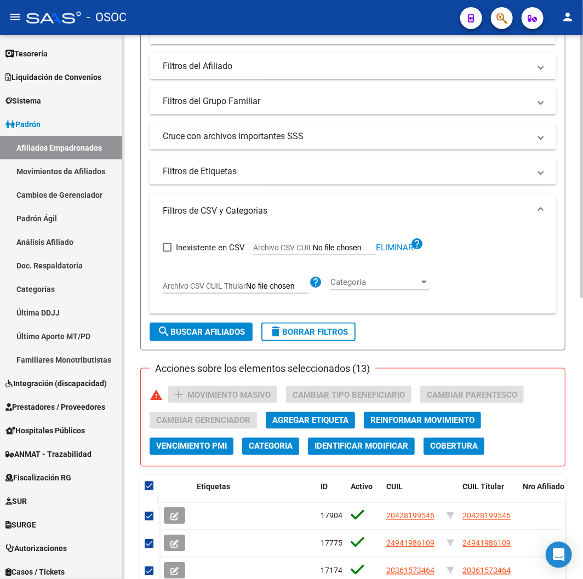
checkbox input "false"
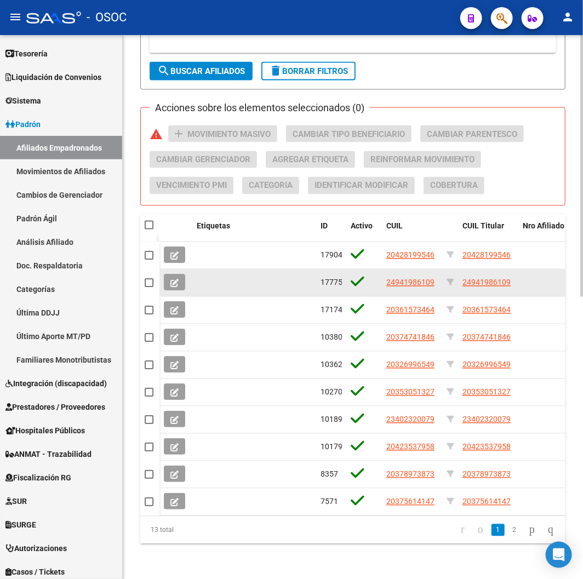
scroll to position [582, 0]
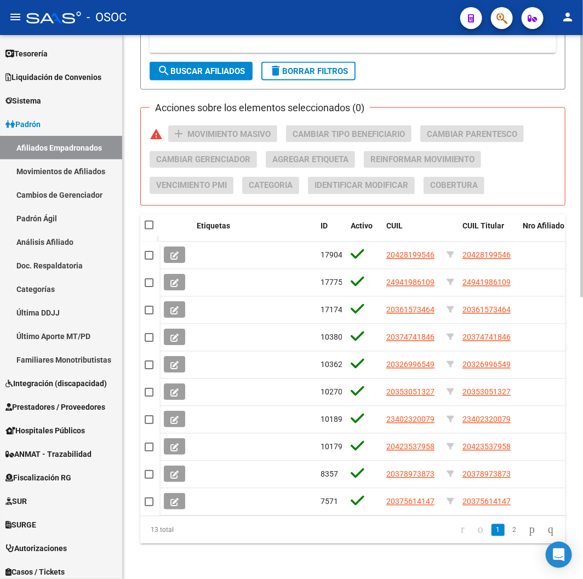
click at [152, 221] on span at bounding box center [149, 225] width 9 height 9
click at [149, 229] on input "checkbox" at bounding box center [148, 229] width 1 height 1
checkbox input "true"
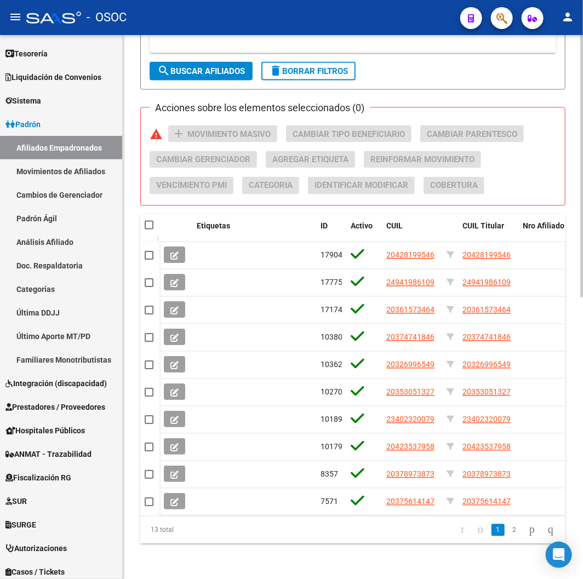
checkbox input "true"
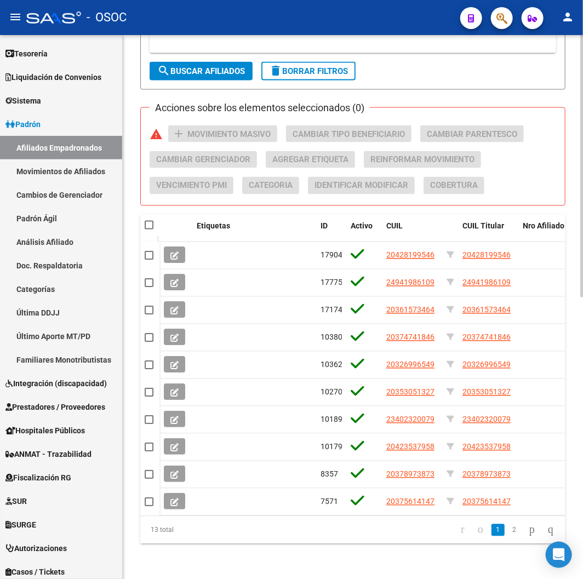
checkbox input "true"
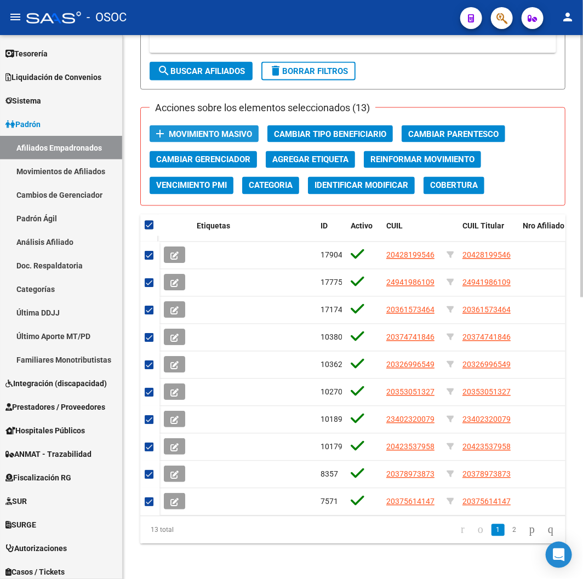
click at [247, 129] on span "Movimiento Masivo" at bounding box center [210, 134] width 83 height 10
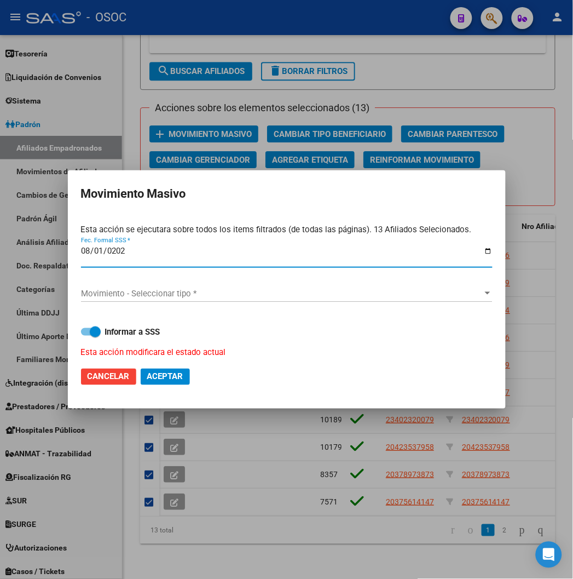
type input "2025-08-01"
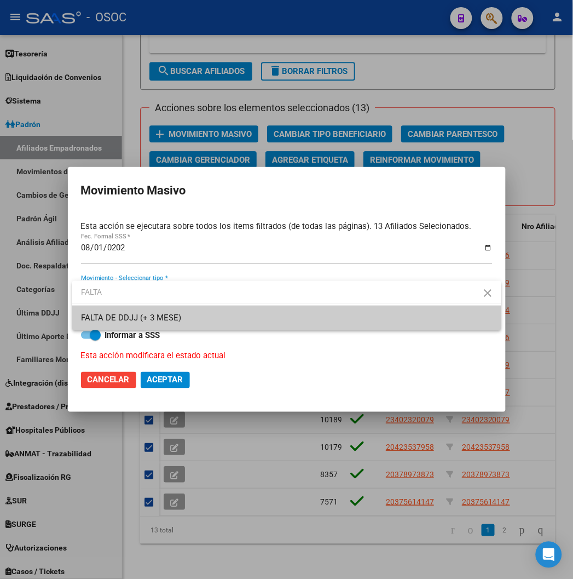
type input "FALTA"
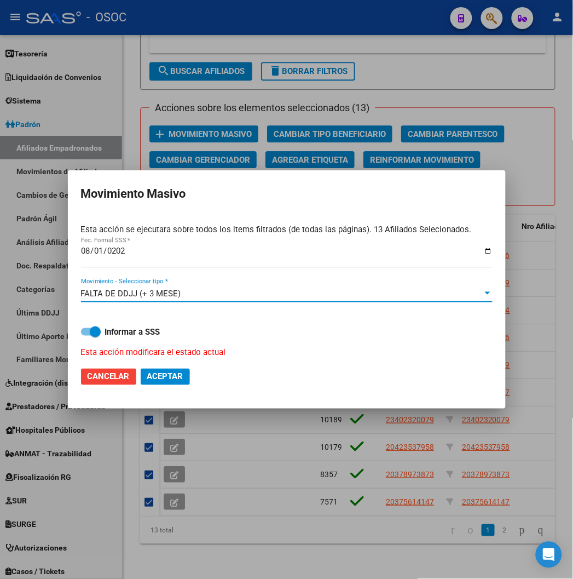
click at [157, 373] on span "Aceptar" at bounding box center [165, 377] width 36 height 10
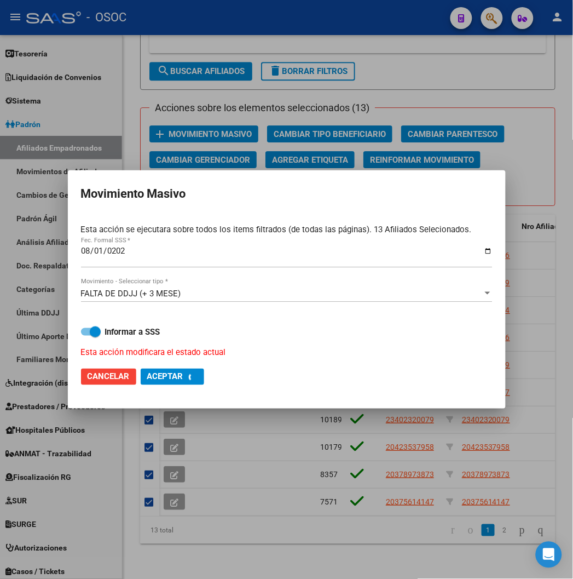
checkbox input "false"
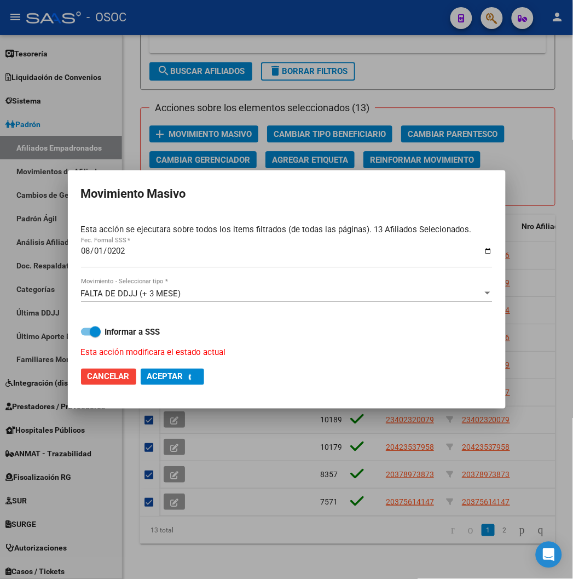
checkbox input "false"
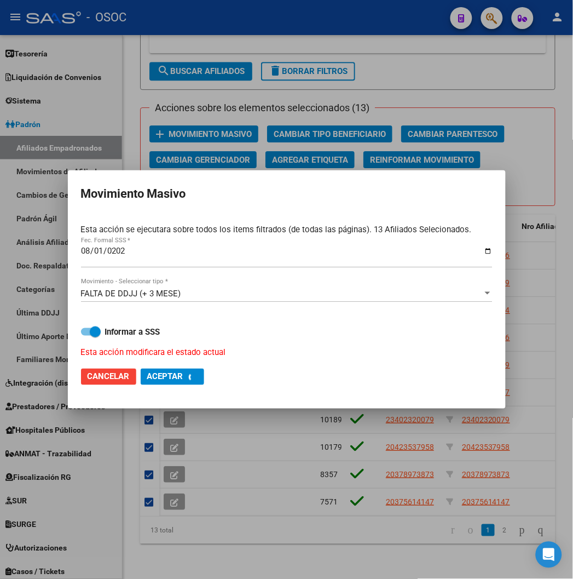
checkbox input "false"
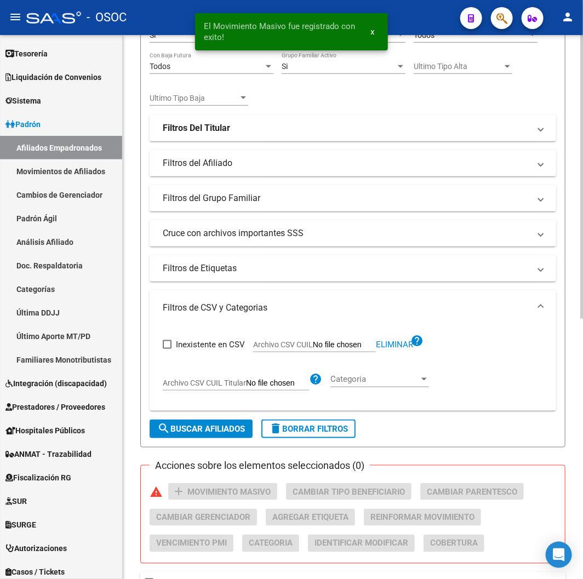
scroll to position [135, 0]
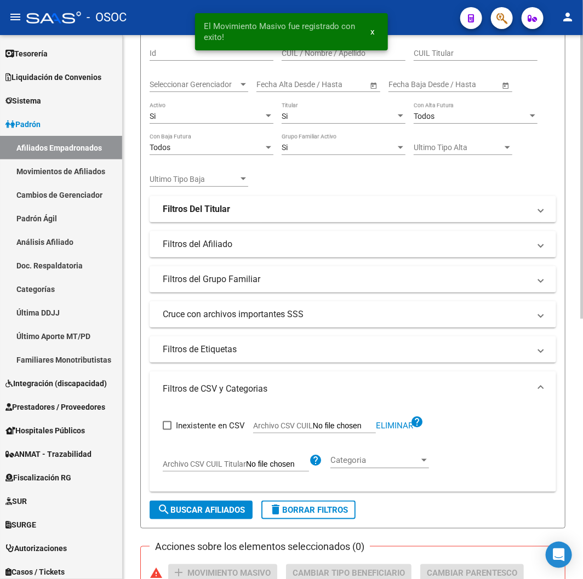
click at [211, 116] on div "Si" at bounding box center [206, 116] width 114 height 9
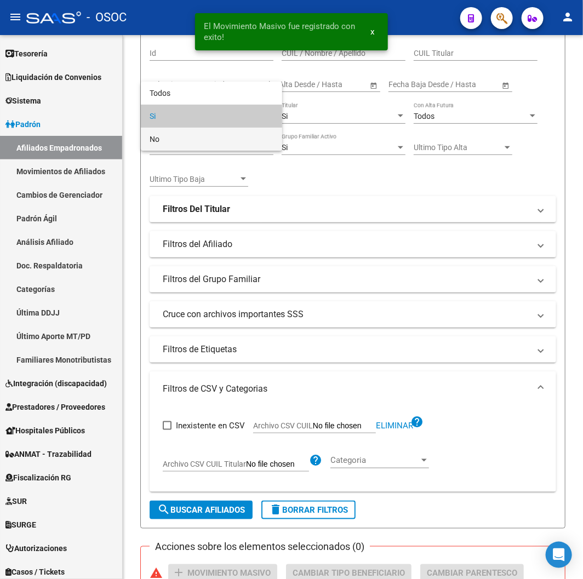
click at [195, 132] on span "No" at bounding box center [211, 139] width 124 height 23
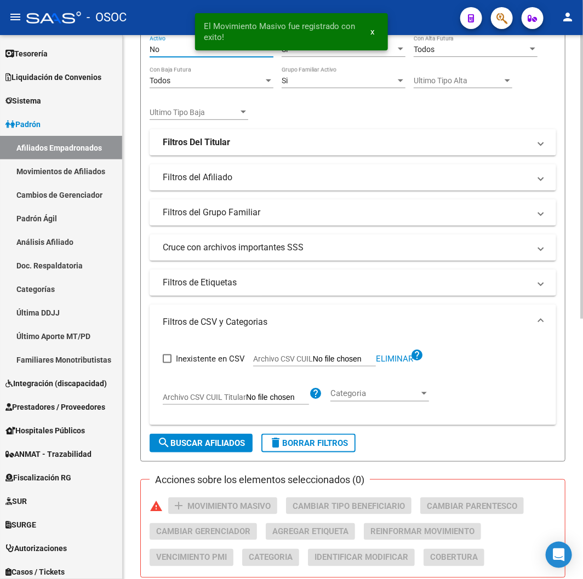
scroll to position [318, 0]
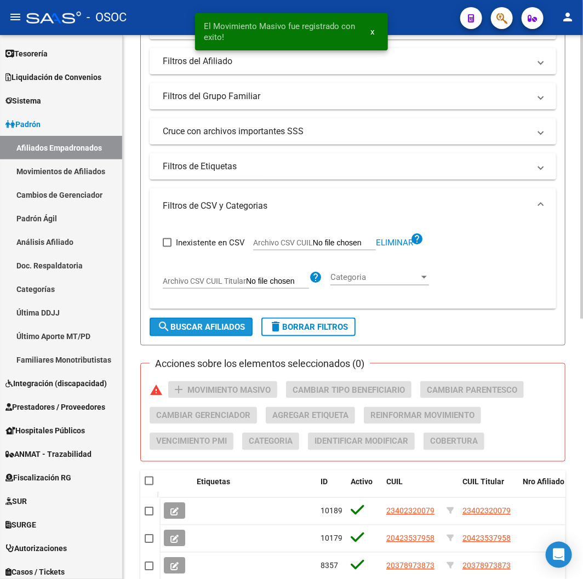
click at [203, 325] on span "search Buscar Afiliados" at bounding box center [201, 327] width 88 height 10
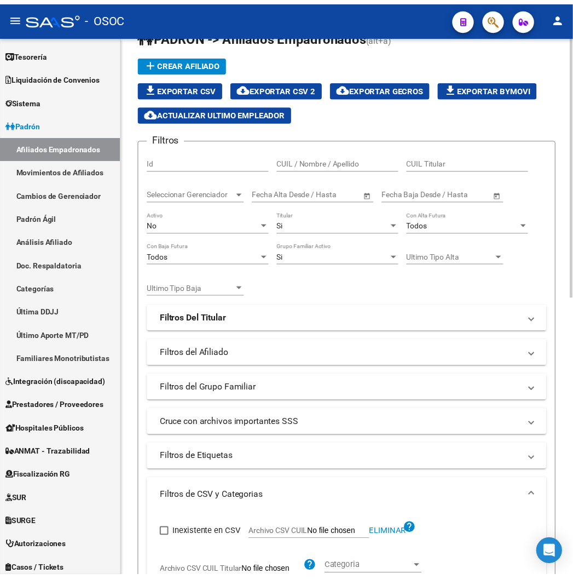
scroll to position [0, 0]
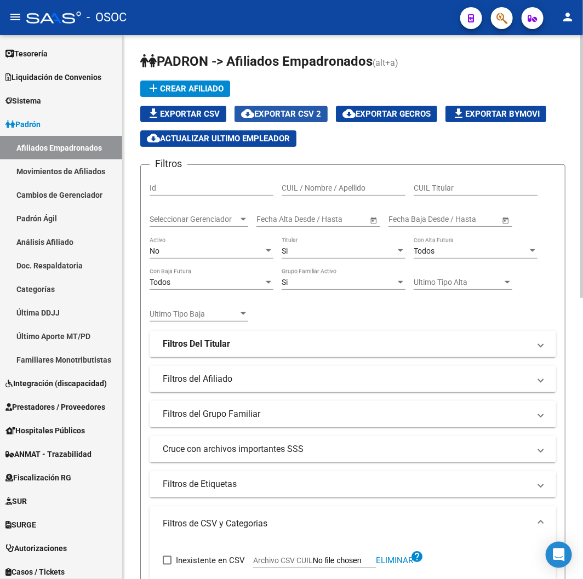
click at [325, 110] on button "cloud_download Exportar CSV 2" at bounding box center [280, 114] width 93 height 16
click at [502, 26] on span "button" at bounding box center [501, 18] width 11 height 22
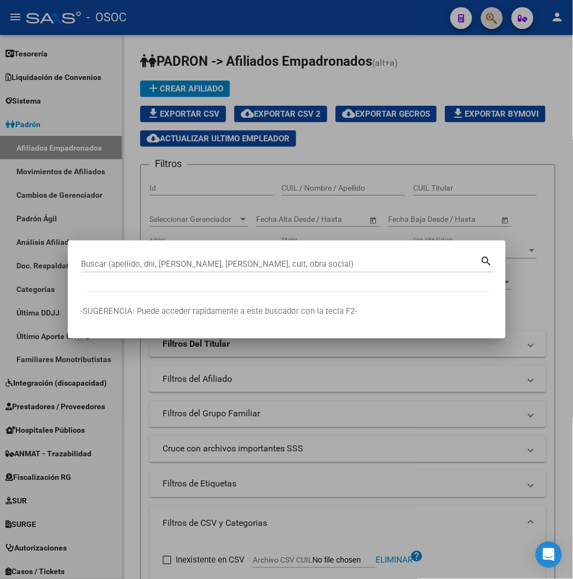
paste input "28509079"
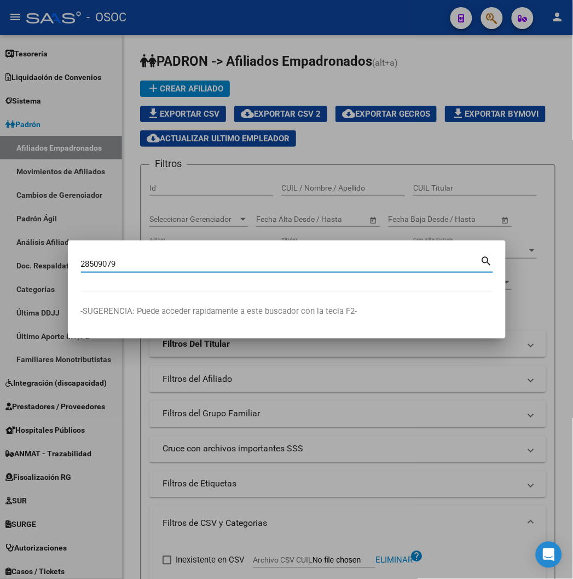
type input "28509079"
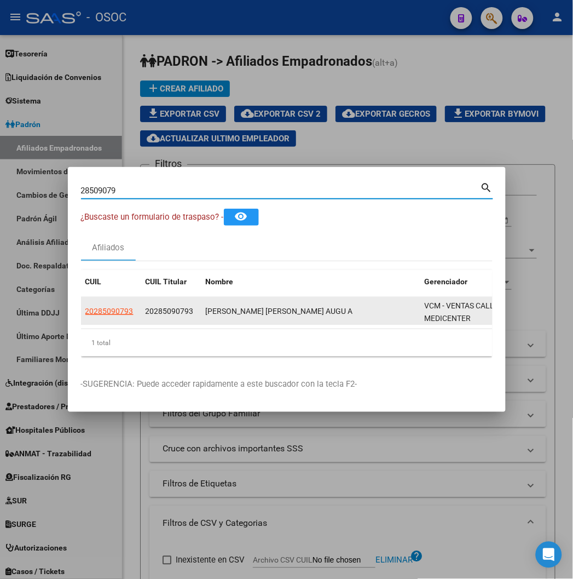
click at [85, 315] on app-link-go-to "20285090793" at bounding box center [109, 311] width 48 height 13
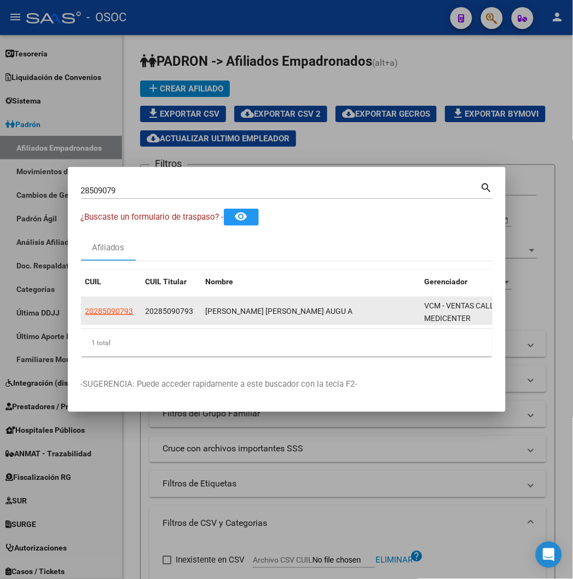
click at [85, 315] on app-link-go-to "20285090793" at bounding box center [109, 311] width 48 height 13
click at [85, 309] on span "20285090793" at bounding box center [109, 311] width 48 height 9
type textarea "20285090793"
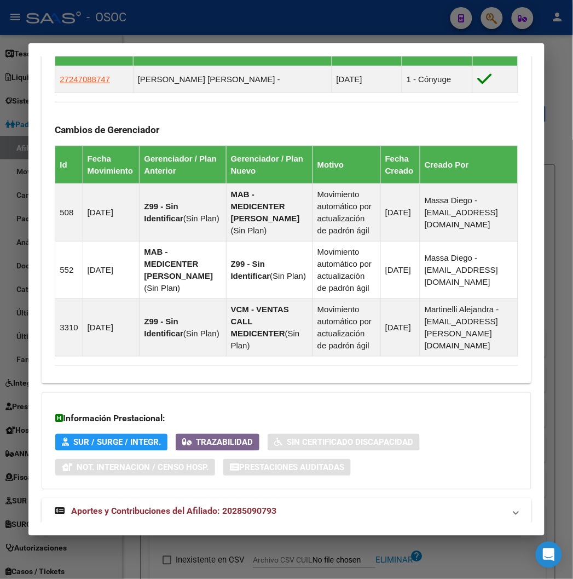
scroll to position [800, 0]
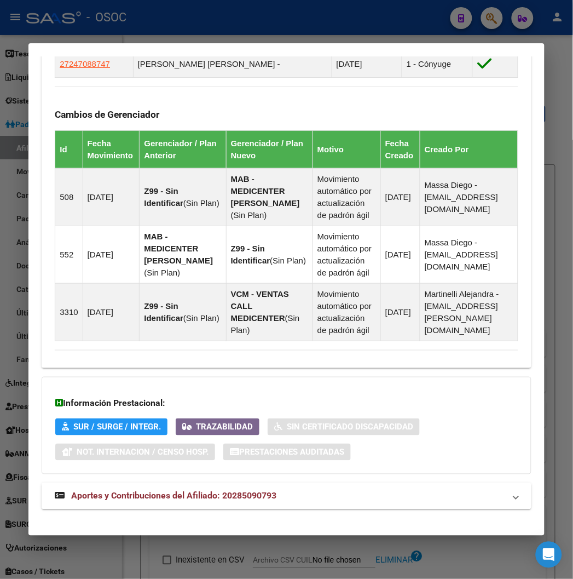
click at [114, 483] on mat-expansion-panel-header "Aportes y Contribuciones del Afiliado: 20285090793" at bounding box center [286, 496] width 489 height 26
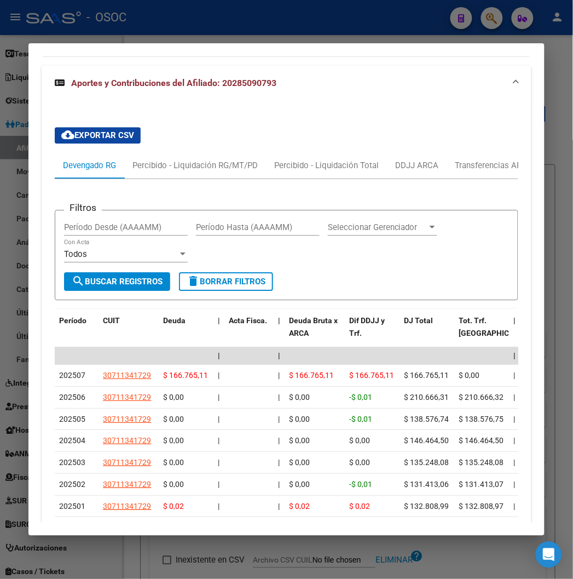
scroll to position [1341, 0]
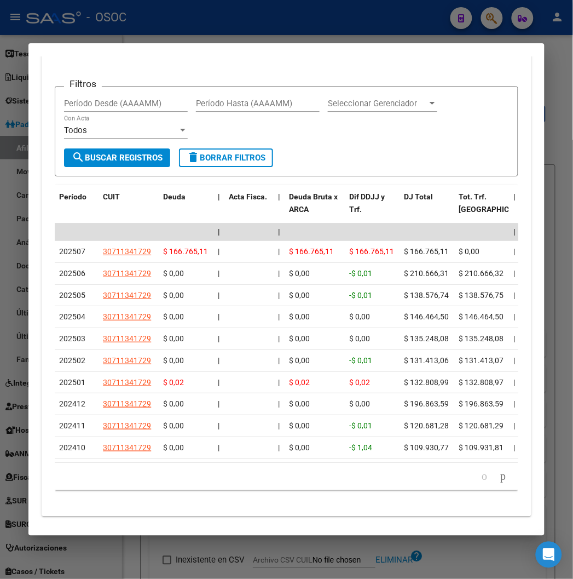
click at [132, 36] on div at bounding box center [286, 289] width 573 height 579
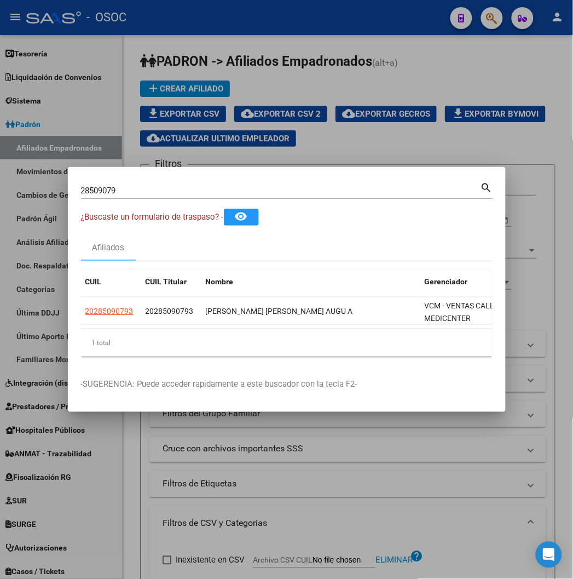
click at [90, 185] on div "28509079 Buscar (apellido, dni, cuil, nro traspaso, cuit, obra social)" at bounding box center [281, 190] width 400 height 16
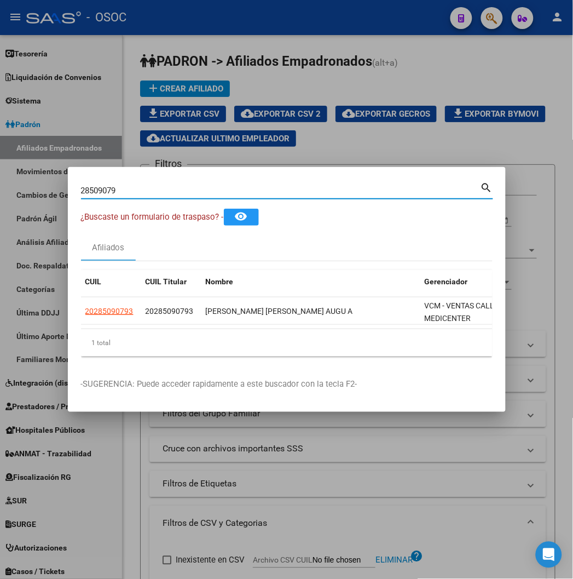
click at [89, 194] on input "28509079" at bounding box center [281, 191] width 400 height 10
paste input "37997879"
click at [89, 194] on input "2850907937997879" at bounding box center [281, 191] width 400 height 10
paste input
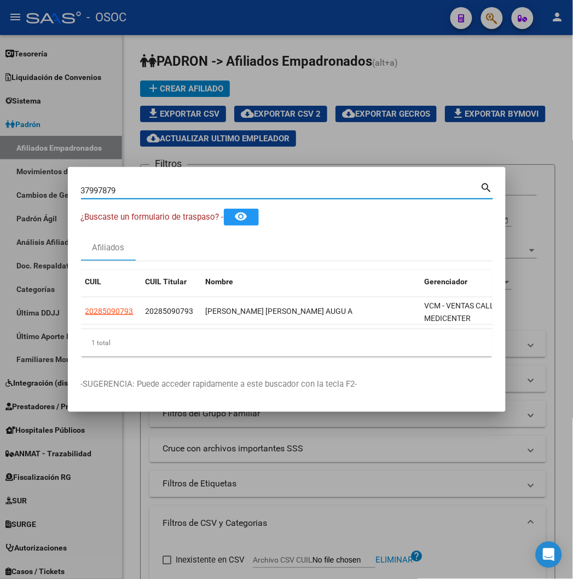
type input "37997879"
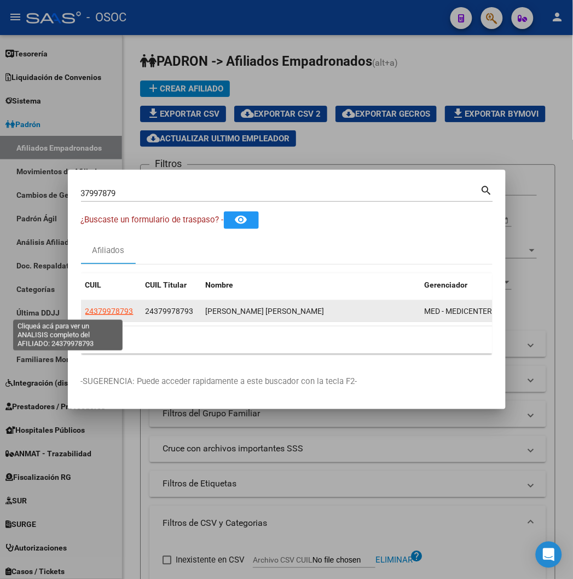
click at [81, 318] on datatable-body-cell "24379978793" at bounding box center [111, 311] width 60 height 21
click at [85, 313] on span "24379978793" at bounding box center [109, 311] width 48 height 9
type textarea "24379978793"
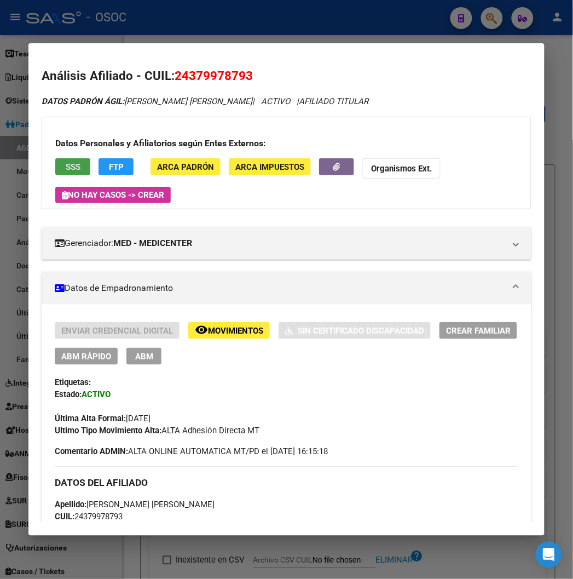
click at [66, 165] on span "SSS" at bounding box center [73, 167] width 15 height 10
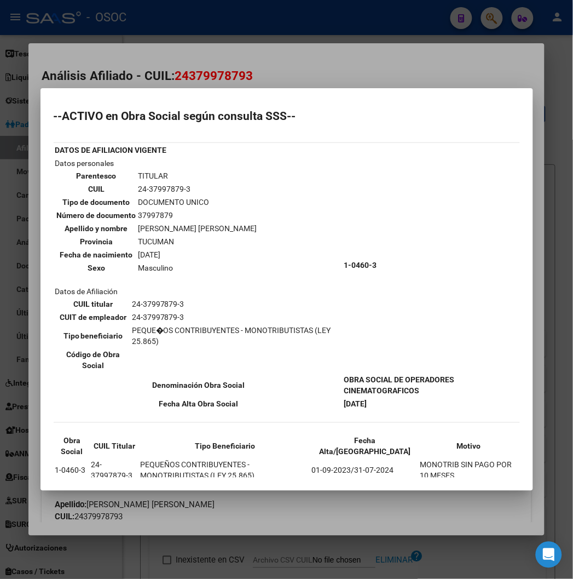
click at [382, 94] on mat-dialog-container "--ACTIVO en Obra Social según consulta SSS-- DATOS DE AFILIACION VIGENTE Datos …" at bounding box center [287, 289] width 493 height 402
click at [382, 91] on mat-dialog-container "--ACTIVO en Obra Social según consulta SSS-- DATOS DE AFILIACION VIGENTE Datos …" at bounding box center [287, 289] width 493 height 402
click at [345, 94] on mat-dialog-container "--ACTIVO en Obra Social según consulta SSS-- DATOS DE AFILIACION VIGENTE Datos …" at bounding box center [287, 289] width 493 height 402
click at [343, 68] on div at bounding box center [286, 289] width 573 height 579
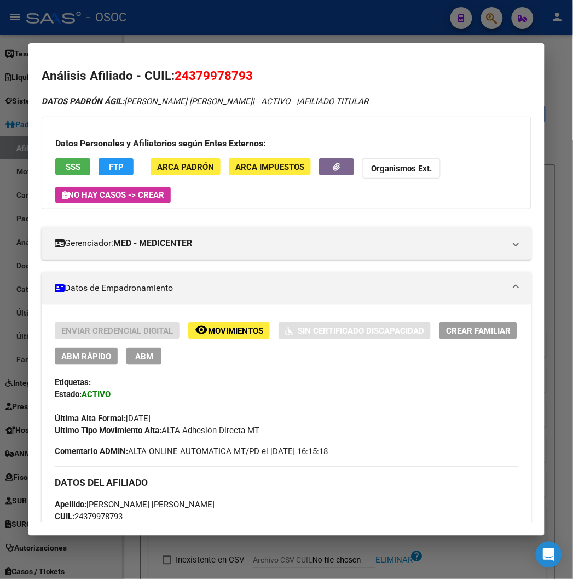
scroll to position [425, 0]
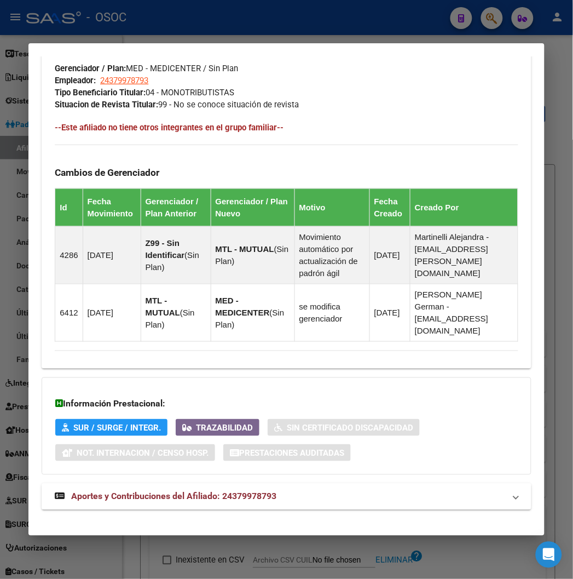
drag, startPoint x: 73, startPoint y: 493, endPoint x: 70, endPoint y: 488, distance: 6.2
click at [73, 493] on mat-expansion-panel-header "Aportes y Contribuciones del Afiliado: 24379978793" at bounding box center [286, 496] width 489 height 26
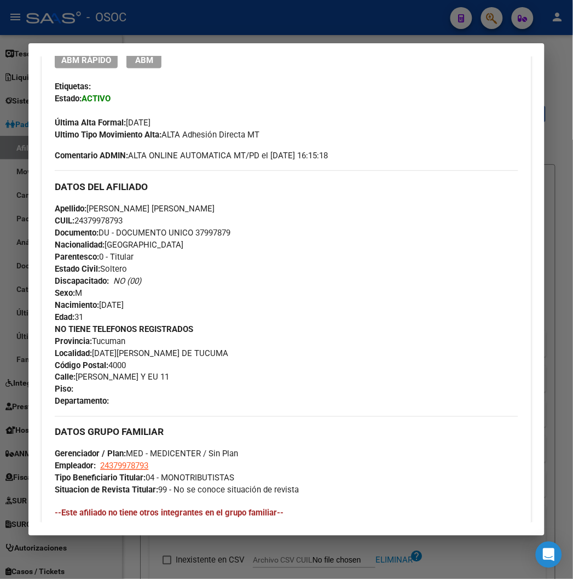
scroll to position [304, 0]
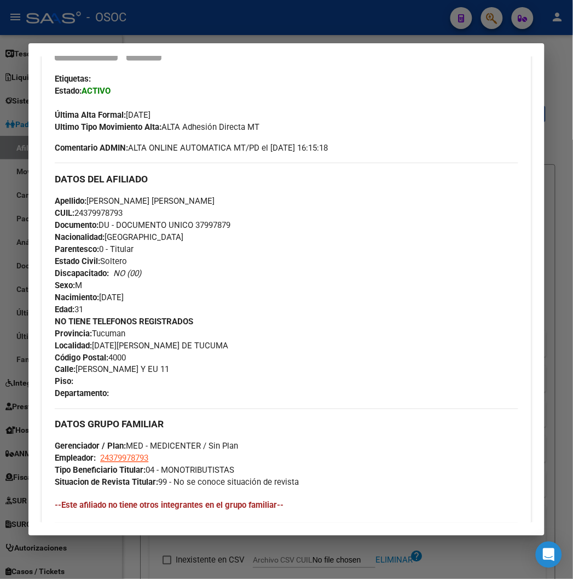
click at [194, 223] on span "Documento: DU - DOCUMENTO UNICO 37997879" at bounding box center [143, 225] width 176 height 10
copy span "37997879"
click at [199, 222] on span "Documento: DU - DOCUMENTO UNICO 37997879" at bounding box center [143, 225] width 176 height 10
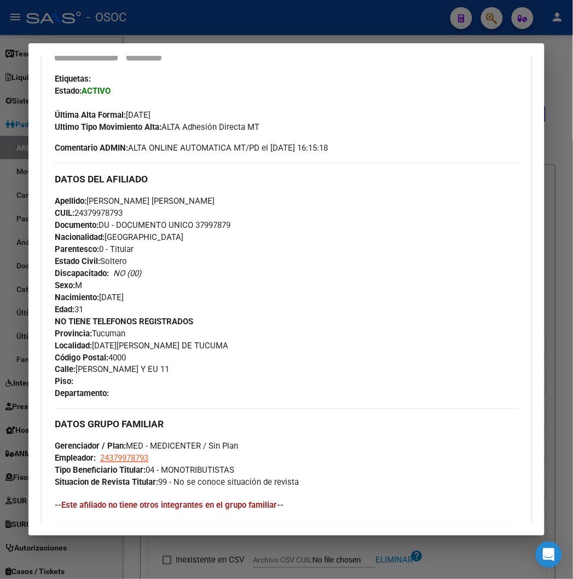
copy span "37997879"
click at [101, 209] on span "CUIL: 24379978793" at bounding box center [89, 213] width 68 height 10
click at [102, 214] on span "CUIL: 24379978793" at bounding box center [89, 213] width 68 height 10
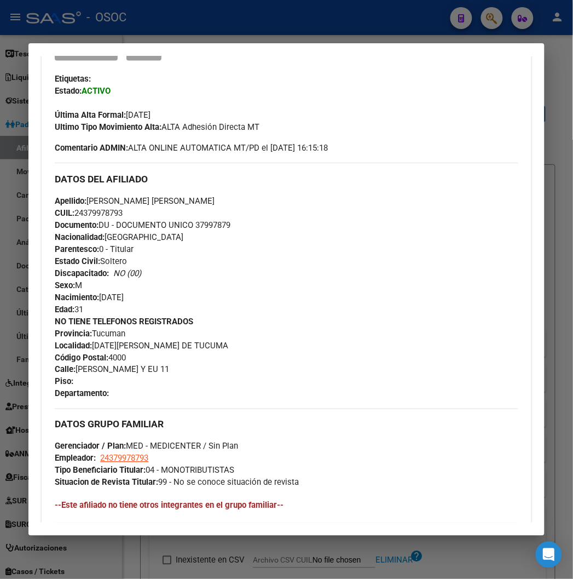
click at [102, 214] on span "CUIL: 24379978793" at bounding box center [89, 213] width 68 height 10
click at [205, 226] on span "Documento: DU - DOCUMENTO UNICO 37997879" at bounding box center [143, 225] width 176 height 10
copy span "37997879"
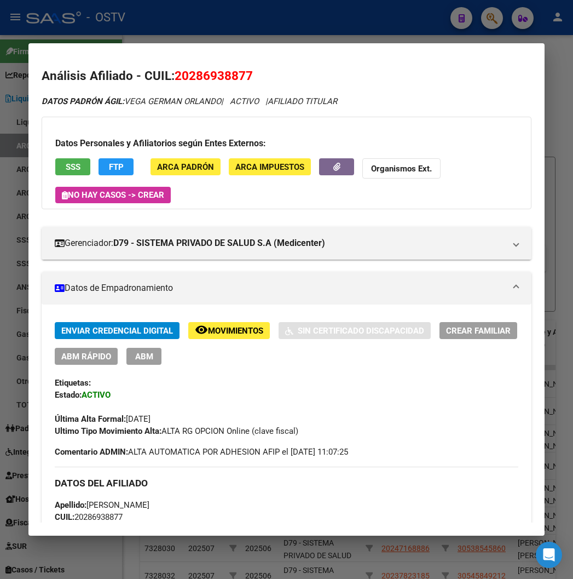
click at [471, 28] on div at bounding box center [286, 289] width 573 height 579
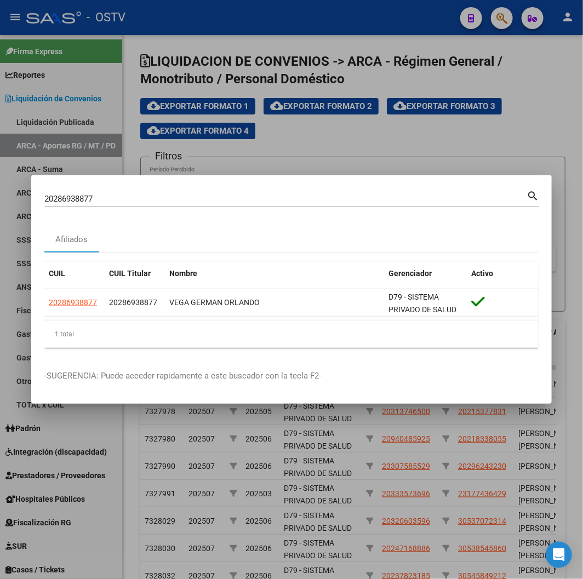
click at [493, 22] on div at bounding box center [291, 289] width 583 height 579
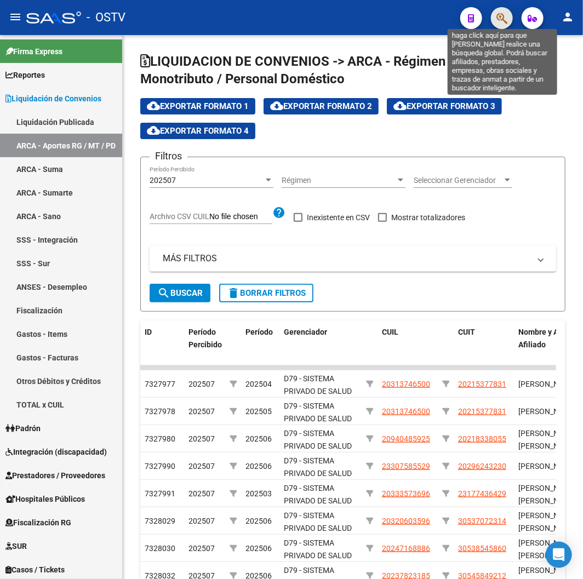
click at [497, 22] on icon "button" at bounding box center [501, 18] width 11 height 13
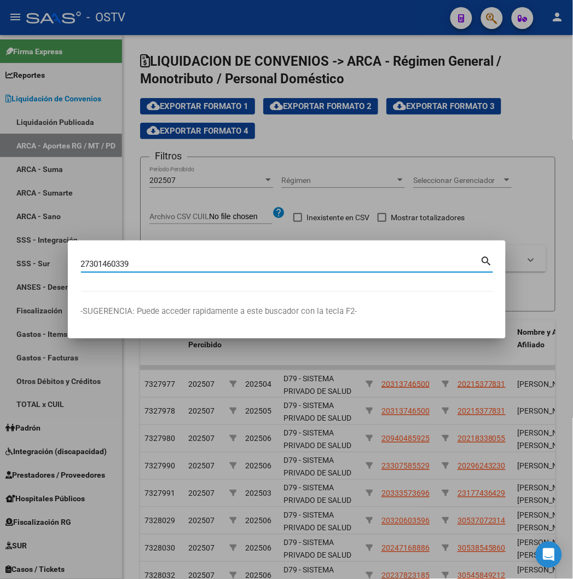
type input "27301460339"
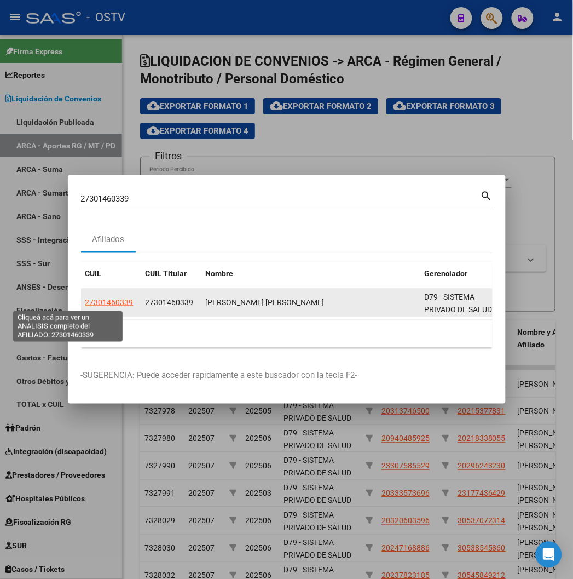
click at [85, 304] on span "27301460339" at bounding box center [109, 302] width 48 height 9
type textarea "27301460339"
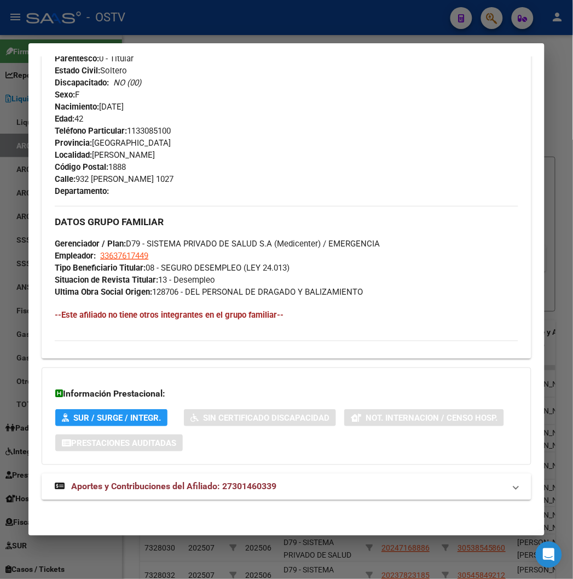
scroll to position [496, 0]
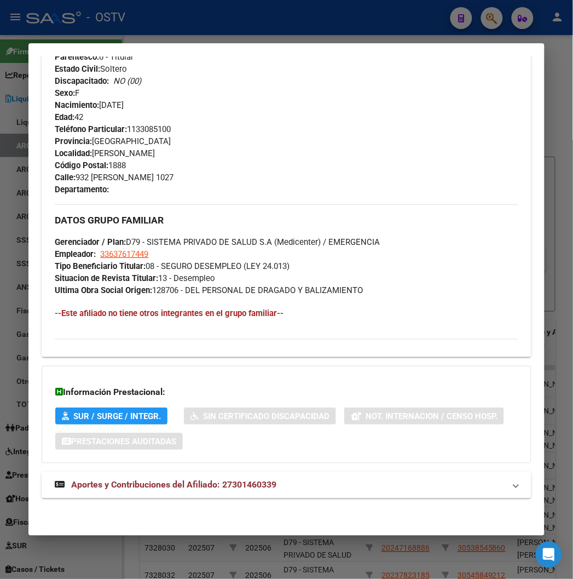
click at [174, 480] on span "Aportes y Contribuciones del Afiliado: 27301460339" at bounding box center [173, 485] width 205 height 10
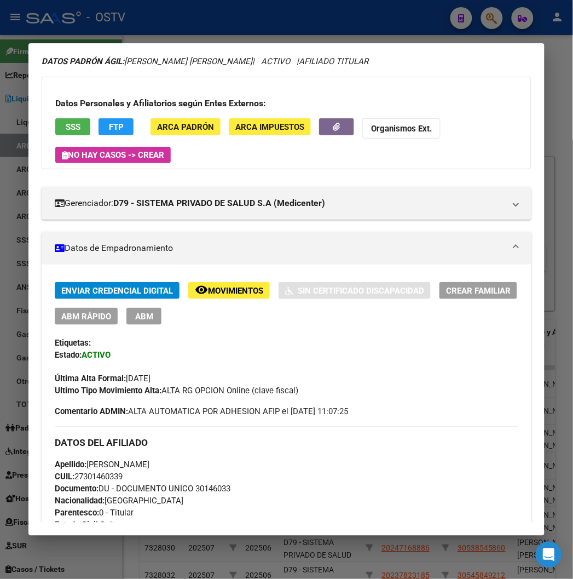
scroll to position [61, 0]
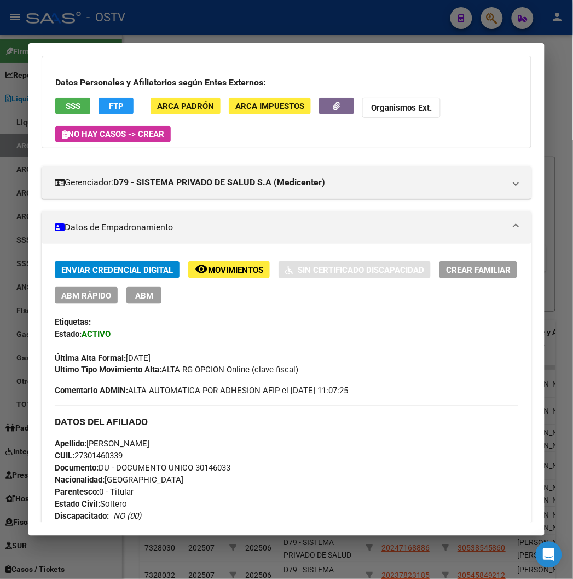
drag, startPoint x: 289, startPoint y: 445, endPoint x: 283, endPoint y: 441, distance: 6.7
click at [289, 445] on div "Apellido: [PERSON_NAME] CUIL: 27301460339 Documento: DU - DOCUMENTO UNICO 30146…" at bounding box center [286, 498] width 463 height 120
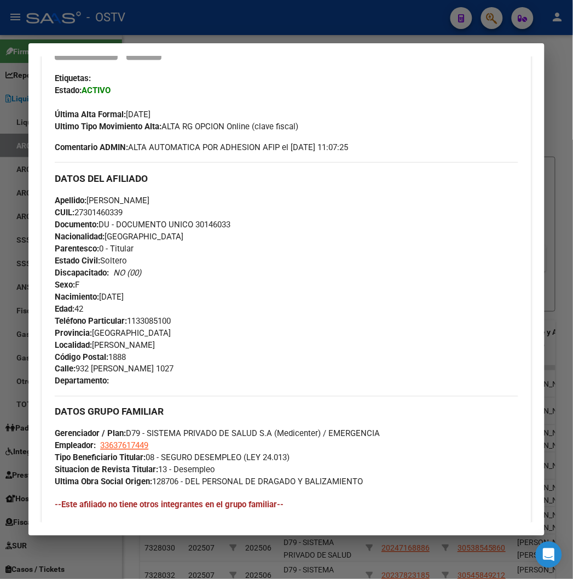
scroll to position [101, 0]
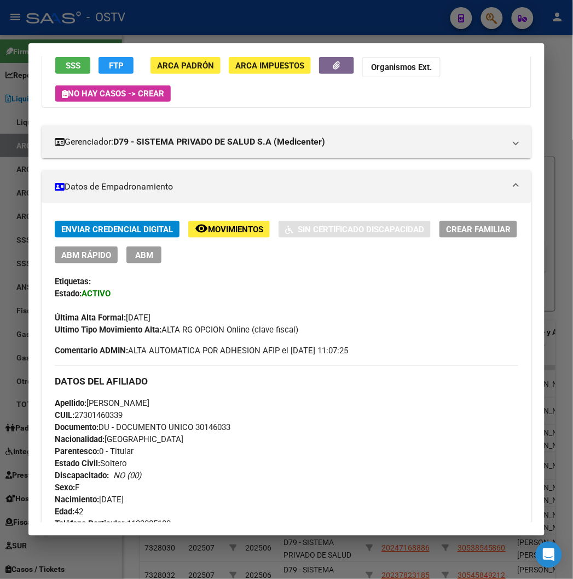
click at [149, 28] on div at bounding box center [286, 289] width 573 height 579
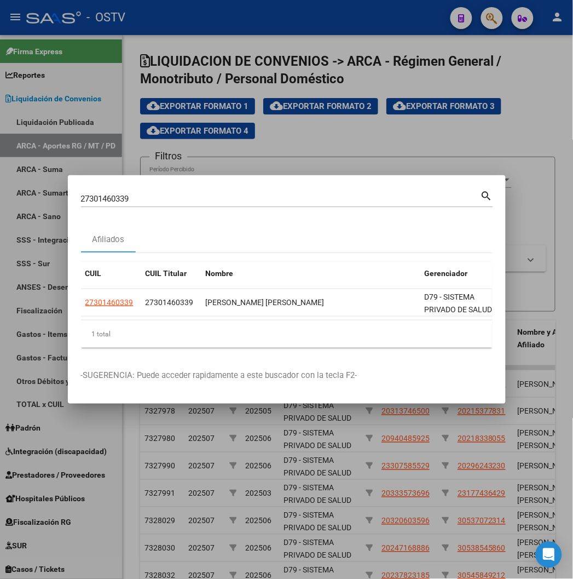
click at [90, 192] on div "27301460339 Buscar (apellido, dni, [PERSON_NAME], [PERSON_NAME], cuit, obra soc…" at bounding box center [281, 199] width 400 height 16
click at [91, 196] on input "27301460339" at bounding box center [281, 199] width 400 height 10
paste input "0261912865"
type input "20261912865"
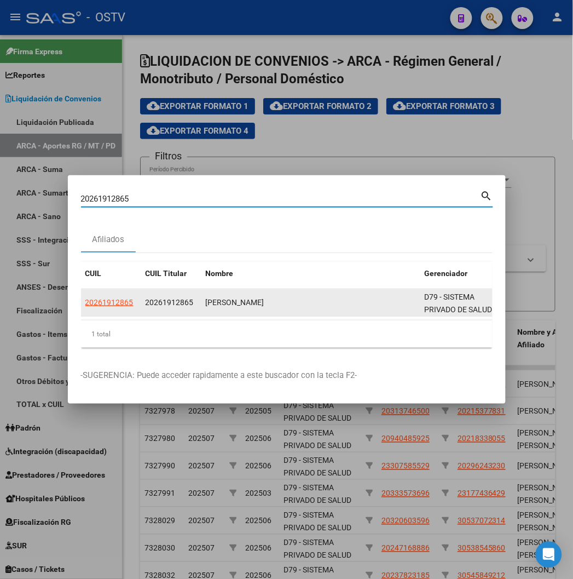
click at [81, 299] on datatable-body-cell "20261912865" at bounding box center [111, 302] width 60 height 27
click at [81, 303] on datatable-body-cell "20261912865" at bounding box center [111, 302] width 60 height 27
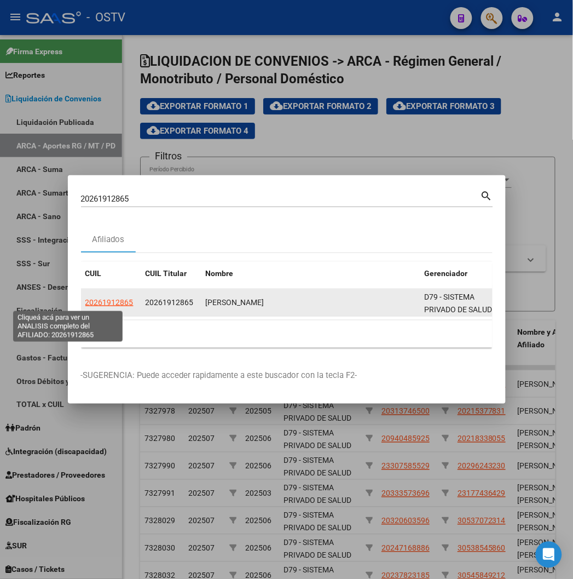
click at [85, 302] on span "20261912865" at bounding box center [109, 302] width 48 height 9
type textarea "20261912865"
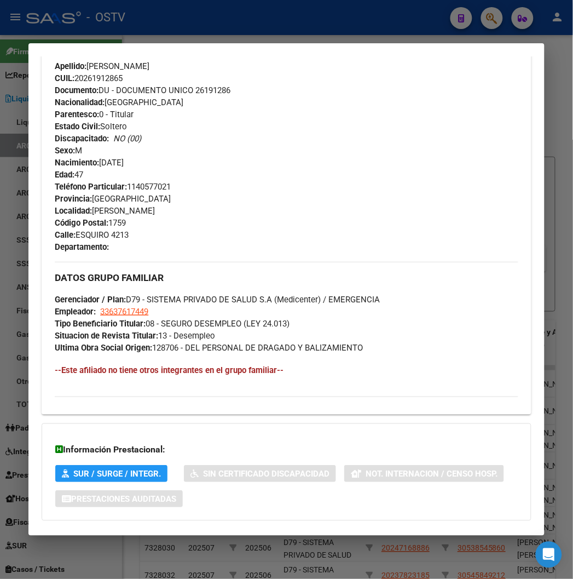
scroll to position [496, 0]
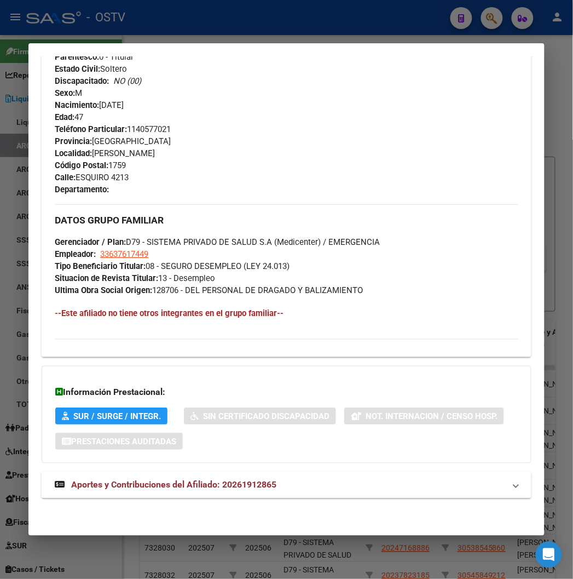
click at [187, 492] on mat-expansion-panel-header "Aportes y Contribuciones del Afiliado: 20261912865" at bounding box center [286, 485] width 489 height 26
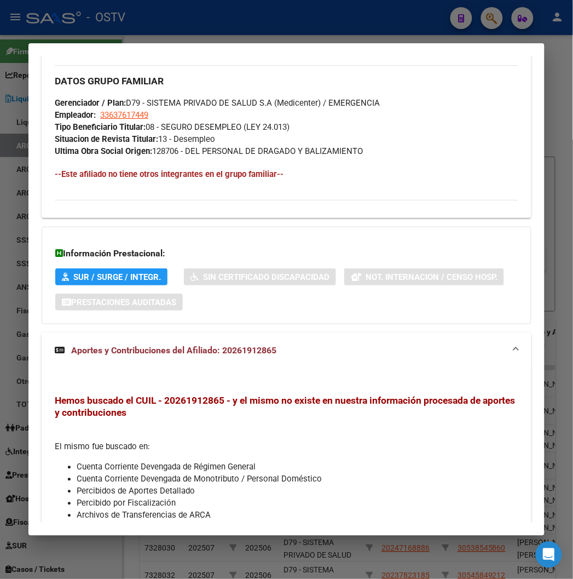
scroll to position [710, 0]
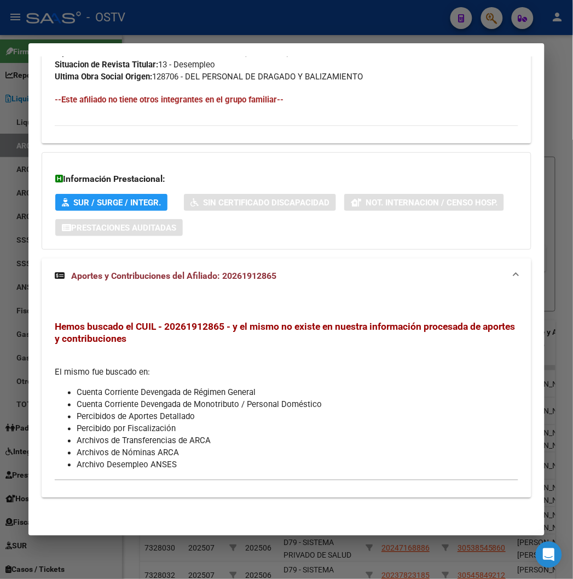
click at [211, 40] on div at bounding box center [286, 289] width 573 height 579
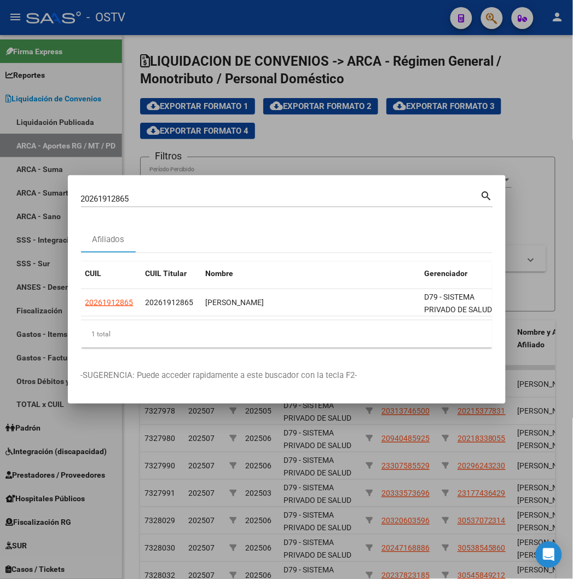
click at [141, 200] on input "20261912865" at bounding box center [281, 199] width 400 height 10
paste input "7301460339"
type input "27301460339"
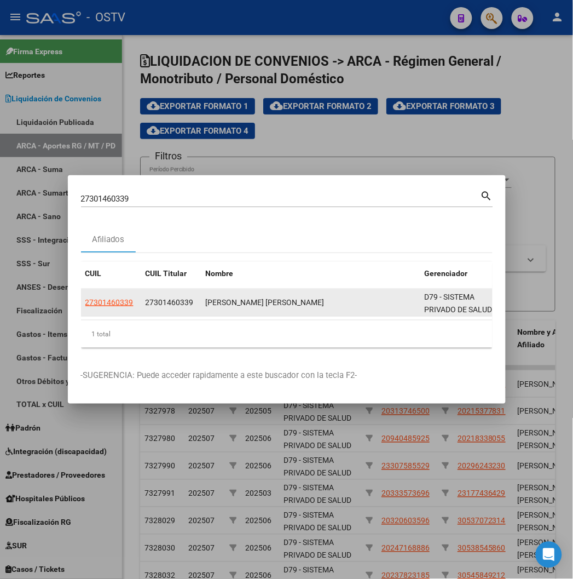
click at [81, 295] on datatable-body-cell "27301460339" at bounding box center [111, 302] width 60 height 27
click at [85, 297] on app-link-go-to "27301460339" at bounding box center [109, 302] width 48 height 13
click at [85, 304] on span "27301460339" at bounding box center [109, 302] width 48 height 9
type textarea "27301460339"
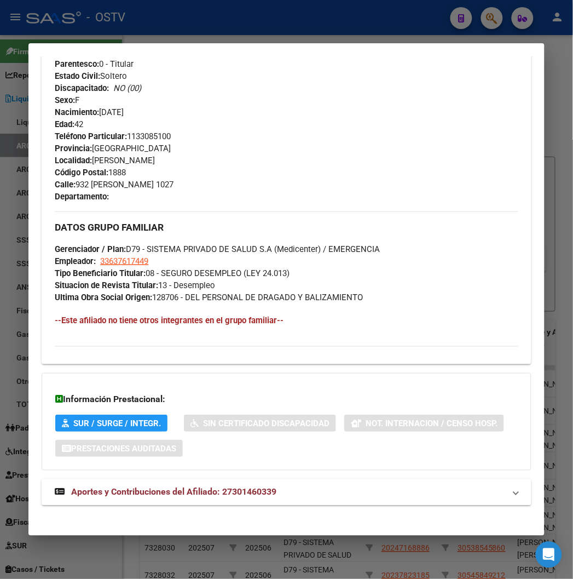
scroll to position [496, 0]
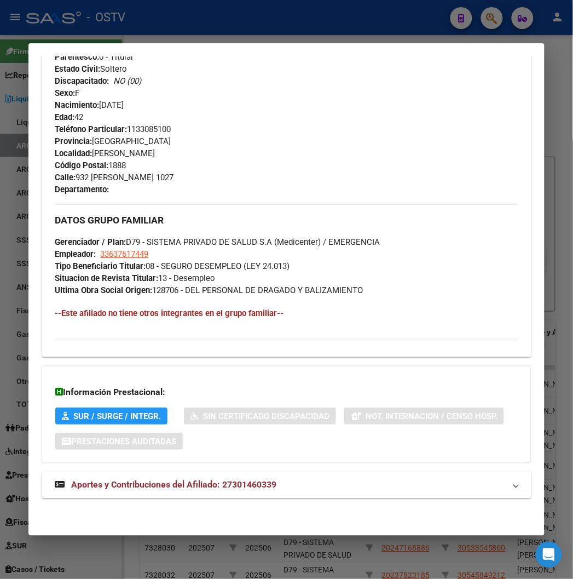
click at [68, 31] on div at bounding box center [286, 289] width 573 height 579
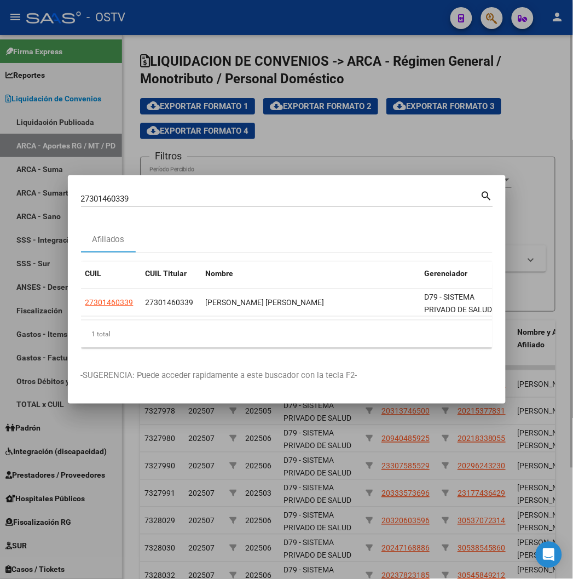
click at [502, 51] on div at bounding box center [286, 289] width 573 height 579
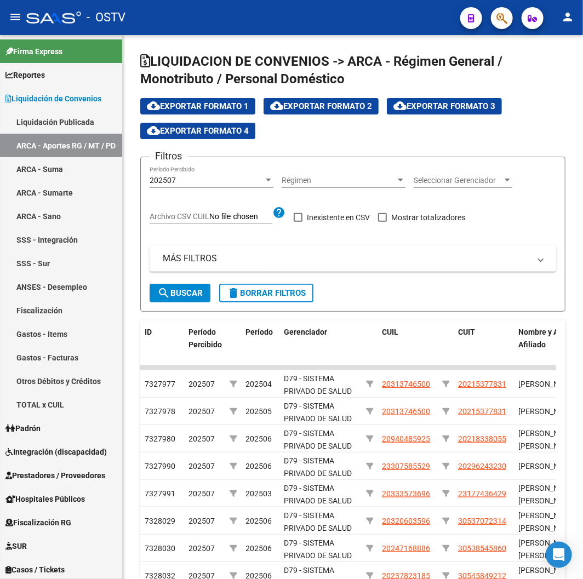
click at [488, 16] on div at bounding box center [497, 18] width 31 height 22
click at [500, 19] on icon "button" at bounding box center [501, 18] width 11 height 13
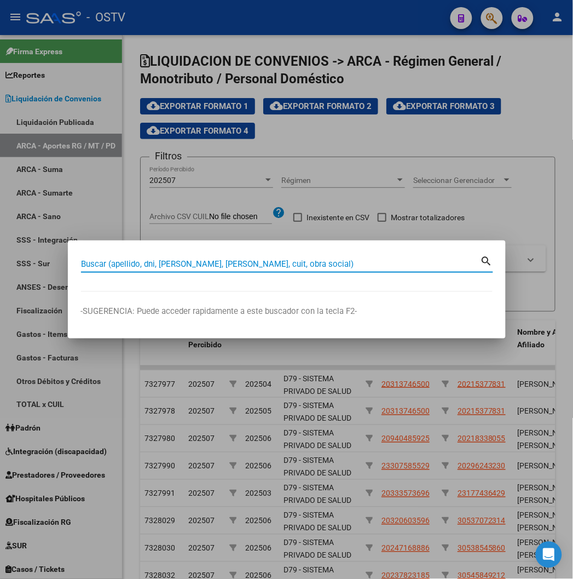
paste input "20949453635"
type input "20949453635"
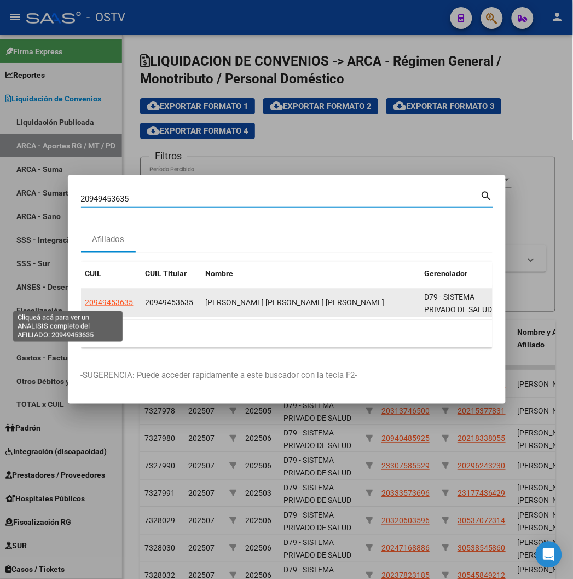
click at [85, 302] on span "20949453635" at bounding box center [109, 302] width 48 height 9
type textarea "20949453635"
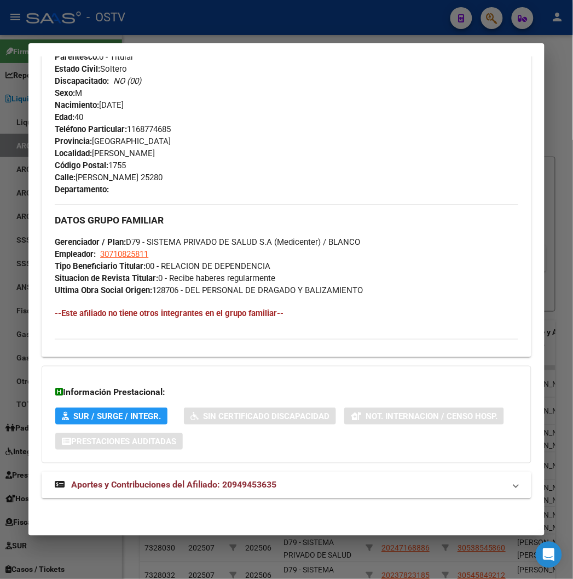
click at [182, 497] on mat-expansion-panel-header "Aportes y Contribuciones del Afiliado: 20949453635" at bounding box center [286, 485] width 489 height 26
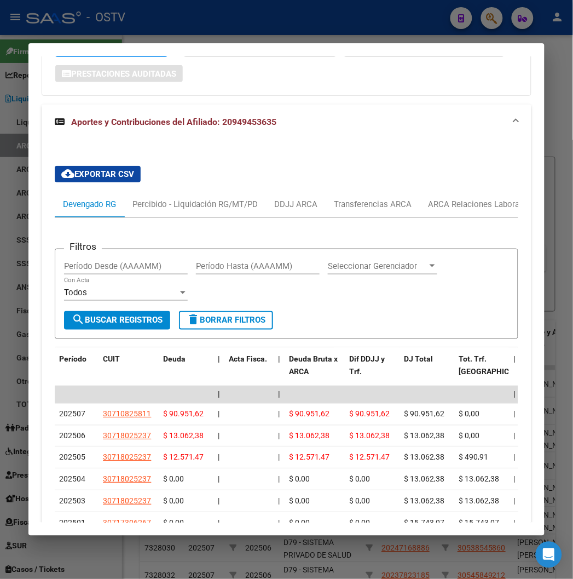
scroll to position [926, 0]
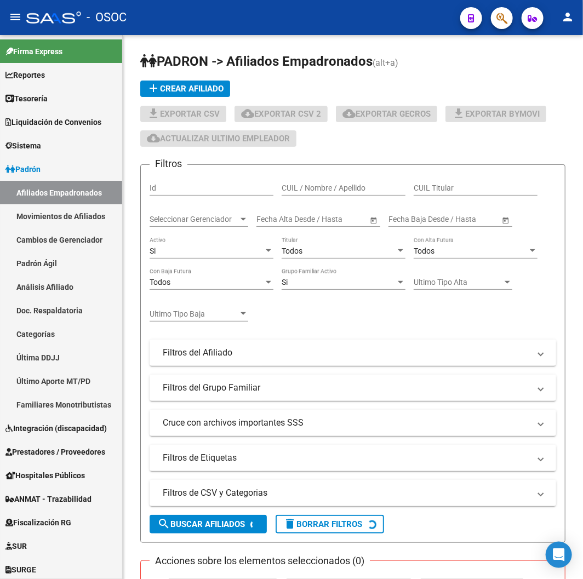
click at [514, 25] on mat-toolbar "menu - OSOC person" at bounding box center [291, 17] width 583 height 35
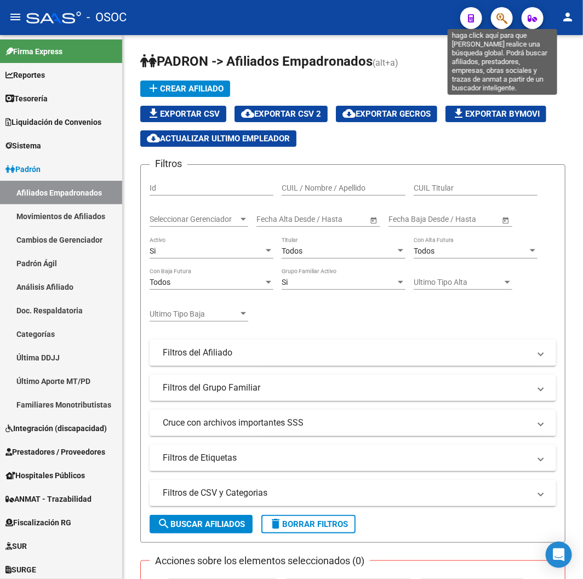
click at [504, 24] on icon "button" at bounding box center [501, 18] width 11 height 13
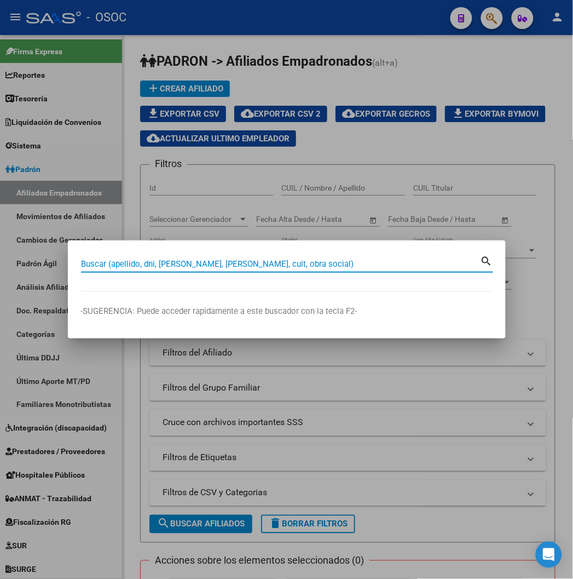
paste input "37997879"
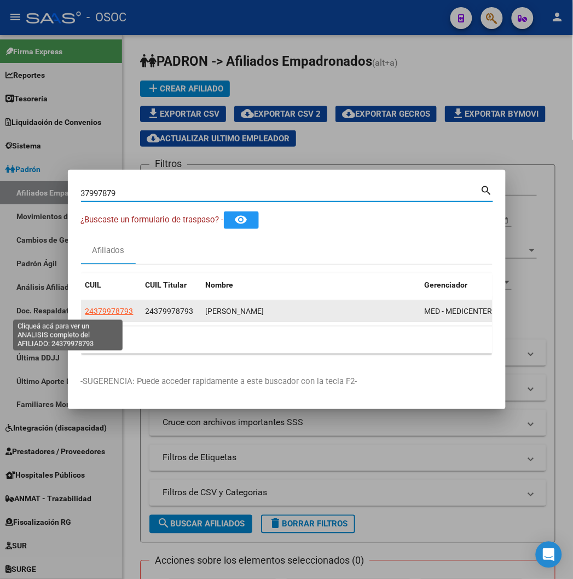
click at [85, 311] on span "24379978793" at bounding box center [109, 311] width 48 height 9
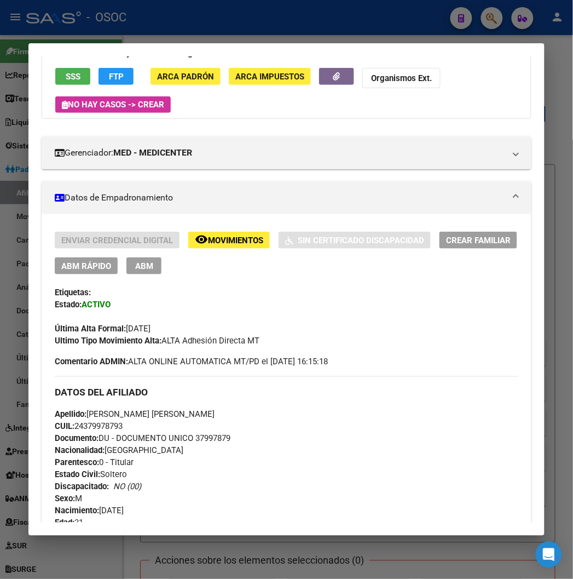
scroll to position [73, 0]
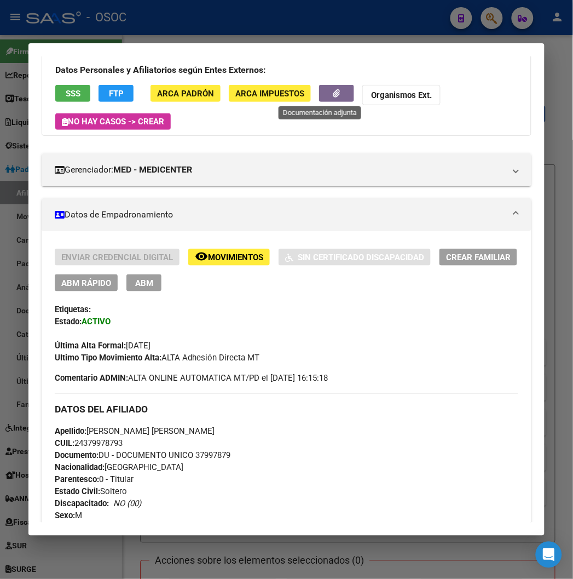
click at [324, 100] on button "button" at bounding box center [336, 93] width 35 height 17
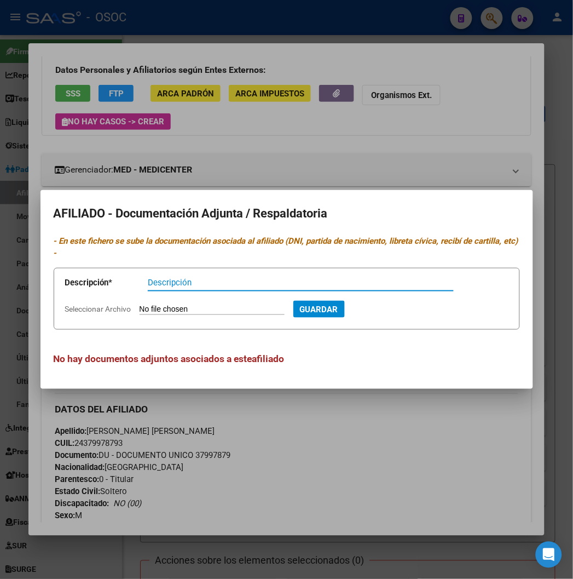
click at [253, 144] on div at bounding box center [286, 289] width 573 height 579
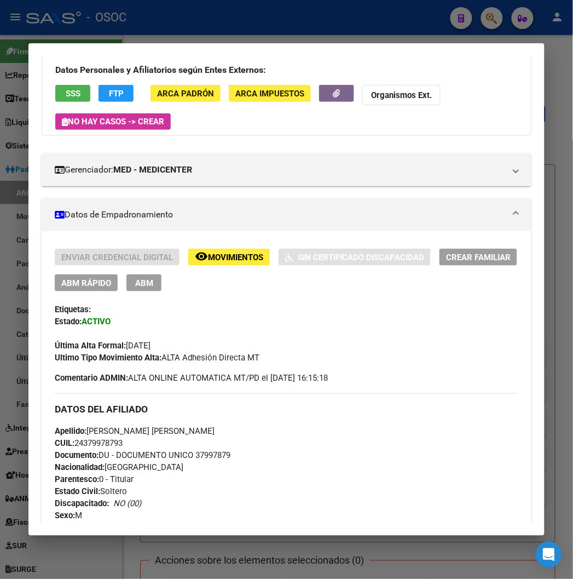
click at [55, 85] on button "SSS" at bounding box center [72, 93] width 35 height 17
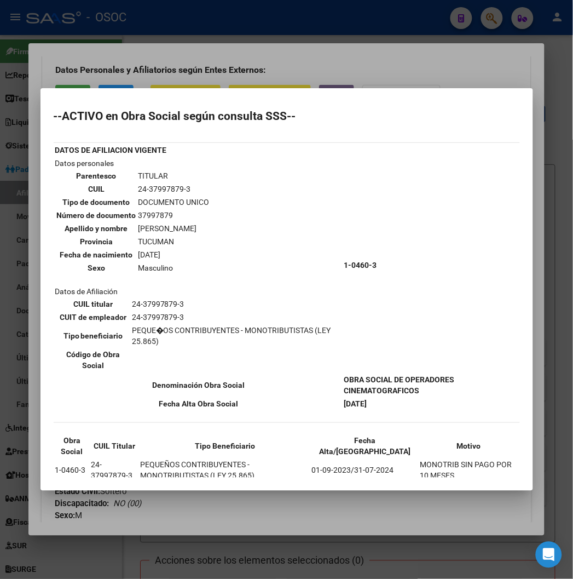
click at [104, 68] on div at bounding box center [286, 289] width 573 height 579
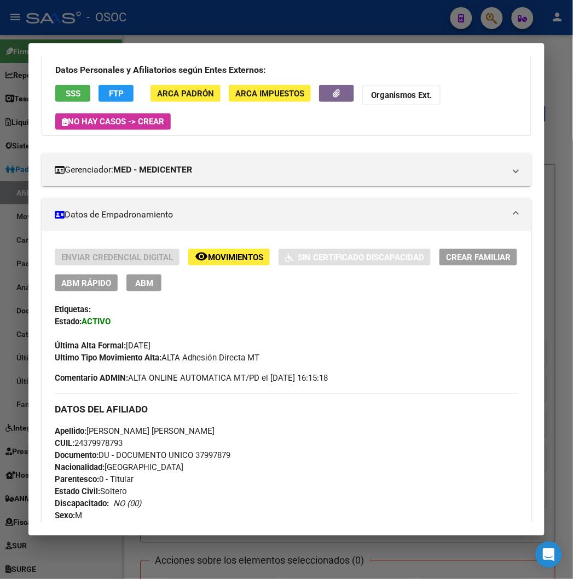
click at [109, 89] on span "FTP" at bounding box center [116, 94] width 15 height 10
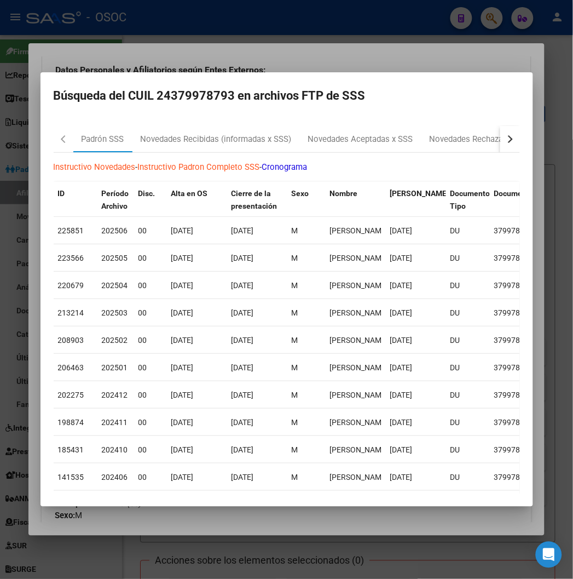
click at [518, 132] on button "button" at bounding box center [510, 139] width 20 height 26
click at [462, 137] on div "MT Adhesiones x ARCA" at bounding box center [494, 139] width 87 height 13
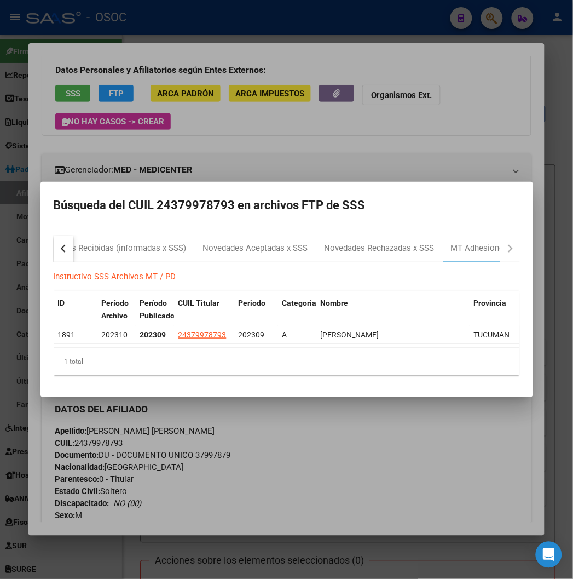
click at [439, 91] on div at bounding box center [286, 289] width 573 height 579
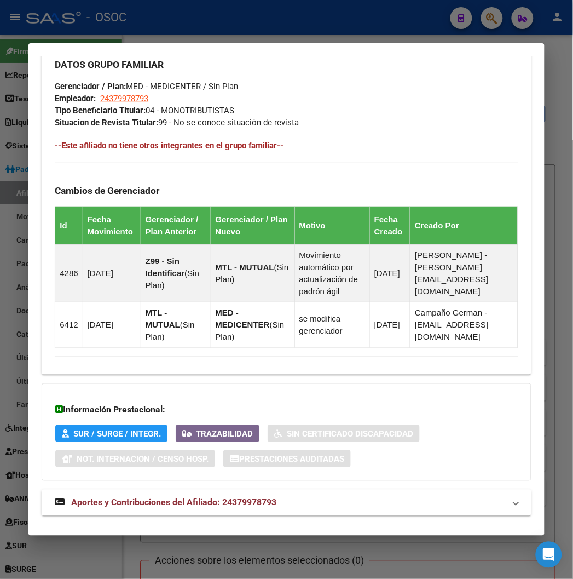
scroll to position [682, 0]
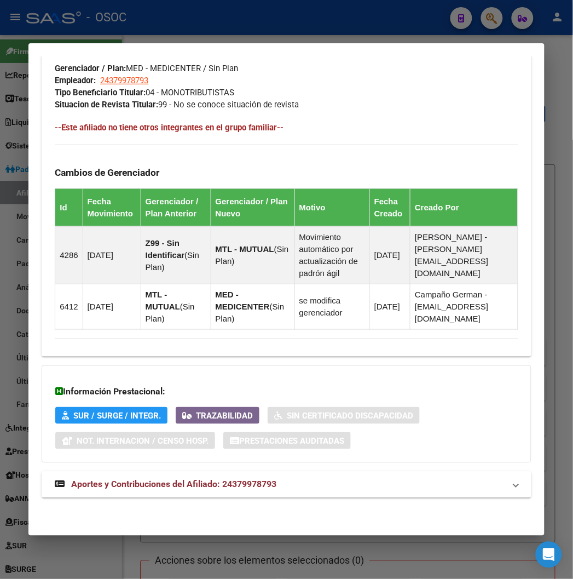
click at [205, 494] on mat-expansion-panel-header "Aportes y Contribuciones del Afiliado: 24379978793" at bounding box center [286, 484] width 489 height 26
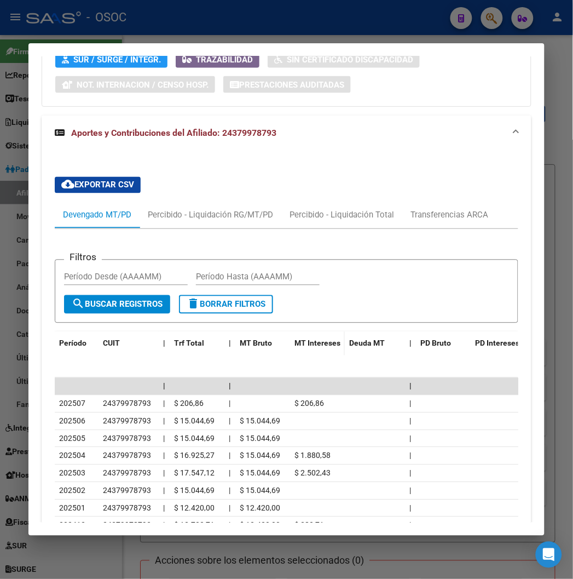
scroll to position [1047, 0]
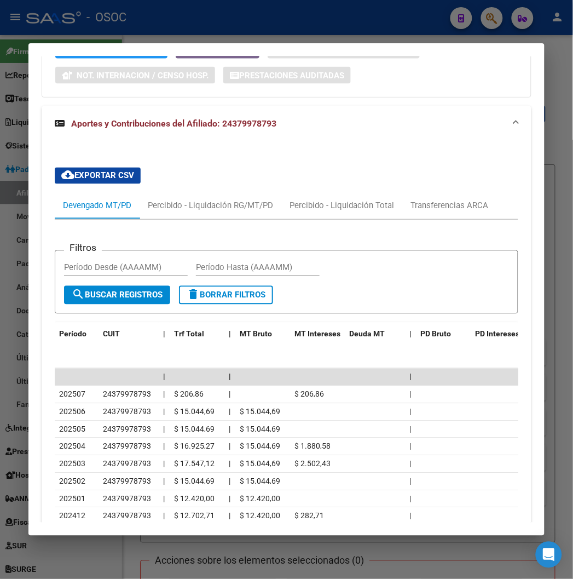
click at [171, 36] on div at bounding box center [286, 289] width 573 height 579
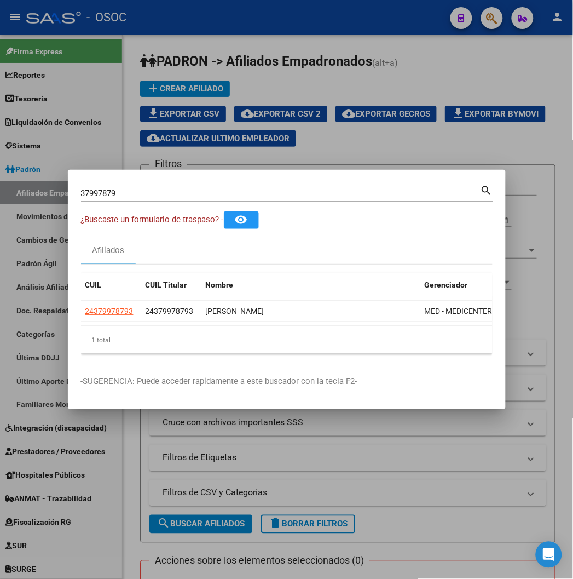
click at [94, 193] on input "37997879" at bounding box center [281, 193] width 400 height 10
paste input "44209482"
type input "44209482"
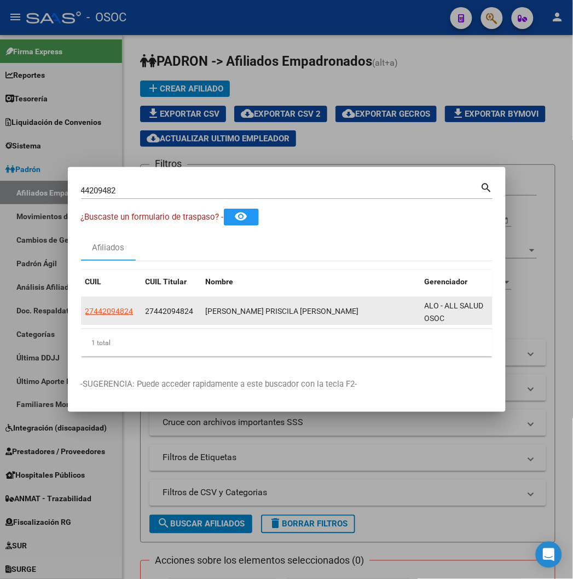
click at [81, 320] on datatable-body-cell "27442094824" at bounding box center [111, 310] width 60 height 27
click at [85, 313] on span "27442094824" at bounding box center [109, 311] width 48 height 9
type textarea "27442094824"
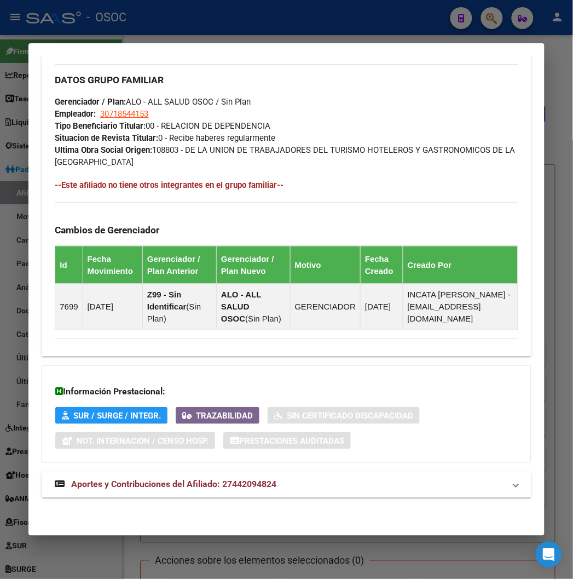
click at [129, 479] on span "Aportes y Contribuciones del Afiliado: 27442094824" at bounding box center [173, 484] width 205 height 10
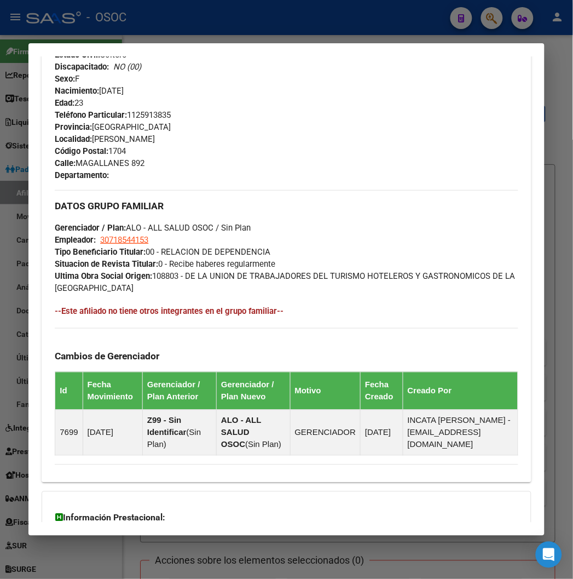
scroll to position [506, 0]
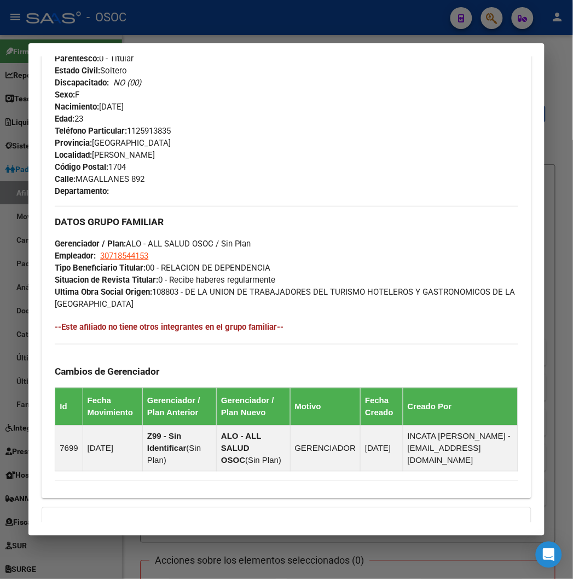
drag, startPoint x: 252, startPoint y: 15, endPoint x: 239, endPoint y: 9, distance: 14.7
click at [252, 15] on div at bounding box center [286, 289] width 573 height 579
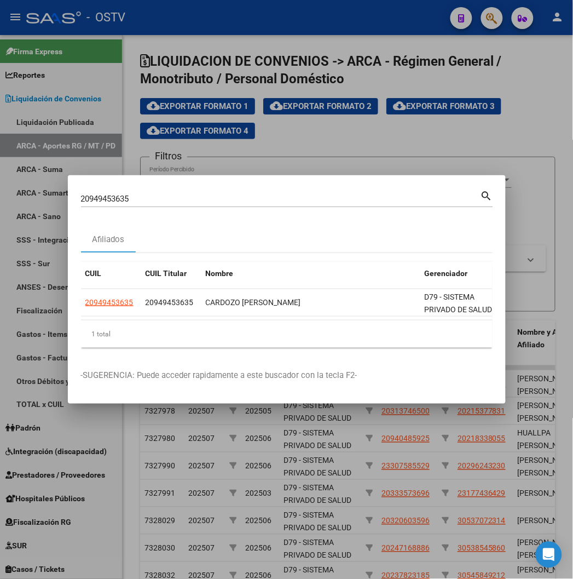
click at [83, 145] on div at bounding box center [286, 289] width 573 height 579
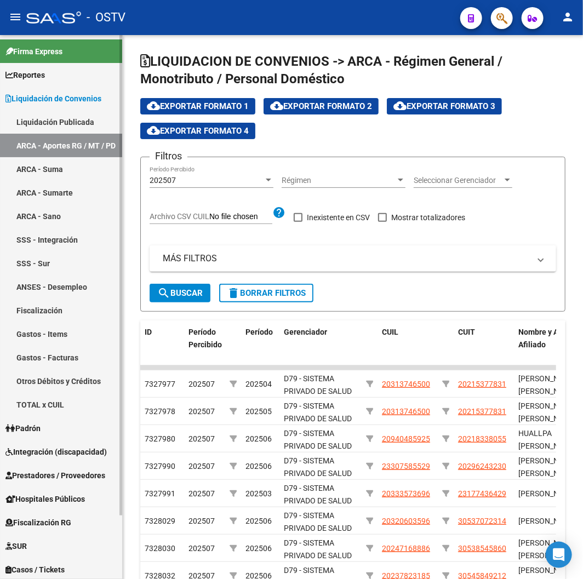
click at [62, 425] on link "Padrón" at bounding box center [61, 428] width 122 height 24
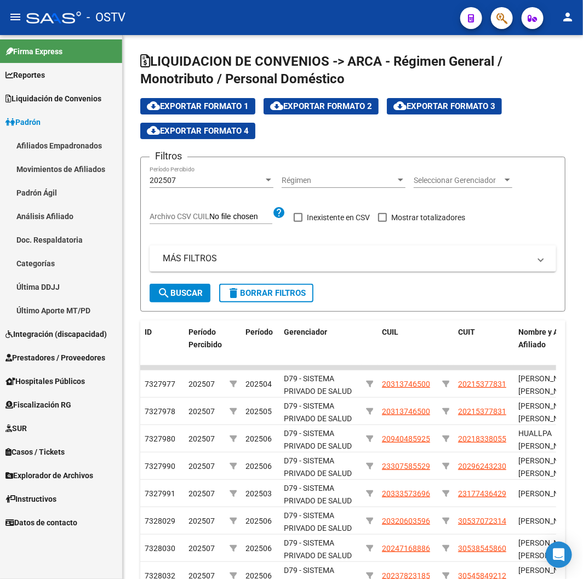
click at [59, 148] on link "Afiliados Empadronados" at bounding box center [61, 146] width 122 height 24
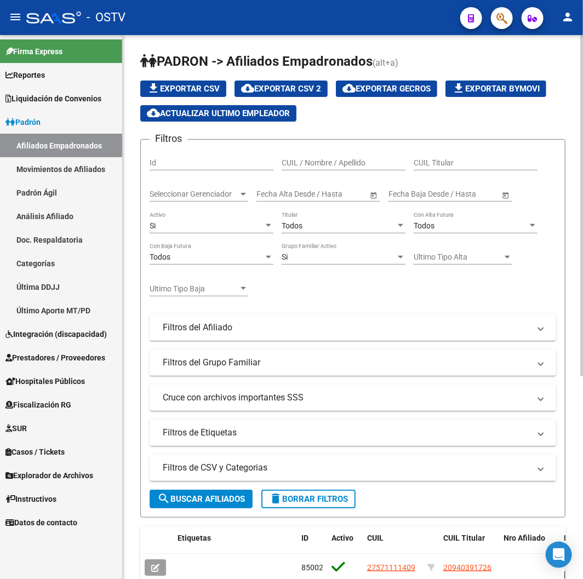
click at [302, 496] on span "delete Borrar Filtros" at bounding box center [308, 499] width 79 height 10
click at [223, 198] on span "Seleccionar Gerenciador" at bounding box center [193, 193] width 89 height 9
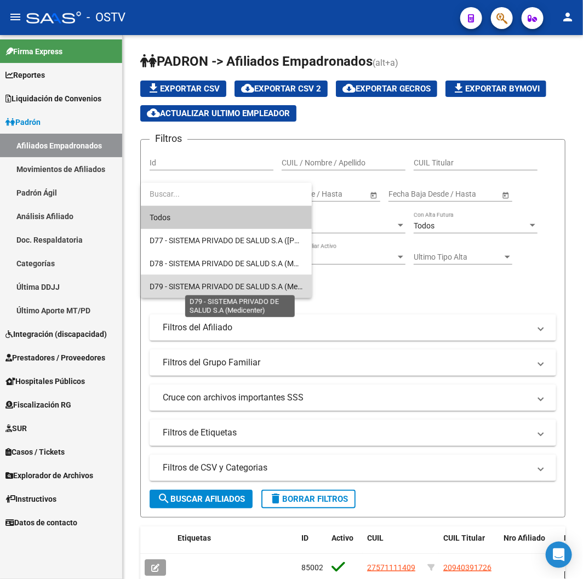
click at [245, 283] on span "D79 - SISTEMA PRIVADO DE SALUD S.A (Medicenter)" at bounding box center [238, 286] width 178 height 9
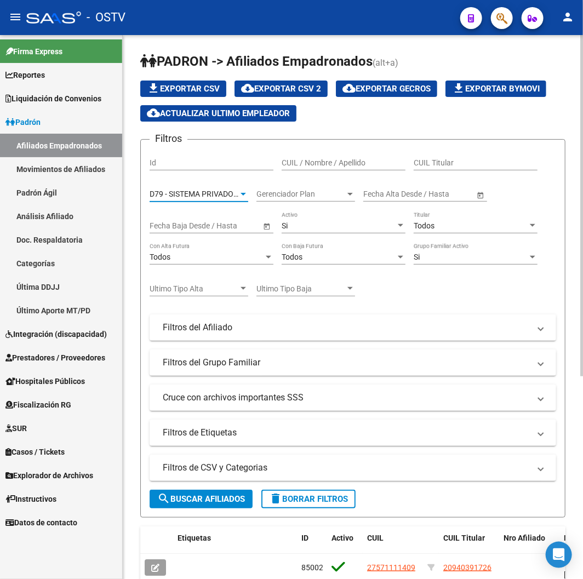
click at [207, 491] on button "search Buscar Afiliados" at bounding box center [200, 498] width 103 height 19
click at [309, 85] on span "cloud_download Exportar CSV 2" at bounding box center [281, 89] width 80 height 10
